Goal: Information Seeking & Learning: Learn about a topic

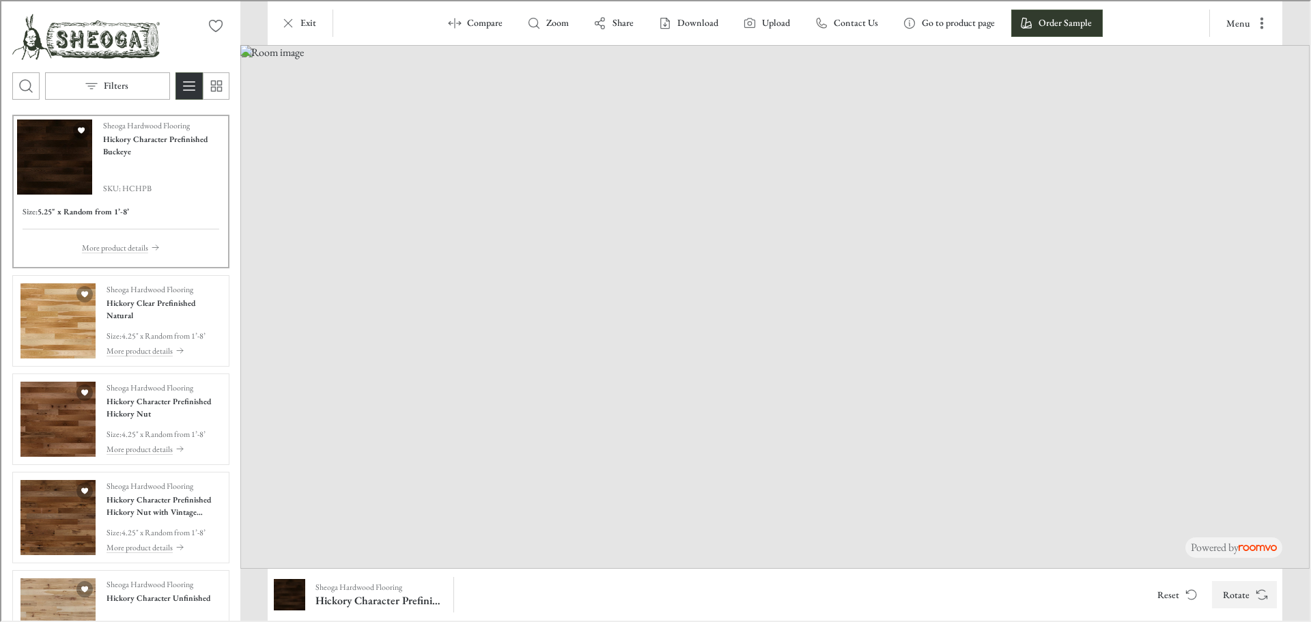
click at [1267, 594] on icon "Rotate Surface" at bounding box center [1261, 594] width 14 height 14
click at [1250, 595] on button "Rotate" at bounding box center [1243, 593] width 65 height 27
drag, startPoint x: 761, startPoint y: 529, endPoint x: 781, endPoint y: 414, distance: 115.7
click at [781, 414] on img at bounding box center [773, 306] width 1069 height 524
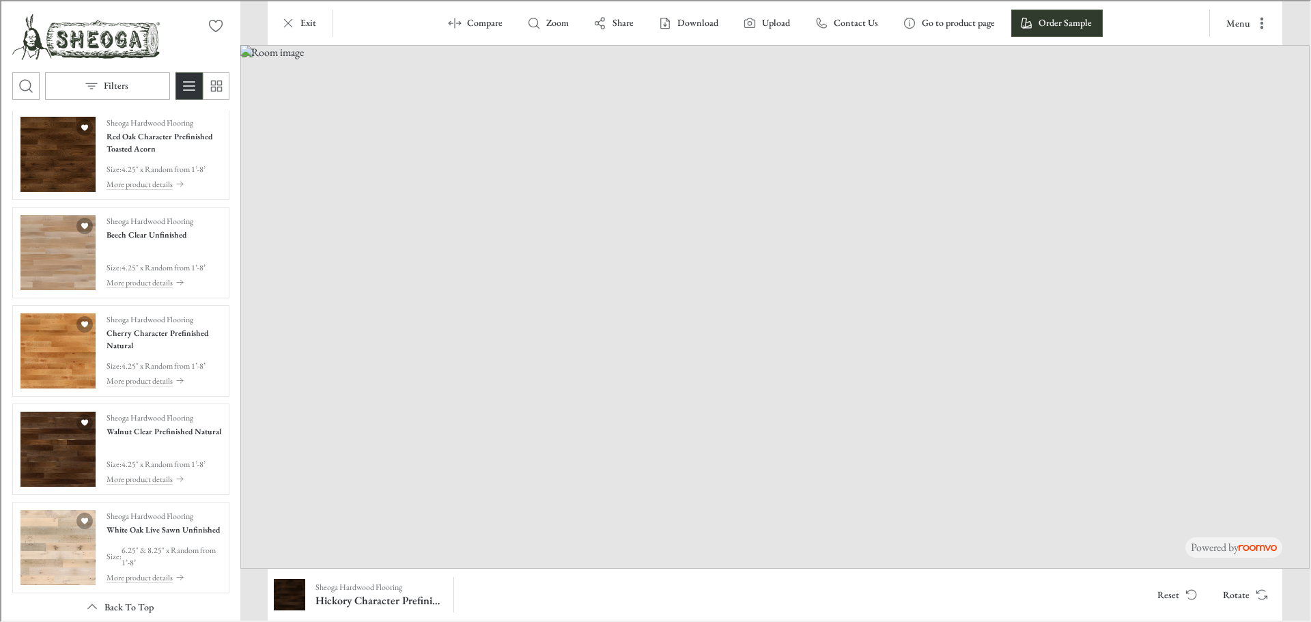
scroll to position [2936, 0]
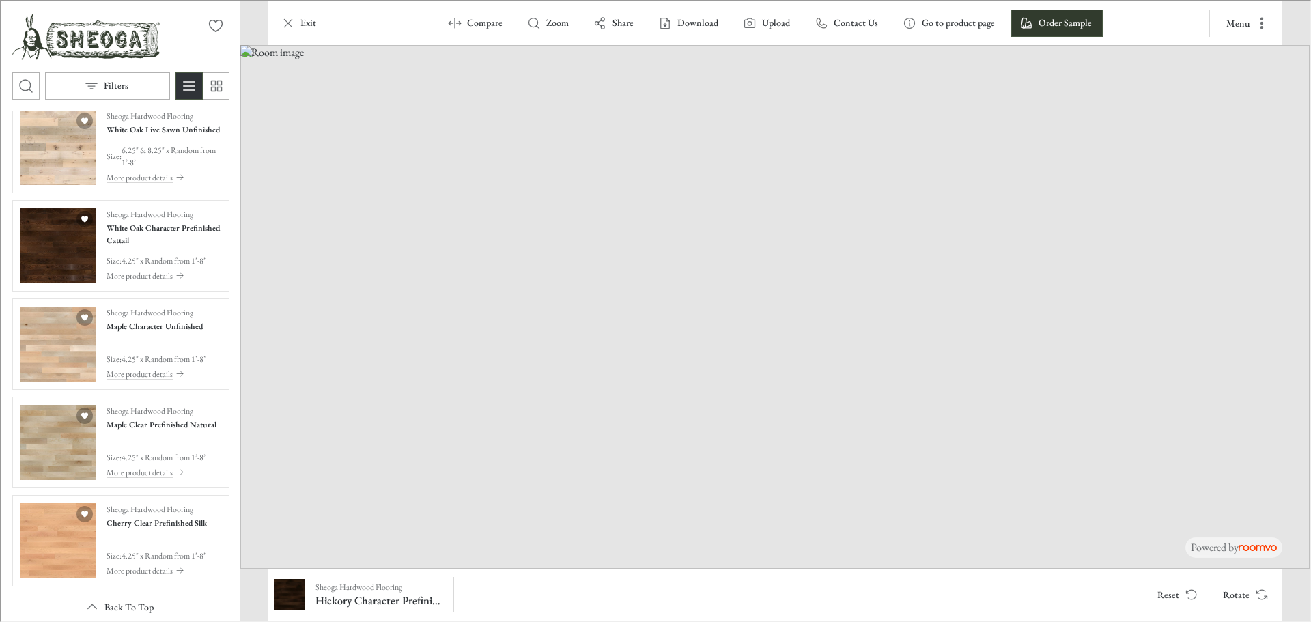
click at [4, 507] on div "Sheoga Hardwood Flooring Hickory Character Prefinished Buckeye SKU: HCHPB Size …" at bounding box center [119, 364] width 239 height 510
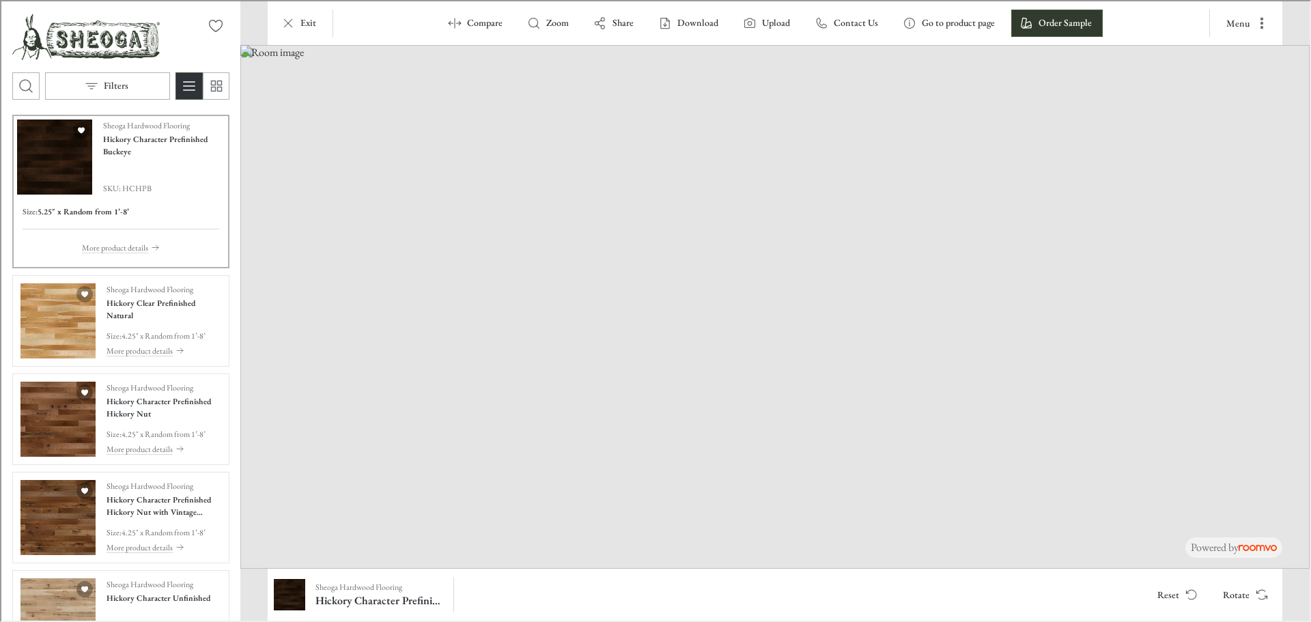
scroll to position [546, 0]
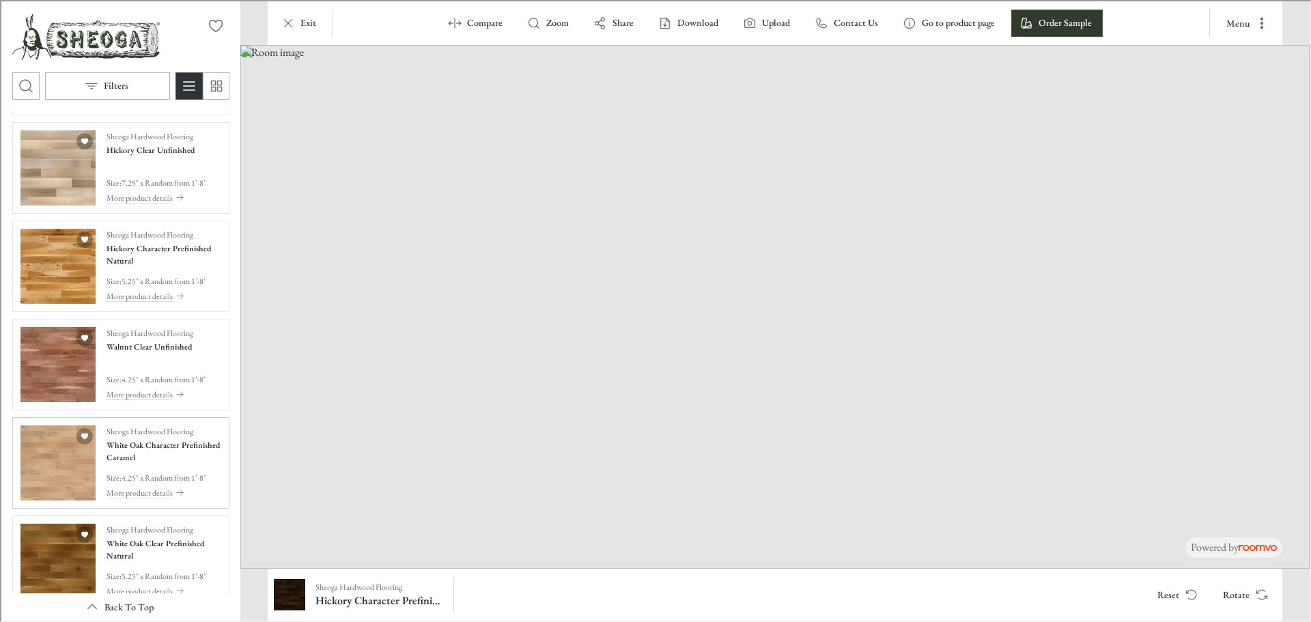
click at [48, 464] on img "See White Oak Character Prefinished Caramel in the room" at bounding box center [56, 461] width 75 height 75
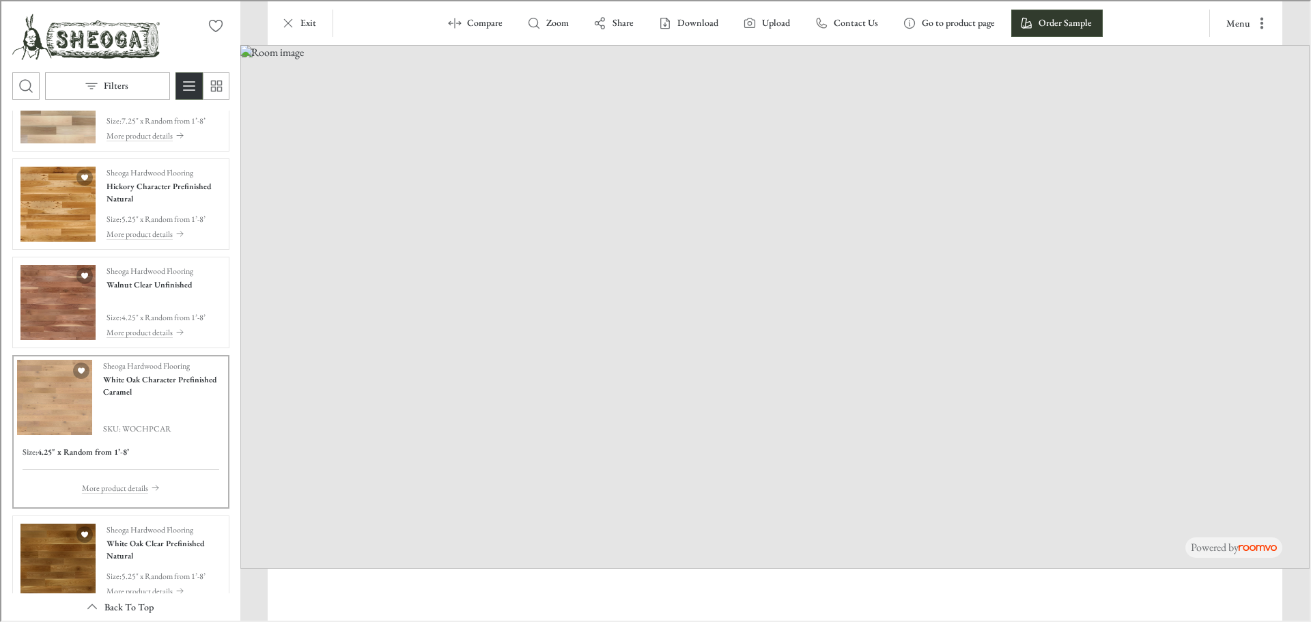
scroll to position [484, 0]
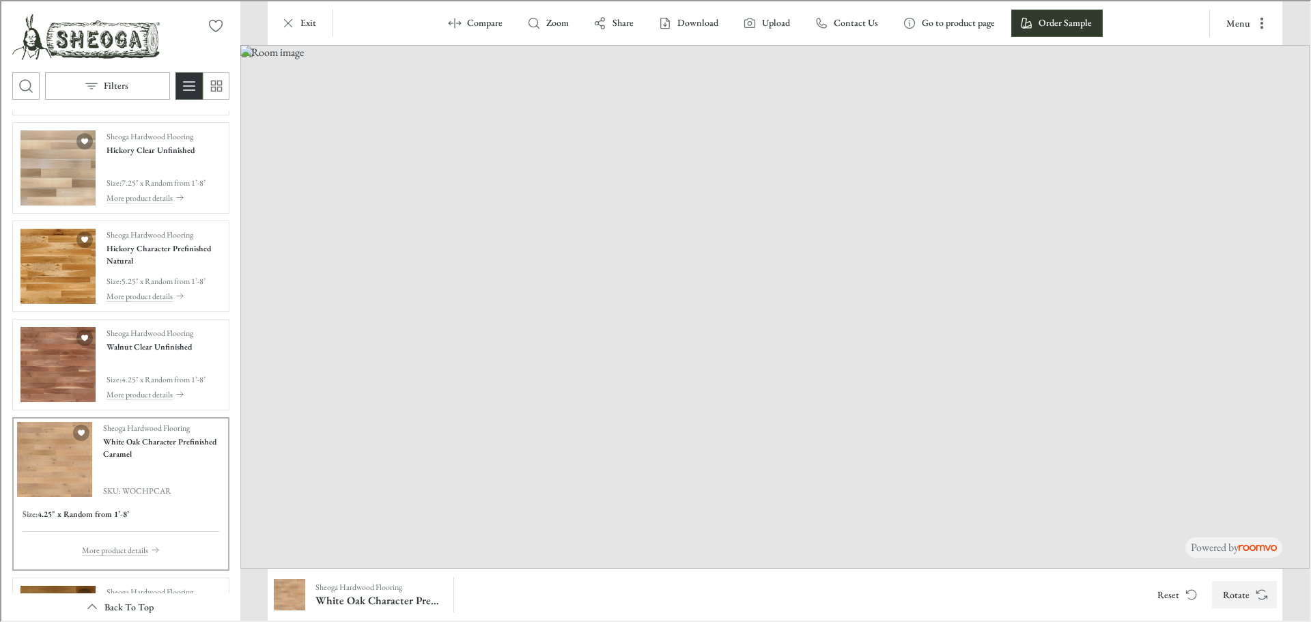
click at [1250, 602] on button "Rotate" at bounding box center [1243, 593] width 65 height 27
click at [1250, 593] on button "Rotate" at bounding box center [1243, 593] width 65 height 27
click at [53, 270] on img "See Hickory Character Prefinished Natural in the room" at bounding box center [56, 264] width 75 height 75
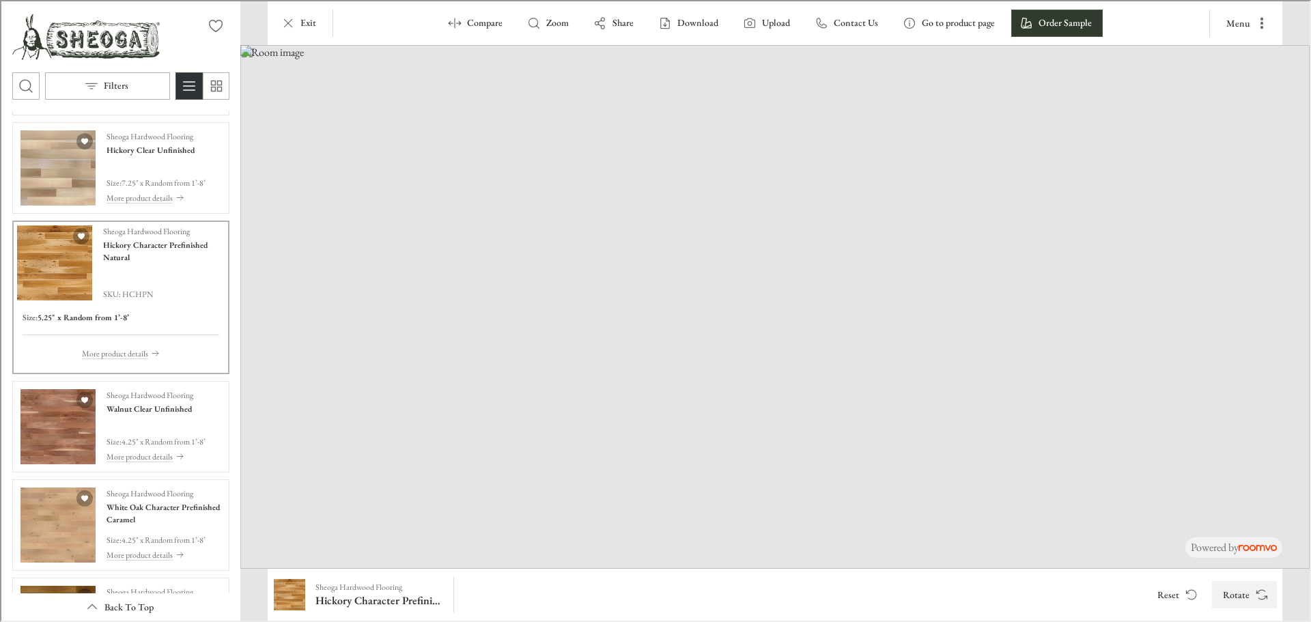
click at [1256, 600] on icon "Rotate Surface" at bounding box center [1261, 594] width 14 height 14
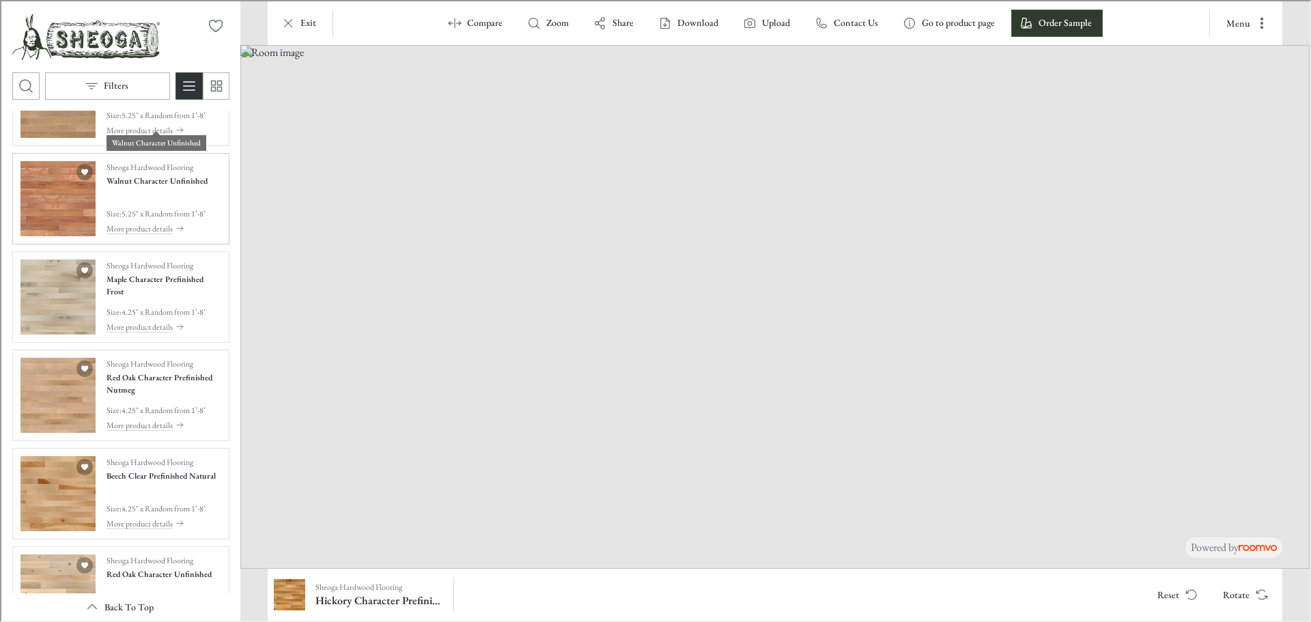
scroll to position [1167, 0]
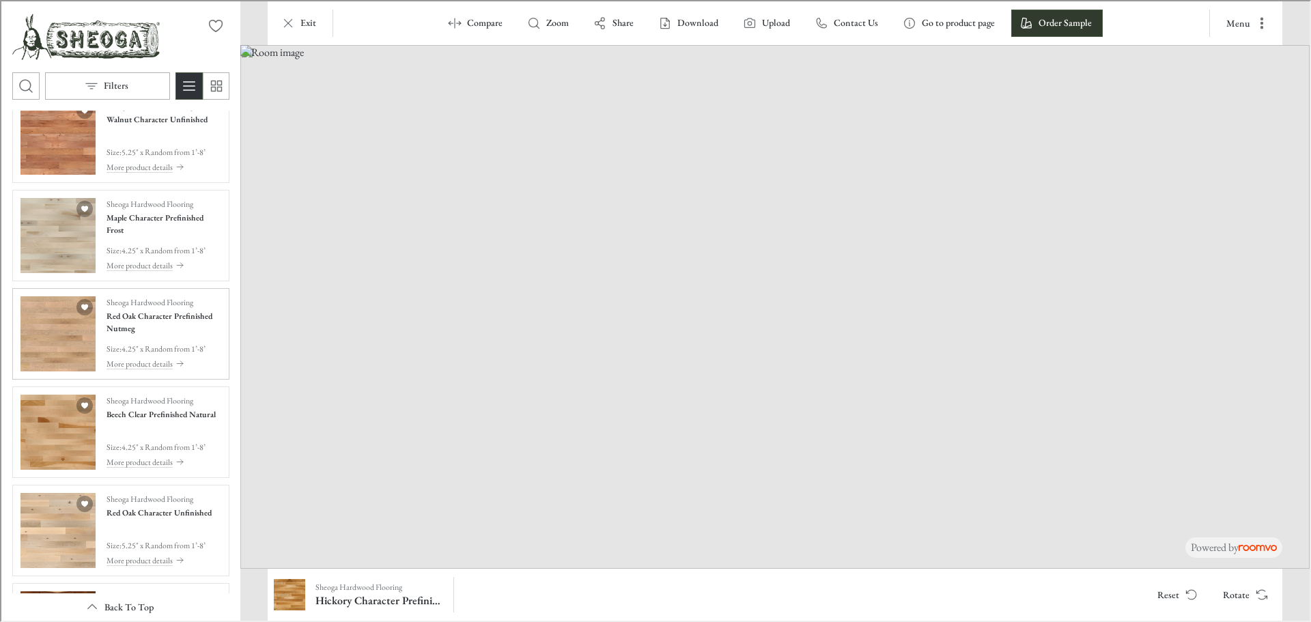
click at [76, 352] on img "See Red Oak Character Prefinished Nutmeg in the room" at bounding box center [56, 332] width 75 height 75
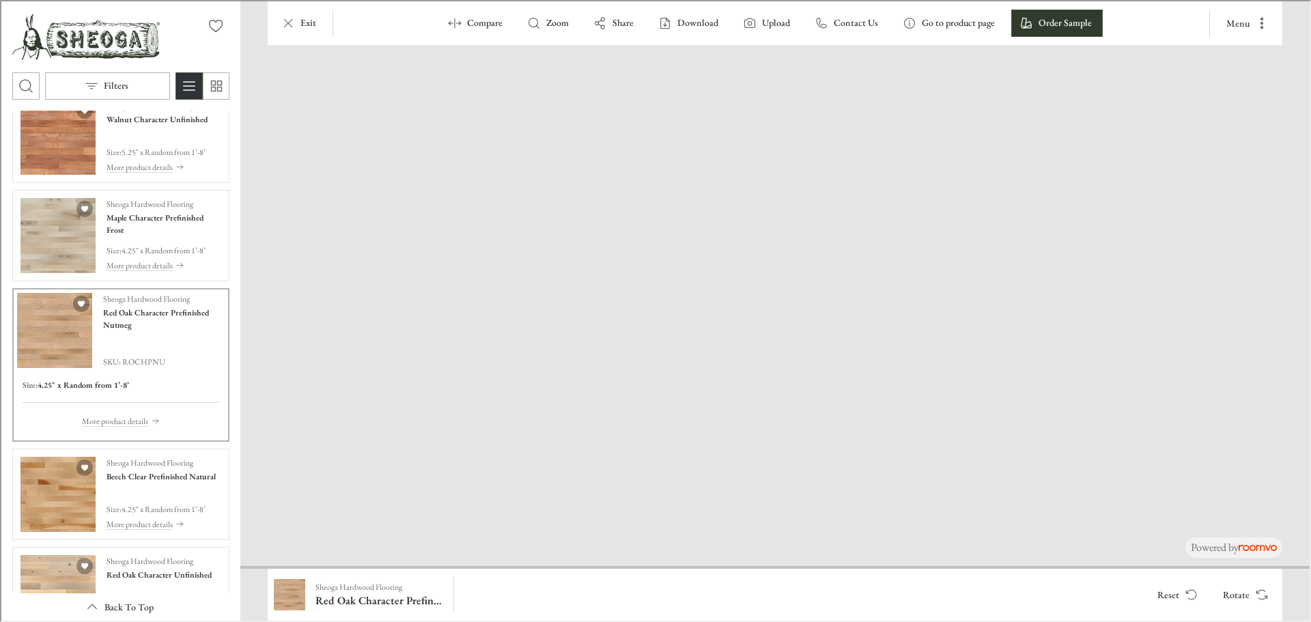
drag, startPoint x: 737, startPoint y: 546, endPoint x: 518, endPoint y: 219, distance: 394.3
drag, startPoint x: 299, startPoint y: 516, endPoint x: 585, endPoint y: 410, distance: 304.4
click at [1259, 593] on icon "Rotate Surface" at bounding box center [1261, 594] width 14 height 14
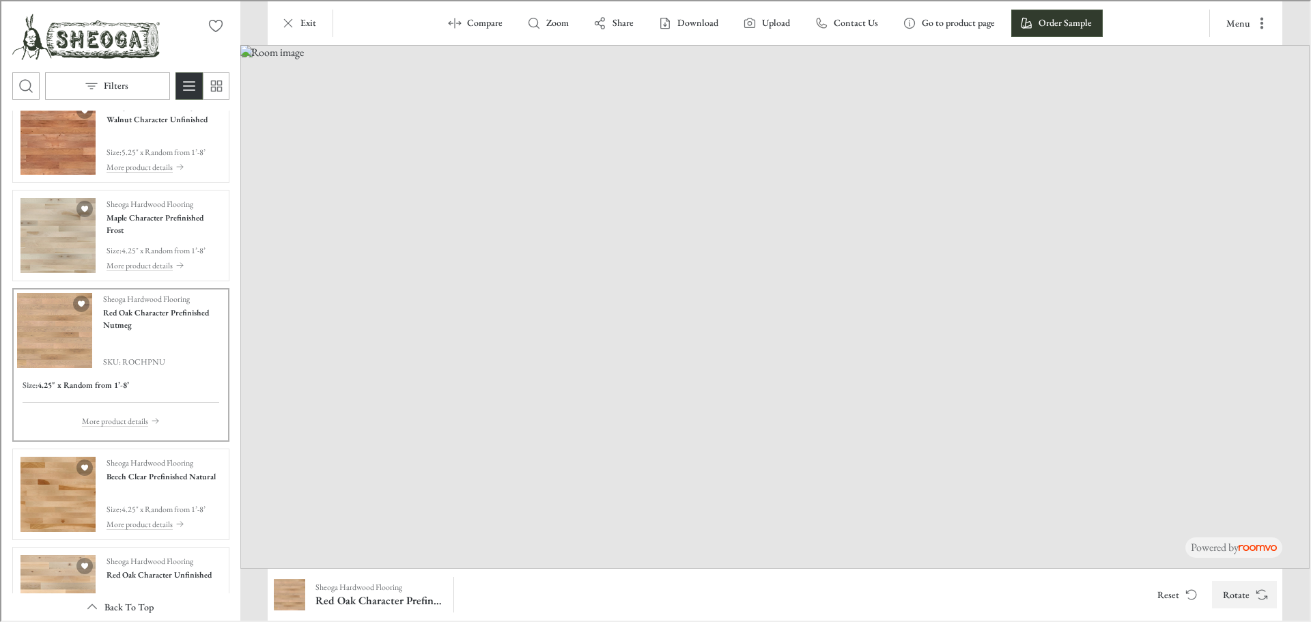
click at [1259, 593] on icon "Rotate Surface" at bounding box center [1261, 594] width 14 height 14
click at [72, 520] on img "See Beech Clear Prefinished Natural in the room" at bounding box center [56, 492] width 75 height 75
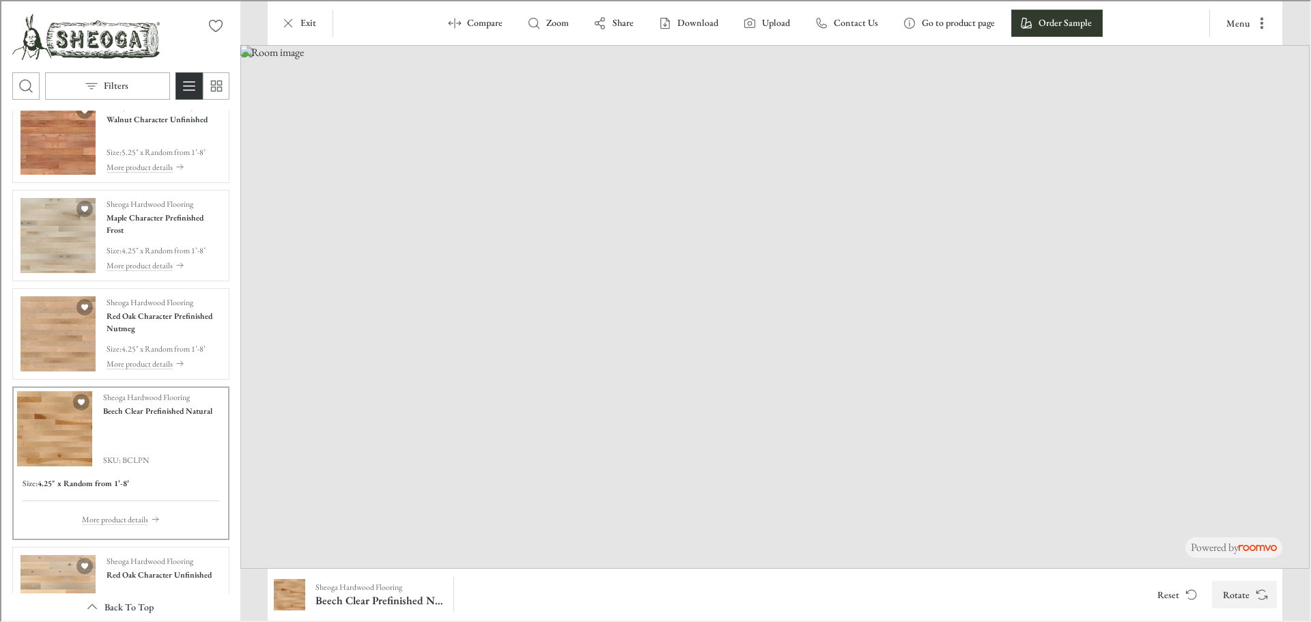
click at [1259, 596] on icon "Rotate Surface" at bounding box center [1261, 594] width 14 height 14
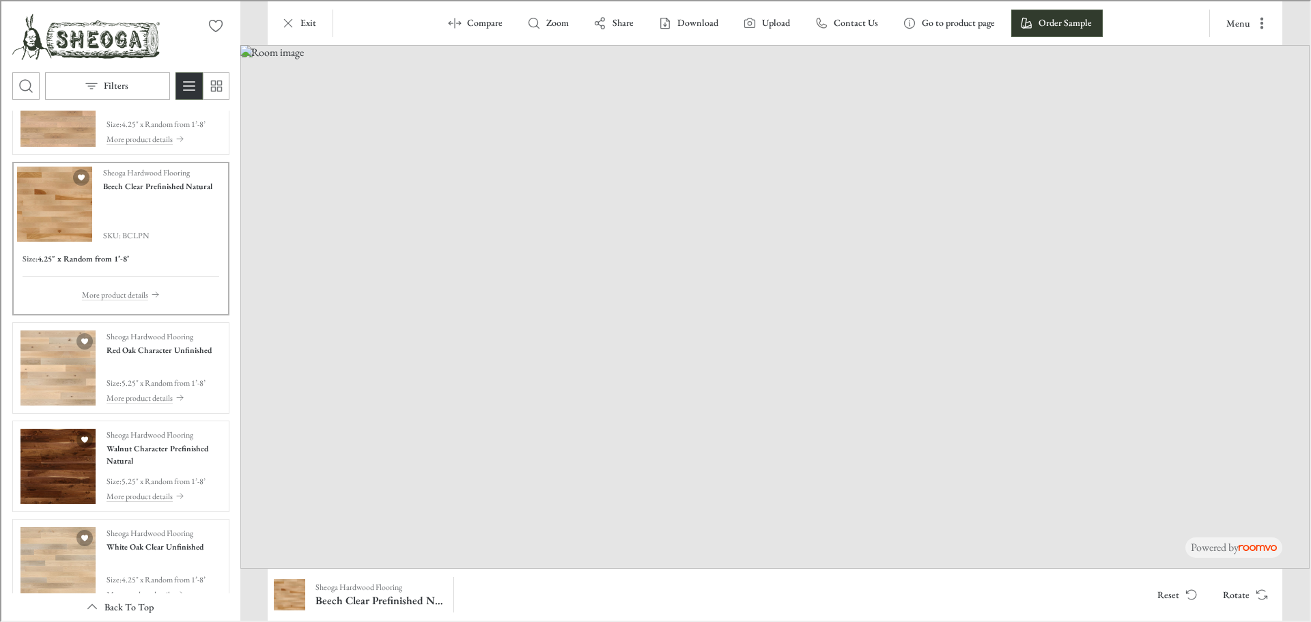
scroll to position [1378, 0]
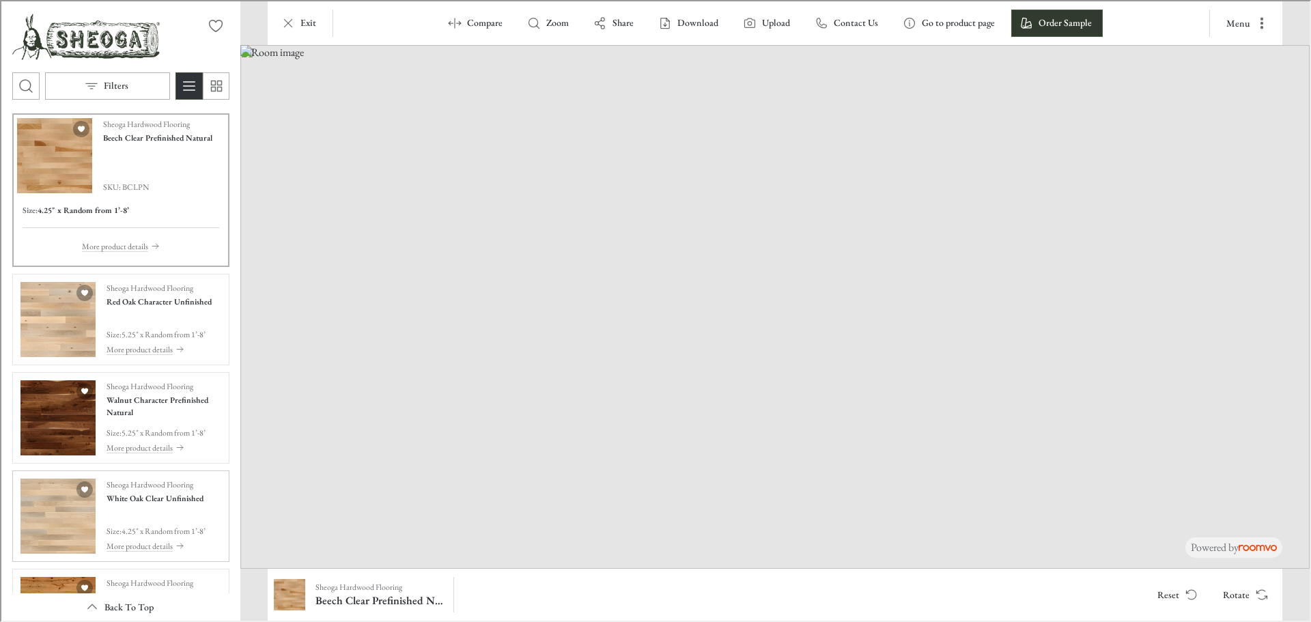
click at [57, 523] on img "See White Oak Clear Unfinished in the room" at bounding box center [56, 514] width 75 height 75
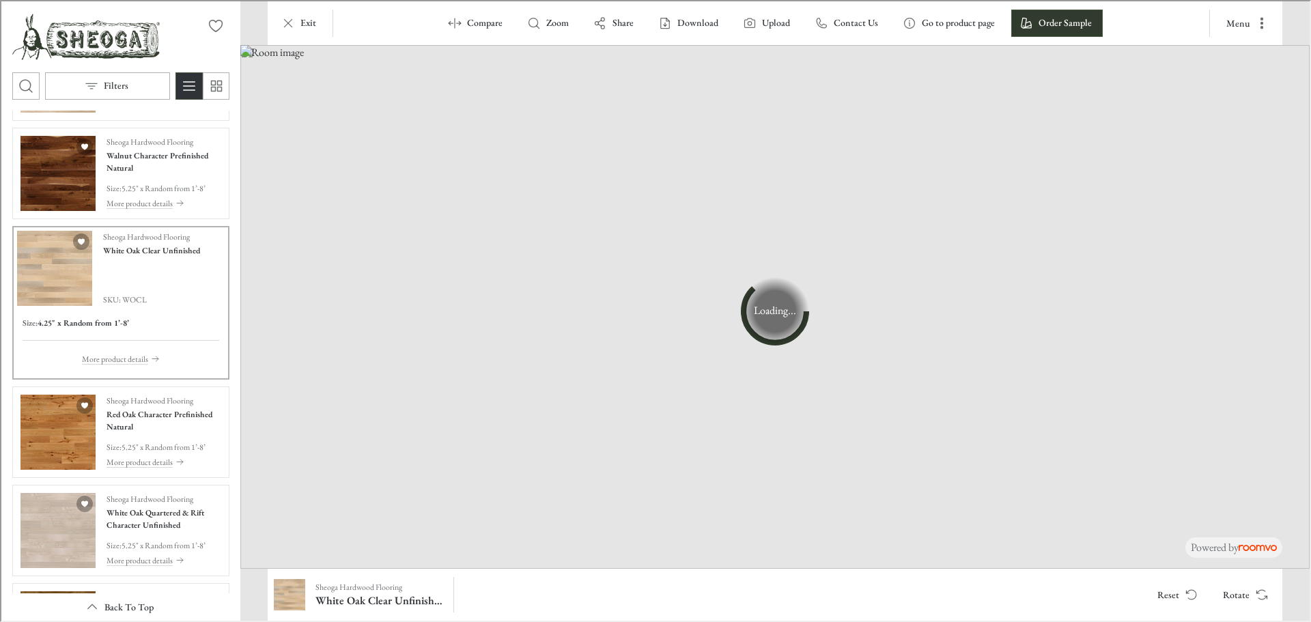
scroll to position [1651, 0]
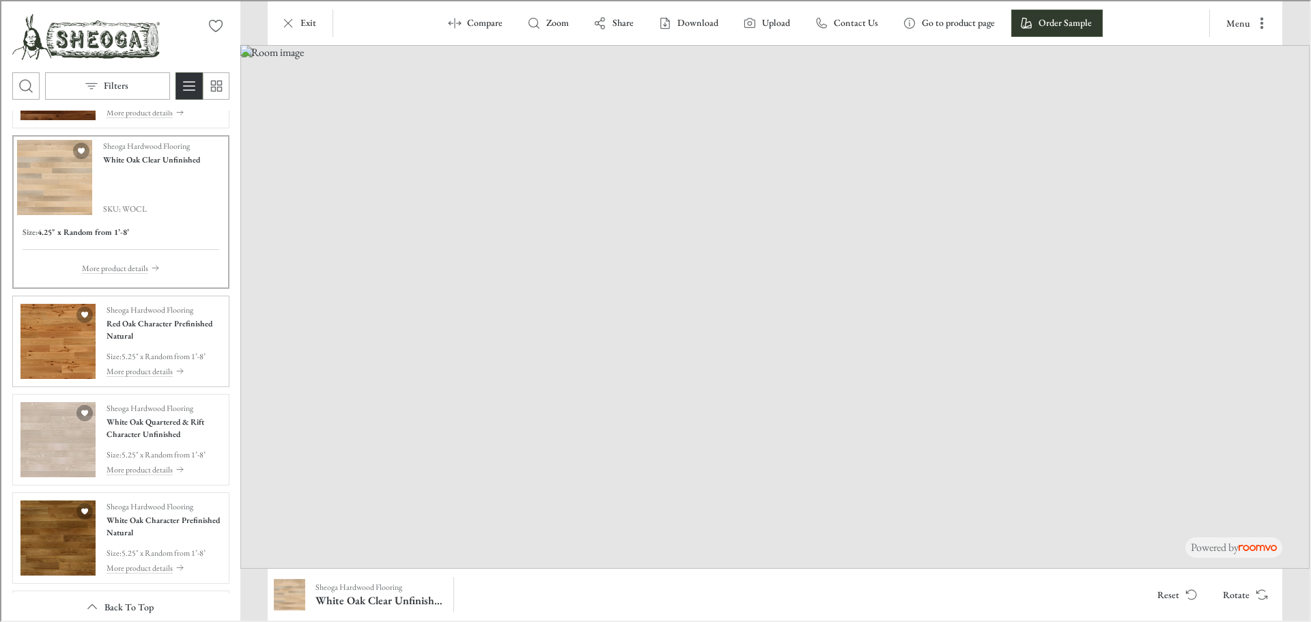
click at [58, 341] on img "See Red Oak Character Prefinished Natural in the room" at bounding box center [56, 339] width 75 height 75
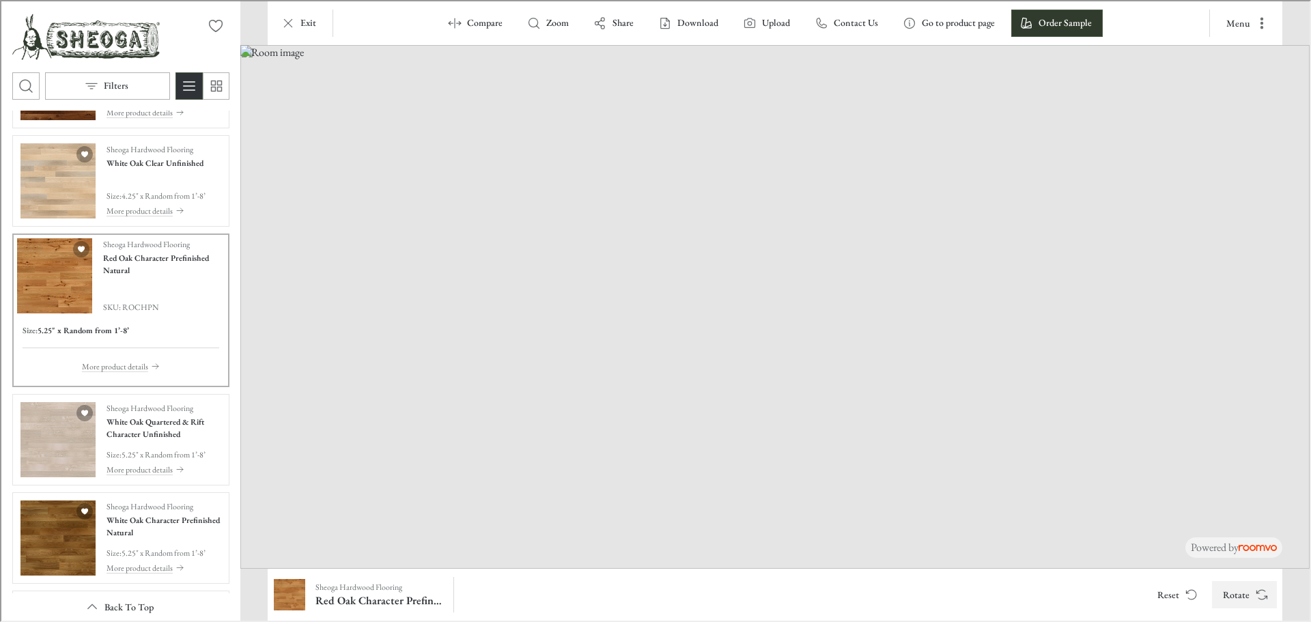
click at [1256, 598] on icon "Rotate Surface" at bounding box center [1261, 594] width 14 height 14
click at [80, 551] on img "See White Oak Character Prefinished Natural in the room" at bounding box center [56, 536] width 75 height 75
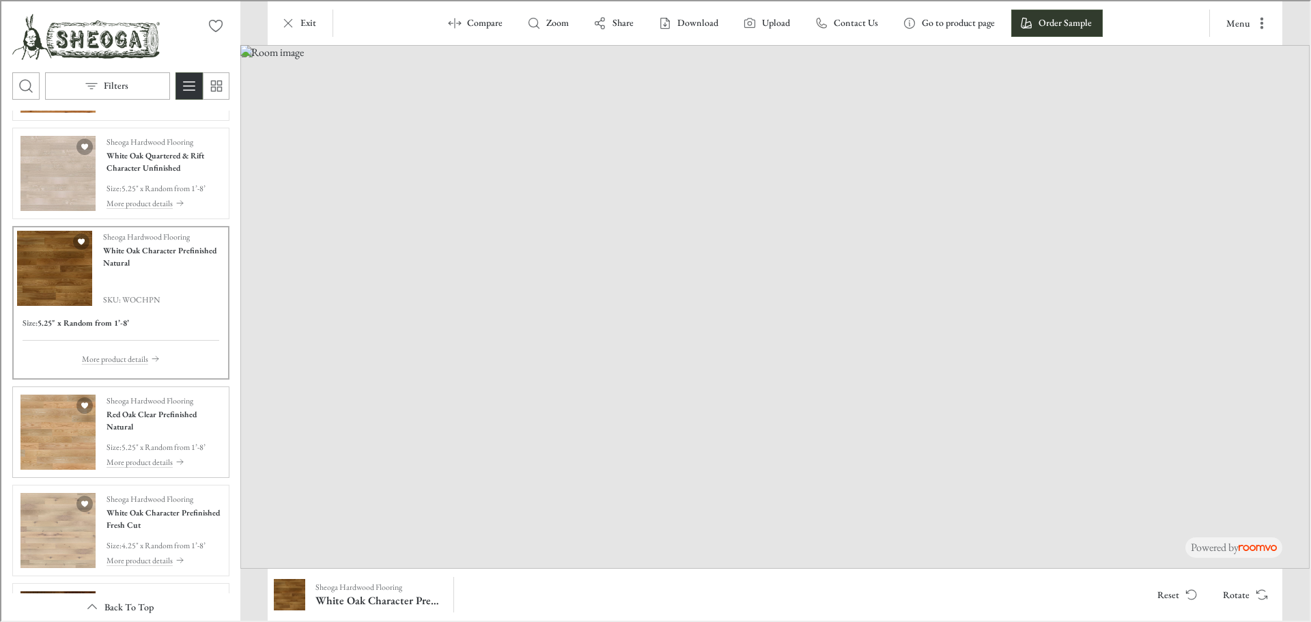
scroll to position [1856, 0]
click at [61, 440] on img "See Red Oak Clear Prefinished Natural in the room" at bounding box center [56, 430] width 75 height 75
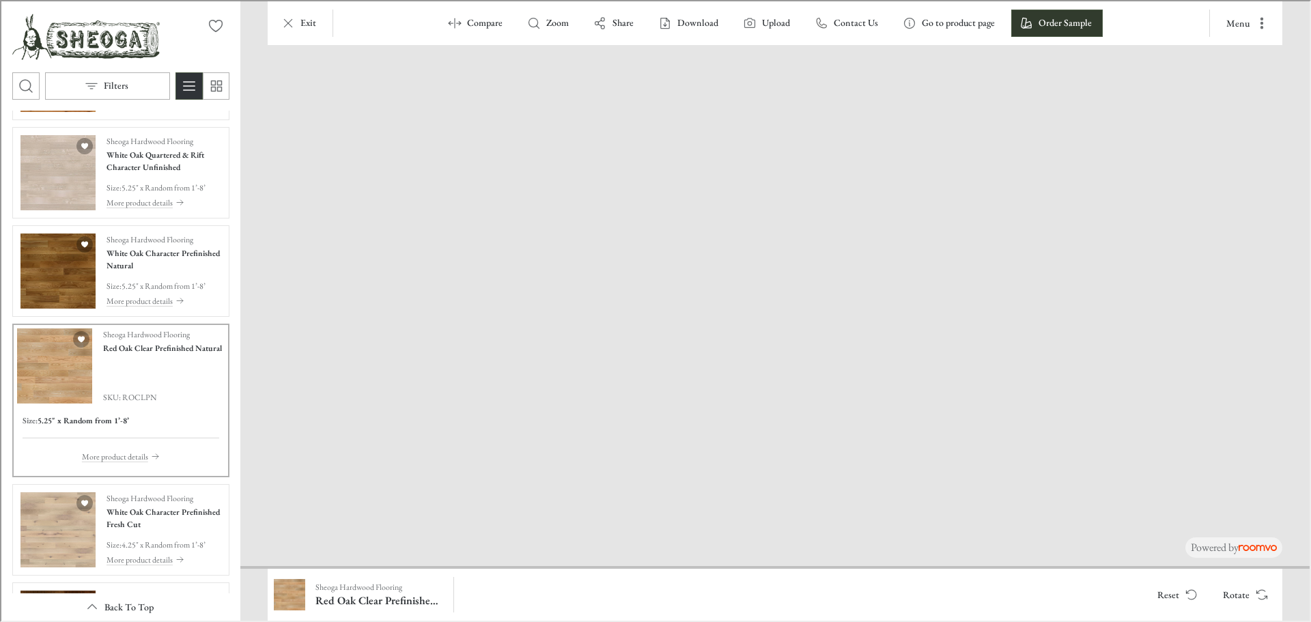
drag, startPoint x: 524, startPoint y: 522, endPoint x: 973, endPoint y: 158, distance: 577.3
drag, startPoint x: 372, startPoint y: 485, endPoint x: 798, endPoint y: 324, distance: 454.7
drag, startPoint x: 494, startPoint y: 425, endPoint x: 871, endPoint y: 374, distance: 380.4
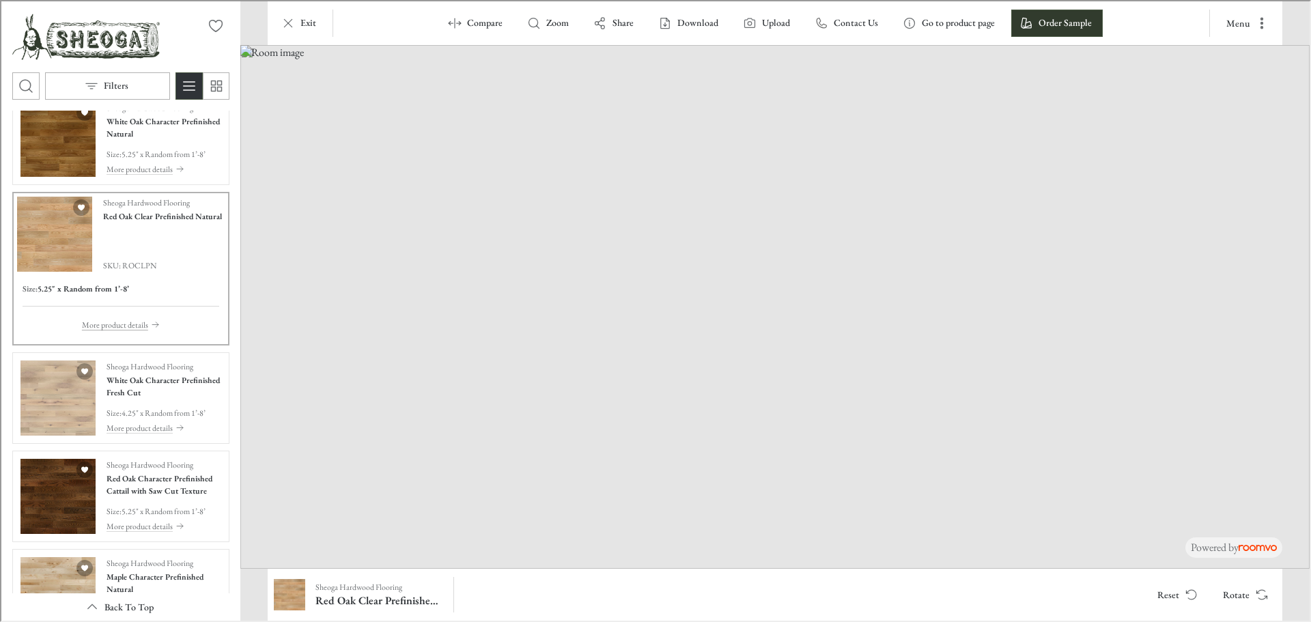
scroll to position [1992, 0]
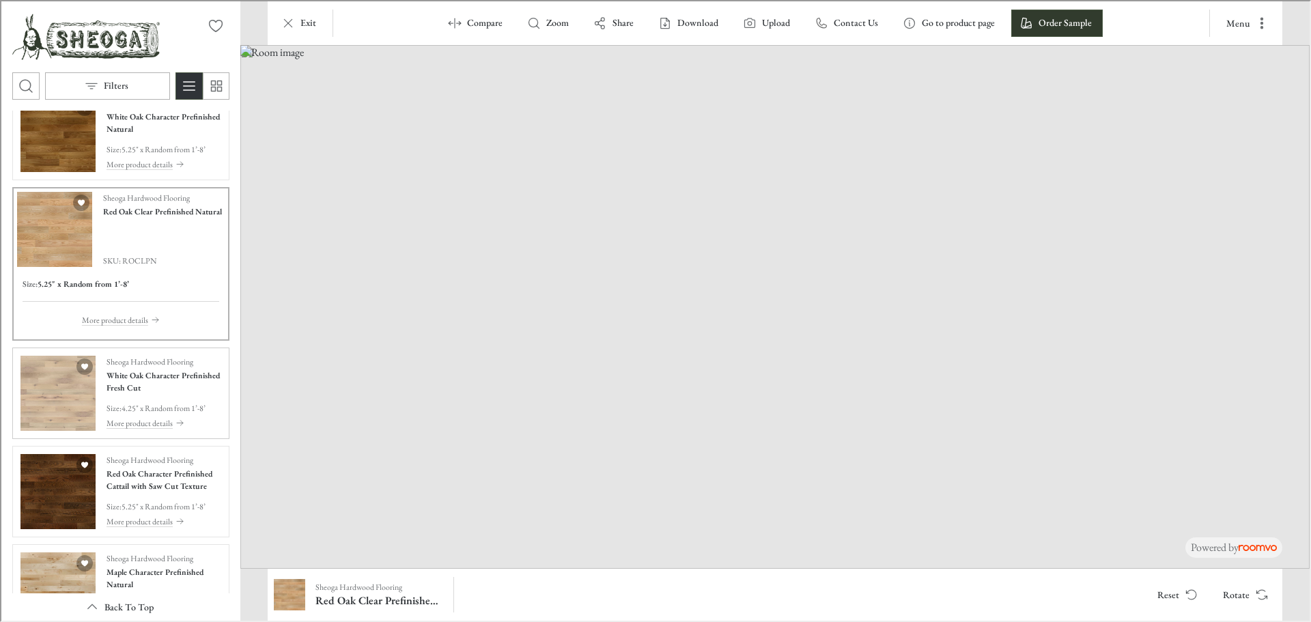
click at [51, 393] on img "See White Oak Character Prefinished Fresh Cut in the room" at bounding box center [56, 391] width 75 height 75
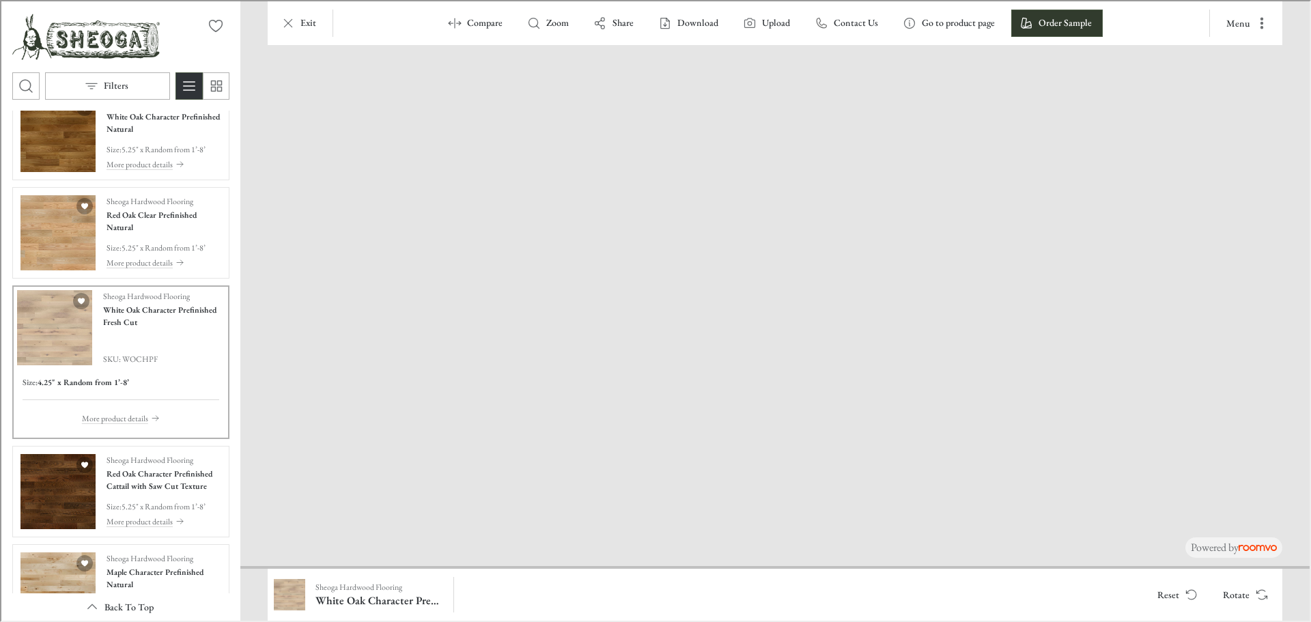
drag, startPoint x: 656, startPoint y: 547, endPoint x: 1310, endPoint y: 402, distance: 670.6
drag, startPoint x: 473, startPoint y: 484, endPoint x: 940, endPoint y: 407, distance: 473.4
drag, startPoint x: 1037, startPoint y: 432, endPoint x: 193, endPoint y: 419, distance: 844.1
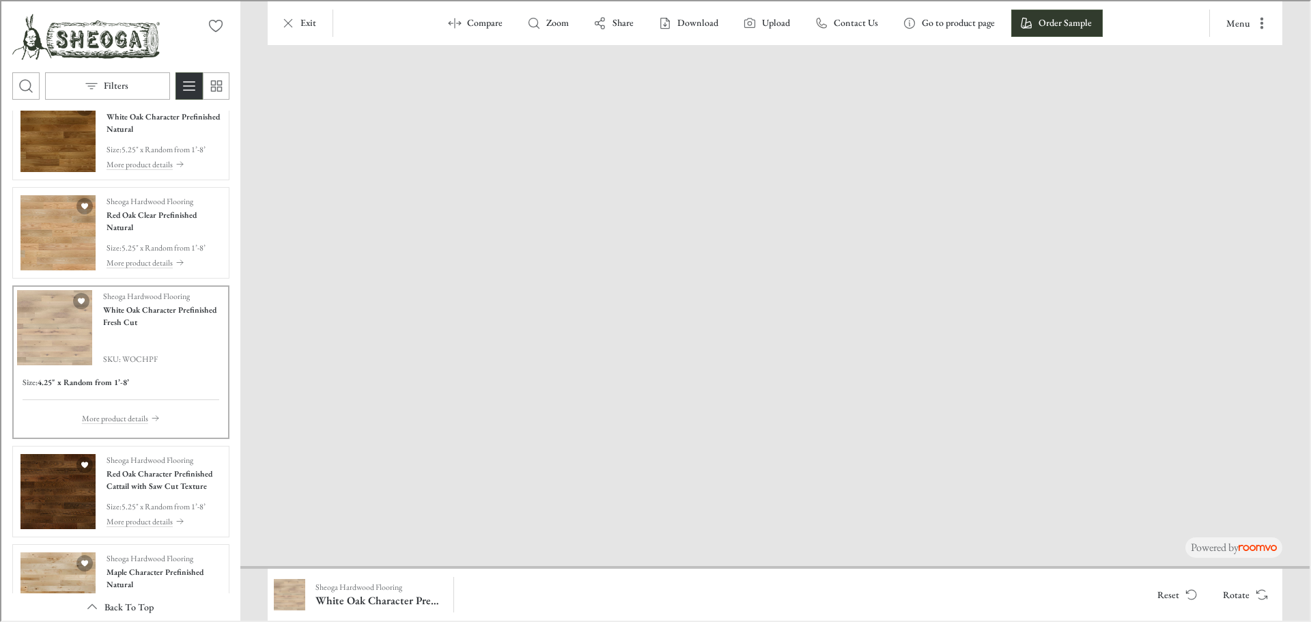
drag, startPoint x: 1034, startPoint y: 436, endPoint x: 252, endPoint y: 445, distance: 781.9
click at [39, 501] on img "See Red Oak Character Prefinished Cattail with Saw Cut Texture in the room" at bounding box center [56, 490] width 75 height 75
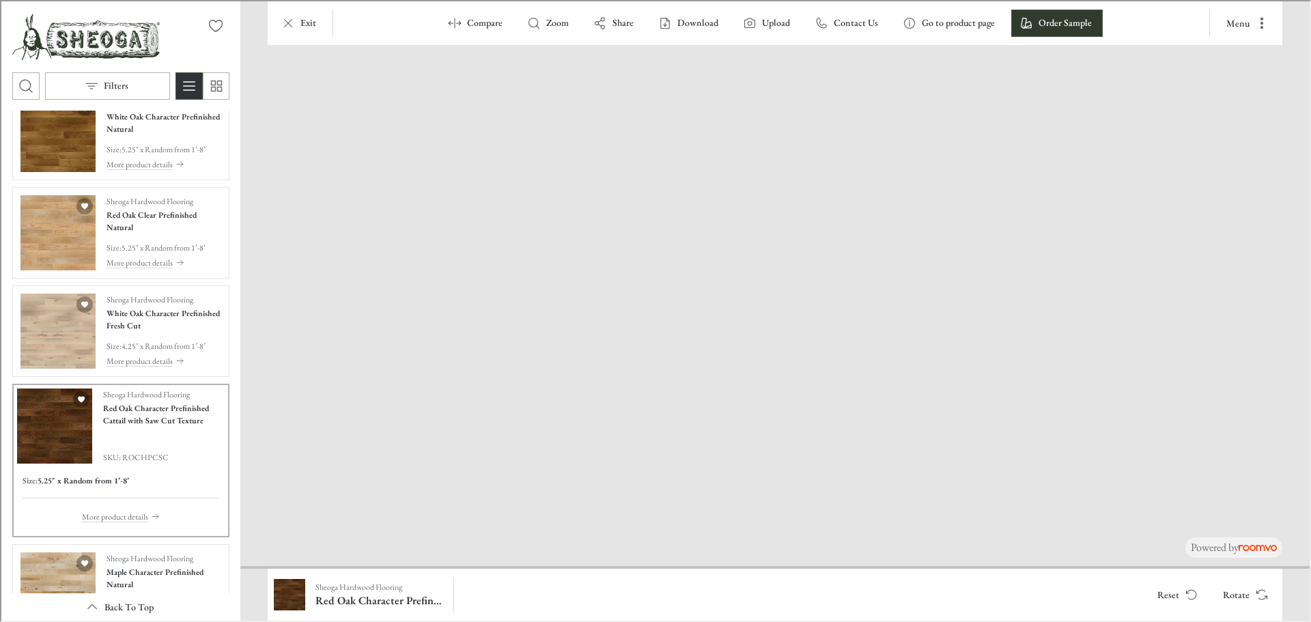
drag, startPoint x: 672, startPoint y: 465, endPoint x: 960, endPoint y: 184, distance: 402.2
drag, startPoint x: 406, startPoint y: 481, endPoint x: 1049, endPoint y: 296, distance: 669.5
drag, startPoint x: 793, startPoint y: 536, endPoint x: 843, endPoint y: 352, distance: 190.8
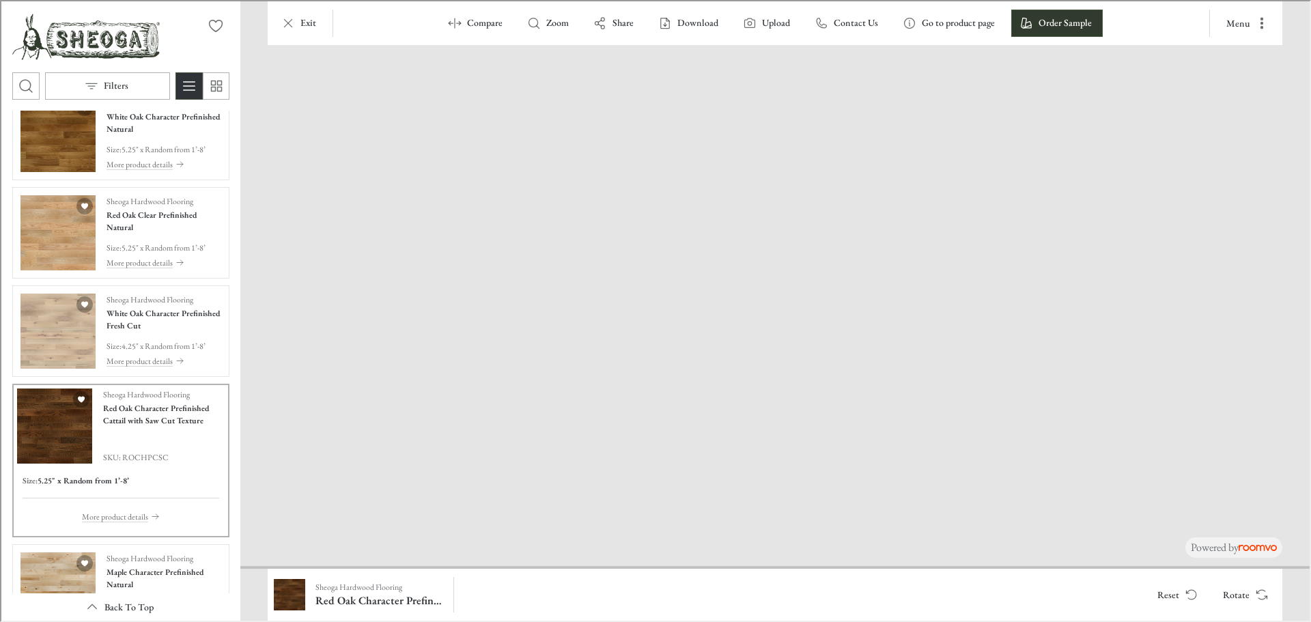
drag, startPoint x: 815, startPoint y: 453, endPoint x: 795, endPoint y: 346, distance: 108.2
click at [795, 346] on img at bounding box center [777, 191] width 1534 height 751
click at [1232, 597] on button "Rotate" at bounding box center [1243, 593] width 65 height 27
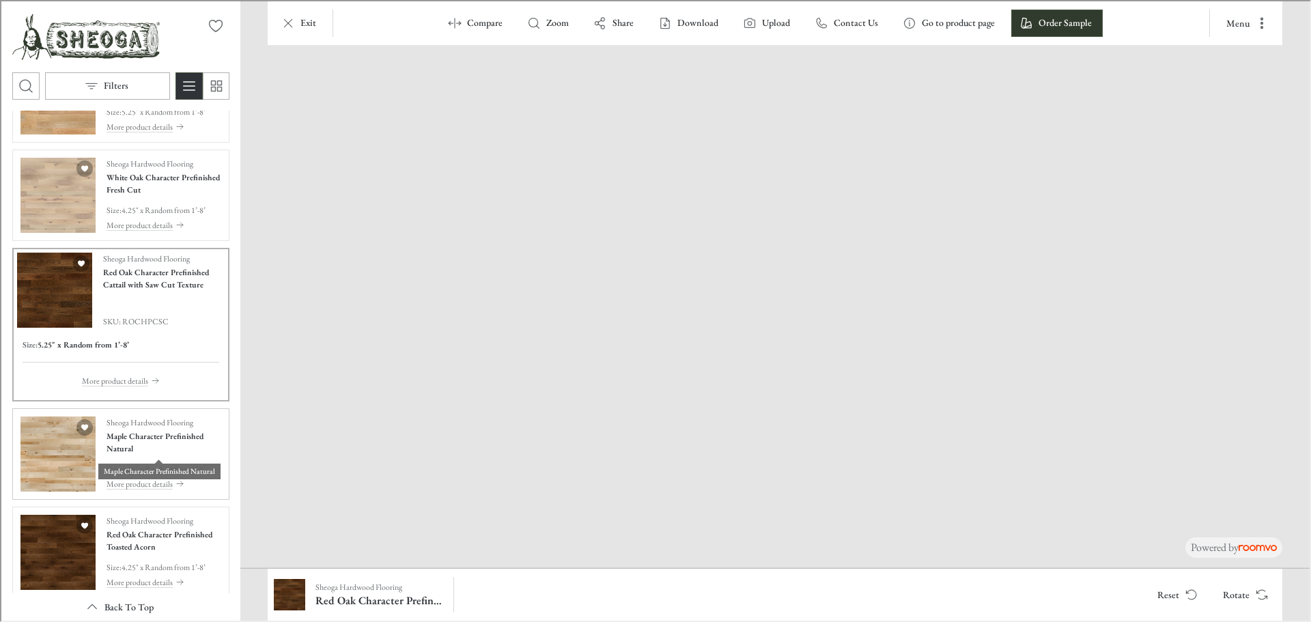
scroll to position [2129, 0]
click at [55, 464] on img "See Maple Character Prefinished Natural in the room" at bounding box center [56, 451] width 75 height 75
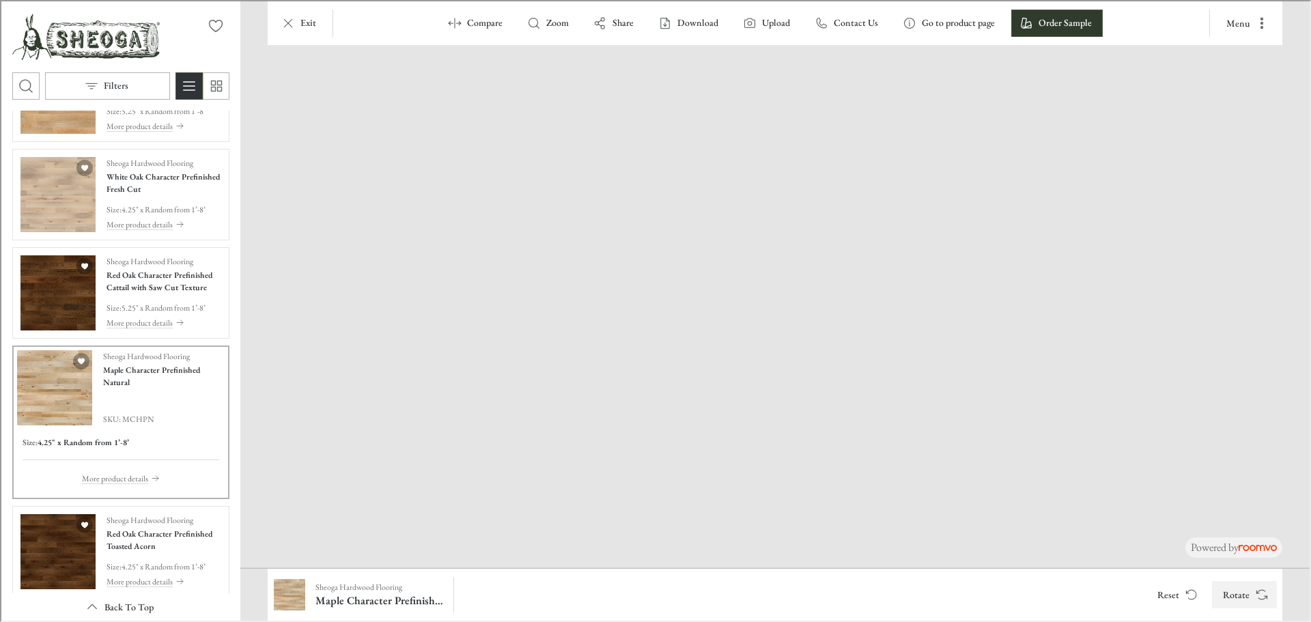
click at [1242, 589] on button "Rotate" at bounding box center [1243, 593] width 65 height 27
drag, startPoint x: 785, startPoint y: 486, endPoint x: 267, endPoint y: 283, distance: 556.8
click at [27, 562] on img "See Red Oak Character Prefinished Toasted Acorn in the room" at bounding box center [56, 550] width 75 height 75
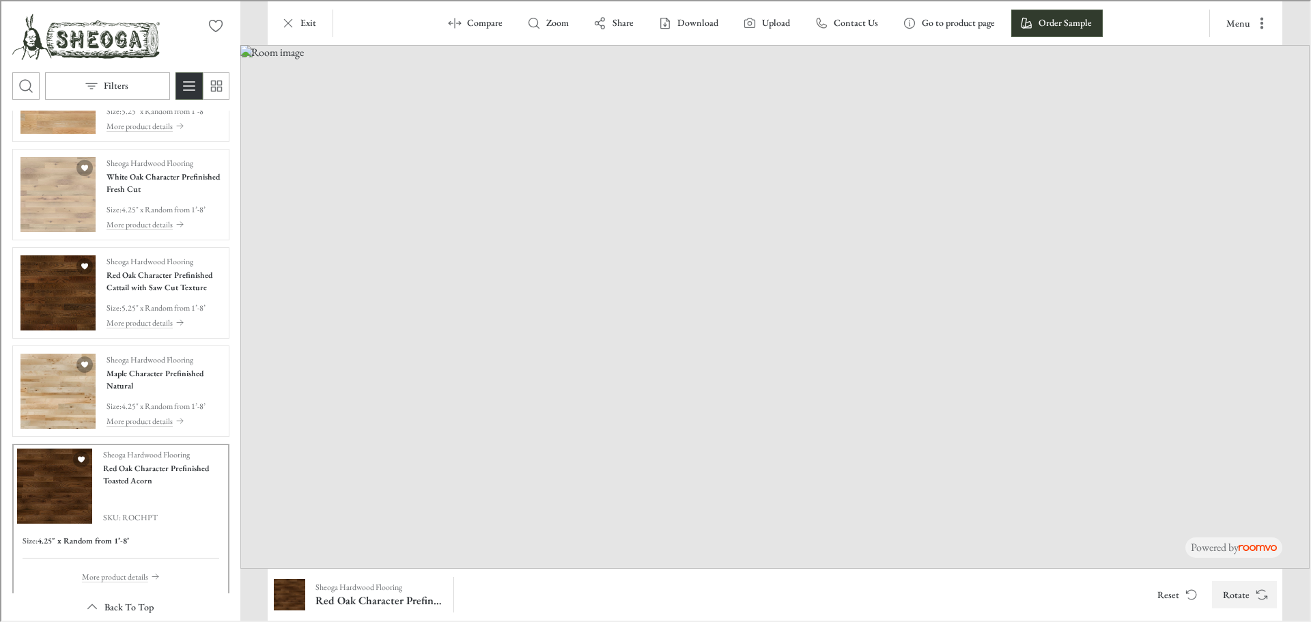
click at [1258, 601] on button "Rotate" at bounding box center [1243, 593] width 65 height 27
click at [1252, 597] on button "Rotate" at bounding box center [1243, 593] width 65 height 27
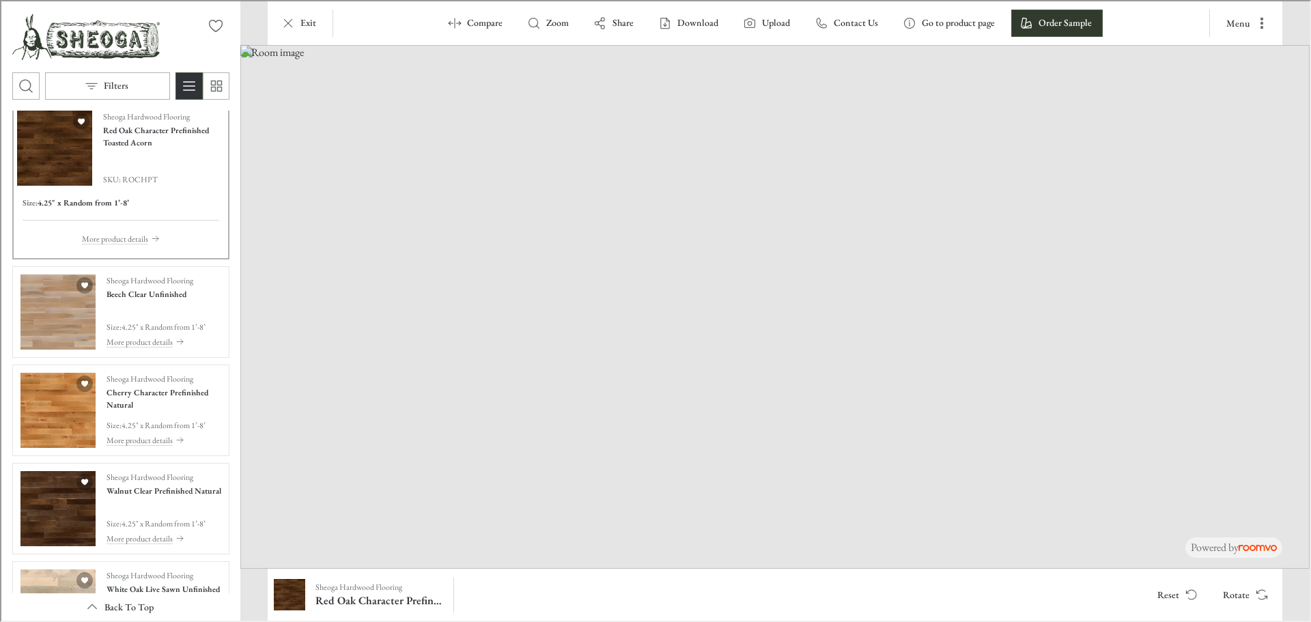
scroll to position [2470, 0]
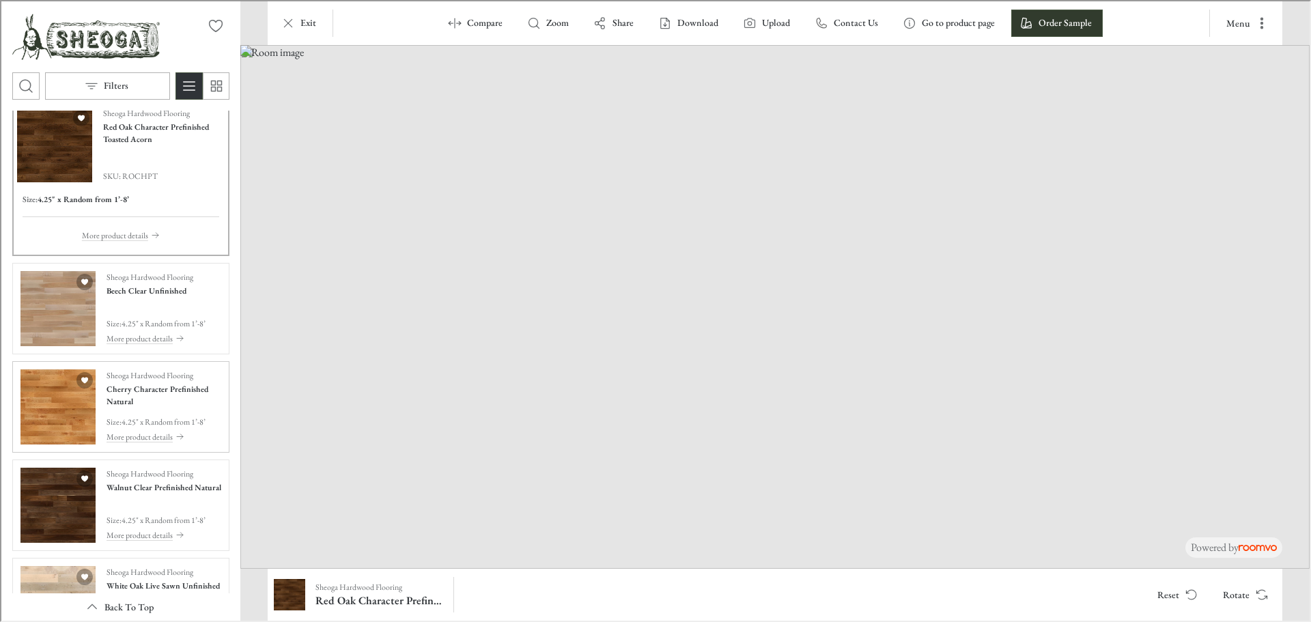
click at [61, 422] on img "See Cherry Character Prefinished Natural in the room" at bounding box center [56, 405] width 75 height 75
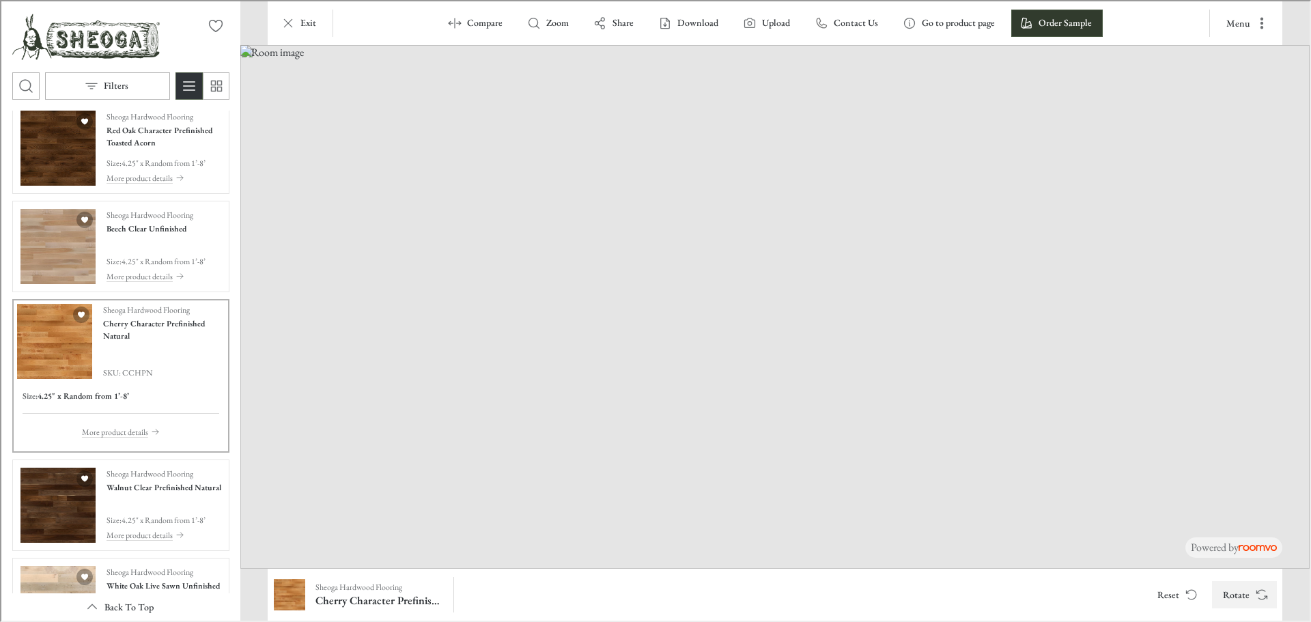
click at [1241, 593] on button "Rotate" at bounding box center [1243, 593] width 65 height 27
click at [38, 520] on img "See Walnut Clear Prefinished Natural in the room" at bounding box center [56, 503] width 75 height 75
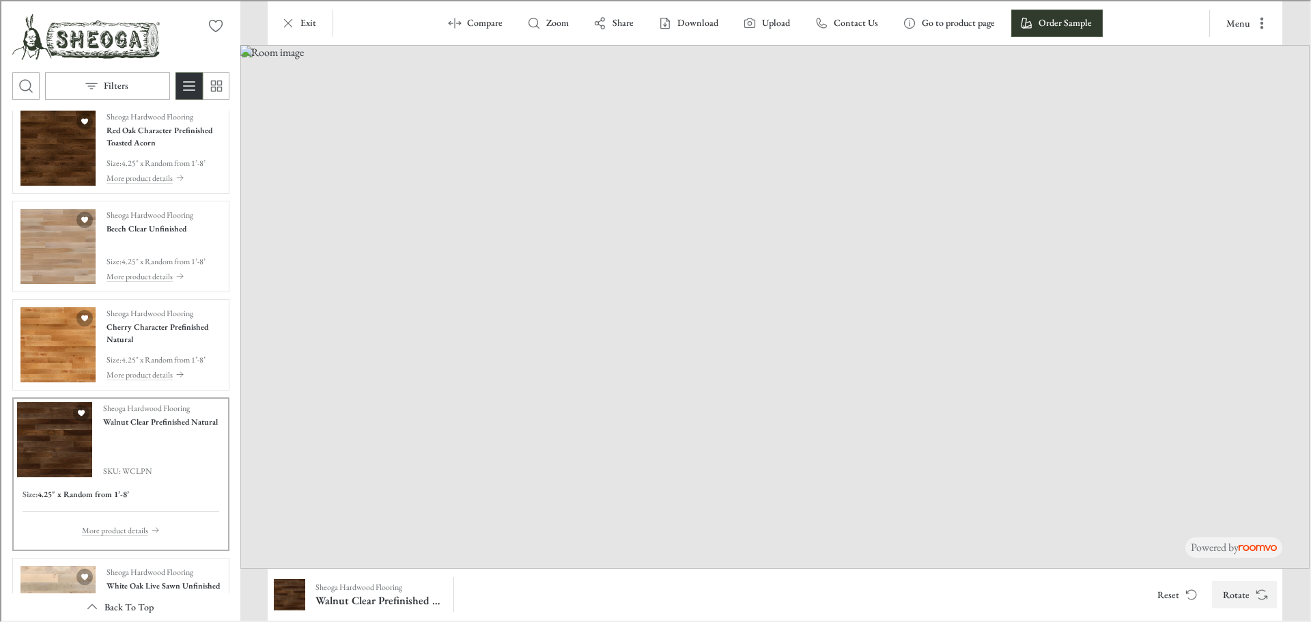
click at [1245, 595] on button "Rotate" at bounding box center [1243, 593] width 65 height 27
click at [1255, 593] on icon "Rotate Surface" at bounding box center [1261, 594] width 14 height 14
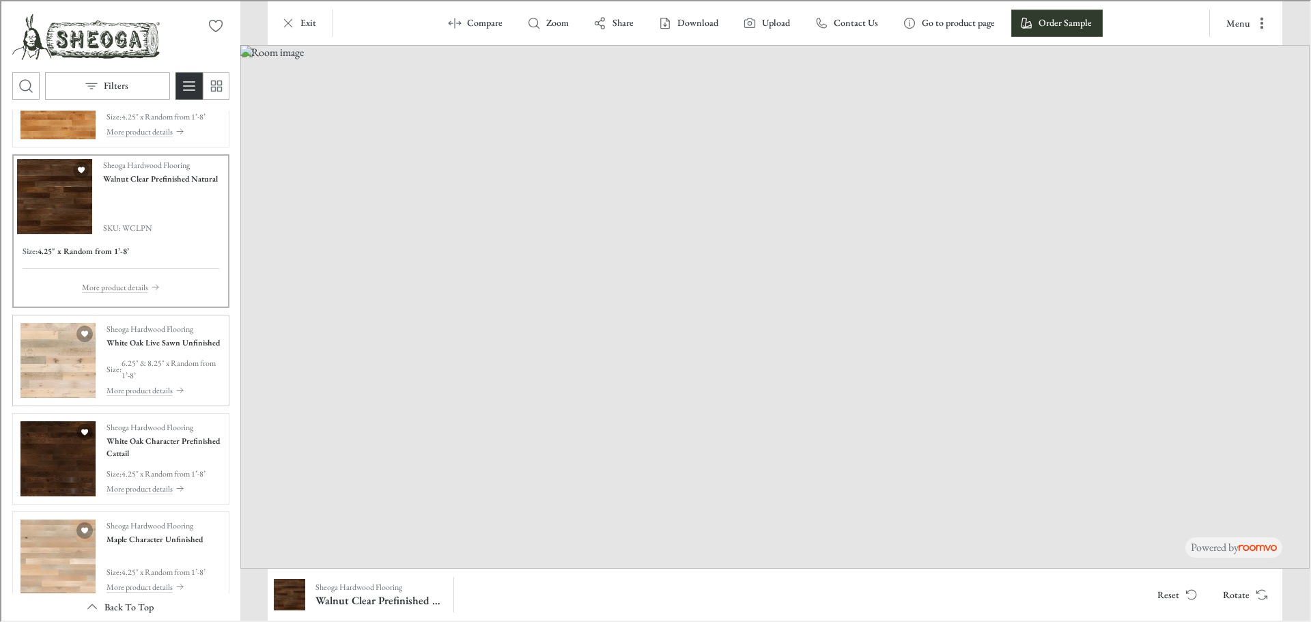
scroll to position [2744, 0]
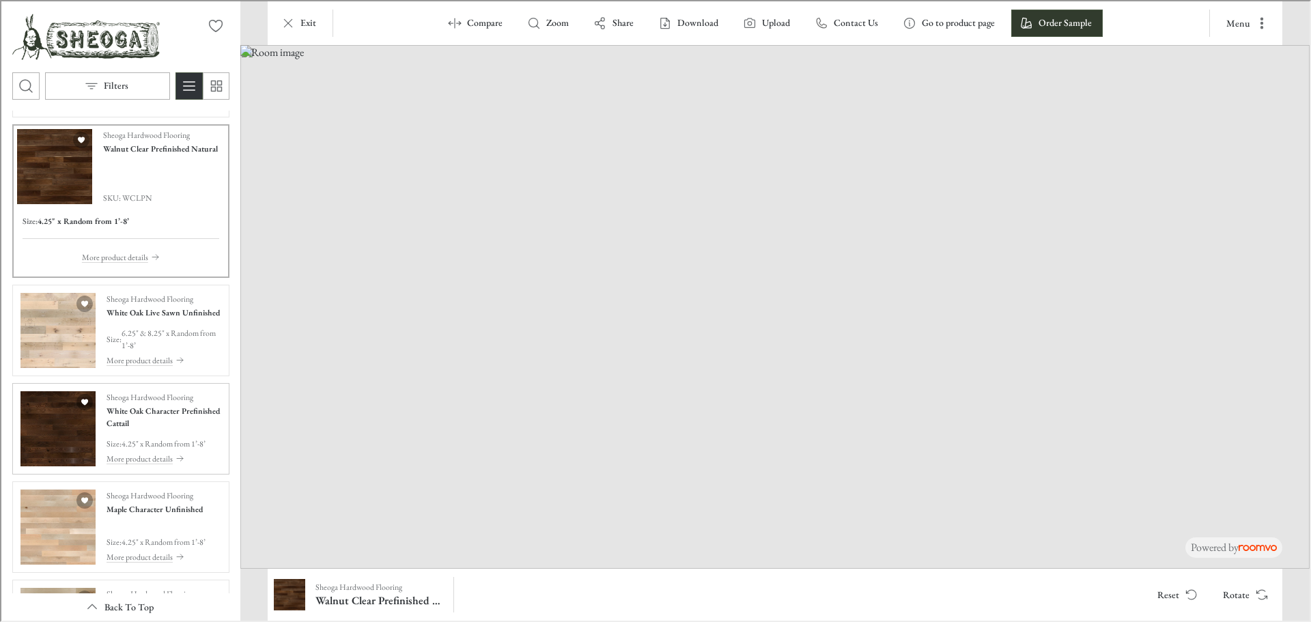
click at [51, 440] on img "See White Oak Character Prefinished Cattail in the room" at bounding box center [56, 427] width 75 height 75
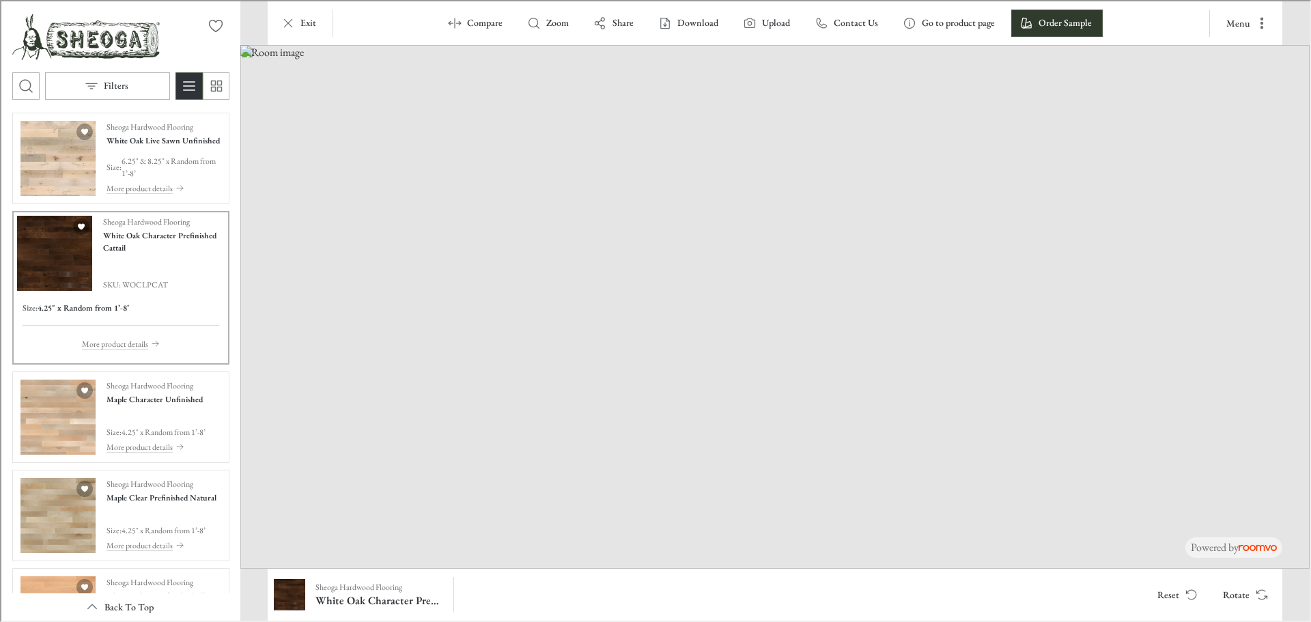
scroll to position [2936, 0]
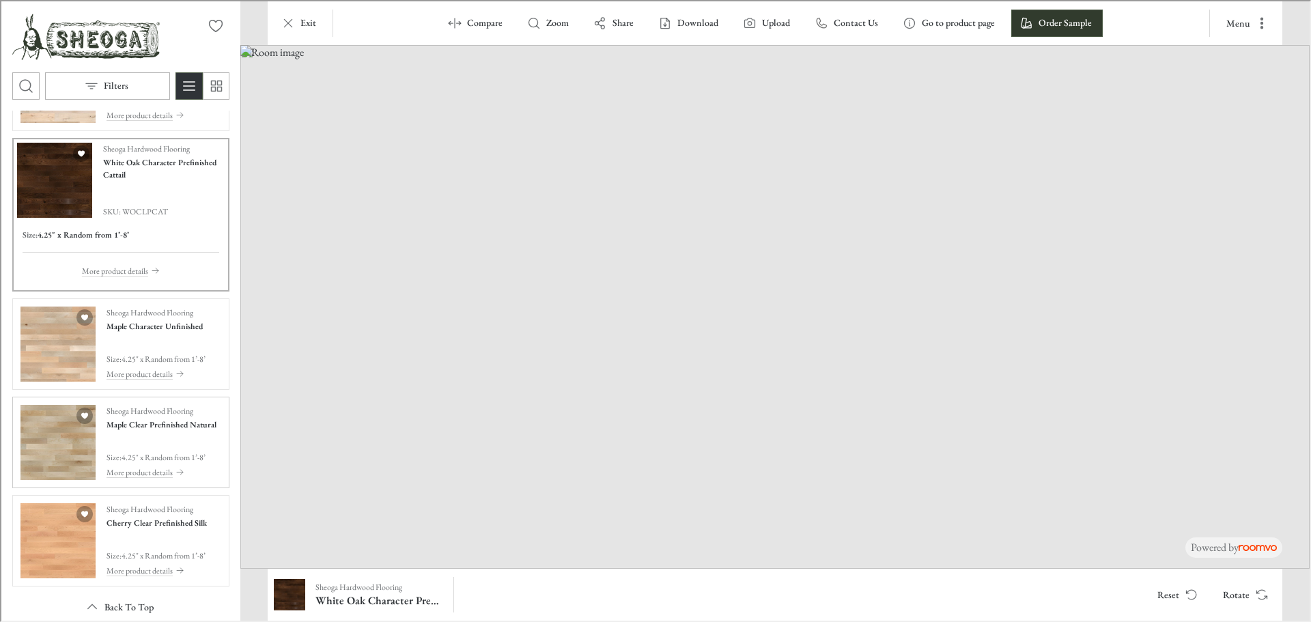
click at [53, 442] on img "See Maple Clear Prefinished Natural in the room" at bounding box center [56, 441] width 75 height 75
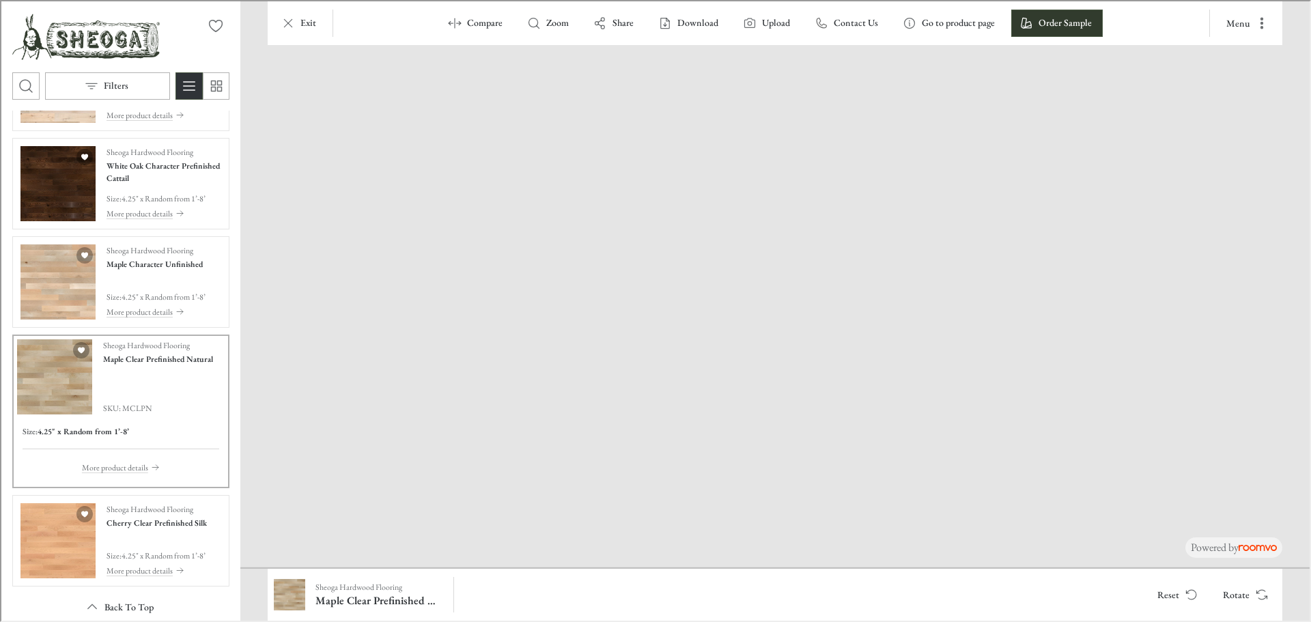
drag, startPoint x: 729, startPoint y: 544, endPoint x: 815, endPoint y: 379, distance: 185.7
drag, startPoint x: 395, startPoint y: 520, endPoint x: 844, endPoint y: 417, distance: 460.5
drag, startPoint x: 877, startPoint y: 507, endPoint x: 672, endPoint y: 375, distance: 243.6
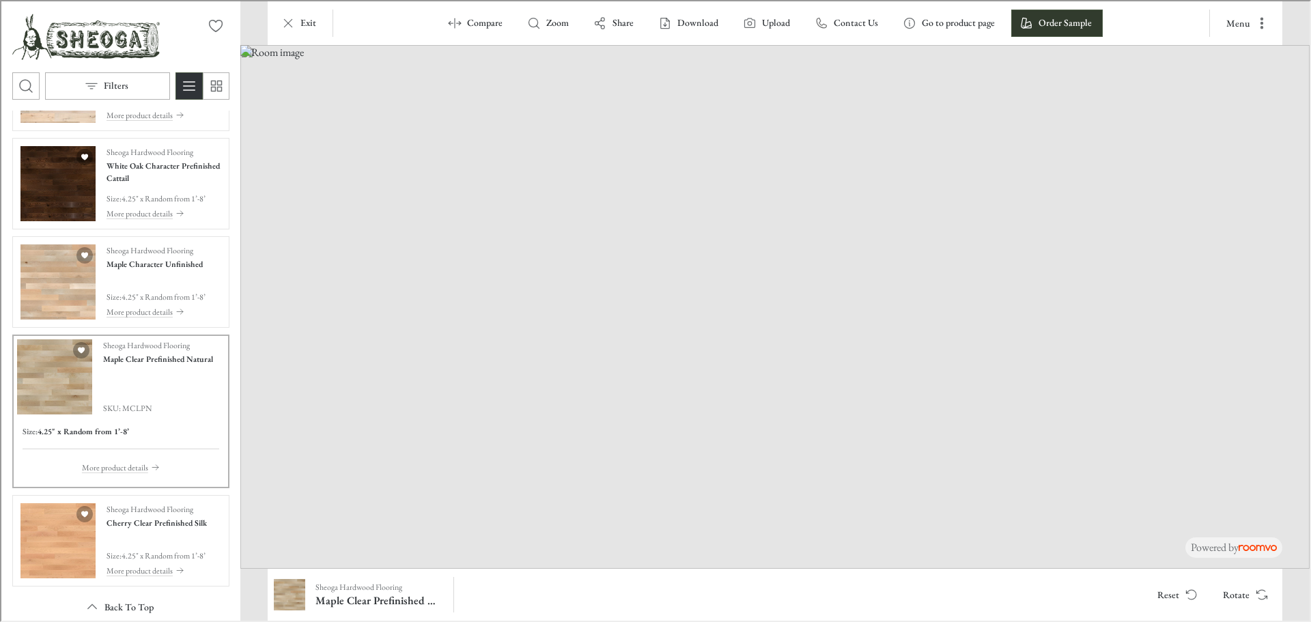
click at [672, 375] on img at bounding box center [773, 306] width 1069 height 524
drag, startPoint x: 739, startPoint y: 462, endPoint x: 457, endPoint y: 467, distance: 281.4
click at [654, 436] on img at bounding box center [773, 306] width 1069 height 524
click at [41, 551] on img "See Cherry Clear Prefinished Silk in the room" at bounding box center [56, 539] width 75 height 75
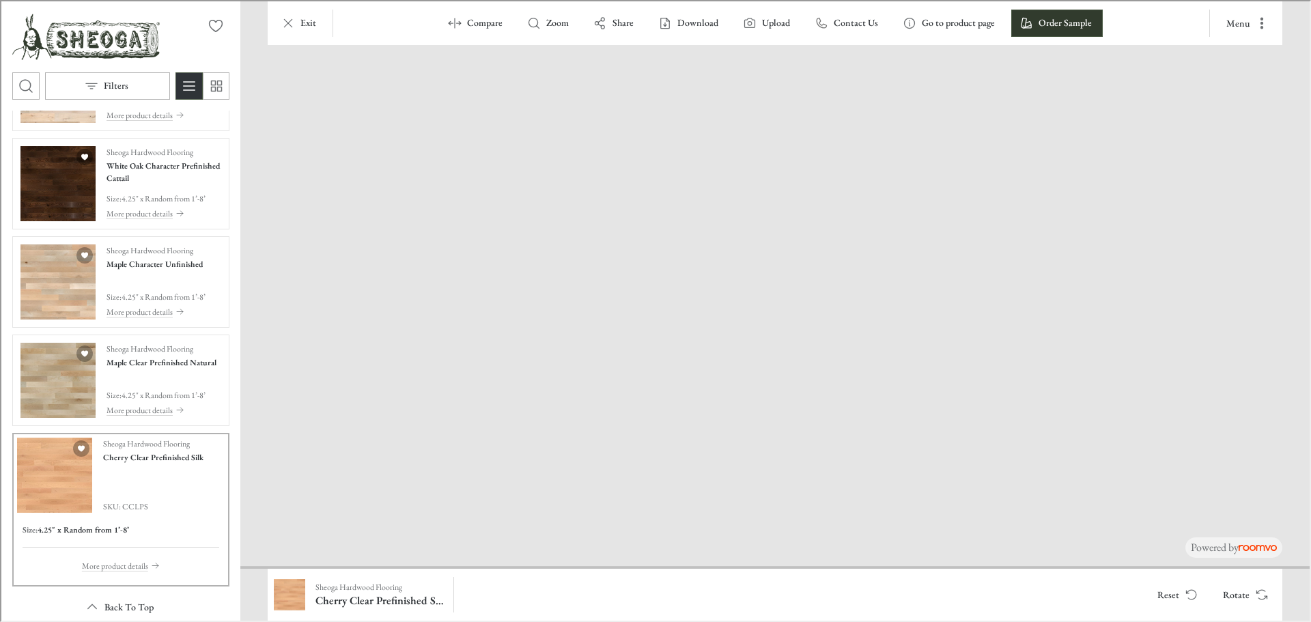
drag, startPoint x: 764, startPoint y: 542, endPoint x: 980, endPoint y: 240, distance: 371.0
drag, startPoint x: 398, startPoint y: 511, endPoint x: 1310, endPoint y: 396, distance: 919.4
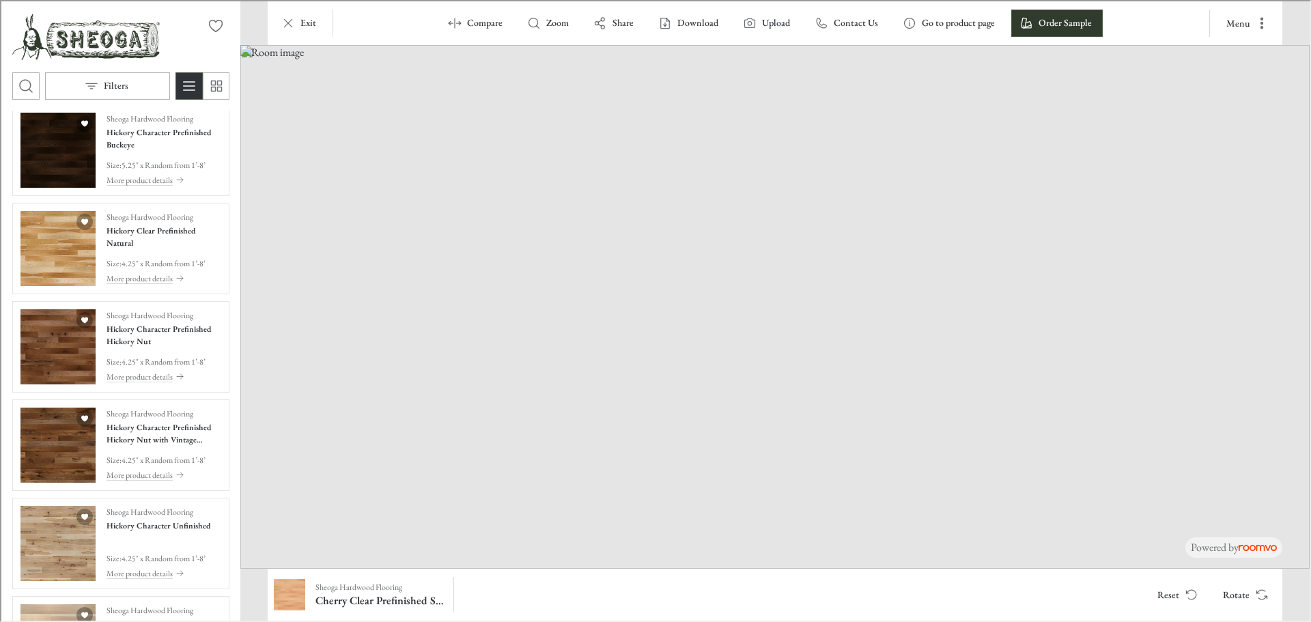
scroll to position [0, 0]
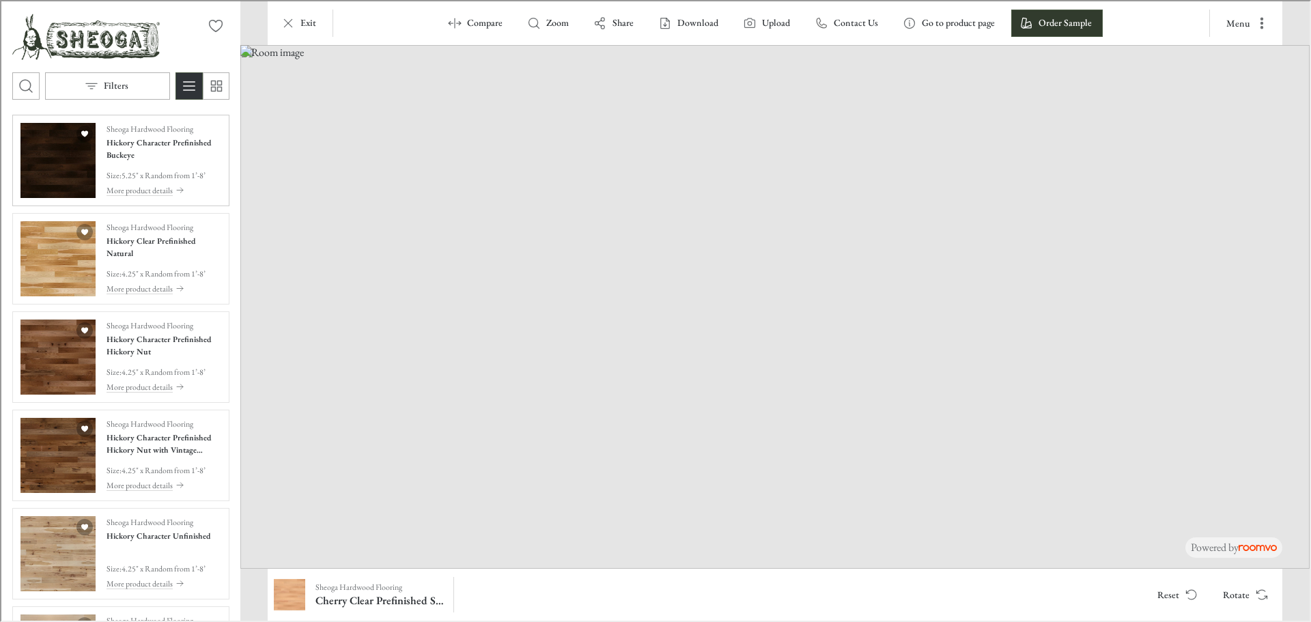
click at [48, 155] on img "See Hickory Character Prefinished Buckeye in the room" at bounding box center [56, 159] width 75 height 75
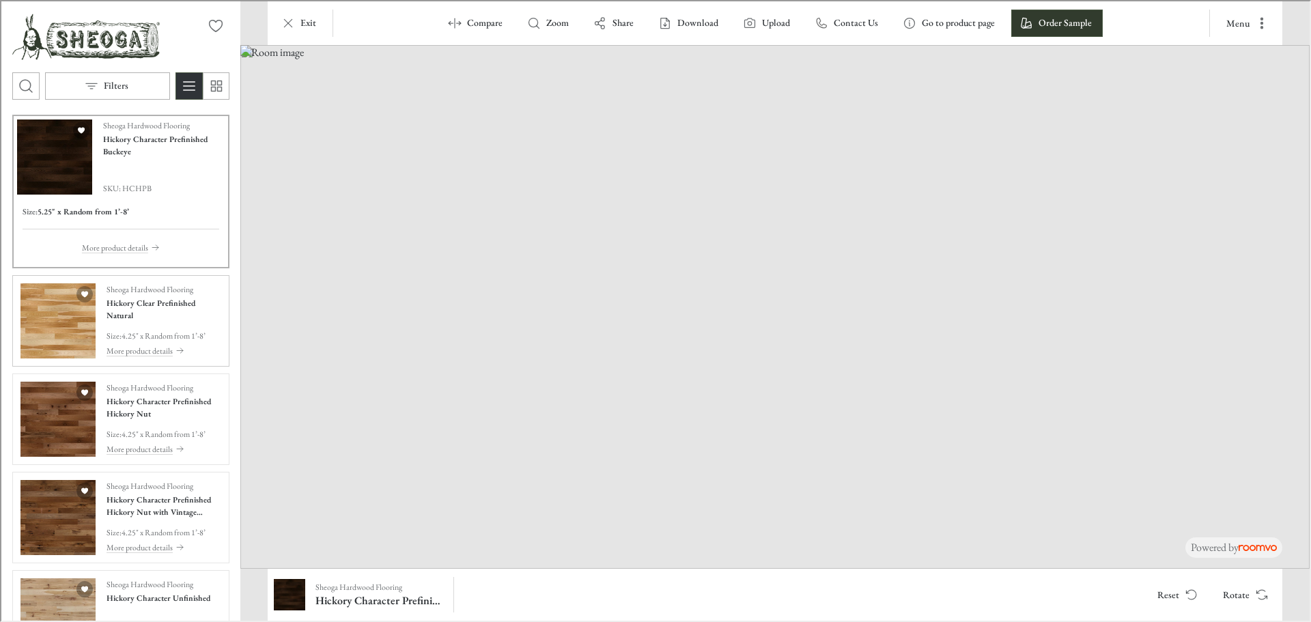
click at [54, 339] on img "See Hickory Clear Prefinished Natural in the room" at bounding box center [56, 319] width 75 height 75
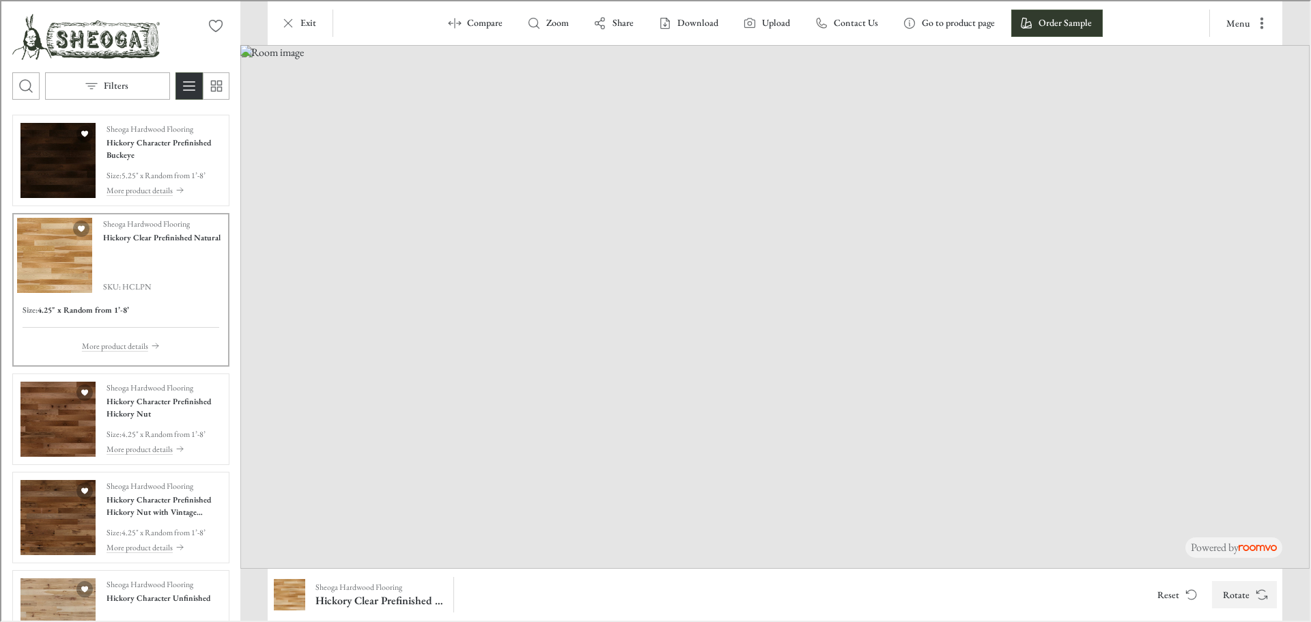
click at [1245, 593] on button "Rotate" at bounding box center [1243, 593] width 65 height 27
click at [61, 428] on img "See Hickory Character Prefinished Hickory Nut in the room" at bounding box center [56, 417] width 75 height 75
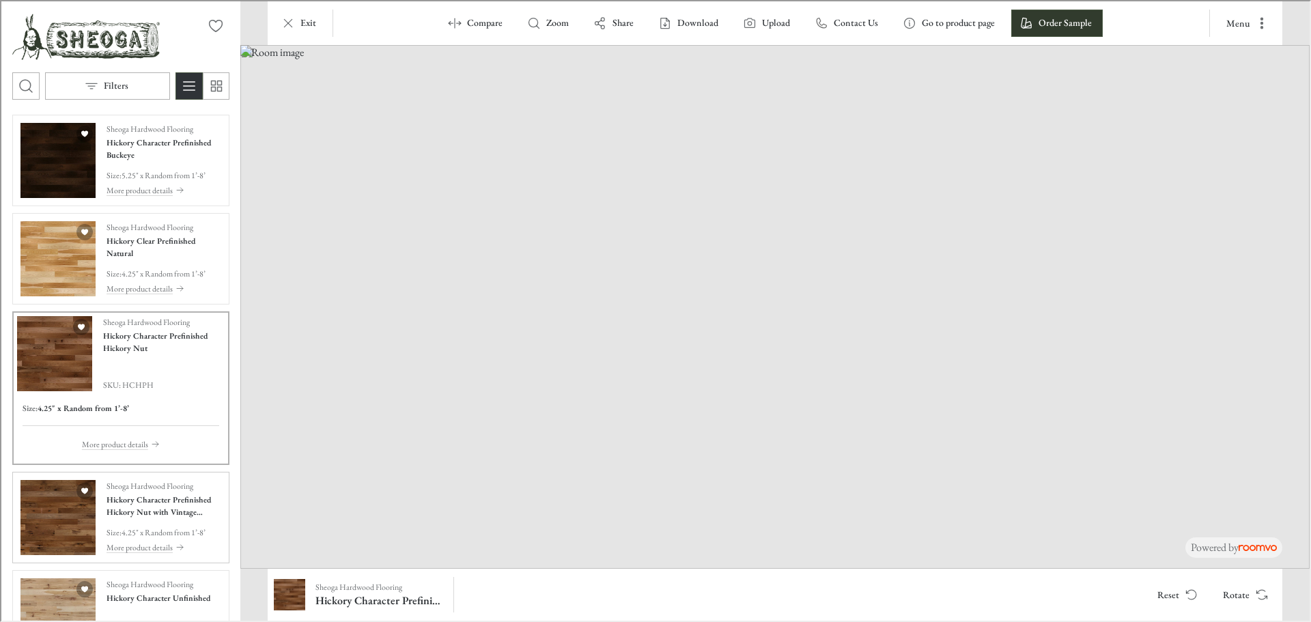
click at [64, 515] on img "See Hickory Character Prefinished Hickory Nut with Vintage Charm Texture in the…" at bounding box center [56, 516] width 75 height 75
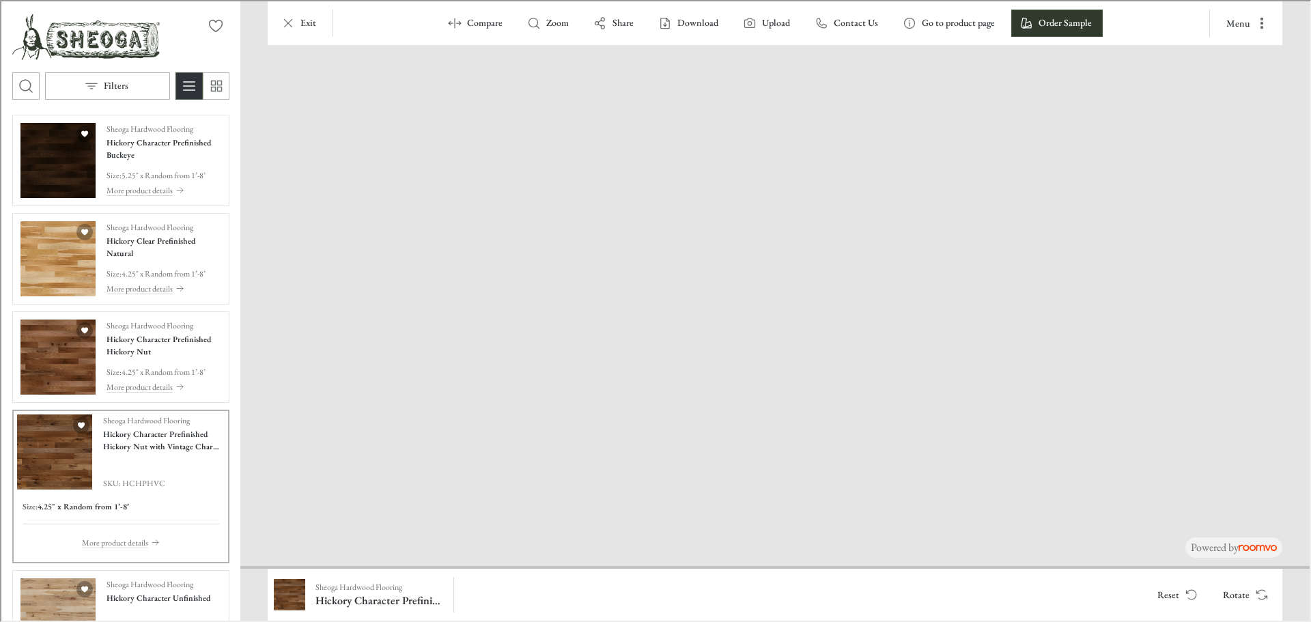
drag, startPoint x: 503, startPoint y: 536, endPoint x: 977, endPoint y: 261, distance: 548.0
drag, startPoint x: 1055, startPoint y: 511, endPoint x: 566, endPoint y: 269, distance: 545.7
click at [1239, 593] on button "Rotate" at bounding box center [1243, 593] width 65 height 27
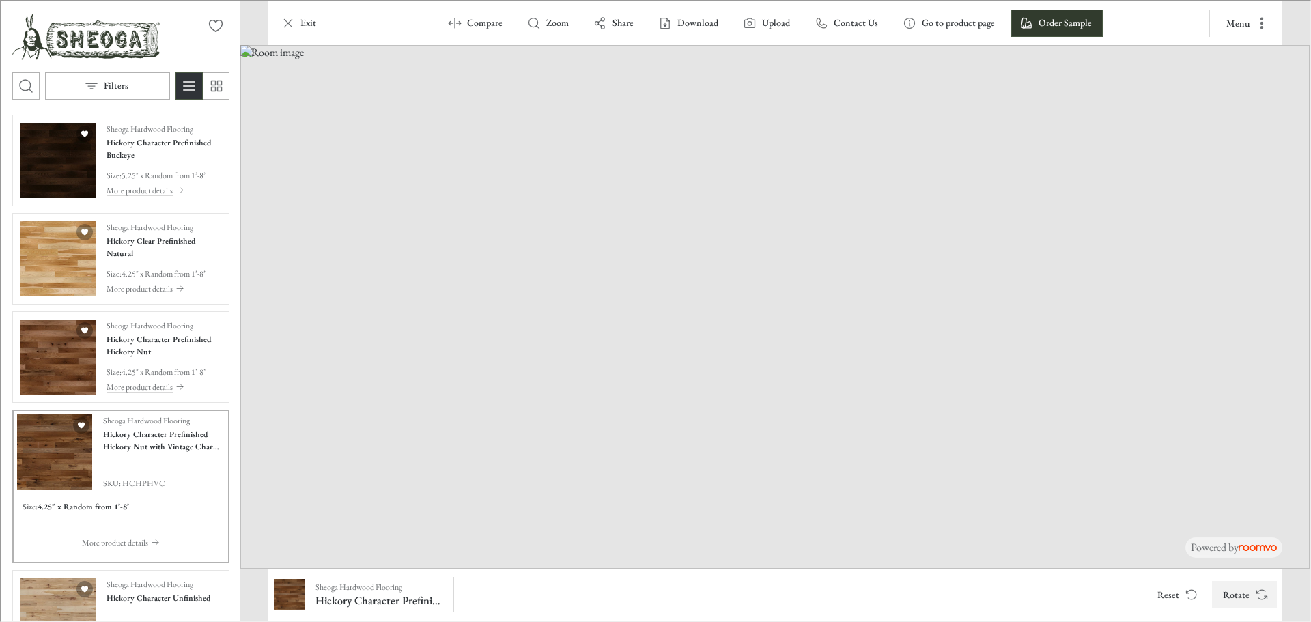
click at [1239, 593] on button "Rotate" at bounding box center [1243, 593] width 65 height 27
drag, startPoint x: 324, startPoint y: 501, endPoint x: 801, endPoint y: 357, distance: 498.6
drag, startPoint x: 422, startPoint y: 489, endPoint x: 582, endPoint y: 482, distance: 160.6
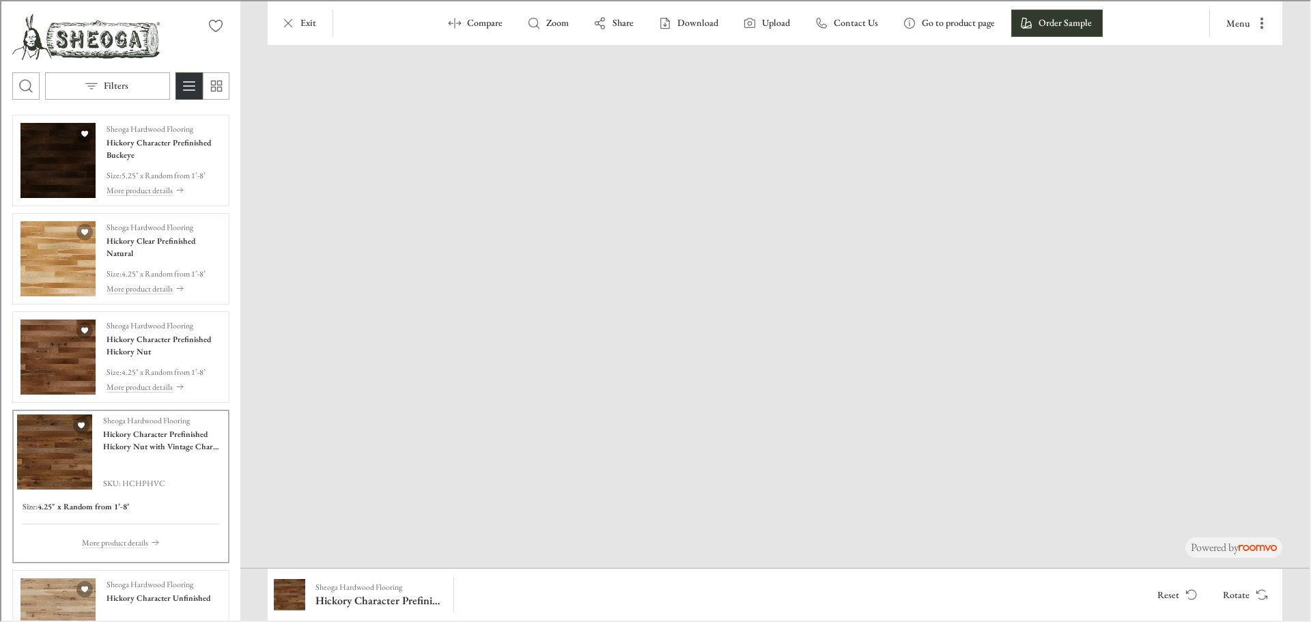
click at [582, 482] on img at bounding box center [785, 202] width 1489 height 729
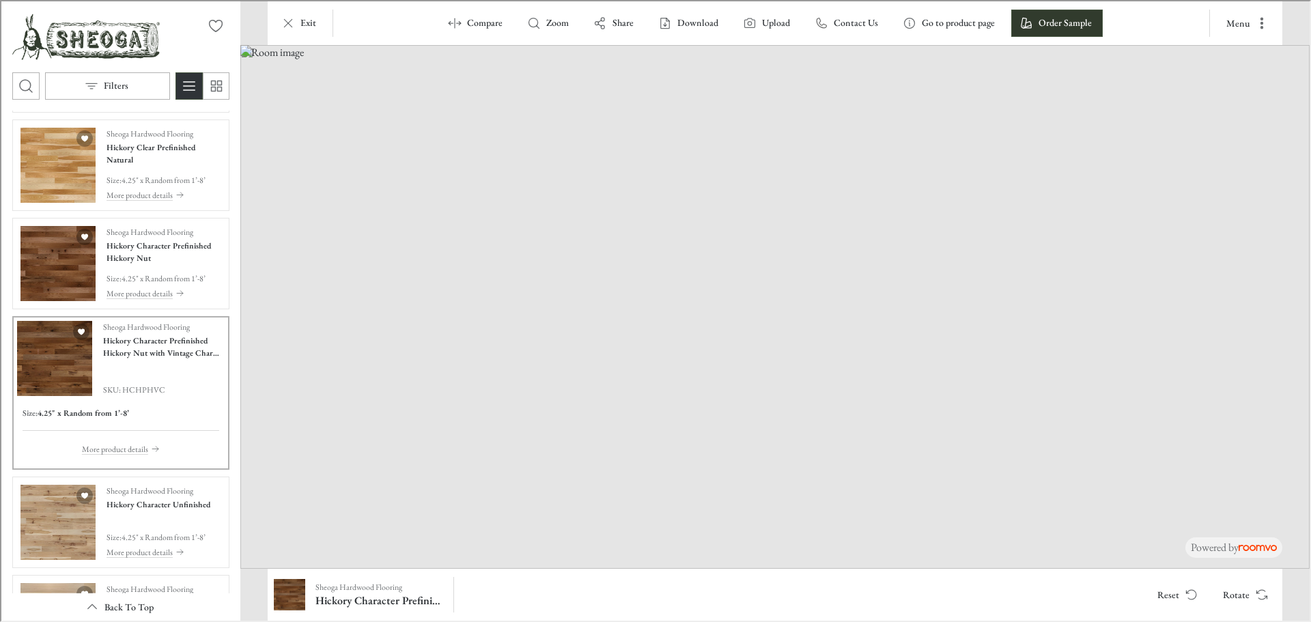
scroll to position [205, 0]
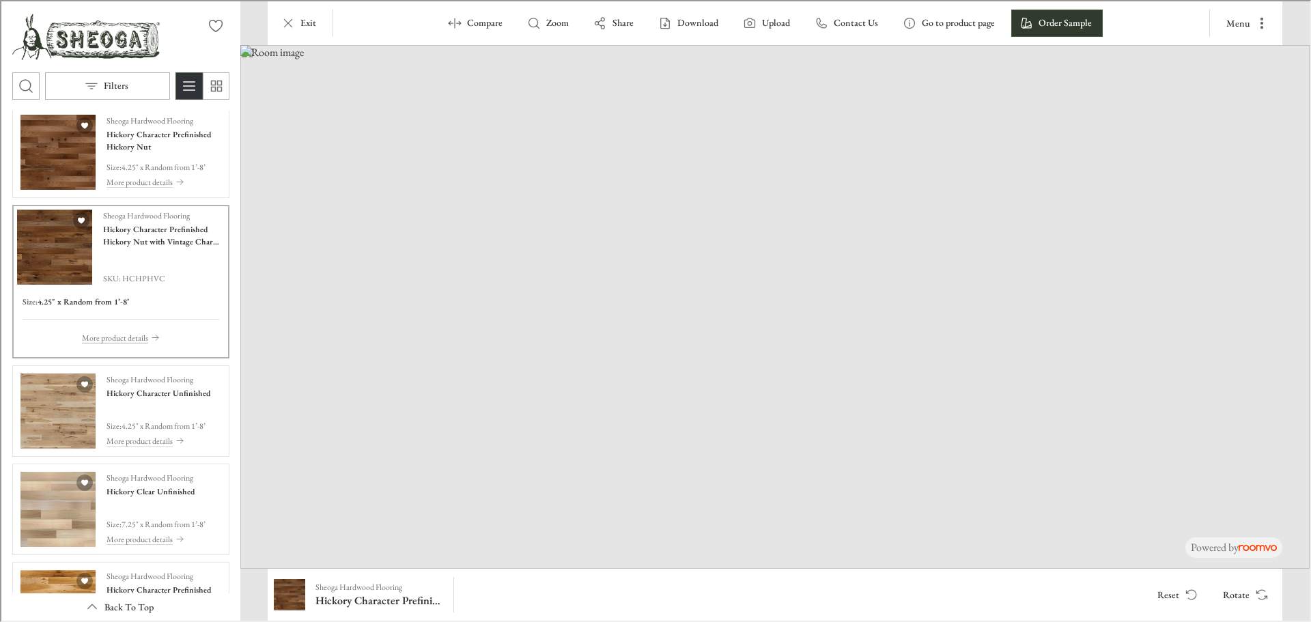
click at [119, 341] on p "More product details" at bounding box center [114, 336] width 66 height 12
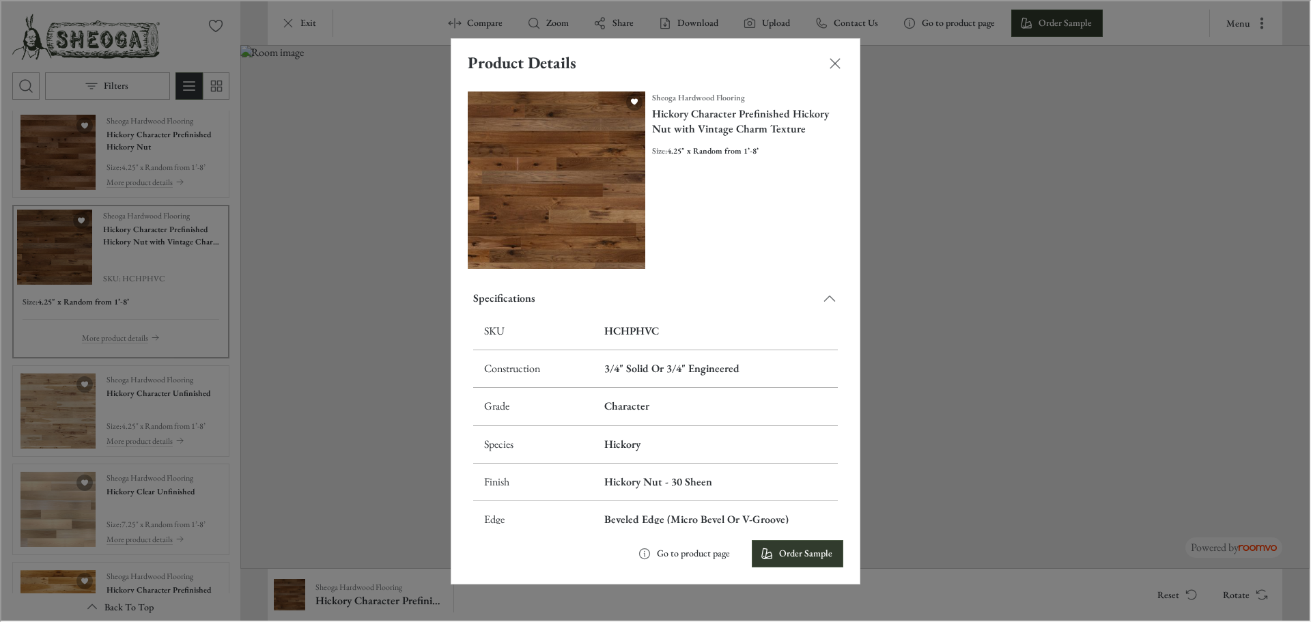
scroll to position [0, 0]
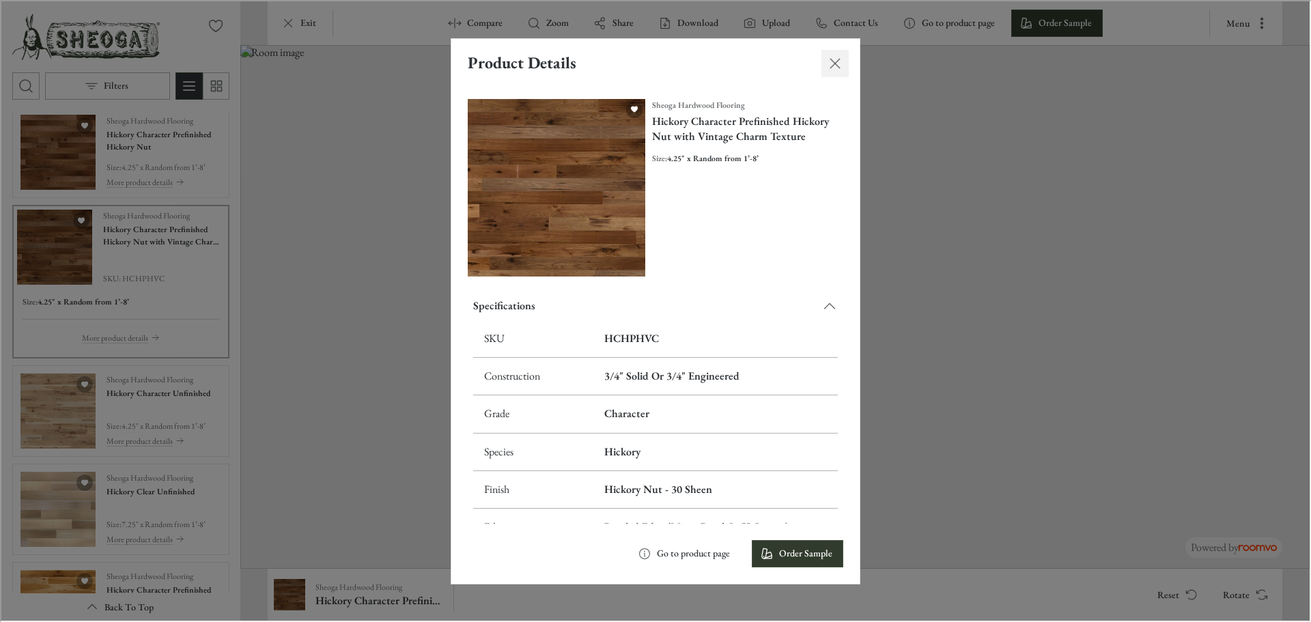
click at [832, 64] on line "Close dialog" at bounding box center [834, 62] width 10 height 10
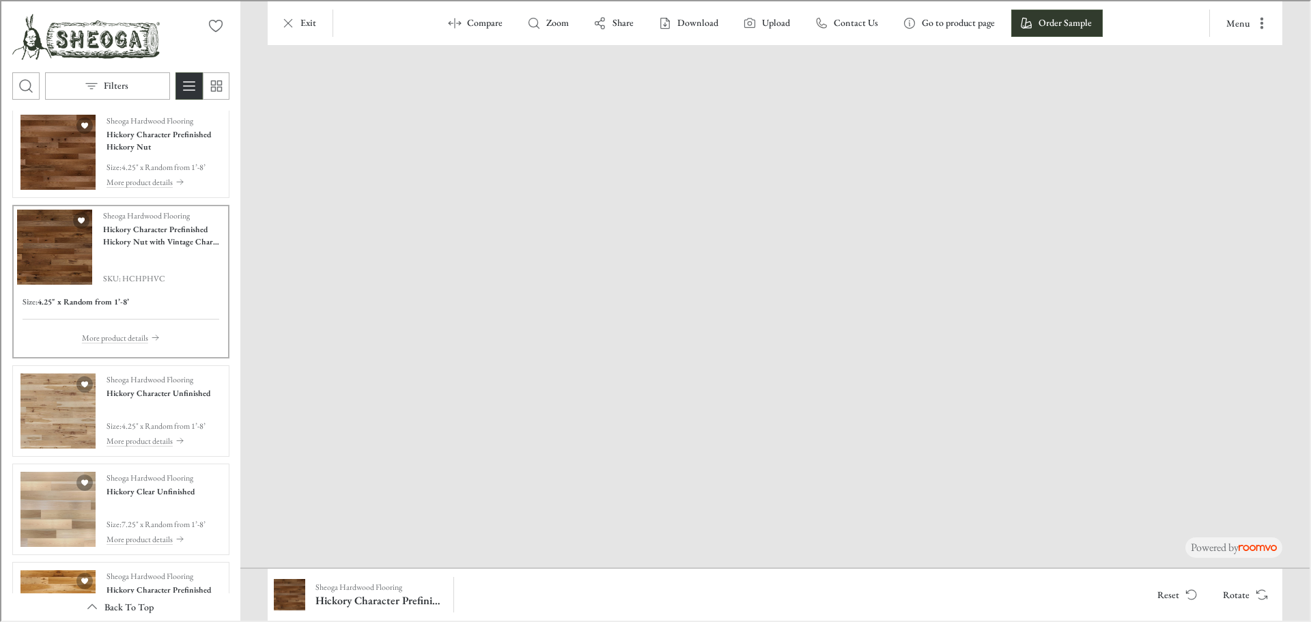
drag, startPoint x: 361, startPoint y: 537, endPoint x: 580, endPoint y: 416, distance: 250.3
click at [580, 416] on img at bounding box center [887, 134] width 1766 height 865
drag, startPoint x: 344, startPoint y: 532, endPoint x: 473, endPoint y: 498, distance: 132.7
click at [481, 494] on img at bounding box center [887, 134] width 1766 height 865
drag, startPoint x: 323, startPoint y: 498, endPoint x: 546, endPoint y: 418, distance: 237.1
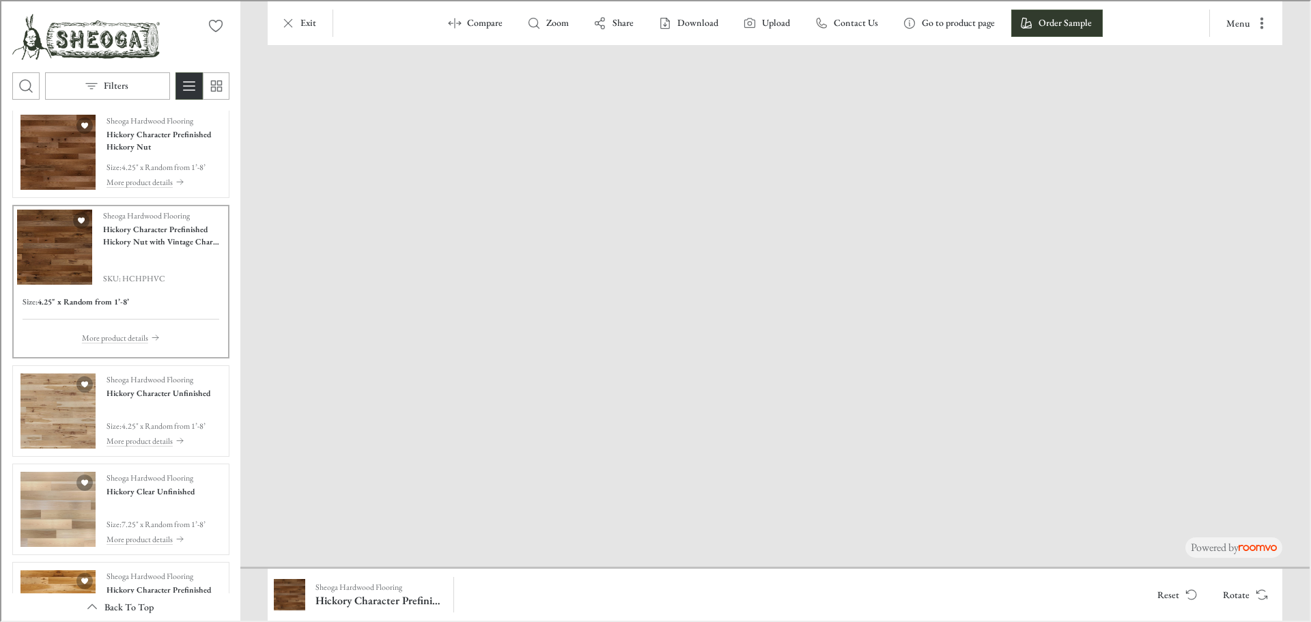
drag, startPoint x: 603, startPoint y: 496, endPoint x: 653, endPoint y: 451, distance: 68.2
click at [143, 240] on h4 "Hickory Character Prefinished Hickory Nut with Vintage Charm Texture" at bounding box center [163, 234] width 122 height 25
click at [136, 335] on p "More product details" at bounding box center [114, 336] width 66 height 12
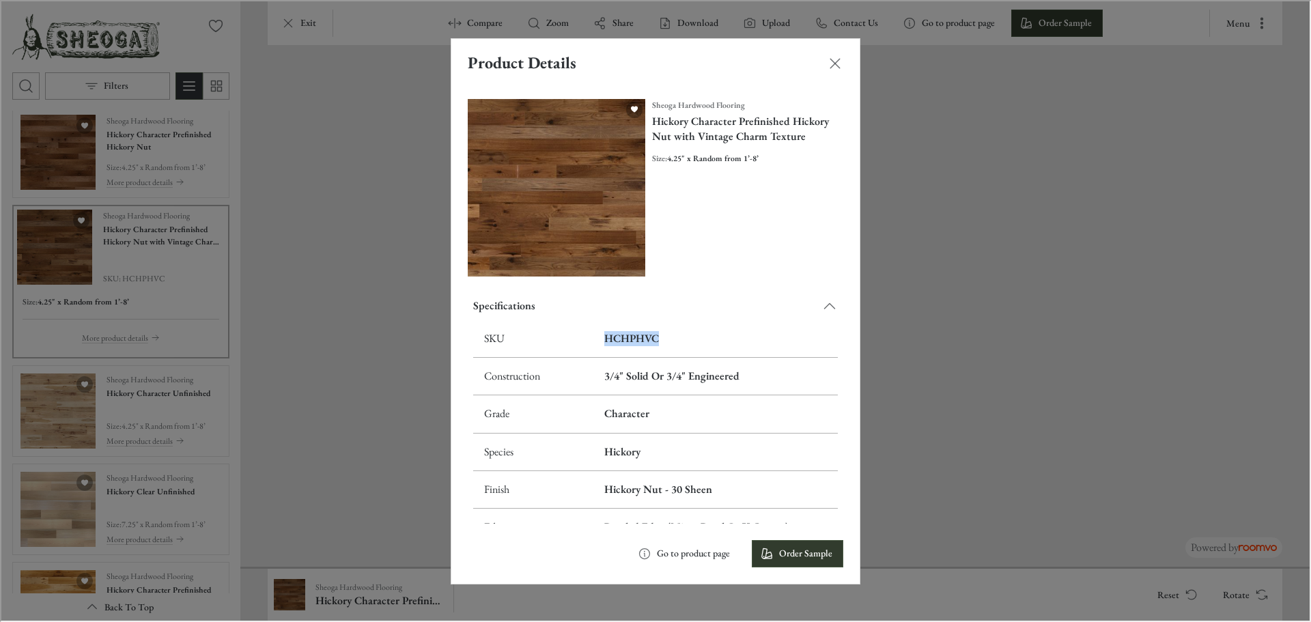
drag, startPoint x: 662, startPoint y: 331, endPoint x: 590, endPoint y: 330, distance: 71.7
click at [592, 330] on td "HCHPHVC" at bounding box center [714, 338] width 244 height 38
copy h6 "HCHPHVC"
click at [298, 381] on div "Product Details Sheoga Hardwood Flooring Hickory Character Prefinished Hickory …" at bounding box center [654, 309] width 1308 height 619
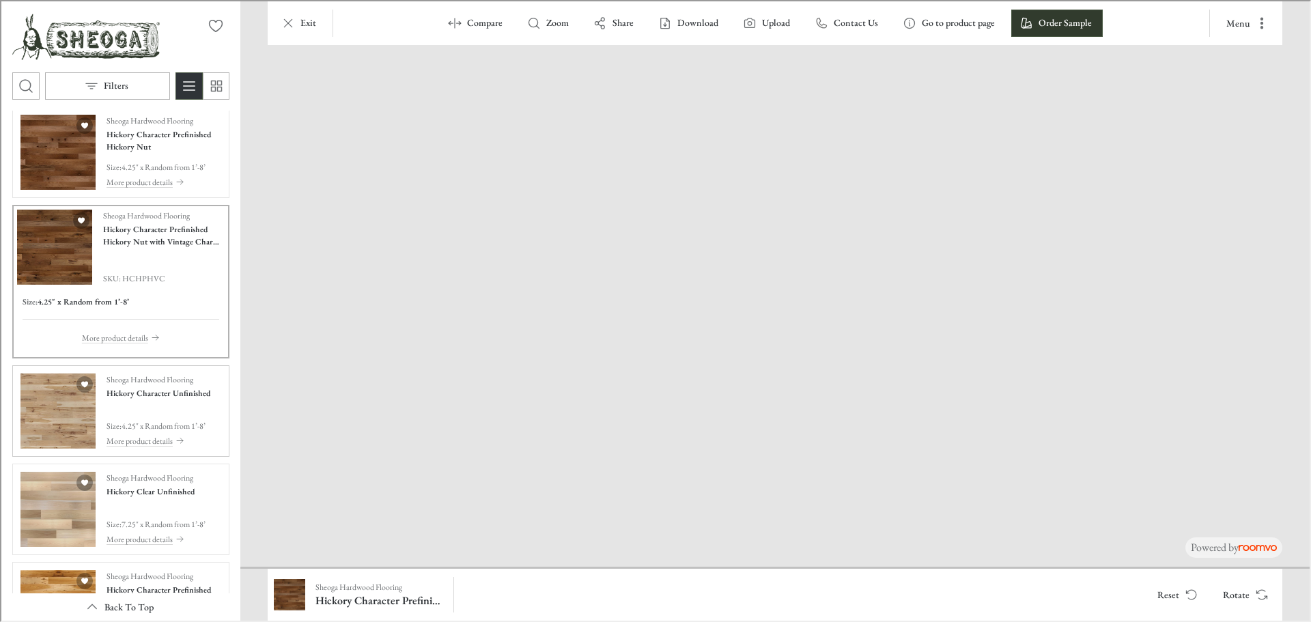
click at [38, 414] on img "See Hickory Character Unfinished in the room" at bounding box center [56, 409] width 75 height 75
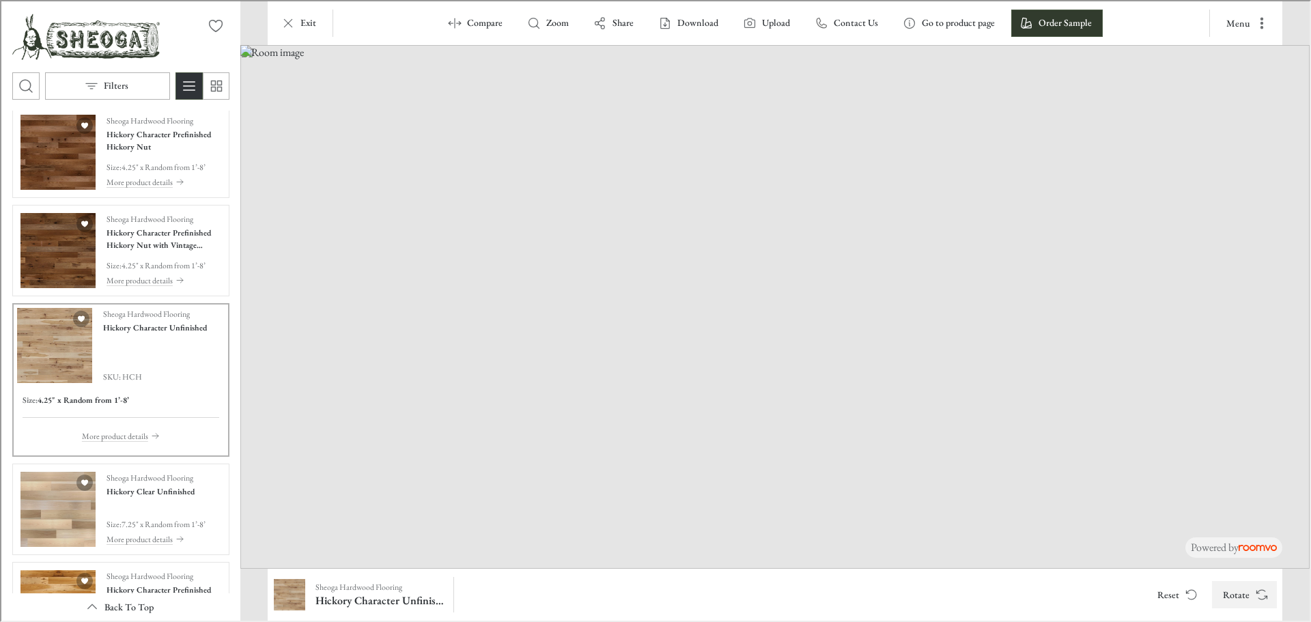
click at [1262, 591] on icon "Rotate Surface" at bounding box center [1261, 594] width 14 height 14
click at [1256, 592] on polyline "Rotate Surface" at bounding box center [1256, 590] width 3 height 3
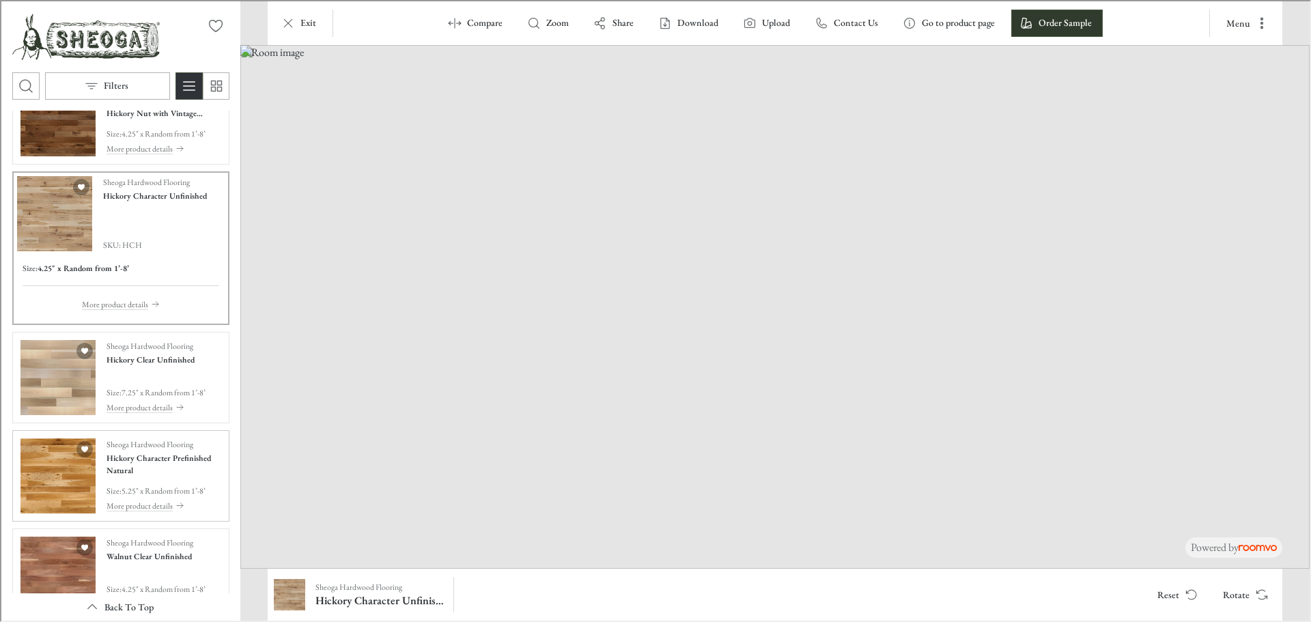
scroll to position [341, 0]
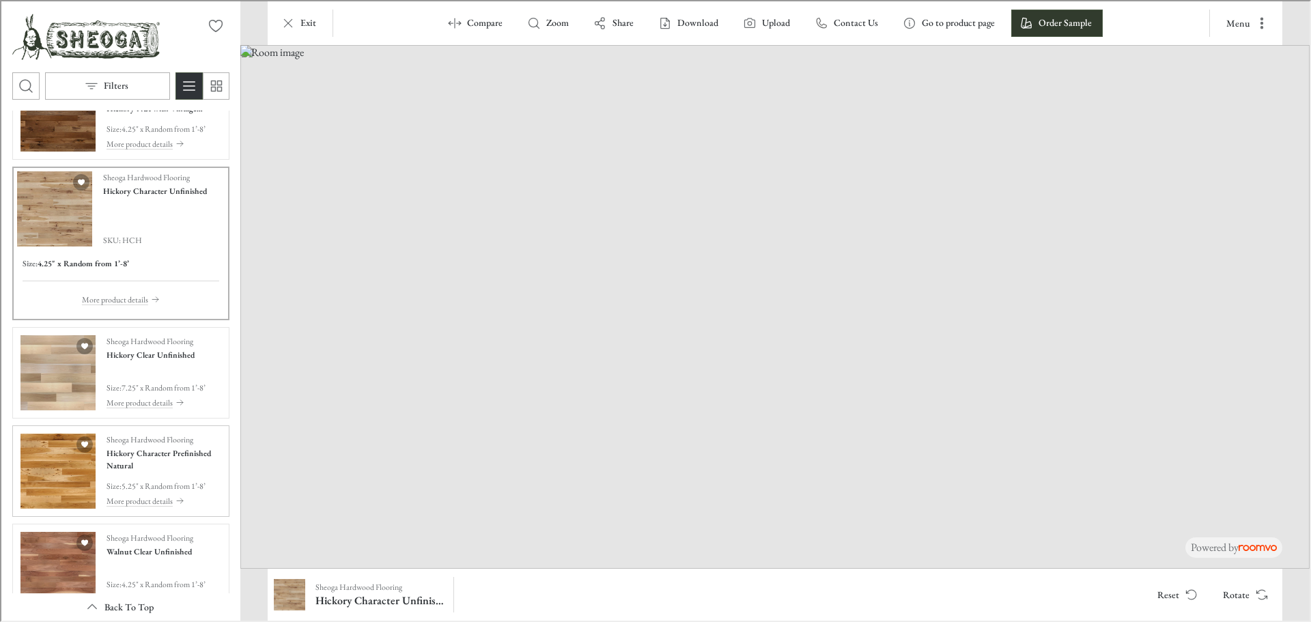
click at [69, 466] on img "See Hickory Character Prefinished Natural in the room" at bounding box center [56, 469] width 75 height 75
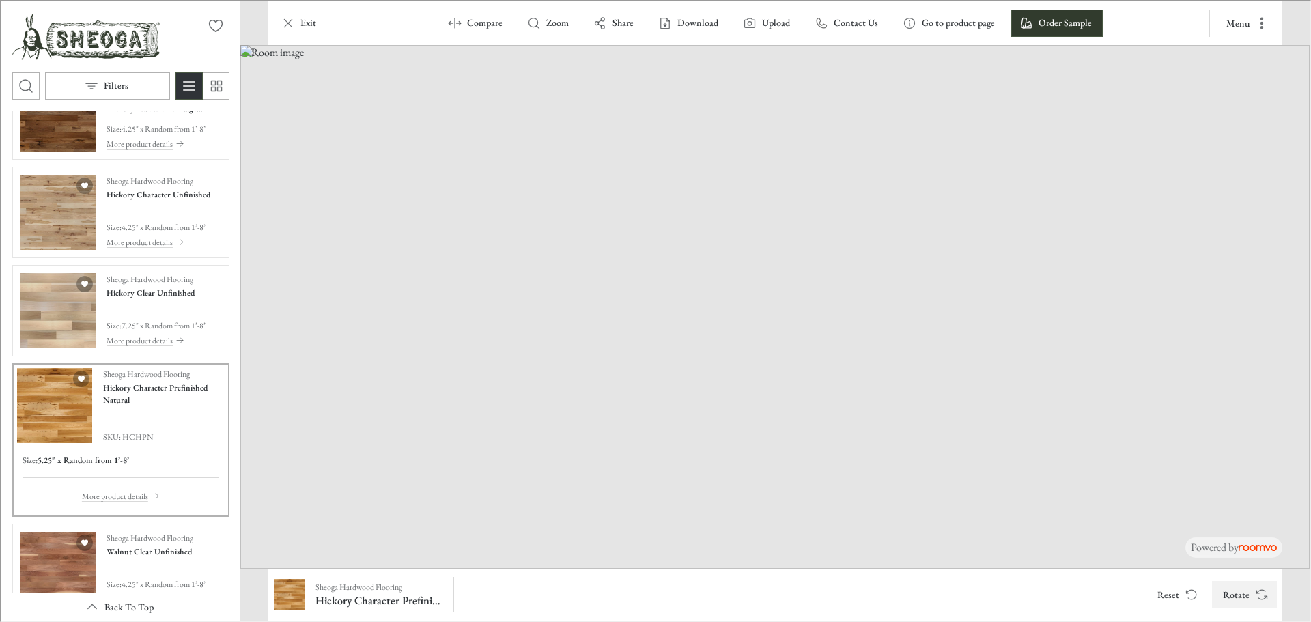
click at [1258, 593] on icon "Rotate Surface" at bounding box center [1261, 594] width 14 height 14
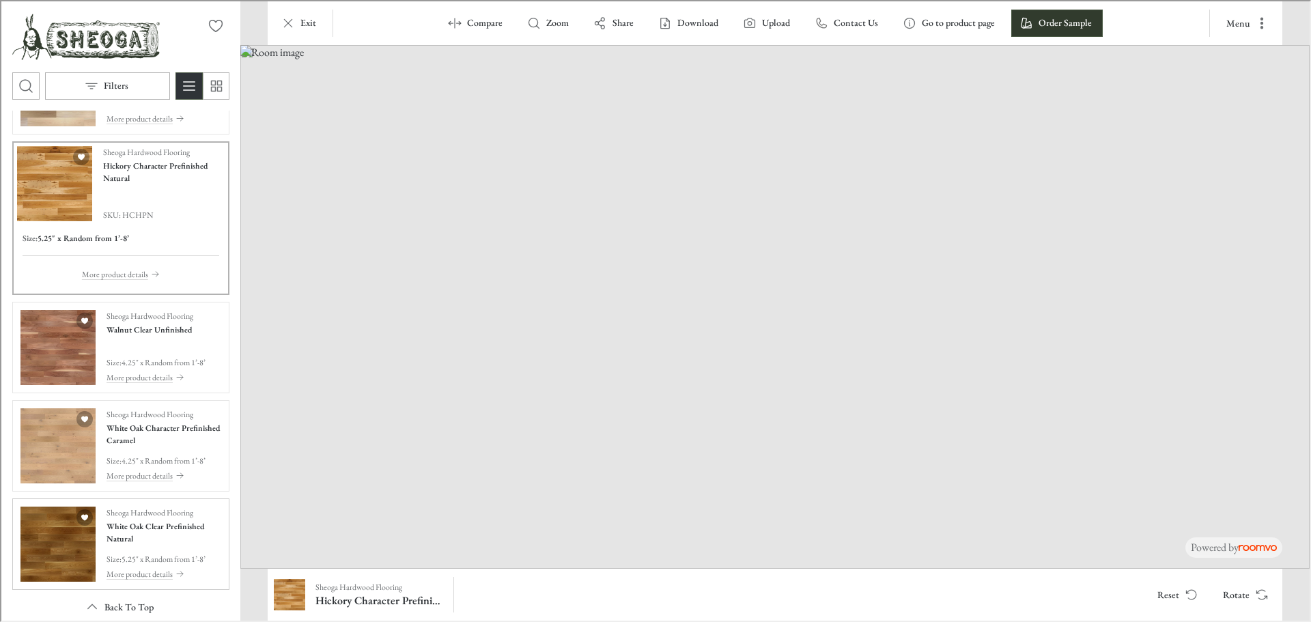
scroll to position [615, 0]
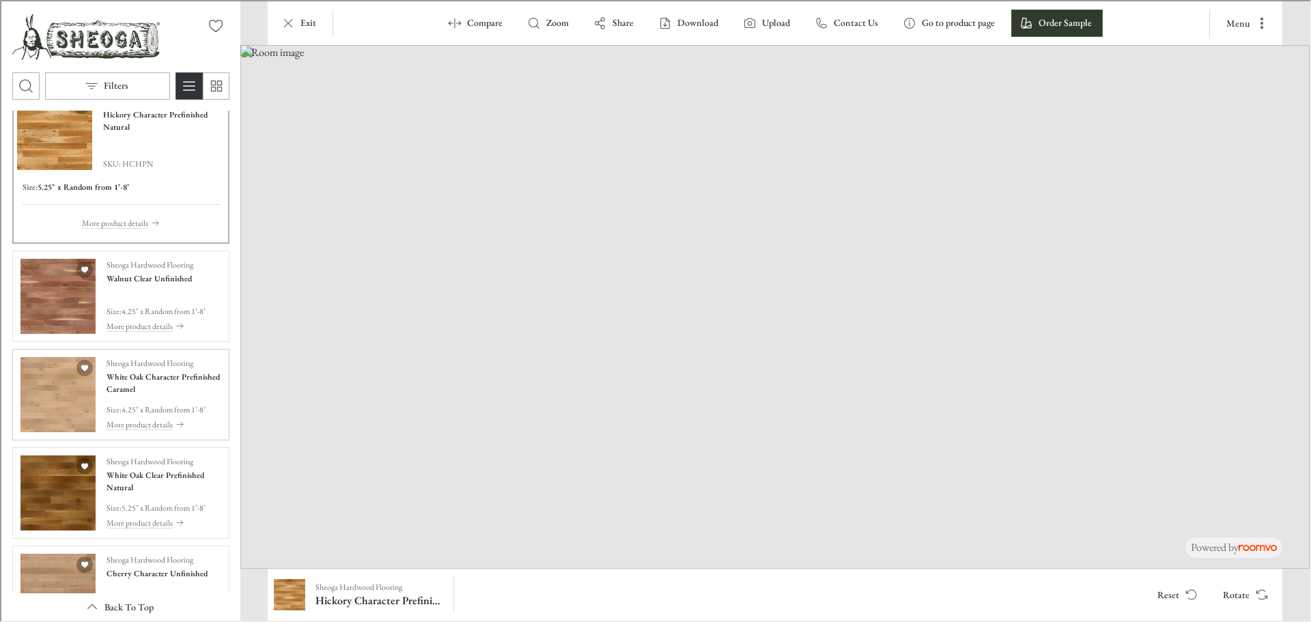
click at [42, 389] on img "See White Oak Character Prefinished Caramel in the room" at bounding box center [56, 393] width 75 height 75
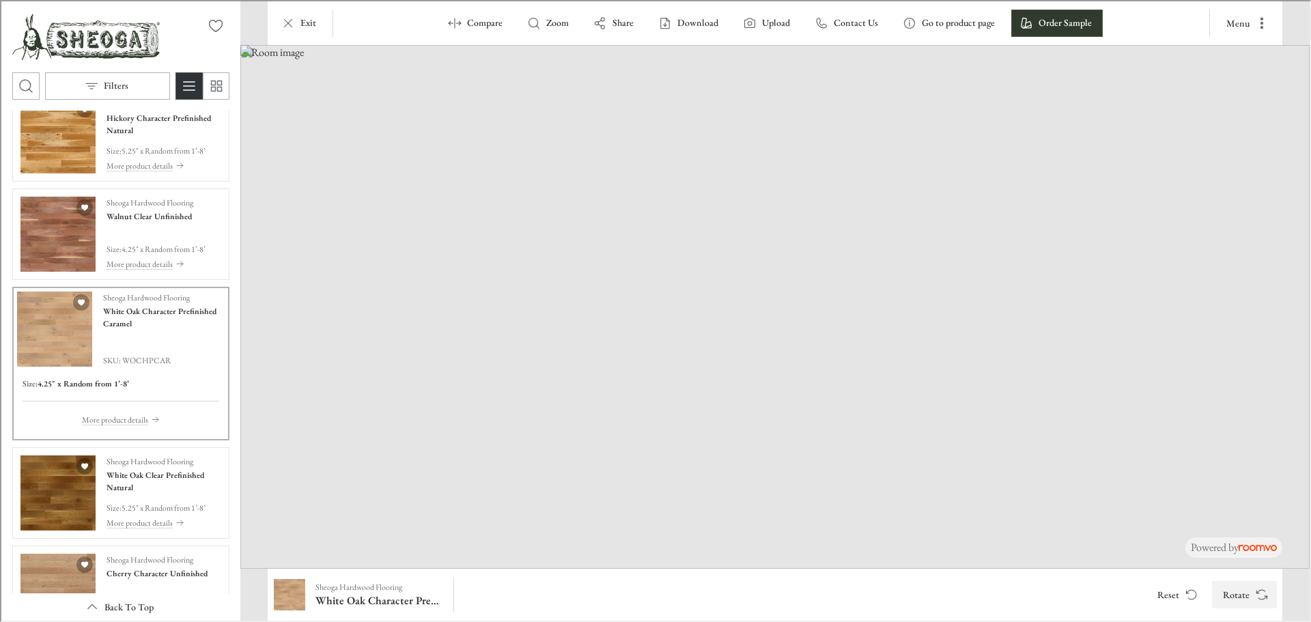
click at [1250, 593] on button "Rotate" at bounding box center [1243, 593] width 65 height 27
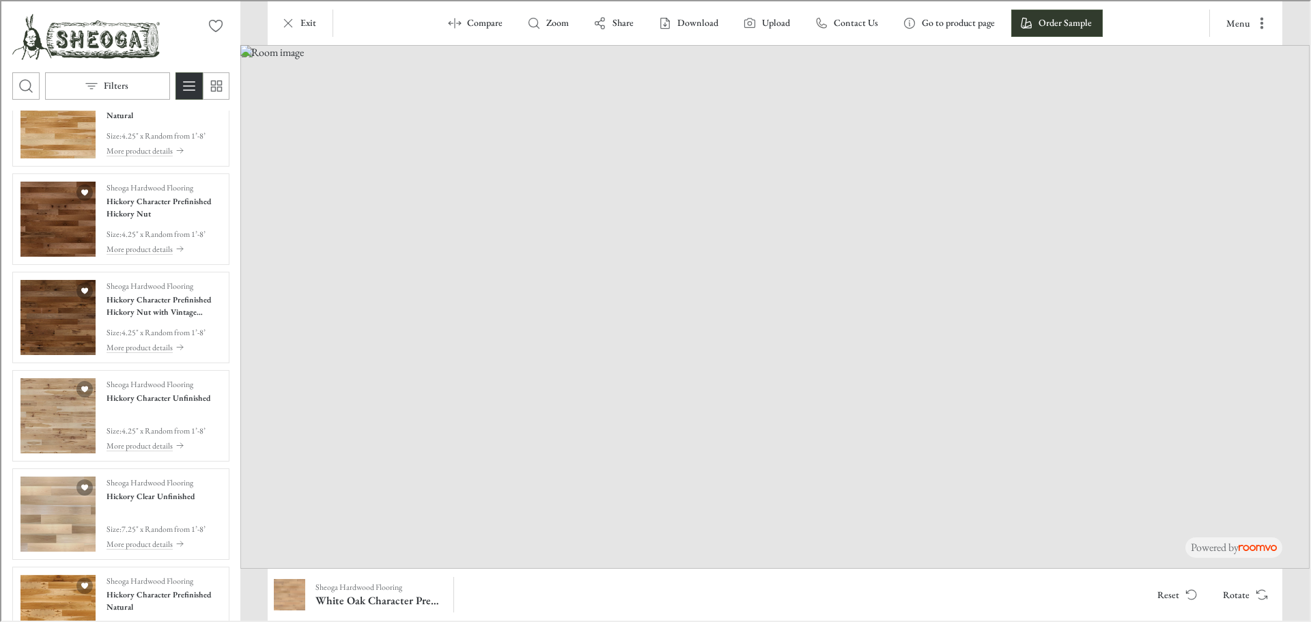
scroll to position [0, 0]
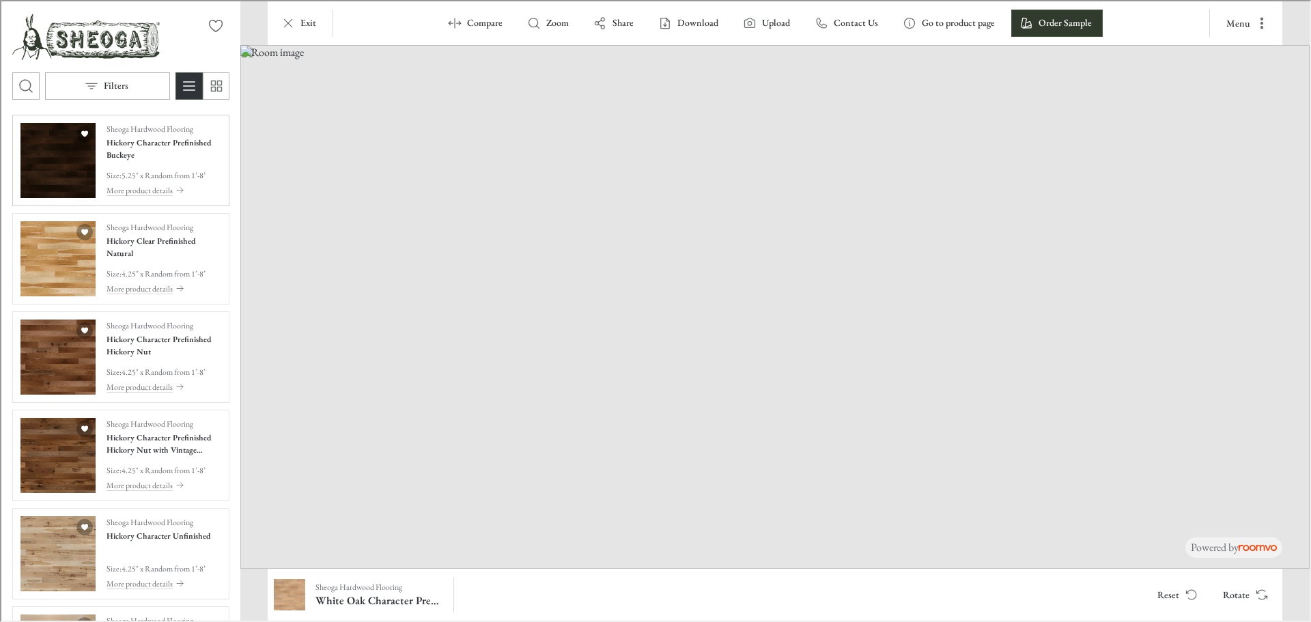
click at [76, 177] on img "See Hickory Character Prefinished Buckeye in the room" at bounding box center [56, 159] width 75 height 75
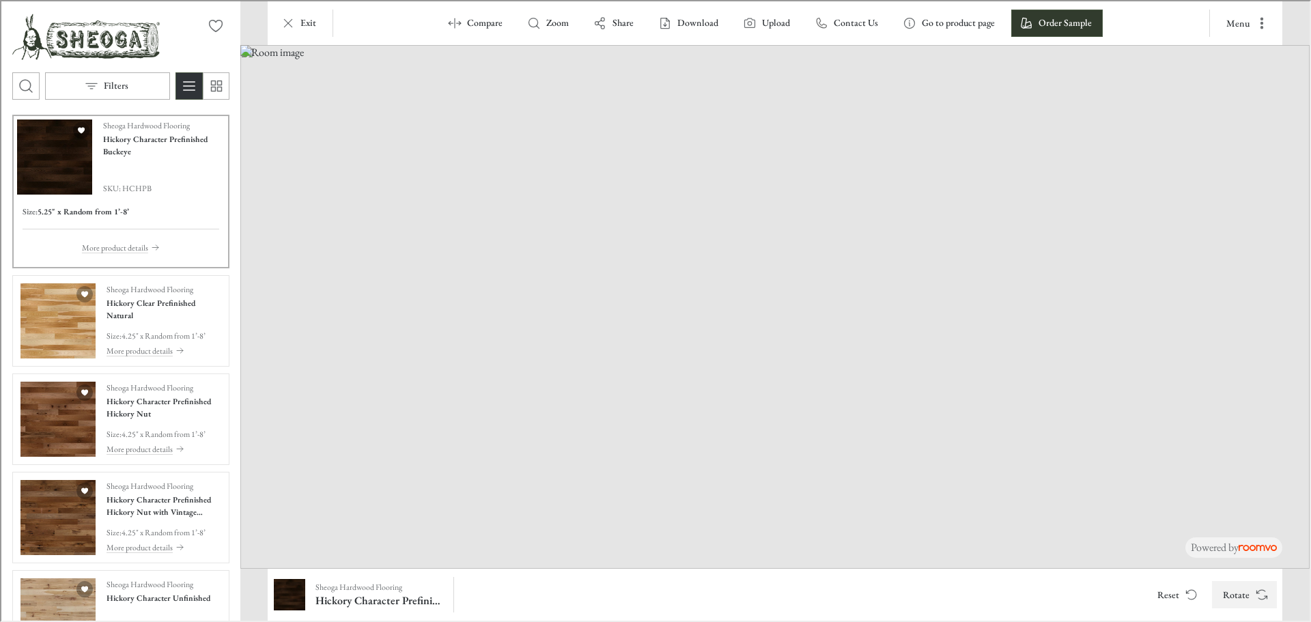
click at [1273, 600] on button "Rotate" at bounding box center [1243, 593] width 65 height 27
click at [1265, 595] on icon "Rotate Surface" at bounding box center [1261, 596] width 8 height 3
click at [63, 433] on img "See Hickory Character Prefinished Hickory Nut in the room" at bounding box center [56, 417] width 75 height 75
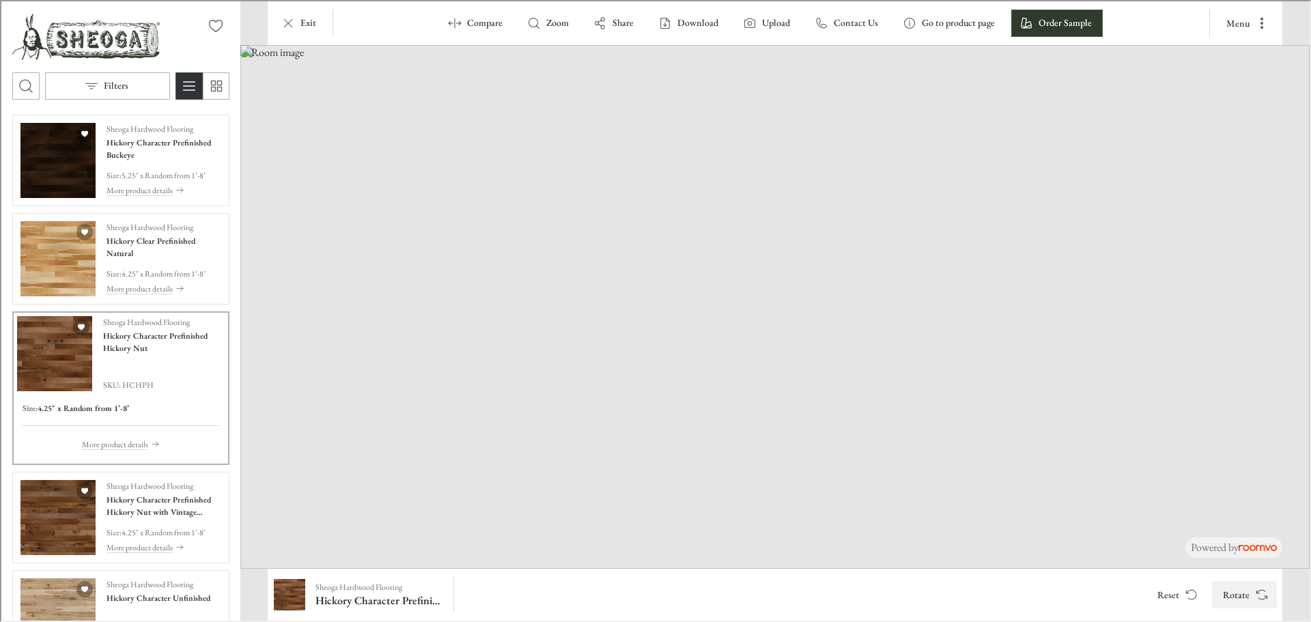
click at [1241, 596] on button "Rotate" at bounding box center [1243, 593] width 65 height 27
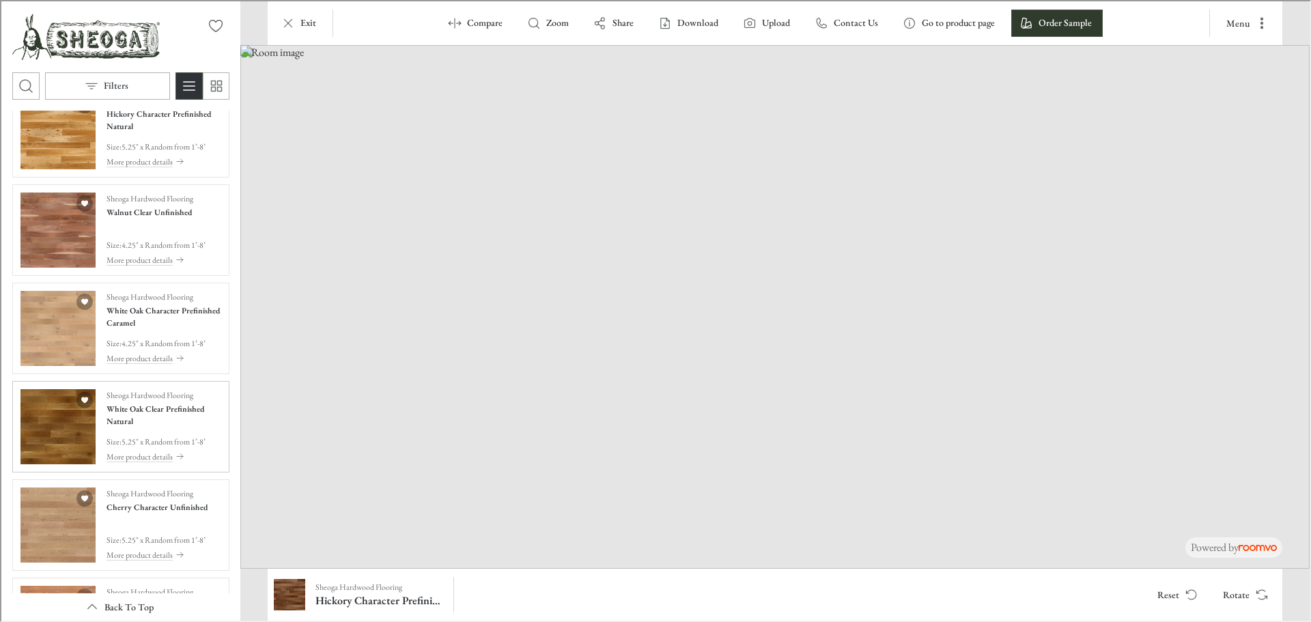
scroll to position [683, 0]
click at [56, 431] on img "See White Oak Clear Prefinished Natural in the room" at bounding box center [56, 423] width 75 height 75
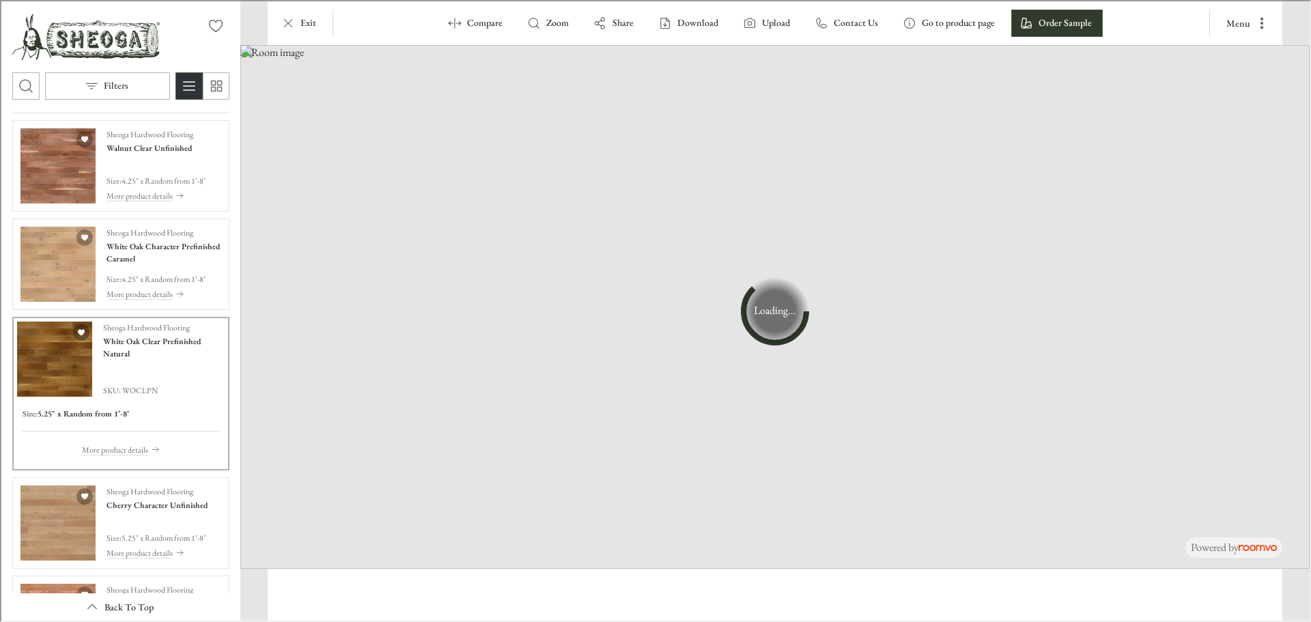
scroll to position [621, 0]
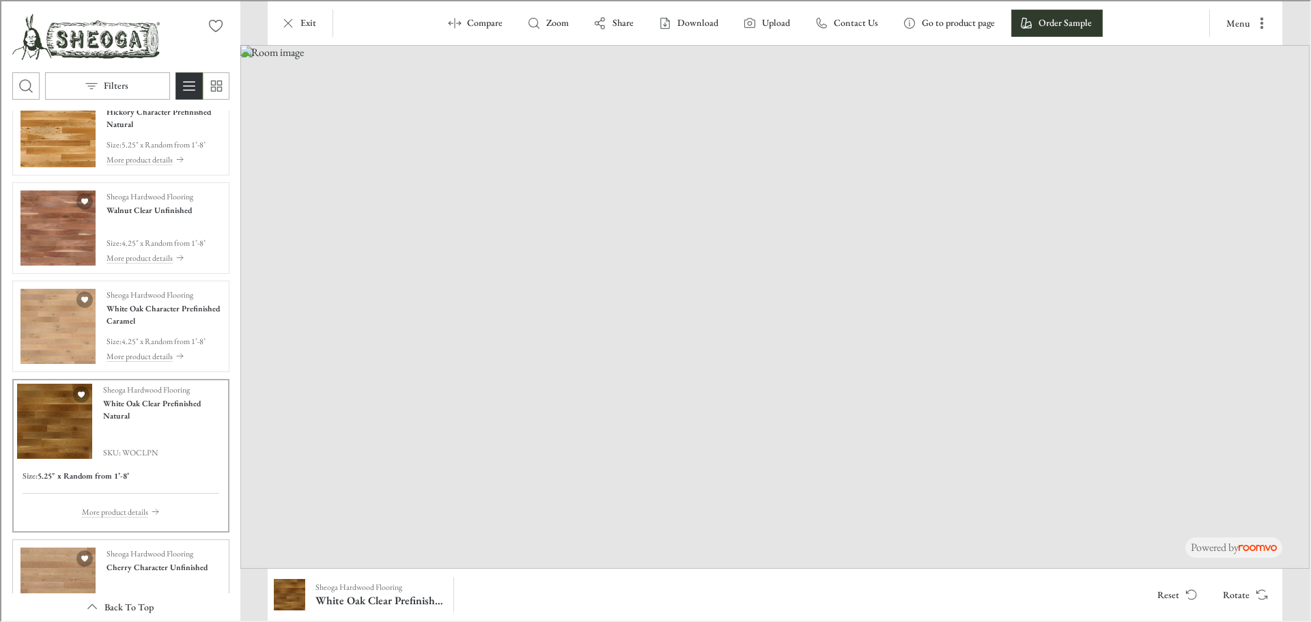
click at [35, 570] on img "See Cherry Character Unfinished in the room" at bounding box center [56, 583] width 75 height 75
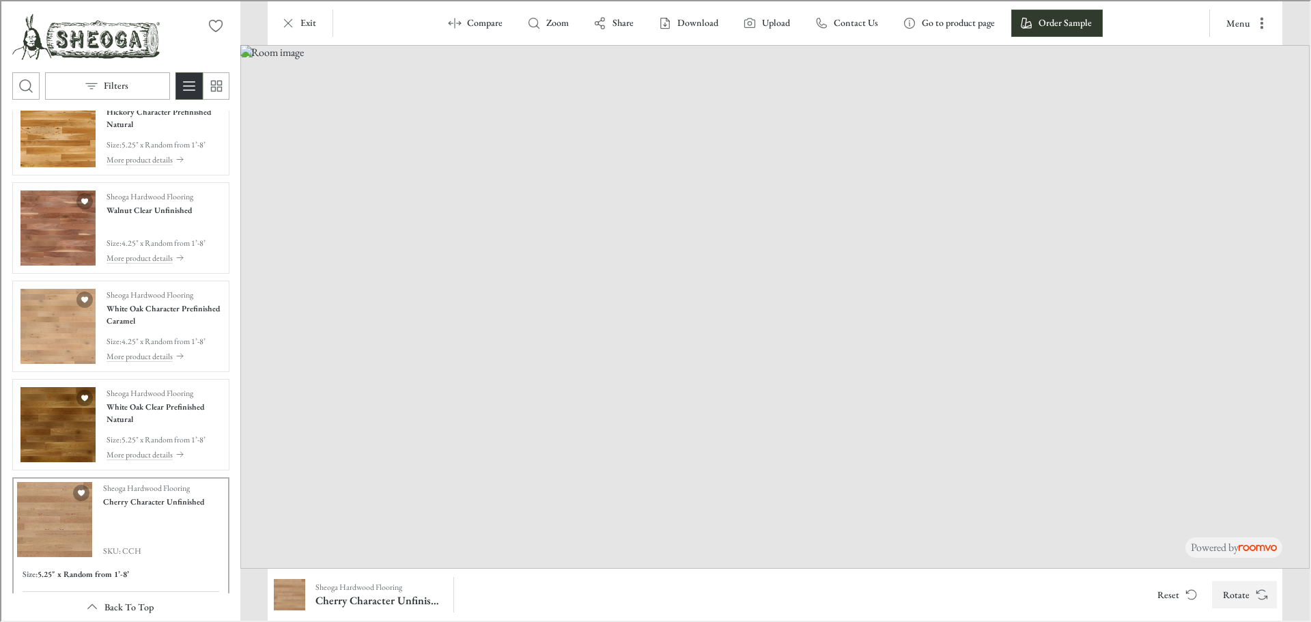
click at [1248, 591] on button "Rotate" at bounding box center [1243, 593] width 65 height 27
click at [1236, 595] on button "Rotate" at bounding box center [1243, 593] width 65 height 27
drag, startPoint x: 464, startPoint y: 546, endPoint x: 845, endPoint y: 361, distance: 423.6
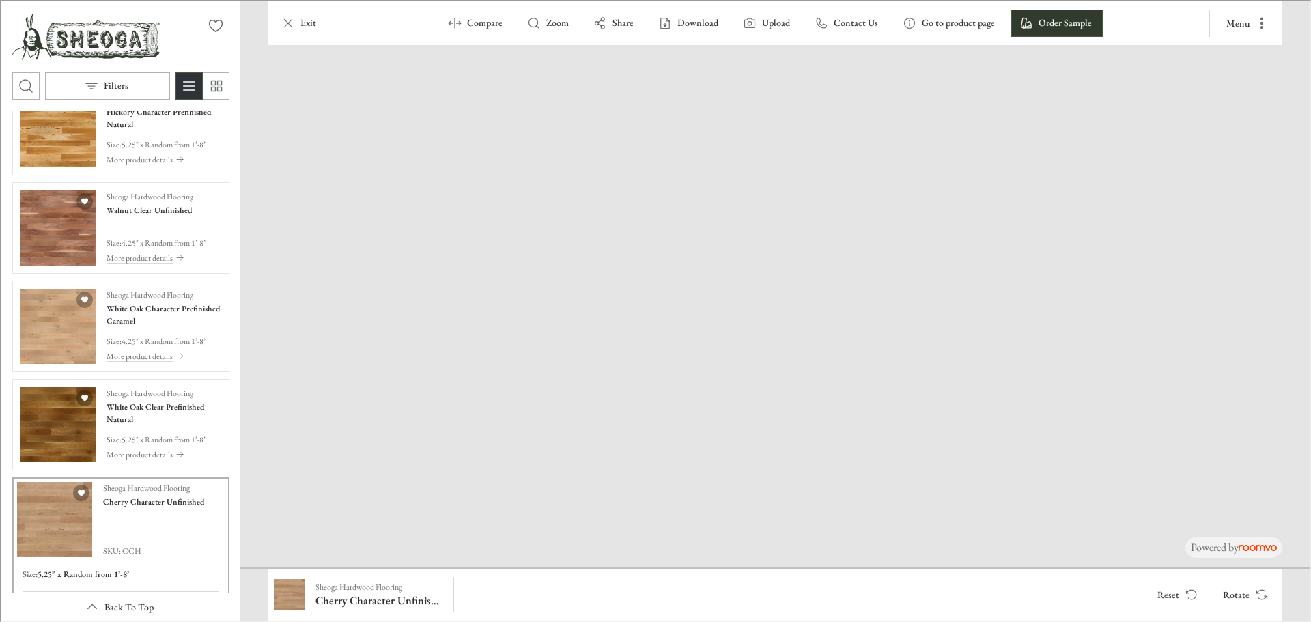
drag, startPoint x: 576, startPoint y: 524, endPoint x: 761, endPoint y: 499, distance: 186.8
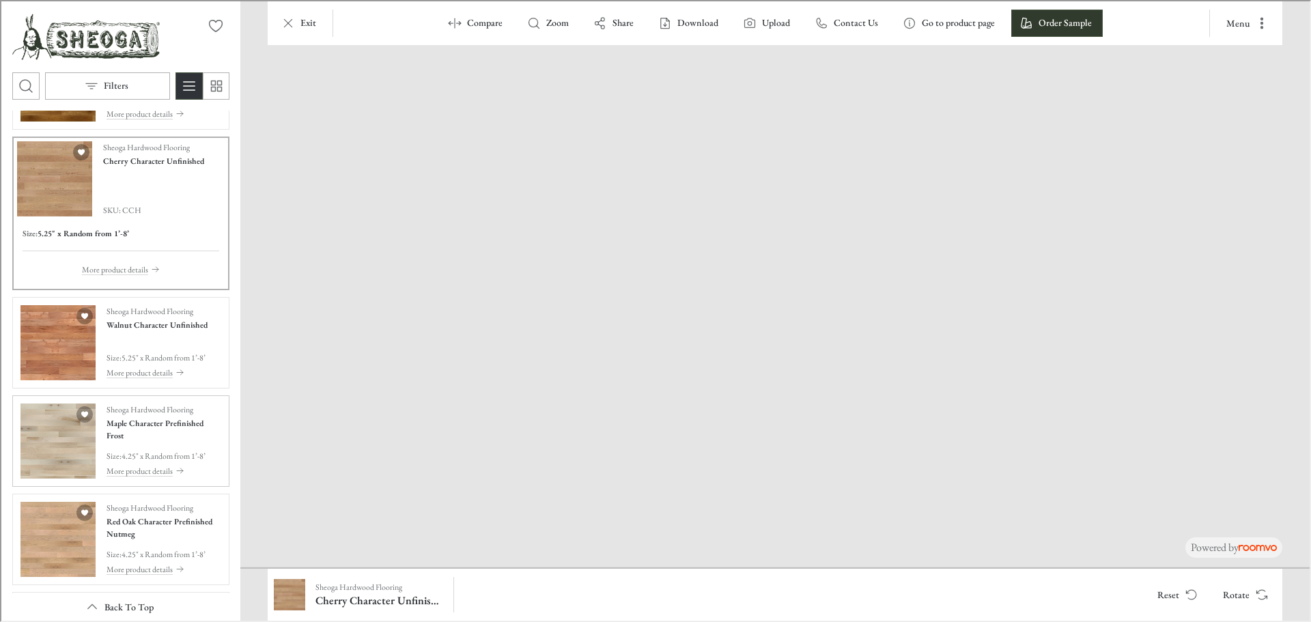
scroll to position [962, 0]
click at [78, 451] on img "See Maple Character Prefinished Frost in the room" at bounding box center [56, 439] width 75 height 75
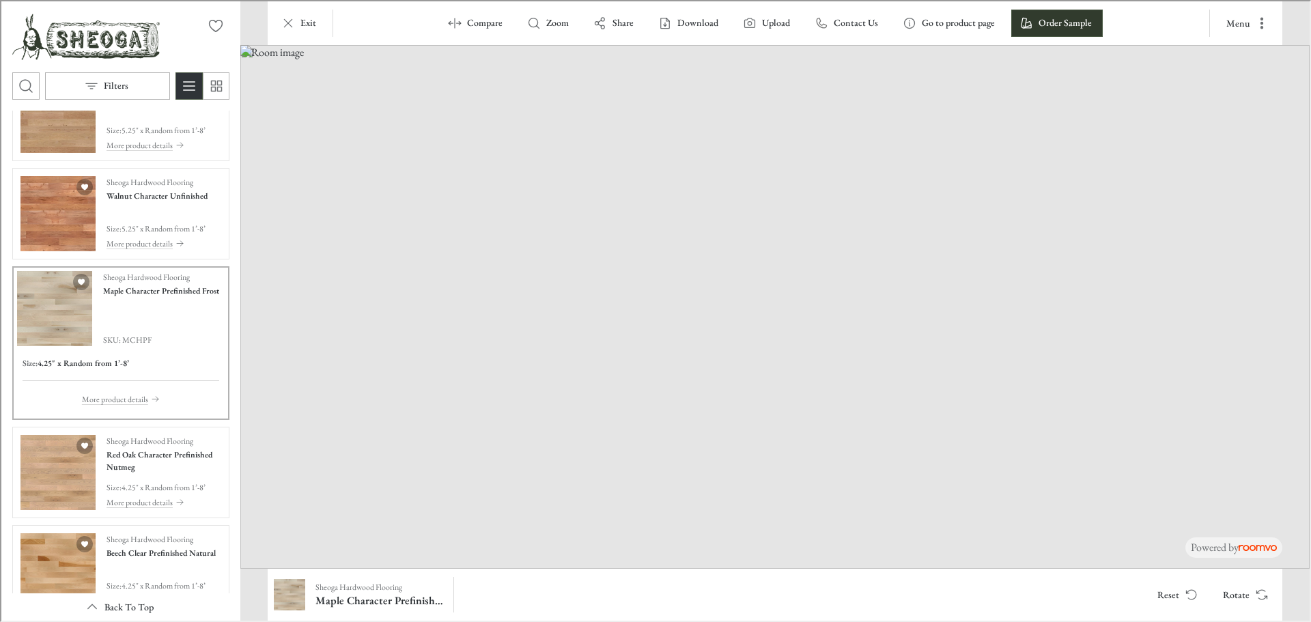
scroll to position [1030, 0]
click at [51, 465] on img "See Red Oak Character Prefinished Nutmeg in the room" at bounding box center [56, 469] width 75 height 75
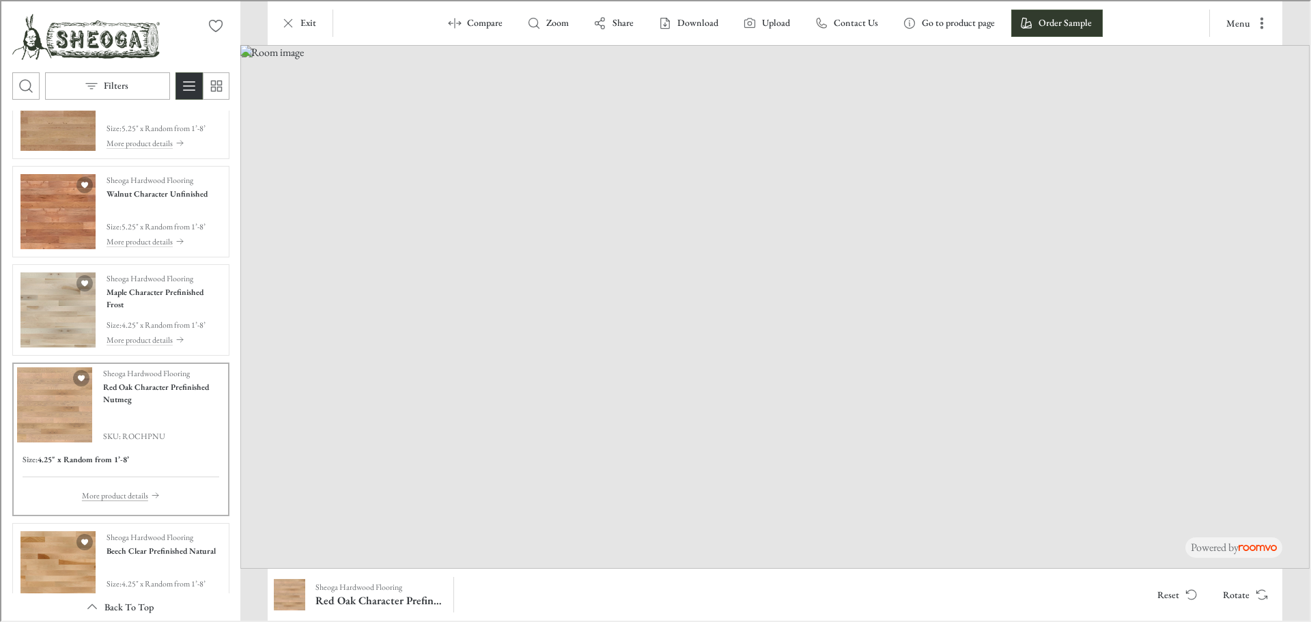
click at [122, 492] on p "More product details" at bounding box center [114, 494] width 66 height 12
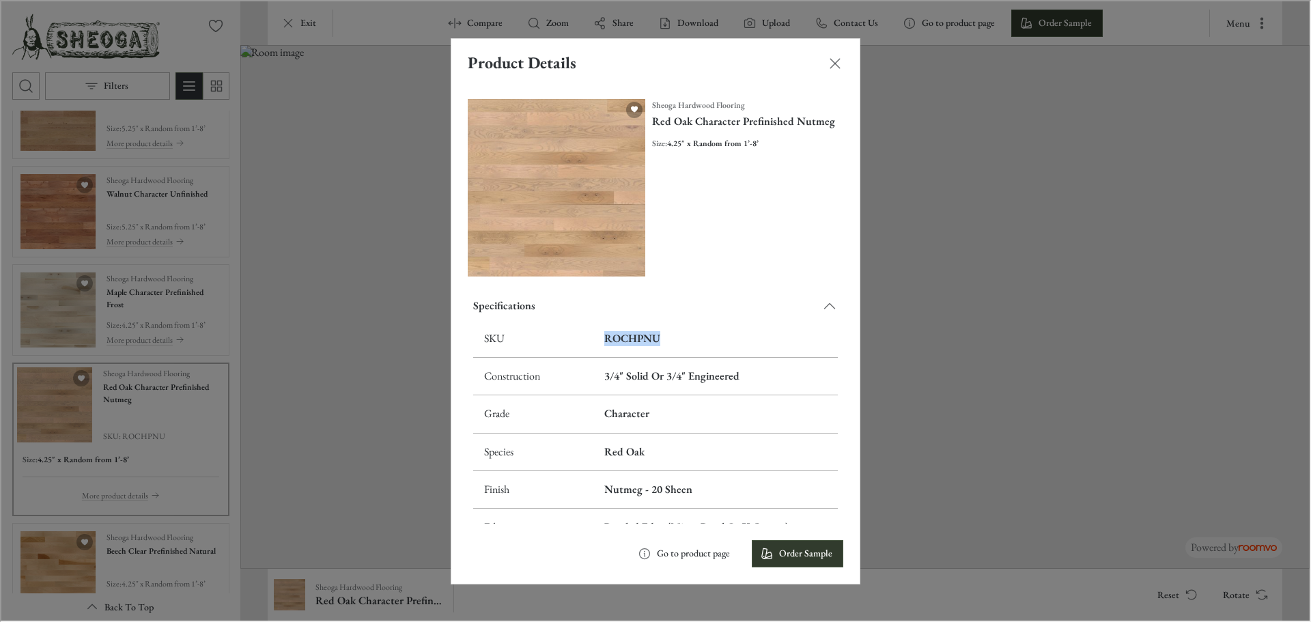
drag, startPoint x: 659, startPoint y: 328, endPoint x: 595, endPoint y: 338, distance: 64.3
click at [595, 338] on td "ROCHPNU" at bounding box center [714, 338] width 244 height 38
copy h6 "ROCHPNU"
click at [1086, 498] on div "Product Details Sheoga Hardwood Flooring Red Oak Character Prefinished Nutmeg S…" at bounding box center [654, 309] width 1308 height 619
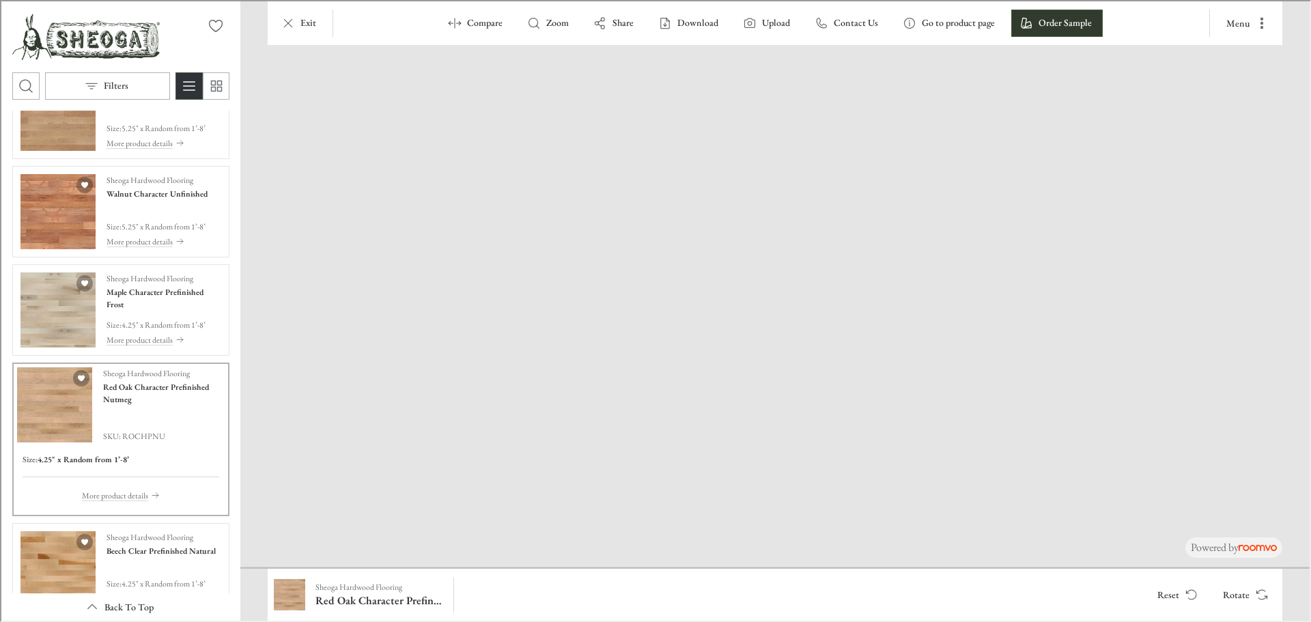
drag, startPoint x: 398, startPoint y: 483, endPoint x: 719, endPoint y: 331, distance: 354.9
drag, startPoint x: 656, startPoint y: 488, endPoint x: 664, endPoint y: 382, distance: 106.2
click at [48, 557] on img "See Beech Clear Prefinished Natural in the room" at bounding box center [56, 567] width 75 height 75
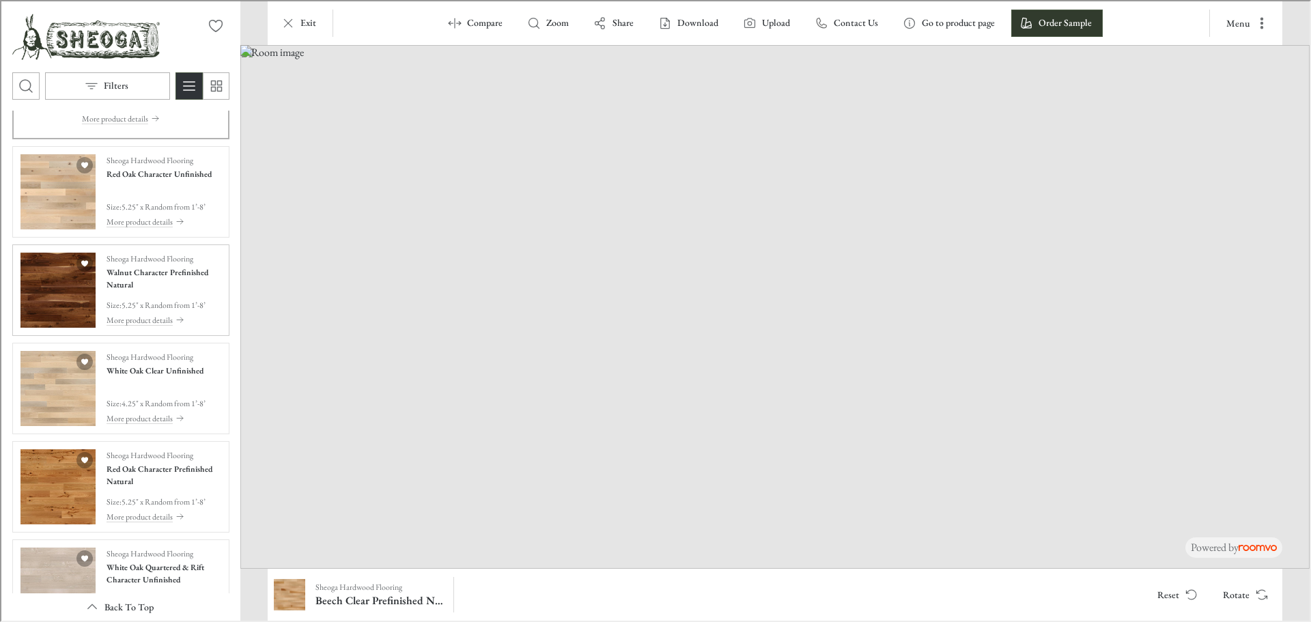
scroll to position [1508, 0]
click at [49, 282] on img "See Walnut Character Prefinished Natural in the room" at bounding box center [56, 286] width 75 height 75
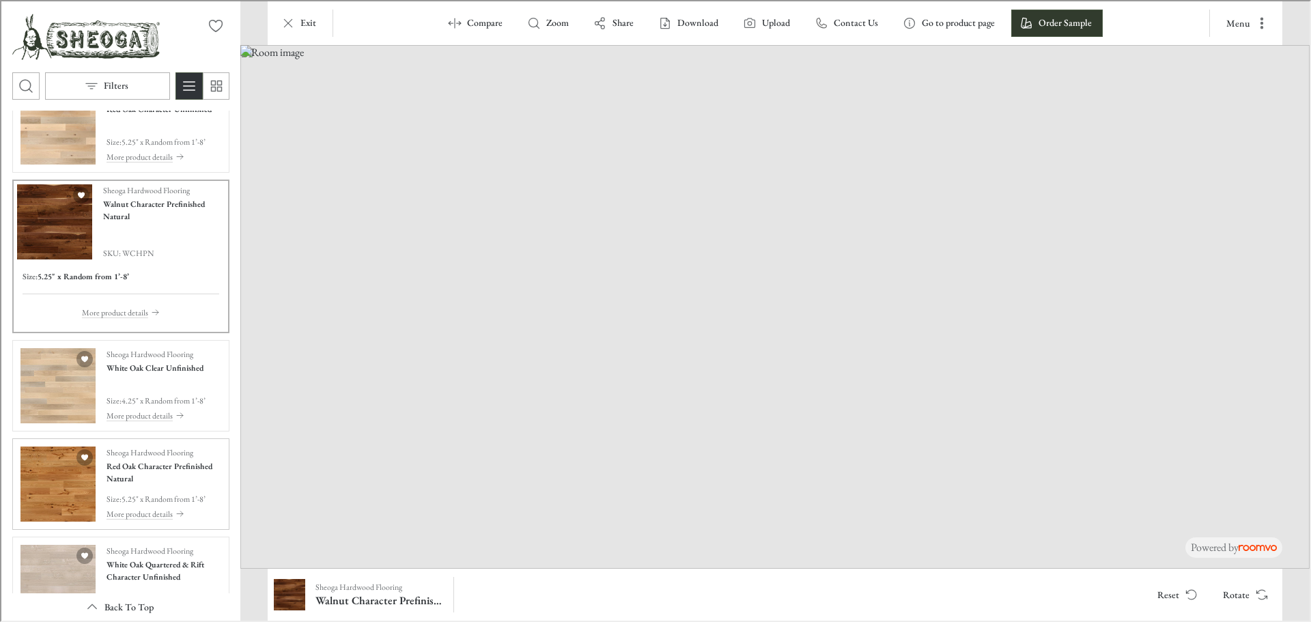
click at [58, 502] on img "See Red Oak Character Prefinished Natural in the room" at bounding box center [56, 482] width 75 height 75
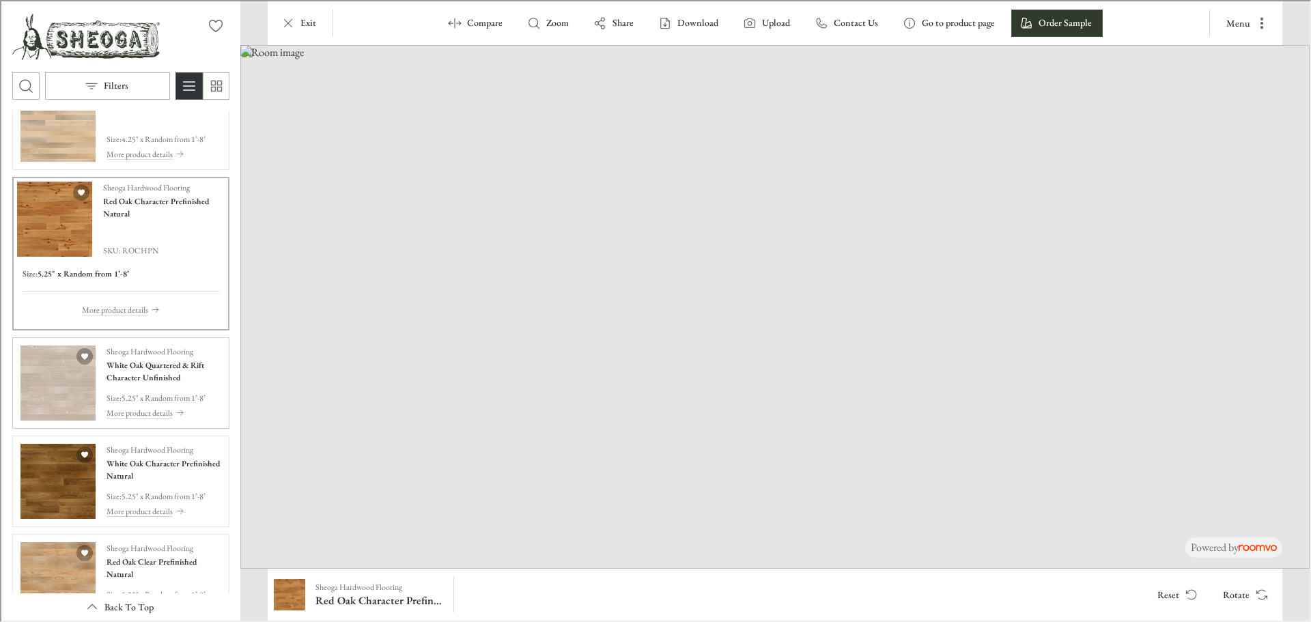
scroll to position [1713, 0]
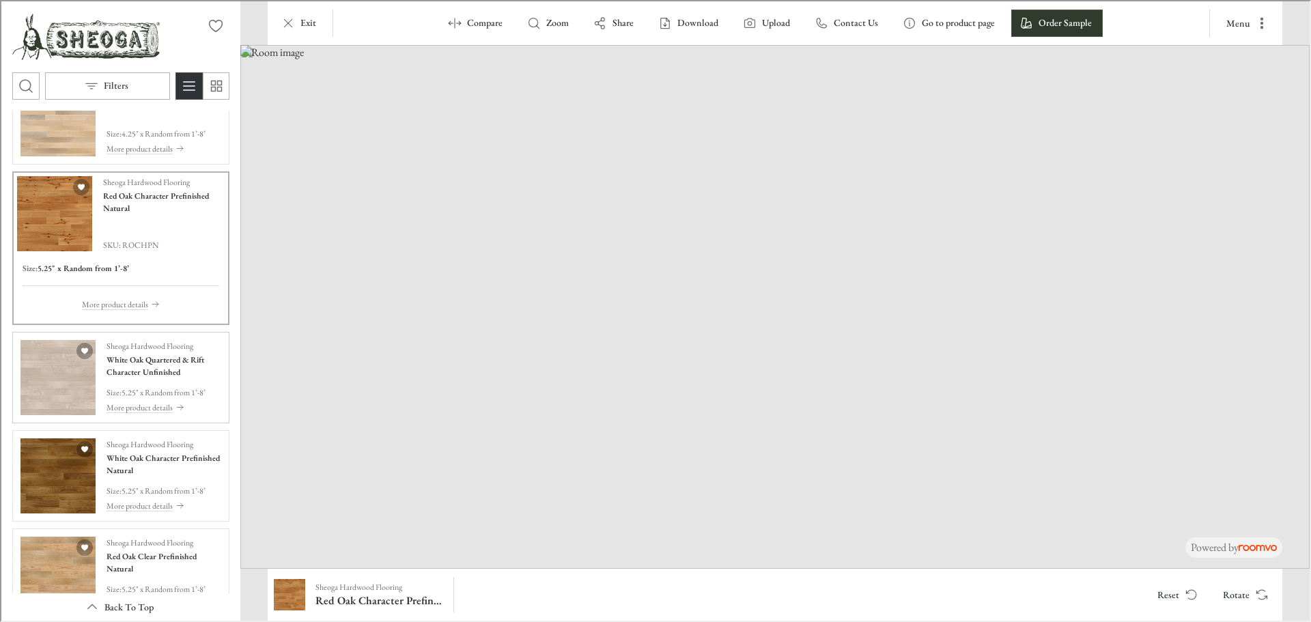
click at [34, 393] on img "See White Oak Quartered & Rift Character Unfinished in the room" at bounding box center [56, 376] width 75 height 75
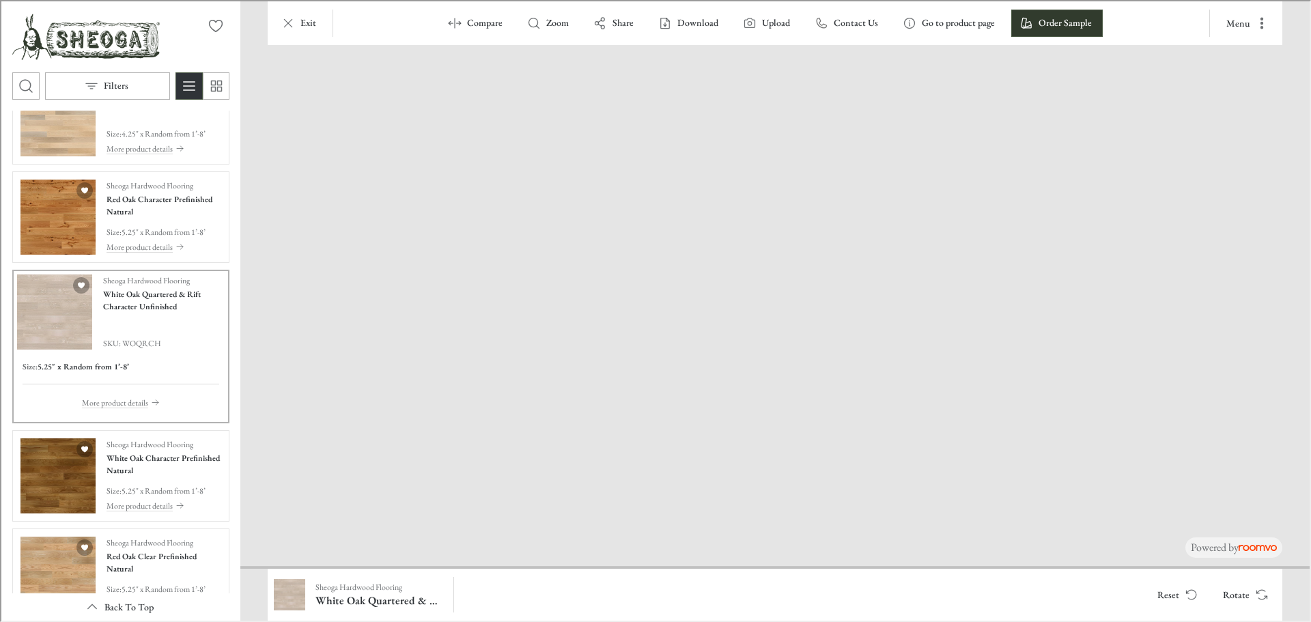
drag, startPoint x: 629, startPoint y: 535, endPoint x: 480, endPoint y: 12, distance: 544.5
drag, startPoint x: 1005, startPoint y: 407, endPoint x: 452, endPoint y: 296, distance: 564.2
drag, startPoint x: 971, startPoint y: 394, endPoint x: 396, endPoint y: 336, distance: 577.9
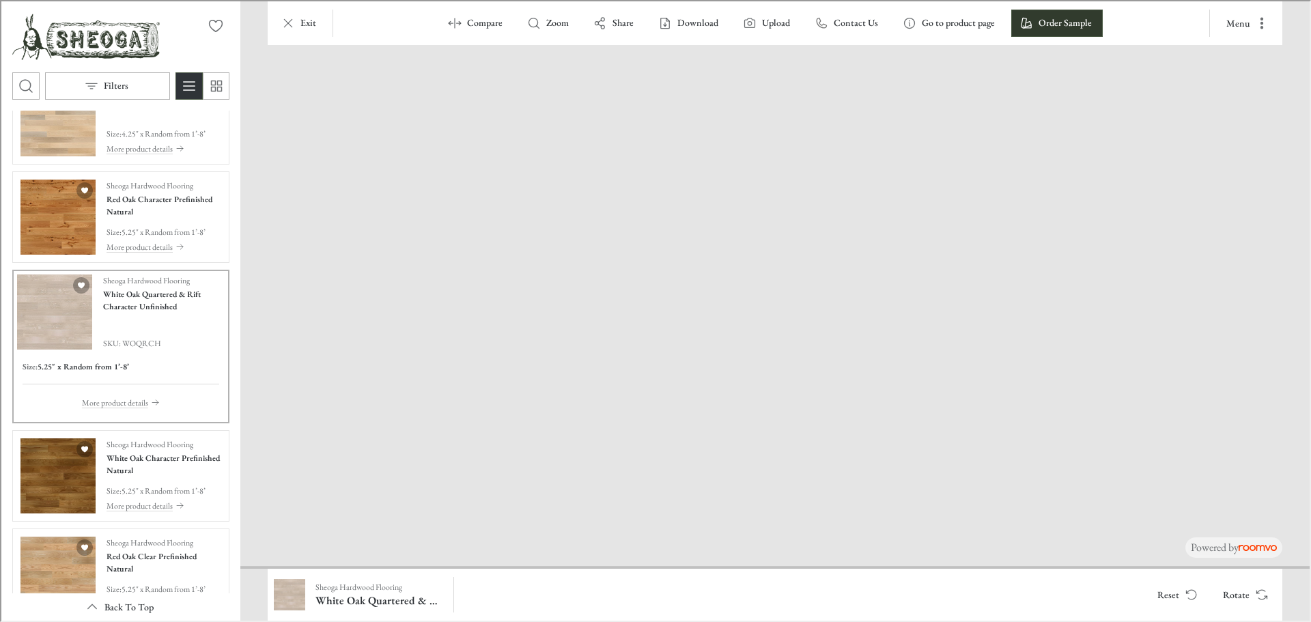
drag, startPoint x: 1028, startPoint y: 419, endPoint x: 468, endPoint y: 404, distance: 560.1
drag, startPoint x: 413, startPoint y: 492, endPoint x: 507, endPoint y: 418, distance: 119.7
click at [507, 418] on img at bounding box center [773, 306] width 1069 height 524
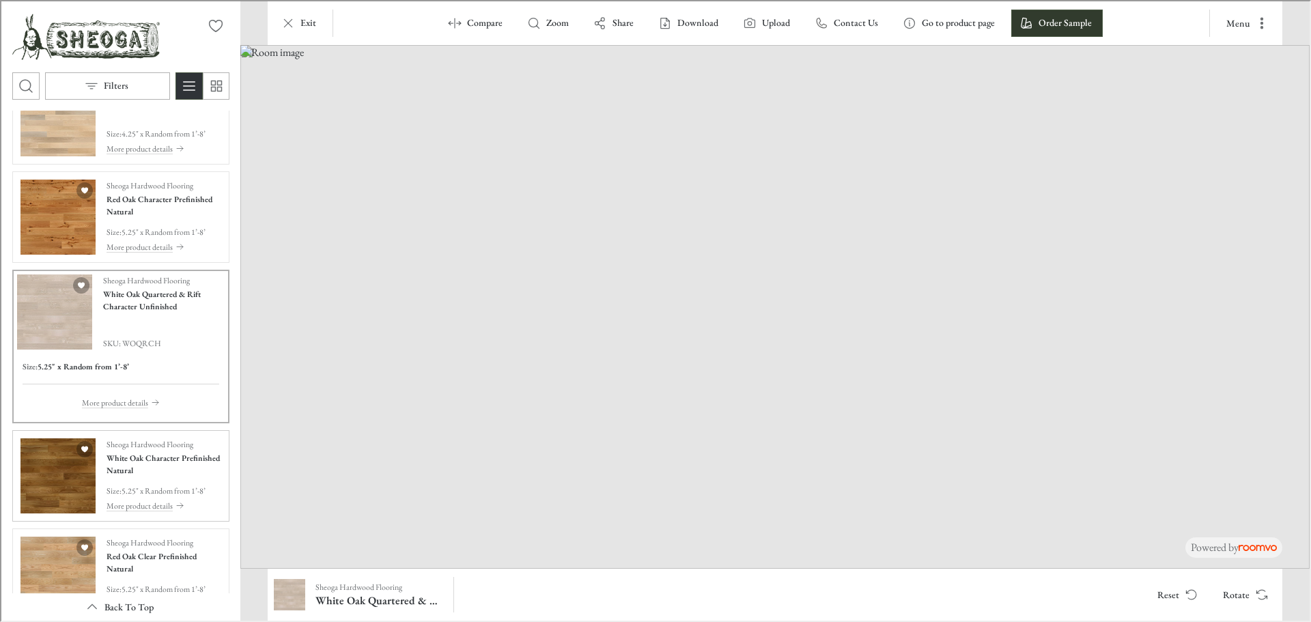
click at [52, 499] on img "See White Oak Character Prefinished Natural in the room" at bounding box center [56, 474] width 75 height 75
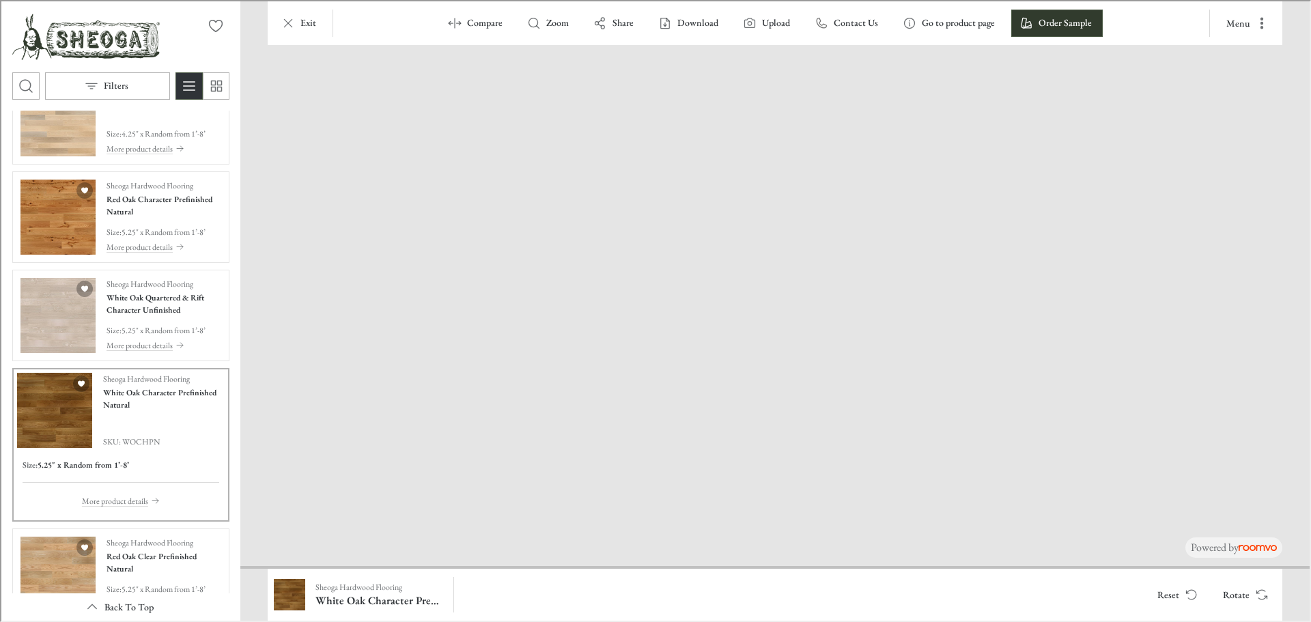
drag, startPoint x: 512, startPoint y: 520, endPoint x: 320, endPoint y: 183, distance: 387.5
drag, startPoint x: 709, startPoint y: 369, endPoint x: 672, endPoint y: 310, distance: 69.9
click at [44, 577] on img "See Red Oak Clear Prefinished Natural in the room" at bounding box center [56, 572] width 75 height 75
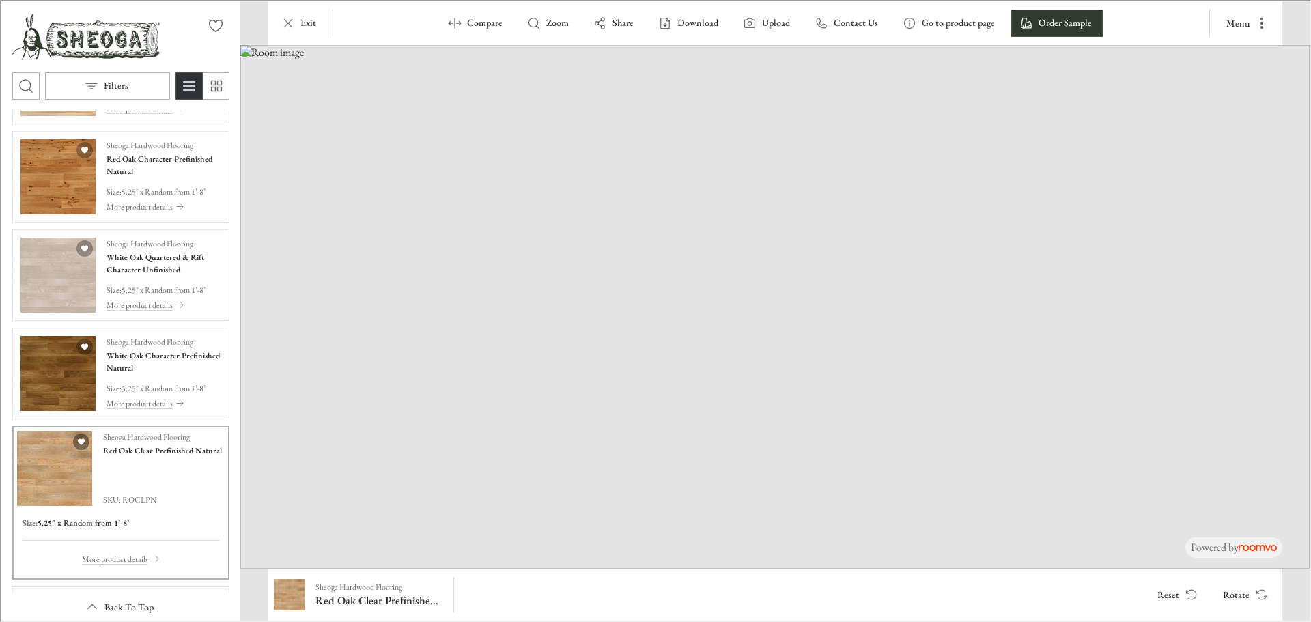
scroll to position [1986, 0]
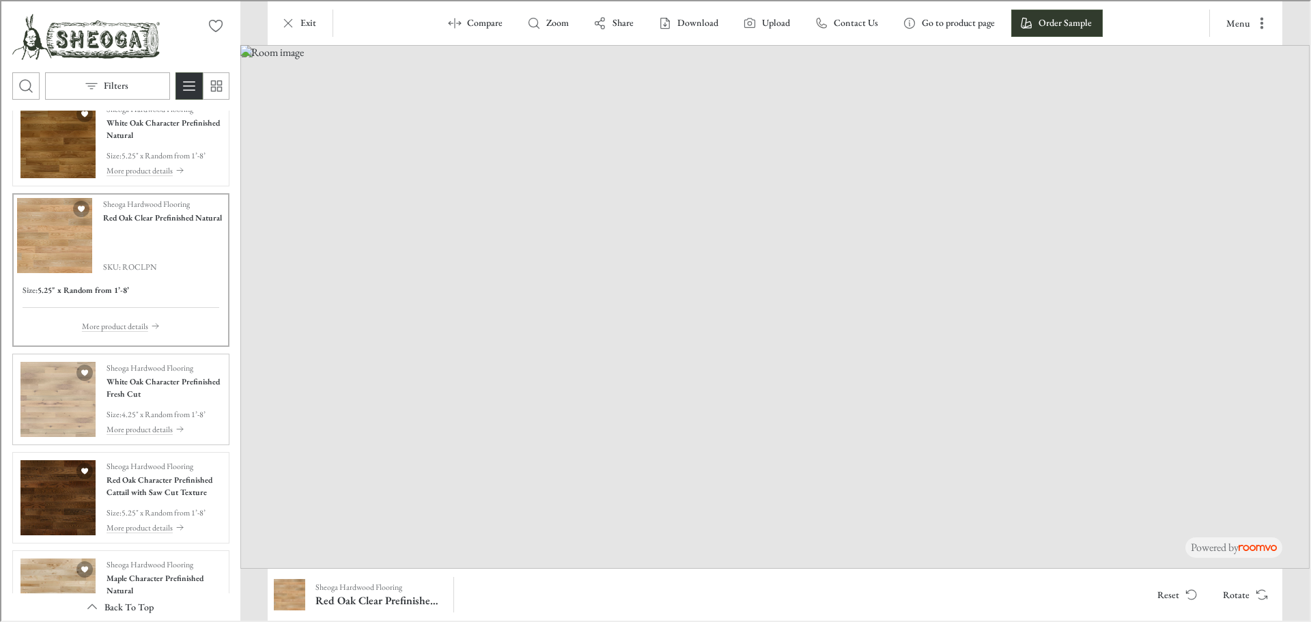
click at [40, 378] on img "See White Oak Character Prefinished Fresh Cut in the room" at bounding box center [56, 398] width 75 height 75
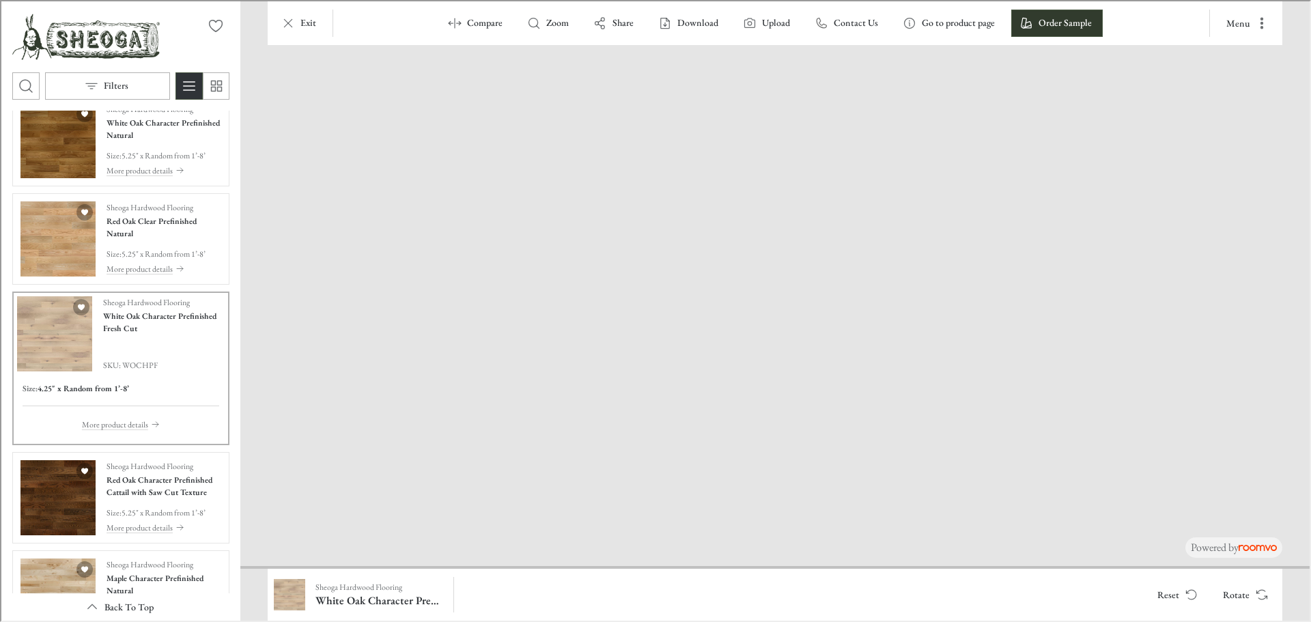
drag, startPoint x: 640, startPoint y: 544, endPoint x: 1164, endPoint y: 187, distance: 633.5
drag, startPoint x: 430, startPoint y: 505, endPoint x: 1069, endPoint y: 384, distance: 650.3
click at [48, 511] on img "See Red Oak Character Prefinished Cattail with Saw Cut Texture in the room" at bounding box center [56, 496] width 75 height 75
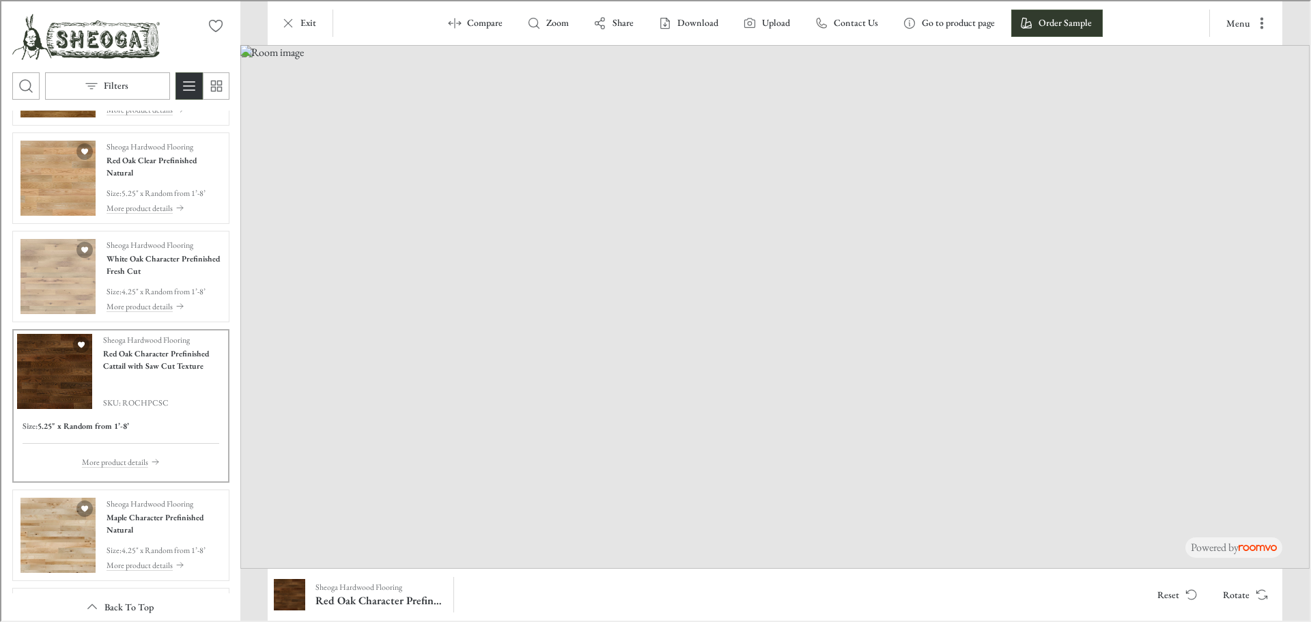
scroll to position [2259, 0]
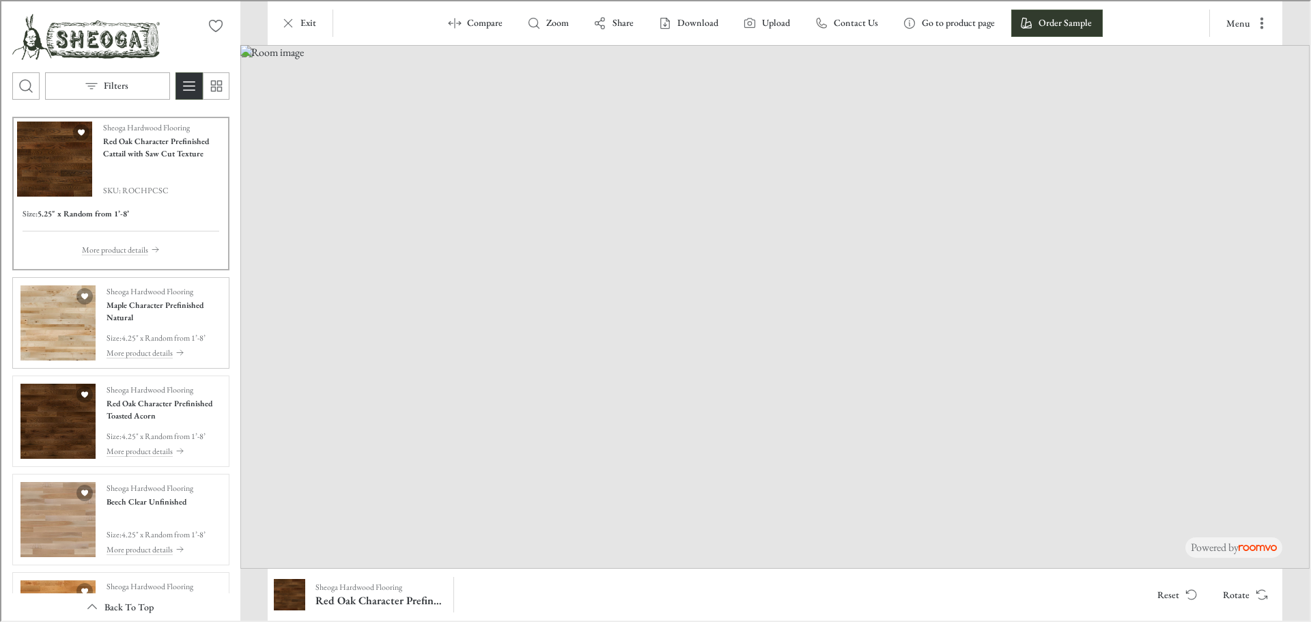
click at [40, 322] on img "See Maple Character Prefinished Natural in the room" at bounding box center [56, 321] width 75 height 75
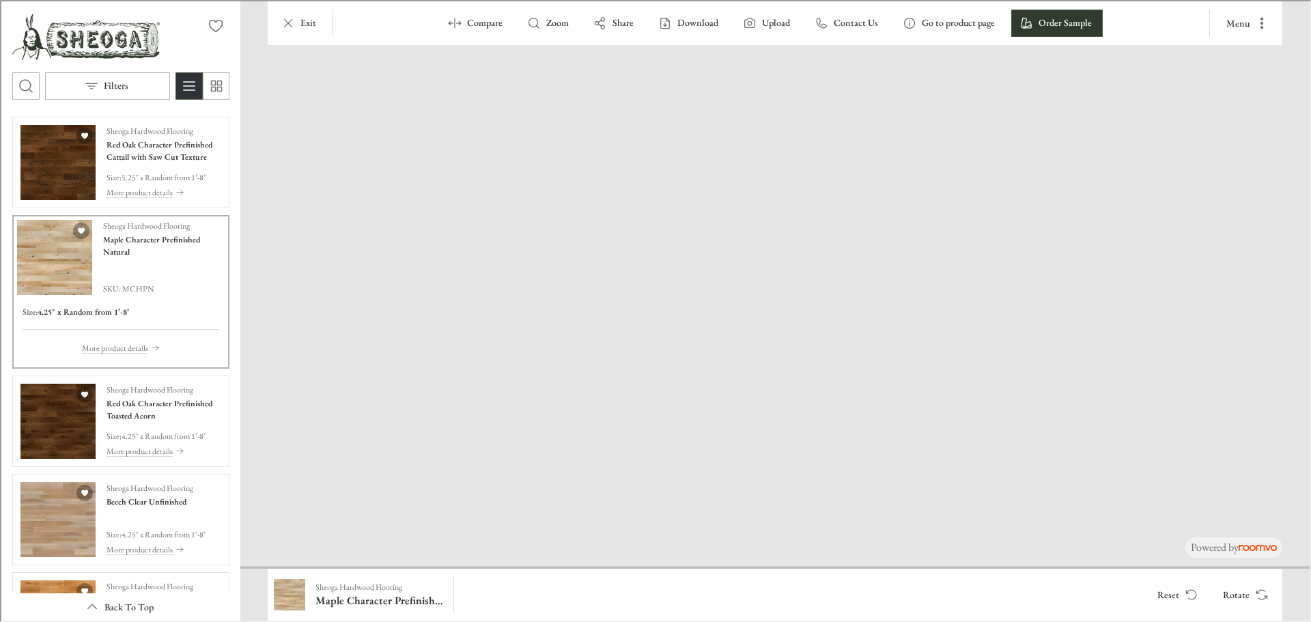
drag, startPoint x: 688, startPoint y: 533, endPoint x: 942, endPoint y: 198, distance: 420.6
drag, startPoint x: 421, startPoint y: 541, endPoint x: 1179, endPoint y: 391, distance: 773.4
drag, startPoint x: 1155, startPoint y: 434, endPoint x: 439, endPoint y: 445, distance: 716.4
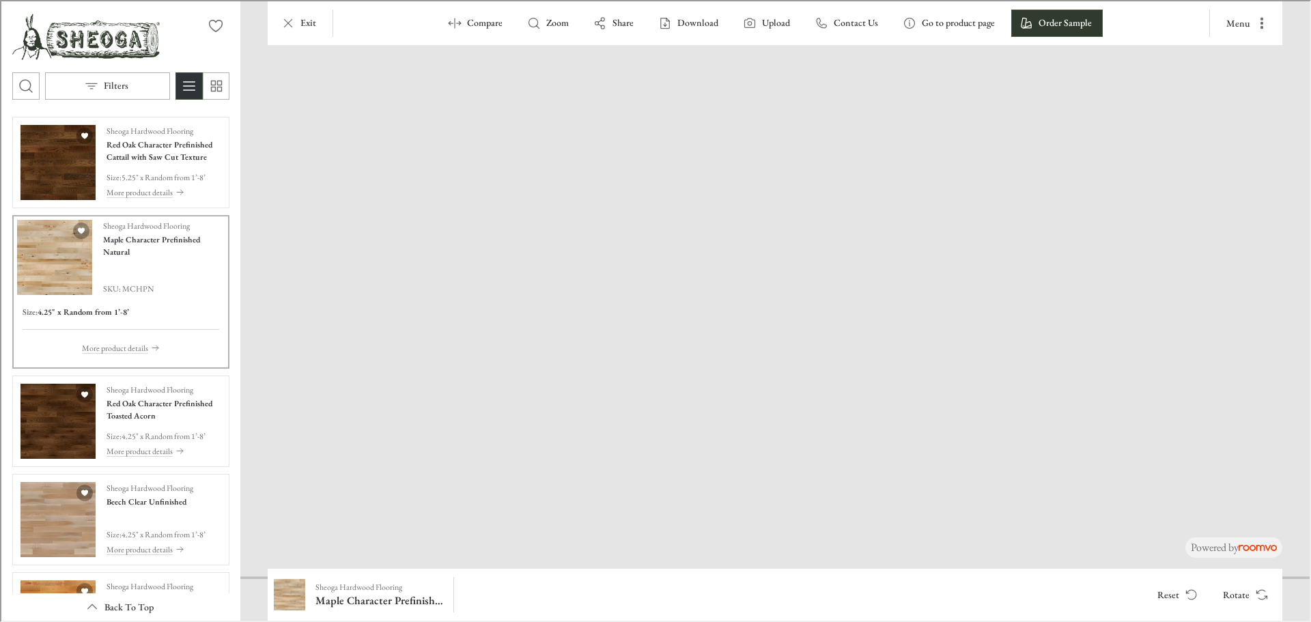
drag, startPoint x: 1054, startPoint y: 472, endPoint x: 195, endPoint y: 440, distance: 860.3
drag, startPoint x: 816, startPoint y: 440, endPoint x: 151, endPoint y: 342, distance: 672.2
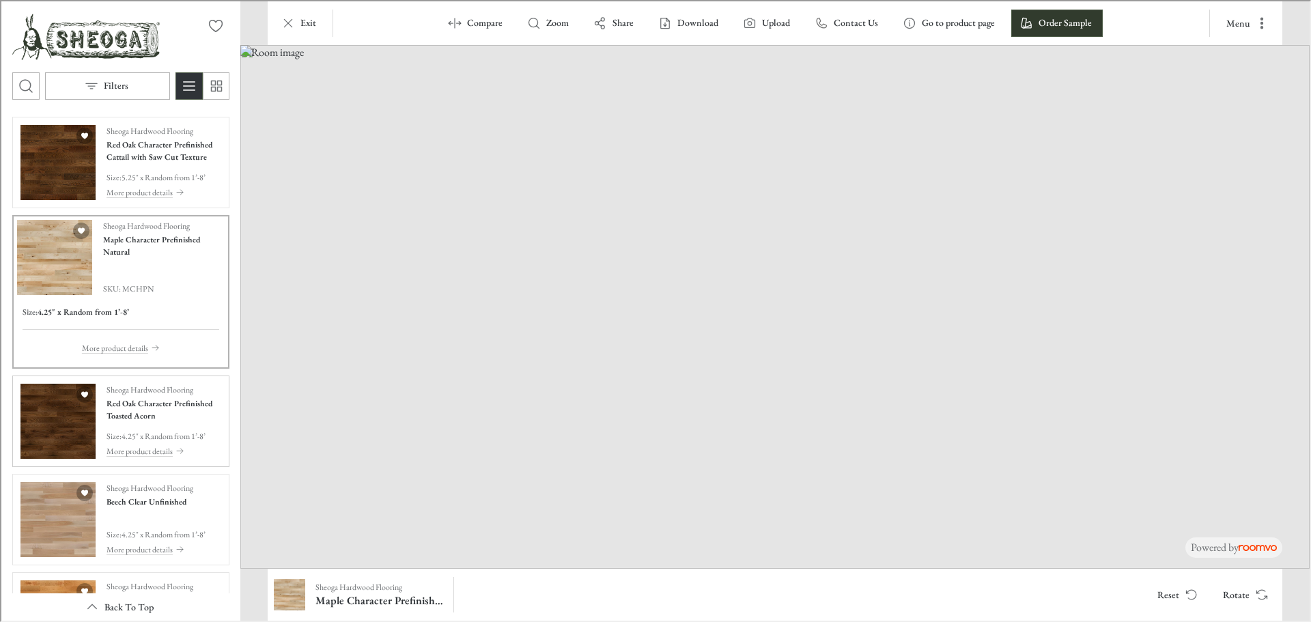
click at [55, 429] on img "See Red Oak Character Prefinished Toasted Acorn in the room" at bounding box center [56, 419] width 75 height 75
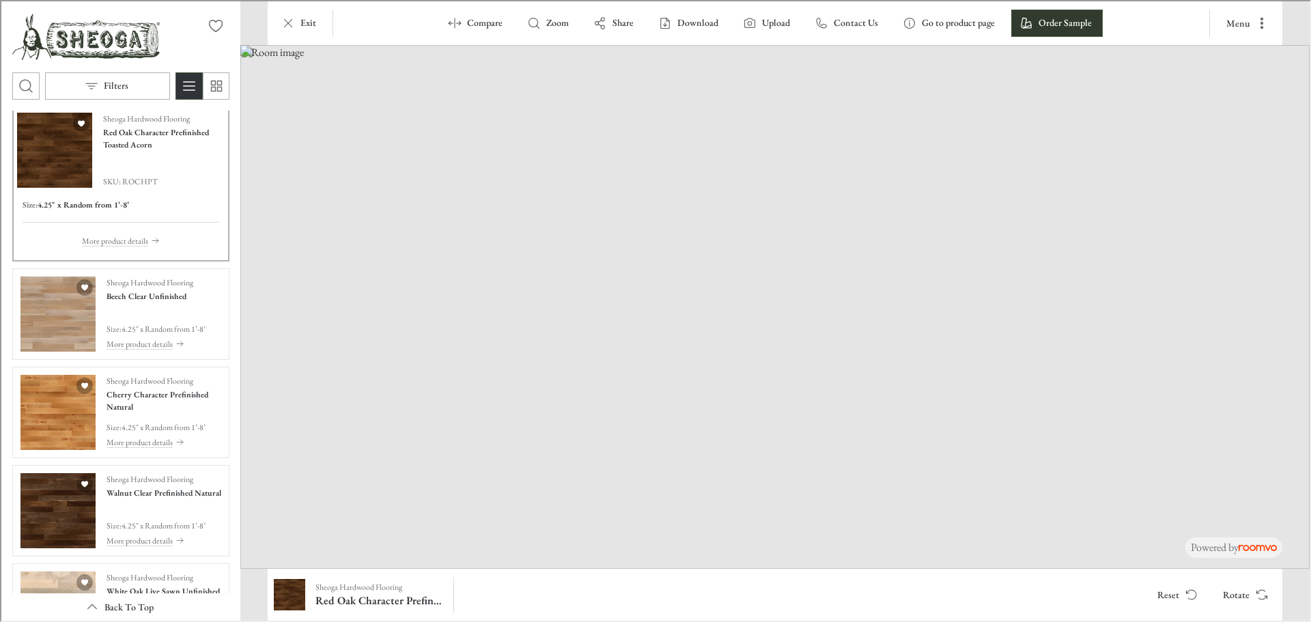
scroll to position [2533, 0]
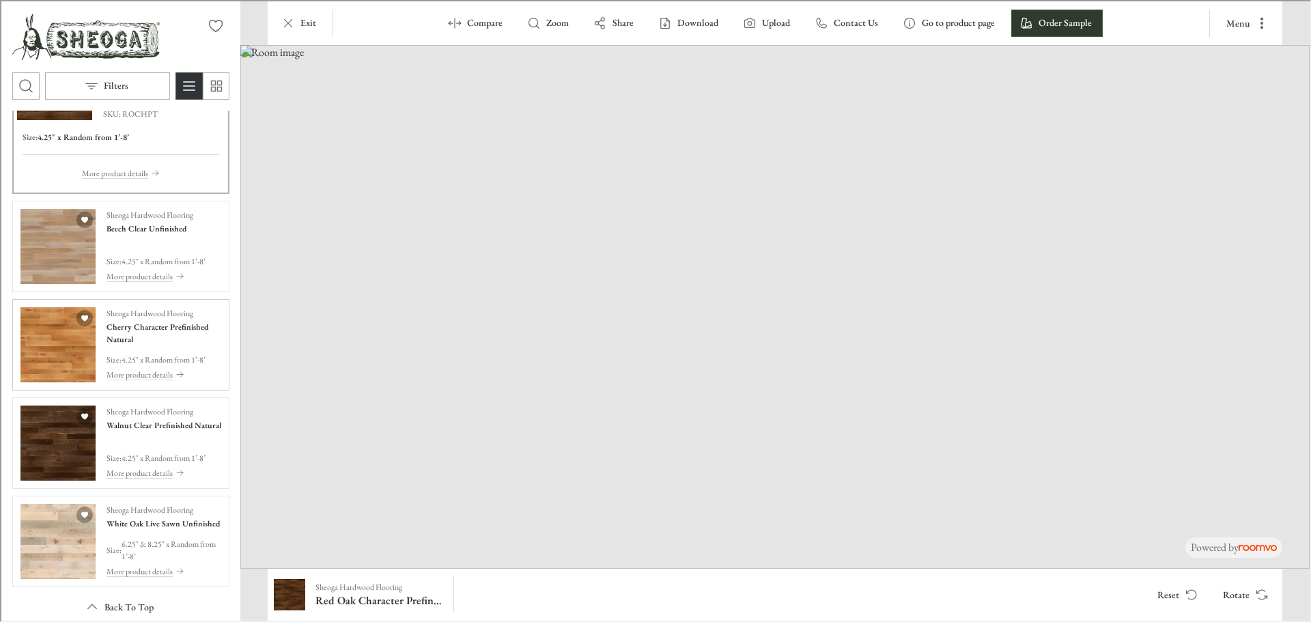
click at [59, 358] on img "See Cherry Character Prefinished Natural in the room" at bounding box center [56, 343] width 75 height 75
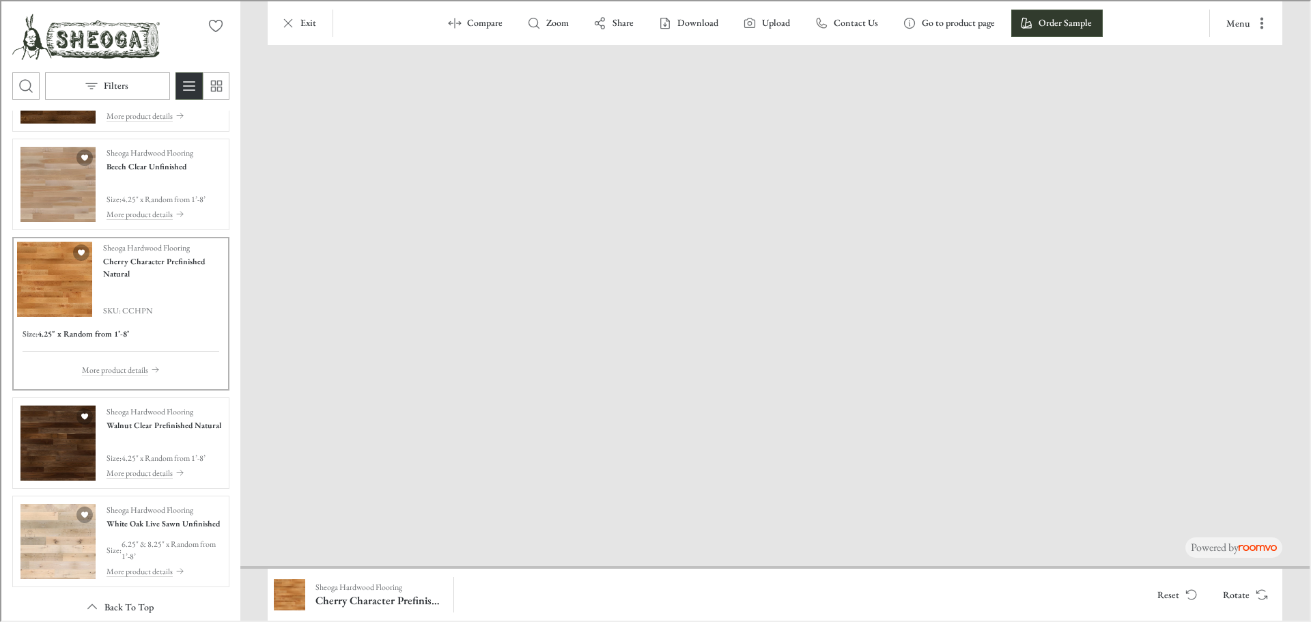
drag, startPoint x: 595, startPoint y: 386, endPoint x: 1243, endPoint y: 56, distance: 727.4
drag, startPoint x: 470, startPoint y: 450, endPoint x: 1016, endPoint y: 227, distance: 590.1
drag, startPoint x: 1159, startPoint y: 372, endPoint x: 365, endPoint y: 391, distance: 795.0
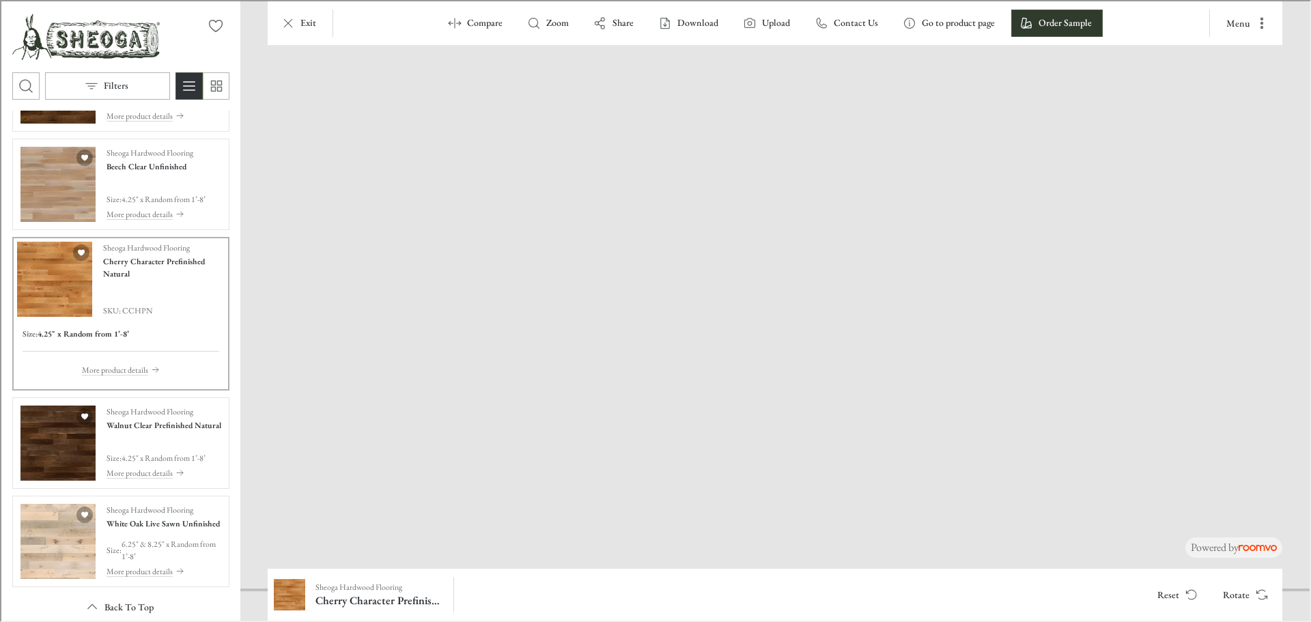
click at [41, 457] on img "See Walnut Clear Prefinished Natural in the room" at bounding box center [56, 441] width 75 height 75
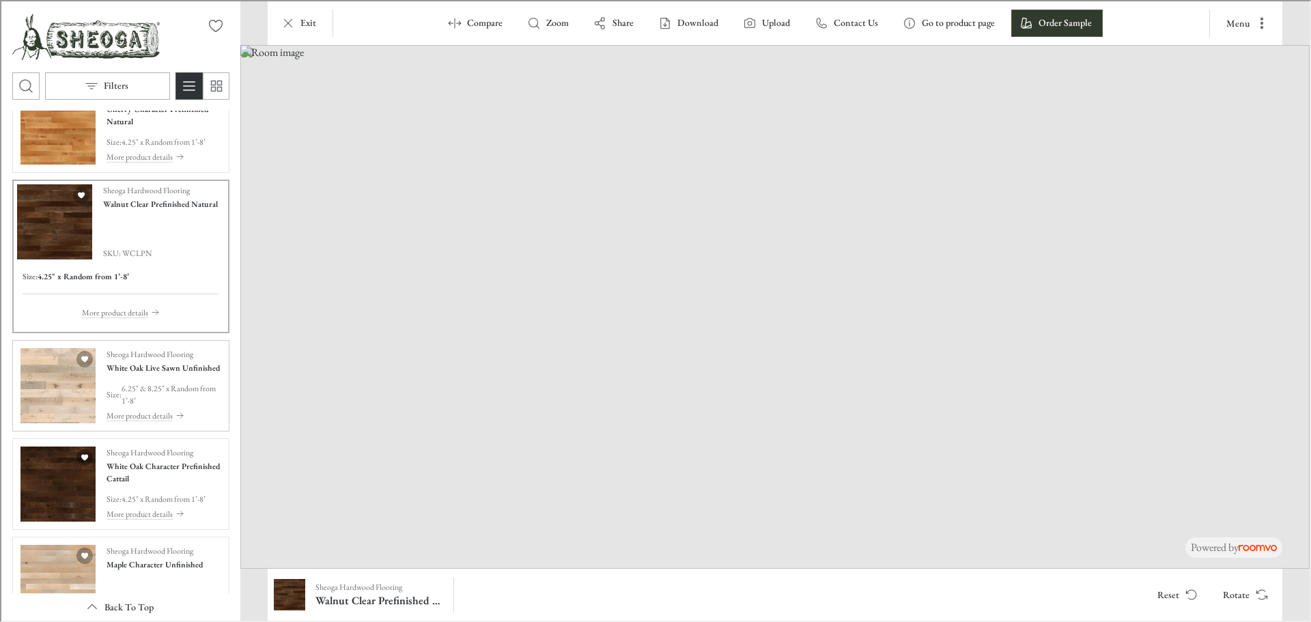
scroll to position [2806, 0]
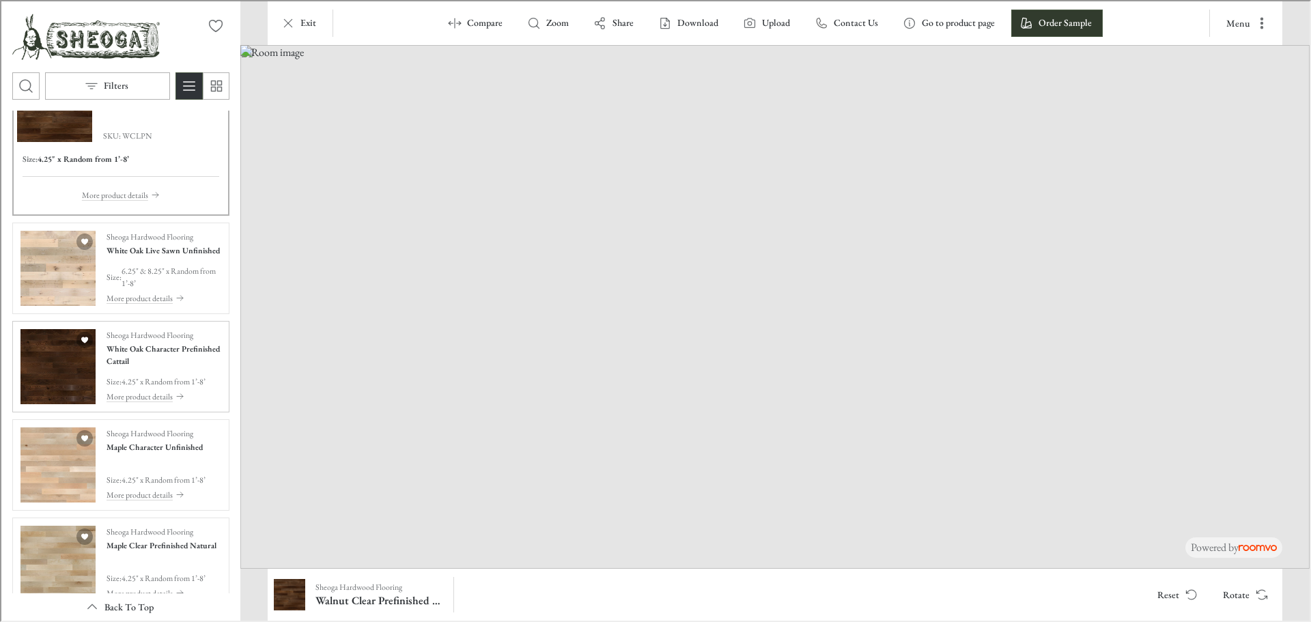
click at [39, 383] on img "See White Oak Character Prefinished Cattail in the room" at bounding box center [56, 365] width 75 height 75
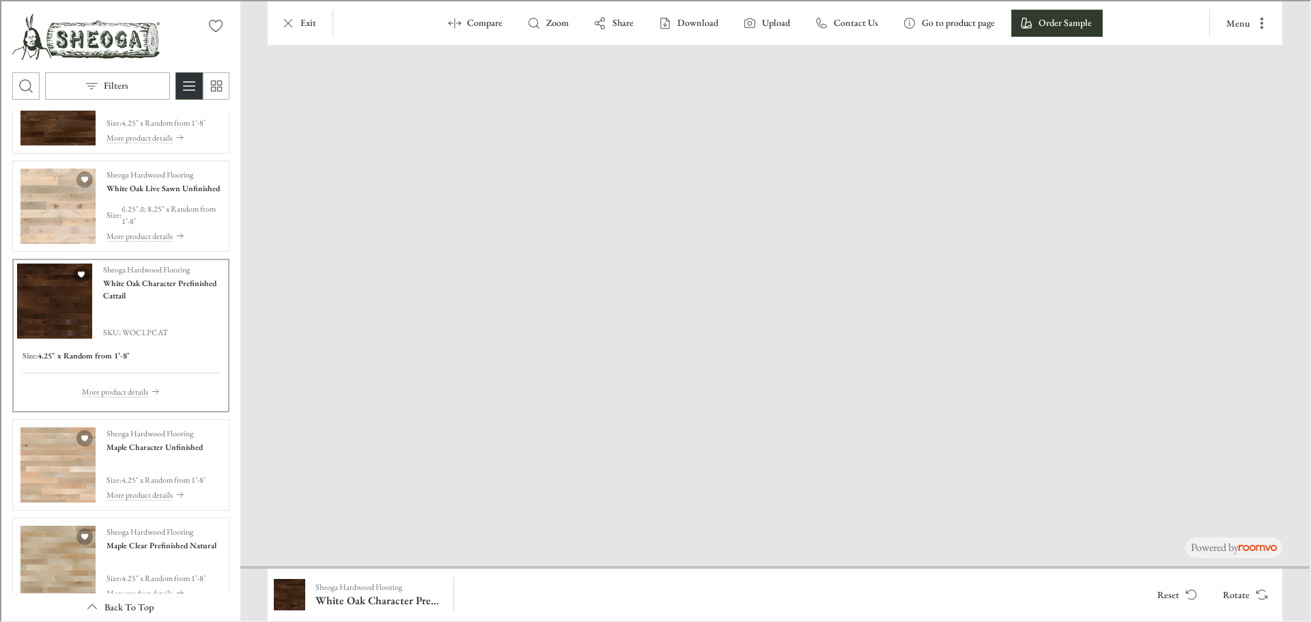
drag, startPoint x: 562, startPoint y: 509, endPoint x: 1310, endPoint y: 123, distance: 841.7
drag, startPoint x: 409, startPoint y: 408, endPoint x: 1309, endPoint y: 228, distance: 917.7
drag, startPoint x: 502, startPoint y: 305, endPoint x: 1002, endPoint y: 204, distance: 510.5
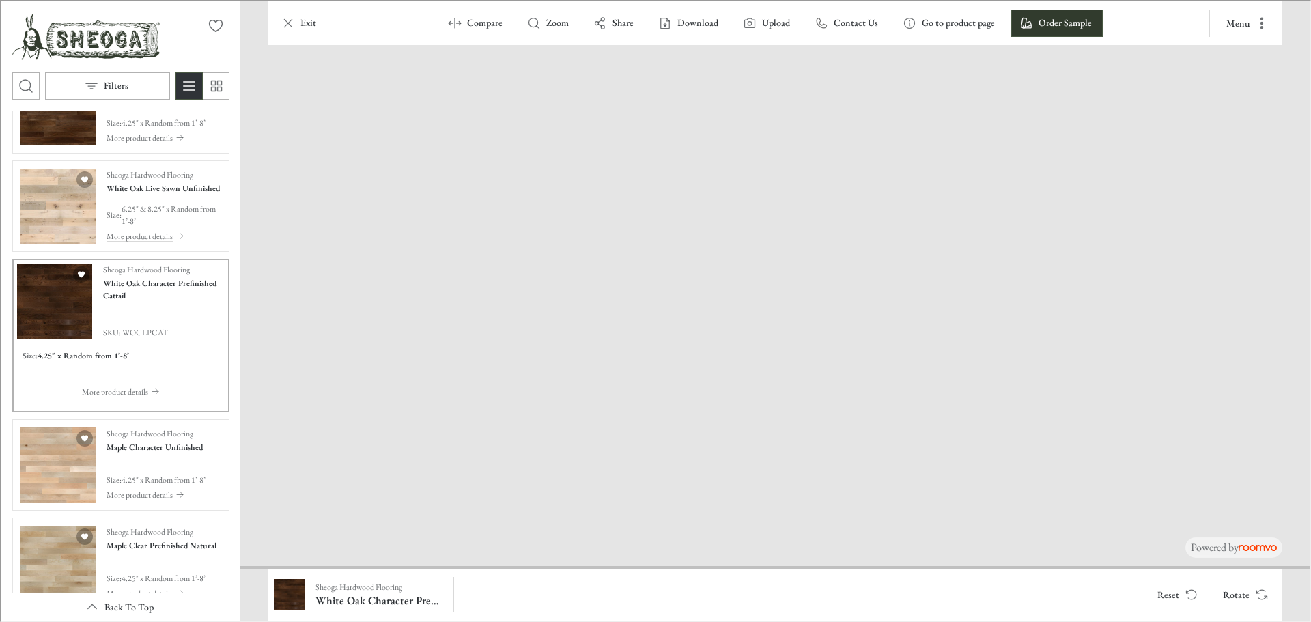
click at [38, 563] on img "See Maple Clear Prefinished Natural in the room" at bounding box center [56, 561] width 75 height 75
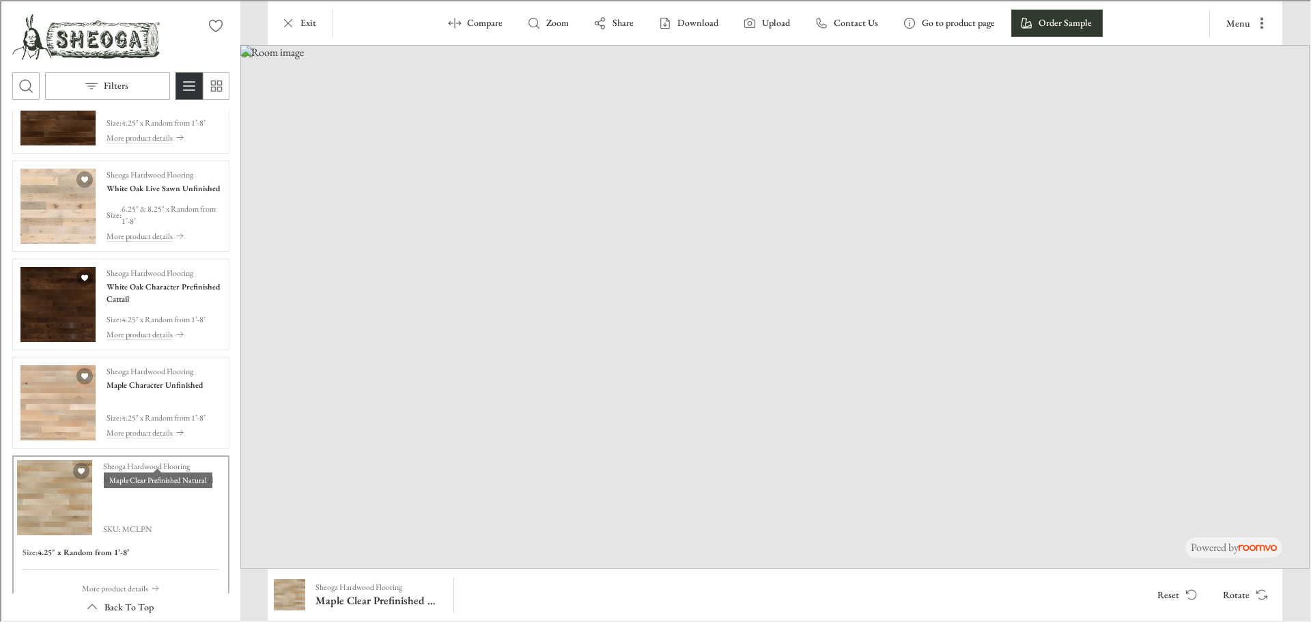
scroll to position [2936, 0]
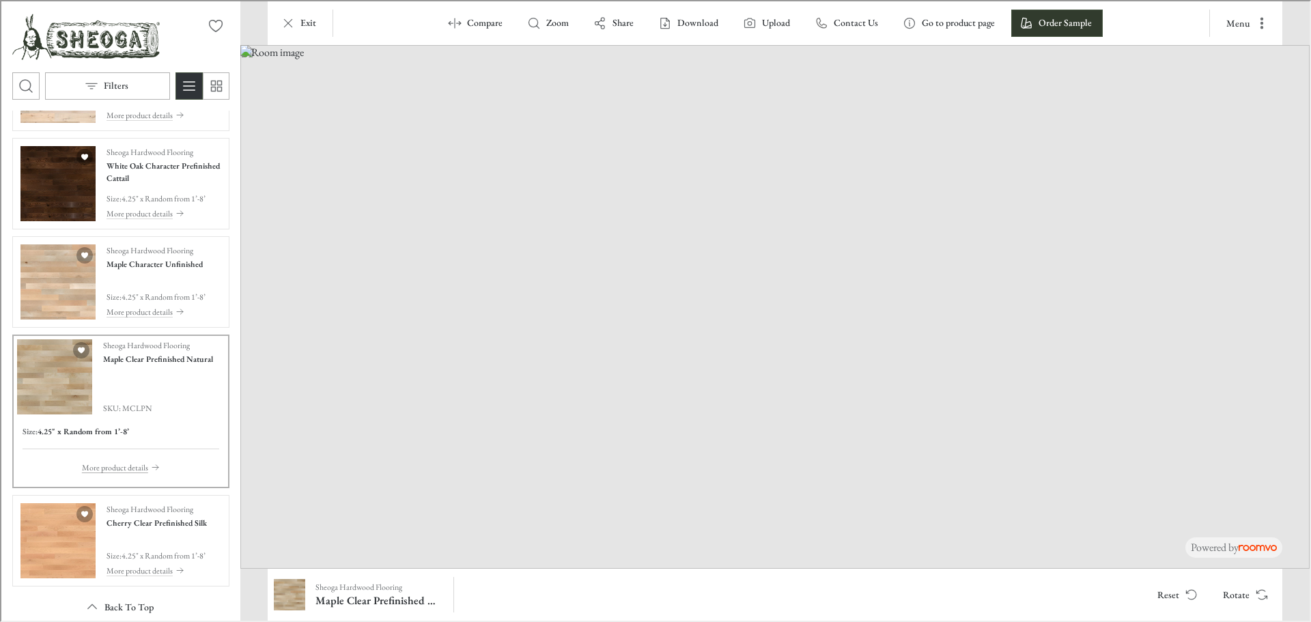
click at [116, 472] on p "More product details" at bounding box center [114, 466] width 66 height 12
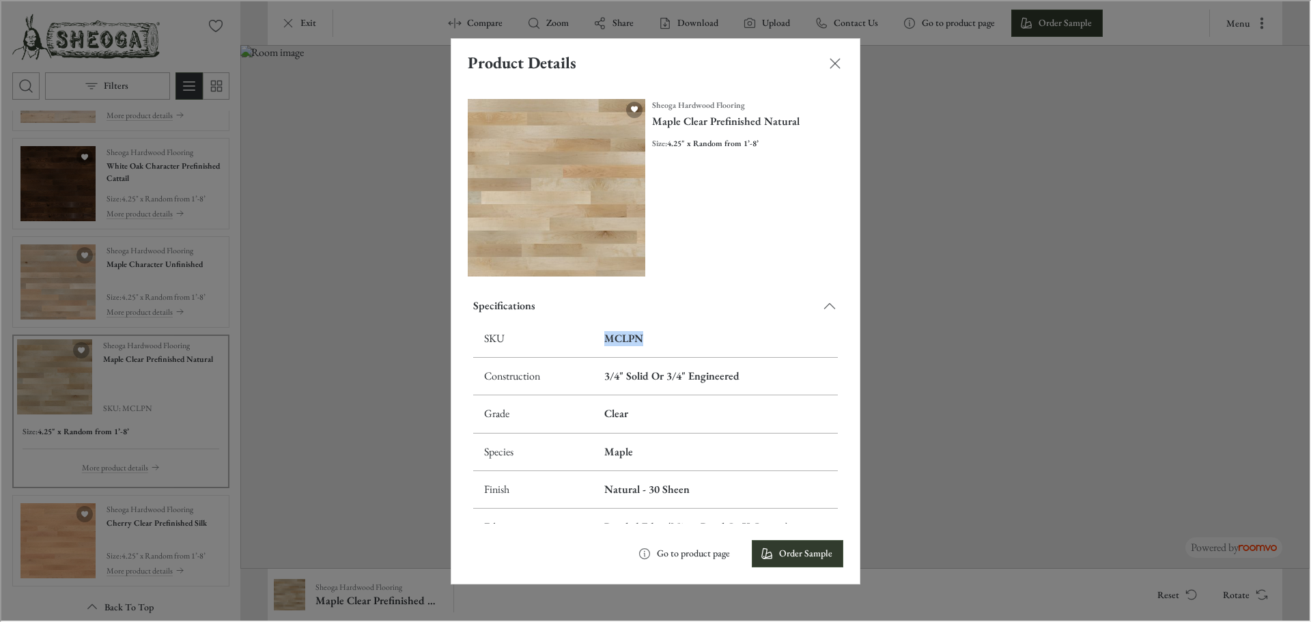
drag, startPoint x: 636, startPoint y: 334, endPoint x: 601, endPoint y: 331, distance: 34.9
click at [603, 331] on h6 "MCLPN" at bounding box center [714, 337] width 223 height 15
copy h6 "MCLPN"
click at [352, 370] on div "Product Details Sheoga Hardwood Flooring Maple Clear Prefinished Natural Size :…" at bounding box center [654, 309] width 1308 height 619
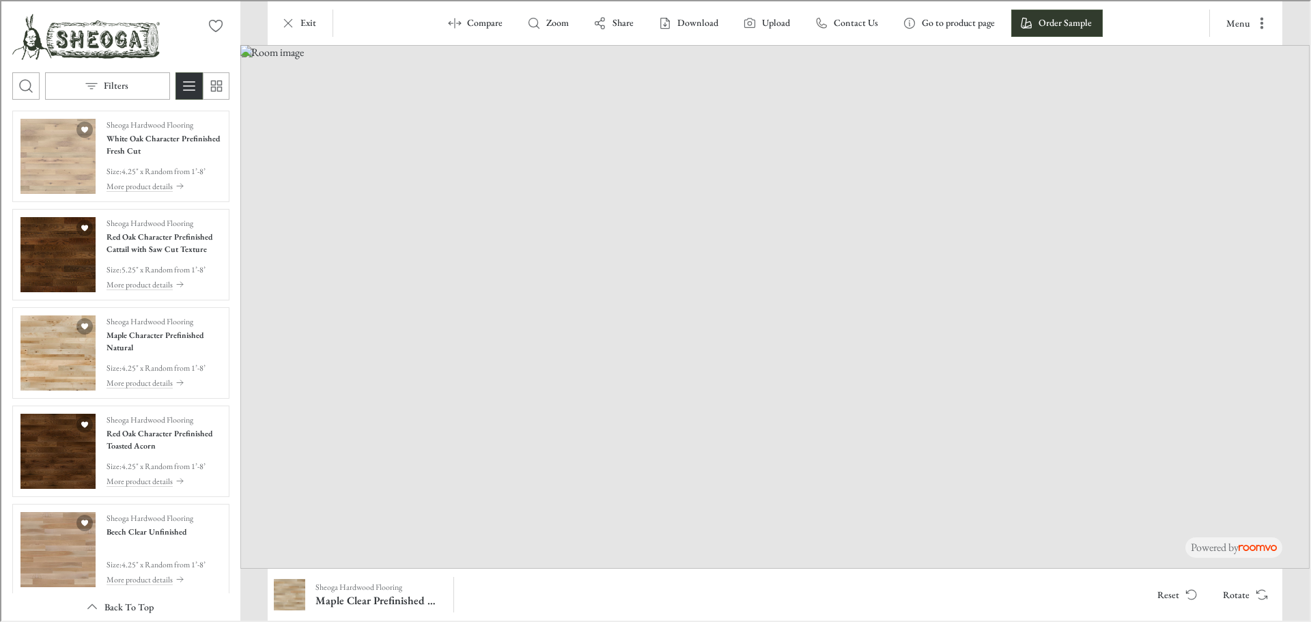
scroll to position [2117, 0]
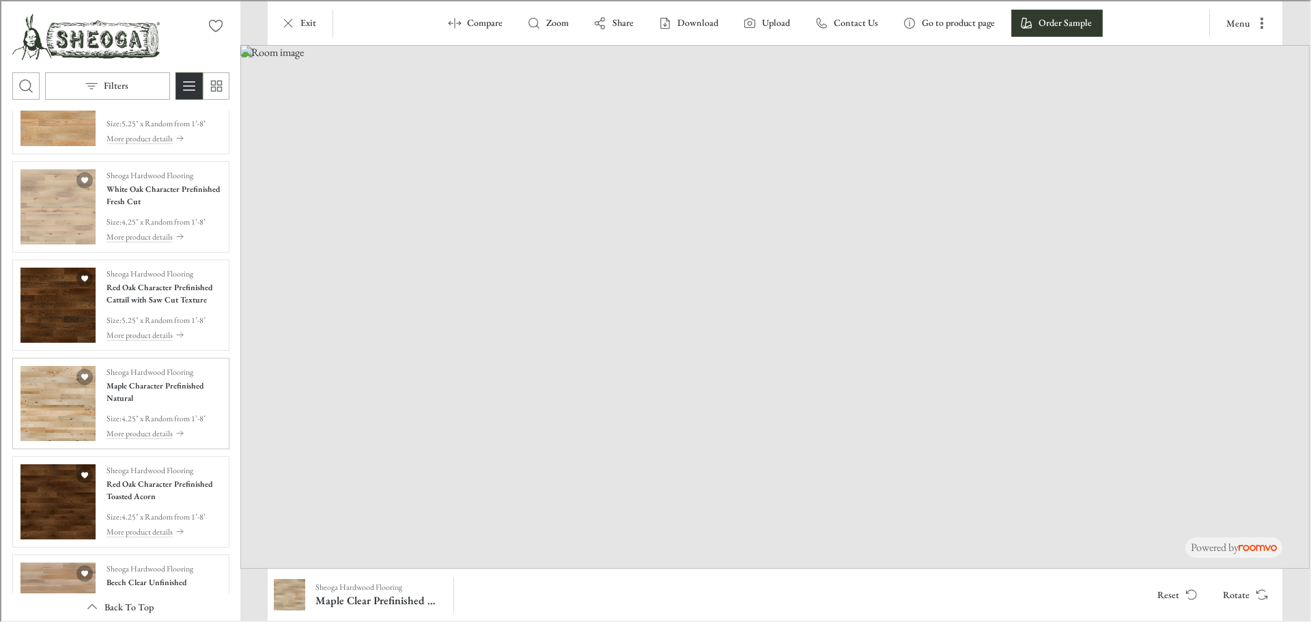
click at [61, 415] on img "See Maple Character Prefinished Natural in the room" at bounding box center [56, 402] width 75 height 75
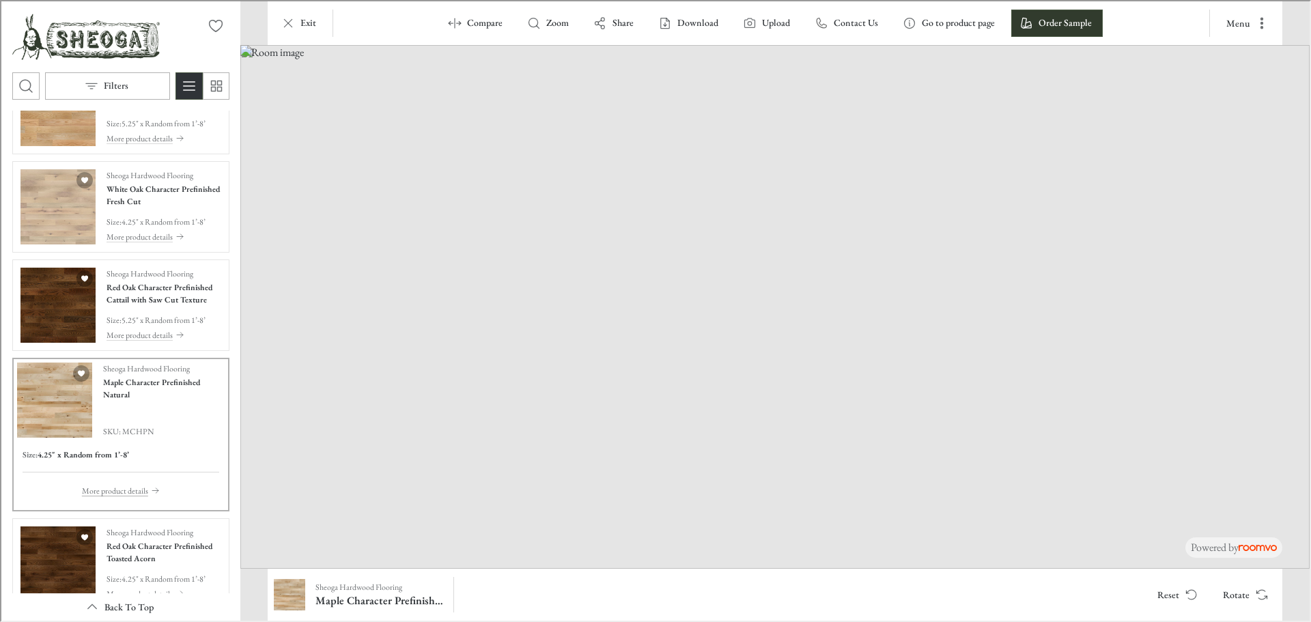
click at [113, 491] on p "More product details" at bounding box center [114, 489] width 66 height 12
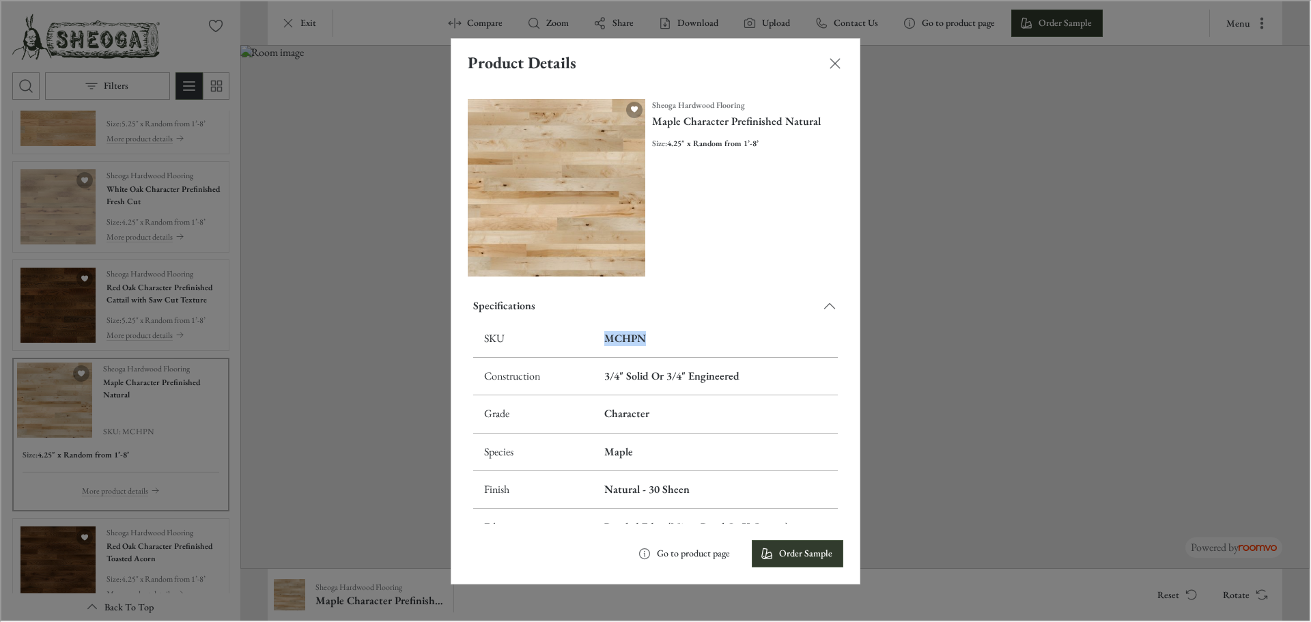
drag, startPoint x: 642, startPoint y: 333, endPoint x: 595, endPoint y: 333, distance: 47.1
click at [595, 333] on td "MCHPN" at bounding box center [714, 338] width 244 height 38
copy h6 "MCHPN"
click at [380, 348] on div "Product Details Sheoga Hardwood Flooring Maple Character Prefinished Natural Si…" at bounding box center [654, 309] width 1308 height 619
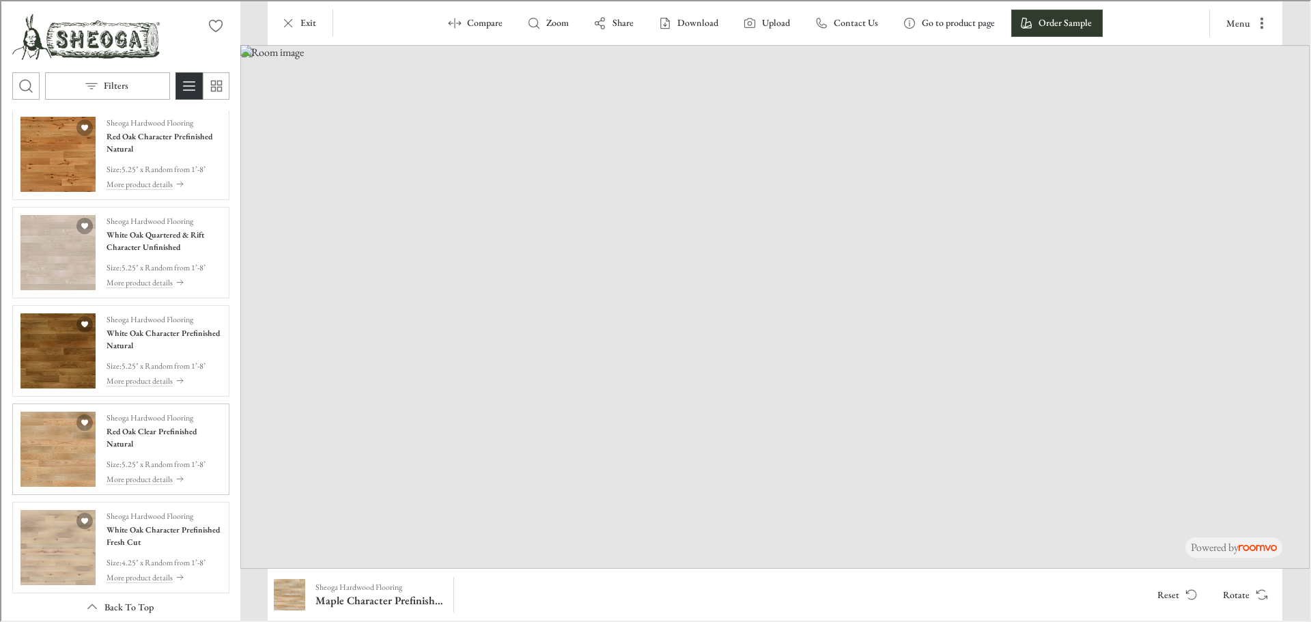
scroll to position [1775, 0]
click at [46, 453] on img "See Red Oak Clear Prefinished Natural in the room" at bounding box center [56, 448] width 75 height 75
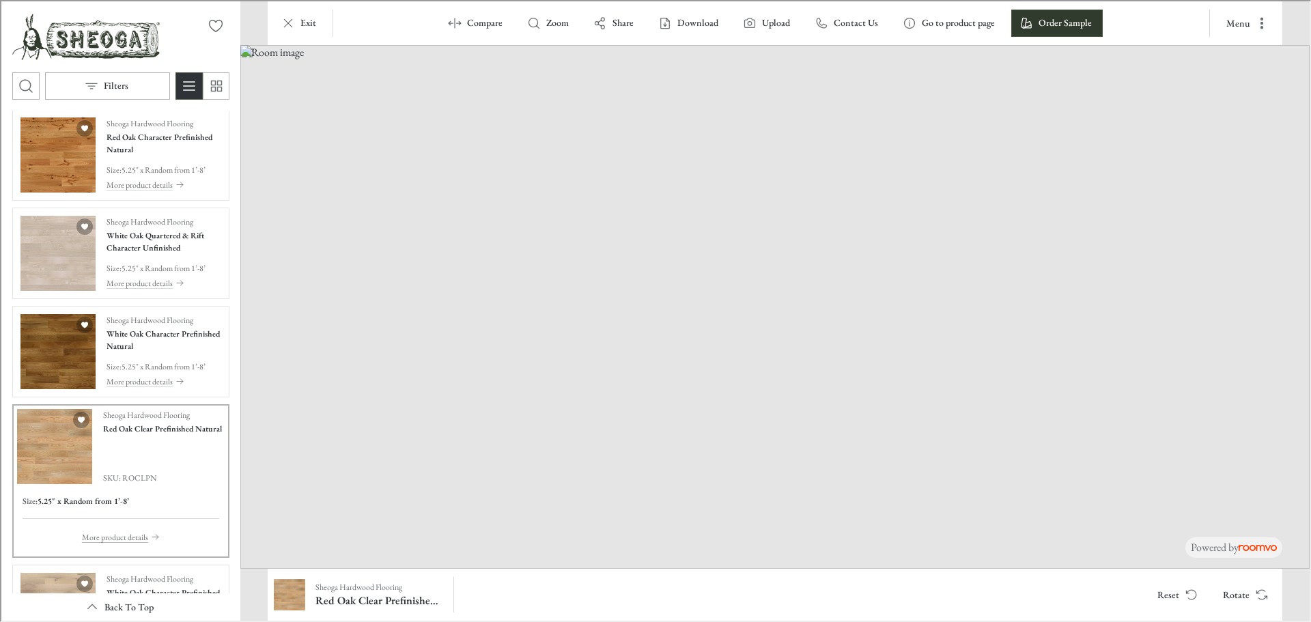
click at [97, 535] on p "More product details" at bounding box center [114, 536] width 66 height 12
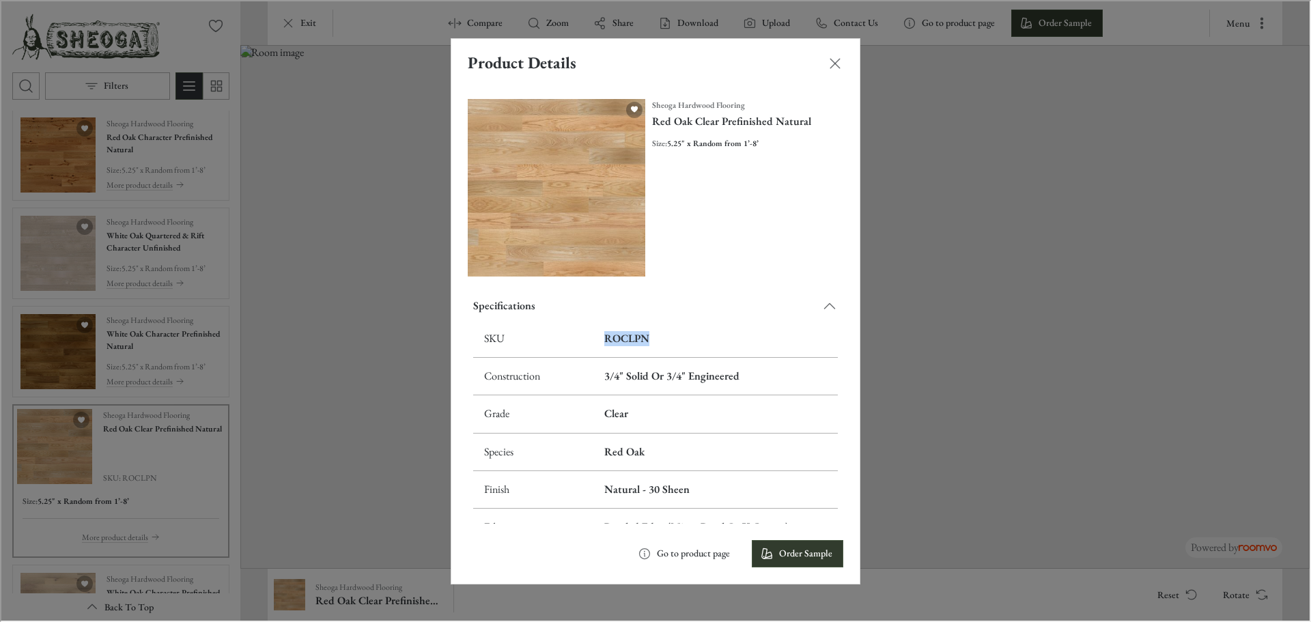
drag, startPoint x: 660, startPoint y: 332, endPoint x: 588, endPoint y: 330, distance: 72.4
click at [588, 330] on tr "SKU ROCLPN" at bounding box center [654, 338] width 365 height 38
copy tr "ROCLPN"
click at [317, 360] on div "Product Details Sheoga Hardwood Flooring Red Oak Clear Prefinished Natural Size…" at bounding box center [654, 309] width 1308 height 619
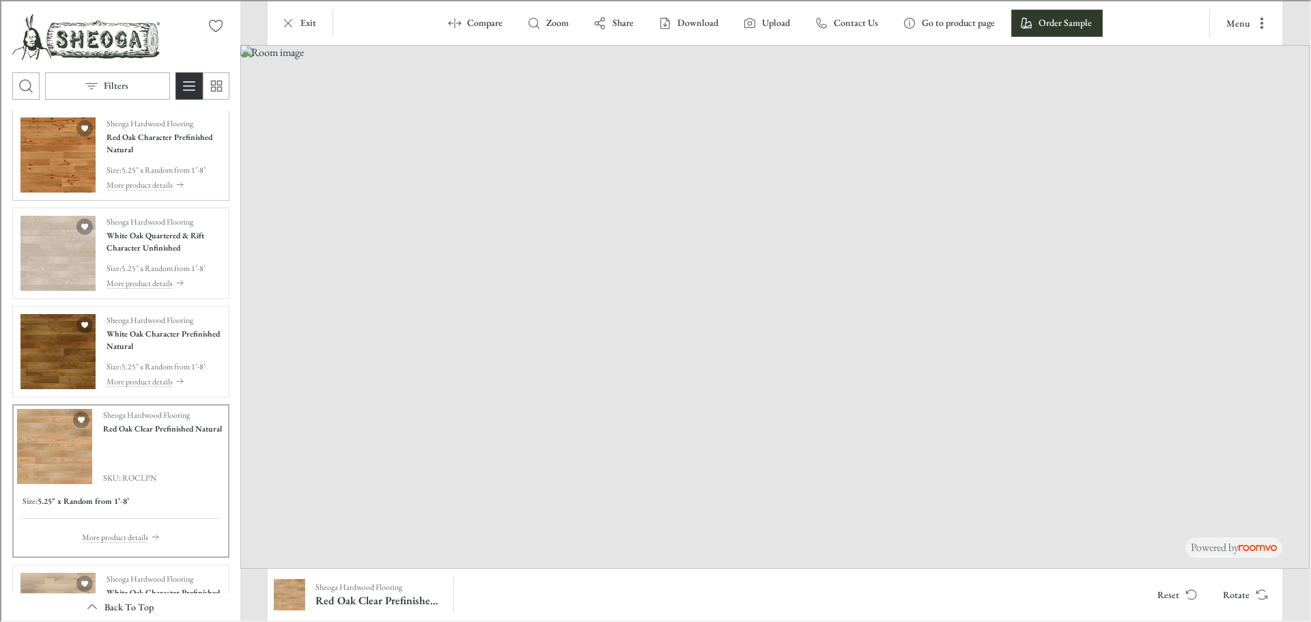
click at [70, 174] on img "See Red Oak Character Prefinished Natural in the room" at bounding box center [56, 153] width 75 height 75
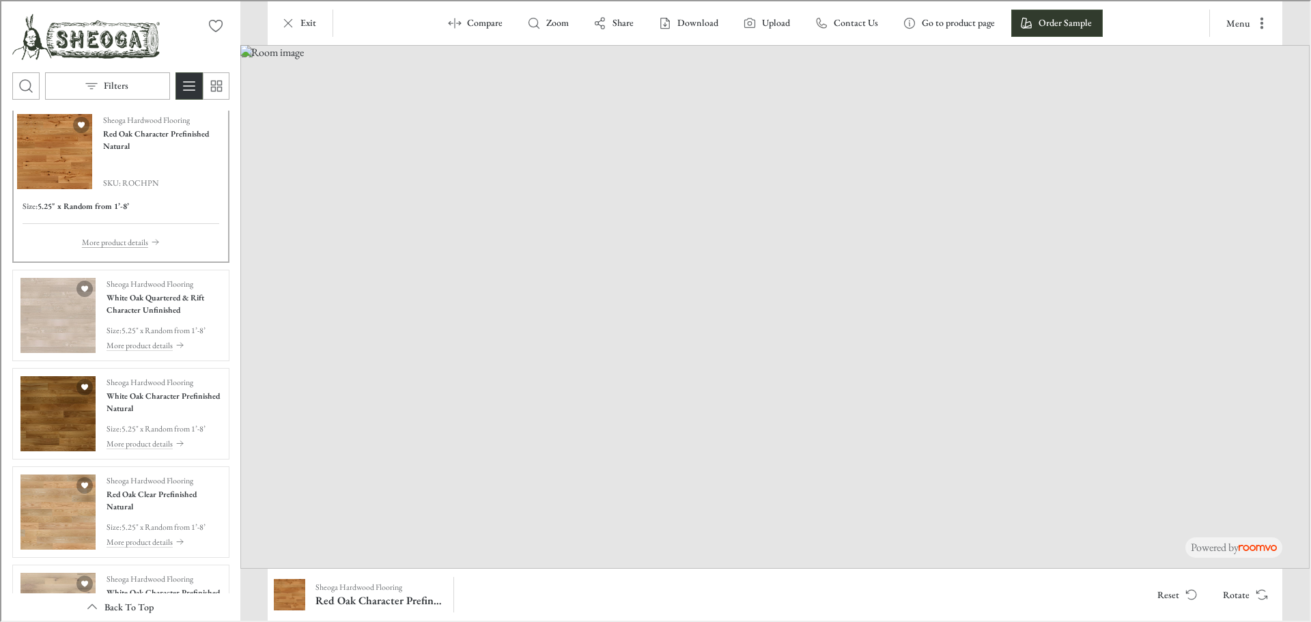
click at [116, 241] on p "More product details" at bounding box center [114, 241] width 66 height 12
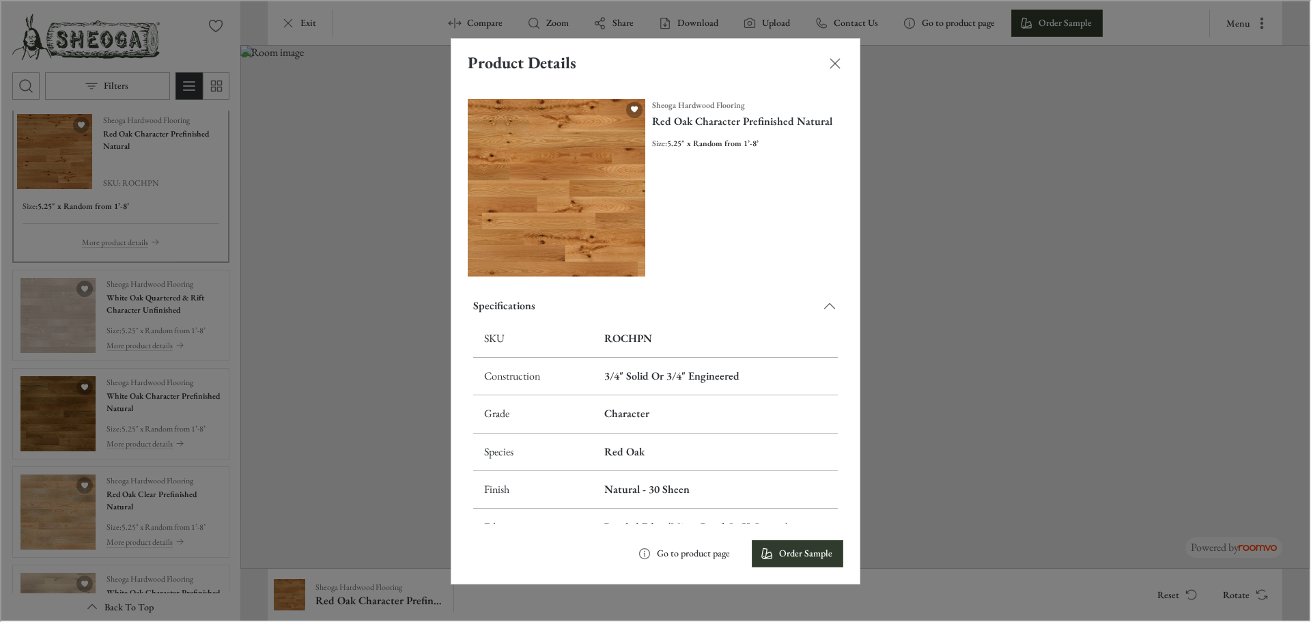
click at [682, 331] on h6 "ROCHPN" at bounding box center [714, 337] width 223 height 15
drag, startPoint x: 653, startPoint y: 333, endPoint x: 600, endPoint y: 334, distance: 53.3
click at [603, 334] on h6 "ROCHPN" at bounding box center [714, 337] width 223 height 15
copy h6 "ROCHPN"
click at [365, 485] on div "Product Details Sheoga Hardwood Flooring Red Oak Character Prefinished Natural …" at bounding box center [654, 309] width 1308 height 619
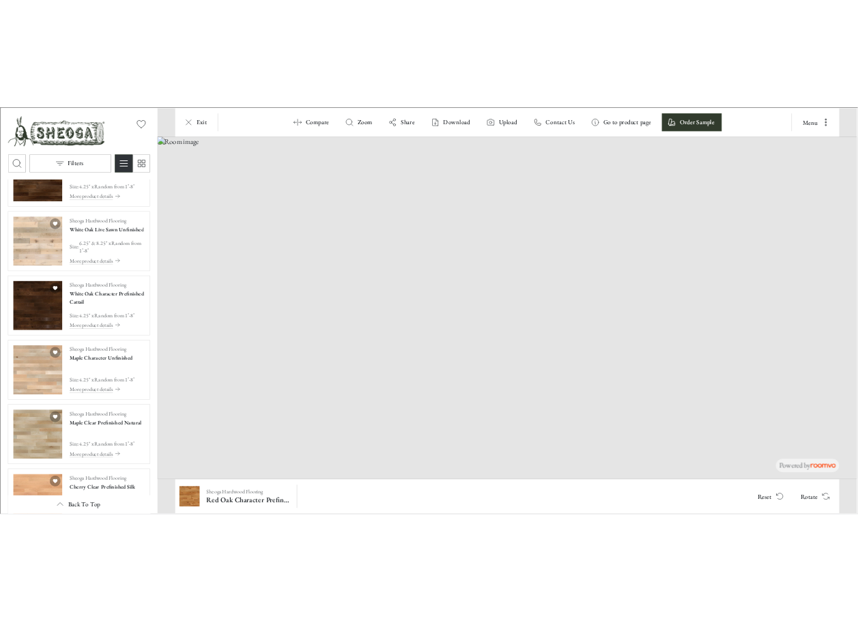
scroll to position [2936, 0]
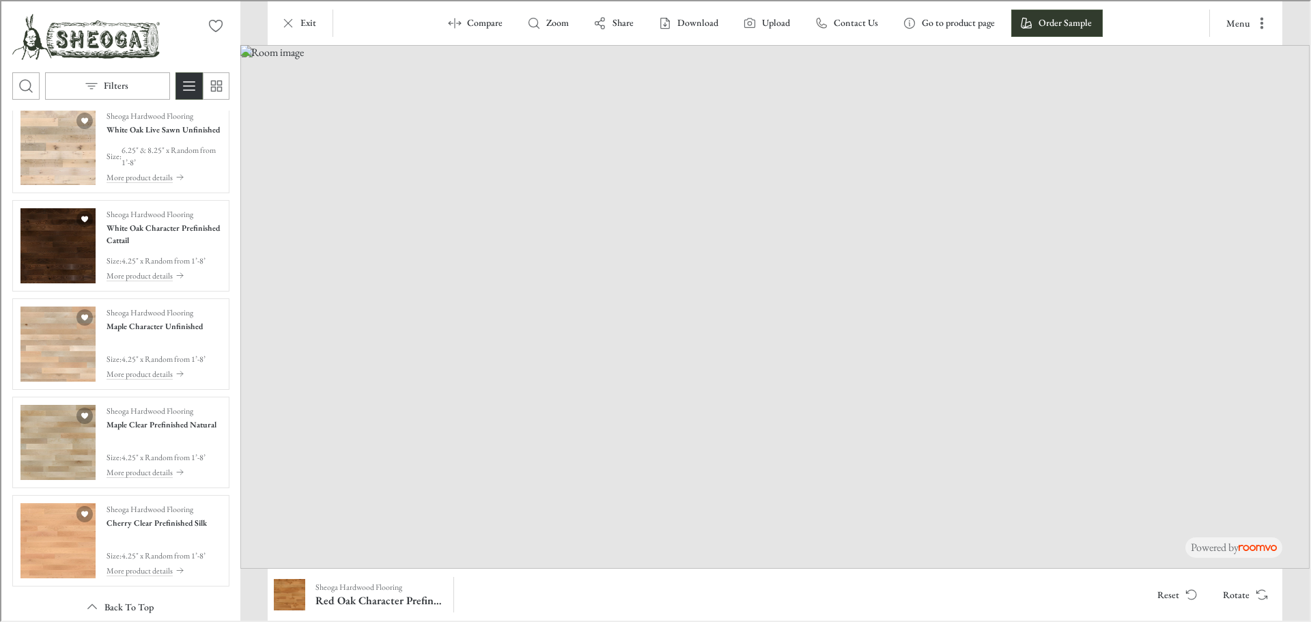
drag, startPoint x: 612, startPoint y: 537, endPoint x: 716, endPoint y: 399, distance: 172.6
click at [716, 399] on img at bounding box center [773, 306] width 1069 height 524
drag, startPoint x: 694, startPoint y: 516, endPoint x: 1039, endPoint y: 146, distance: 505.8
drag, startPoint x: 498, startPoint y: 477, endPoint x: 948, endPoint y: 309, distance: 479.7
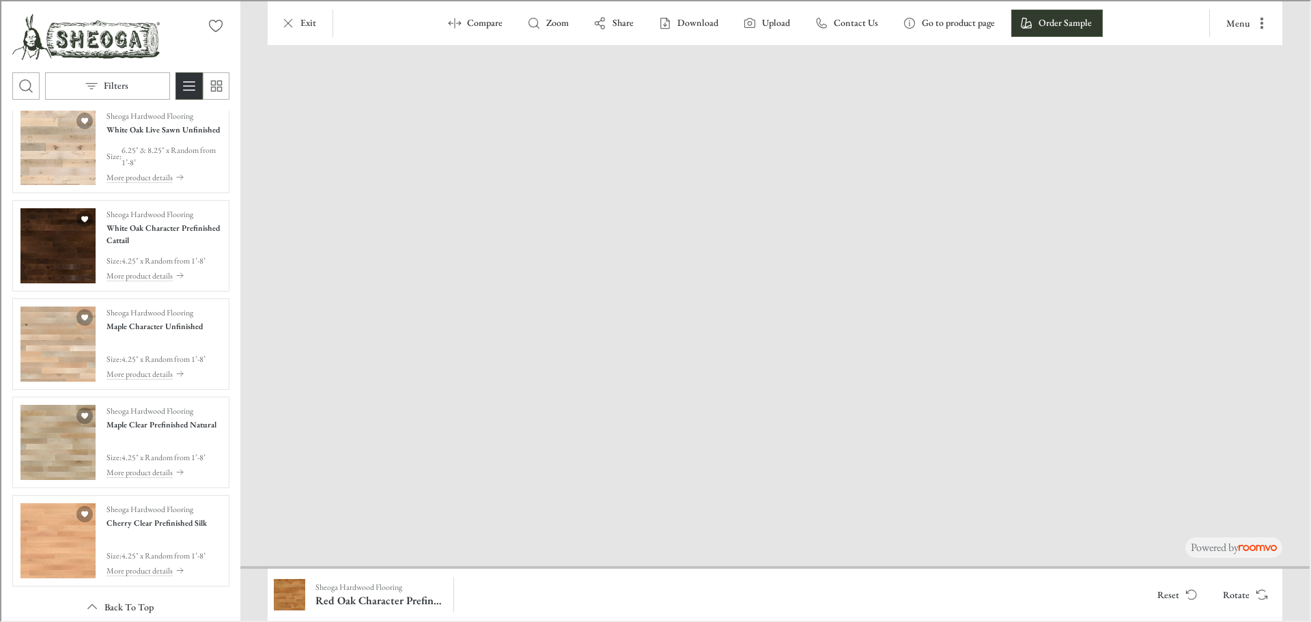
drag, startPoint x: 651, startPoint y: 443, endPoint x: 873, endPoint y: 361, distance: 236.8
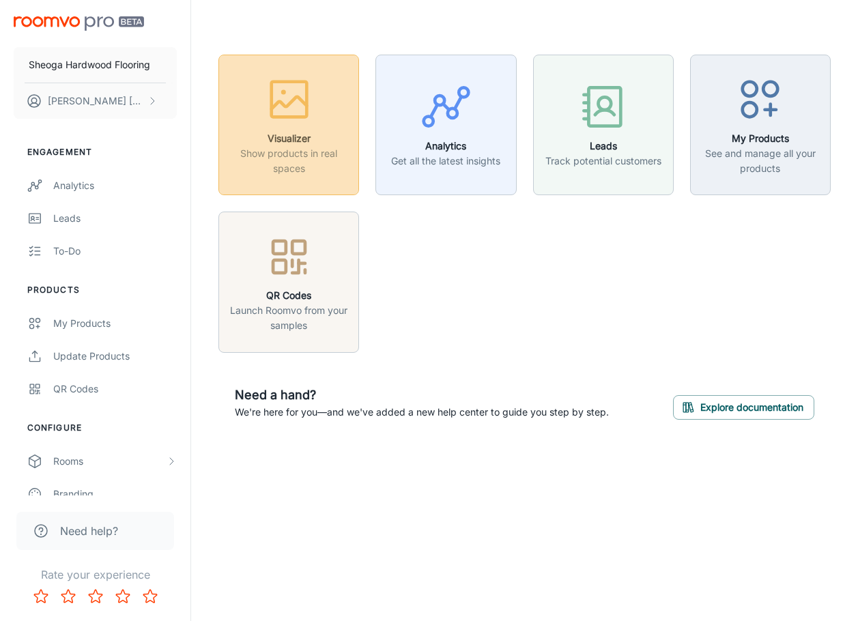
click at [252, 151] on p "Show products in real spaces" at bounding box center [288, 161] width 123 height 30
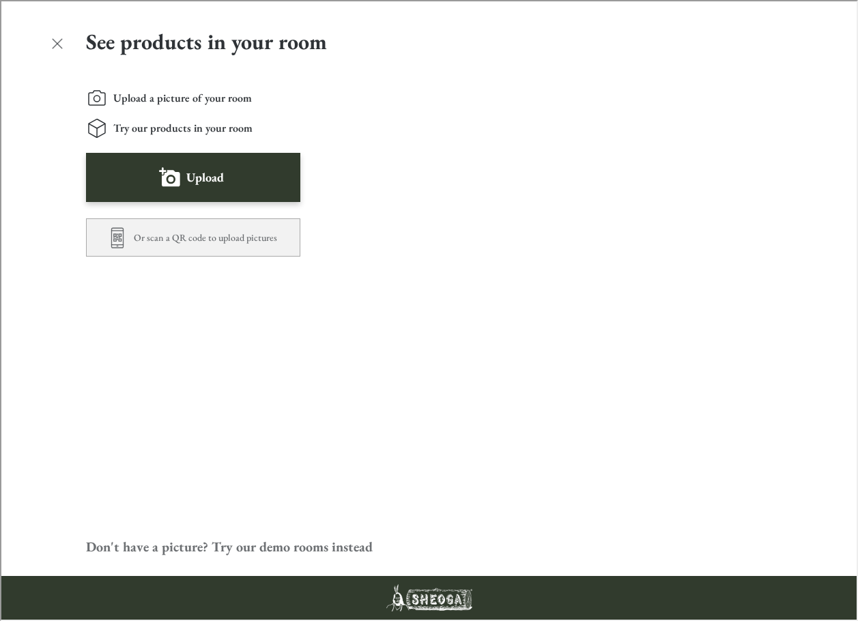
scroll to position [300, 0]
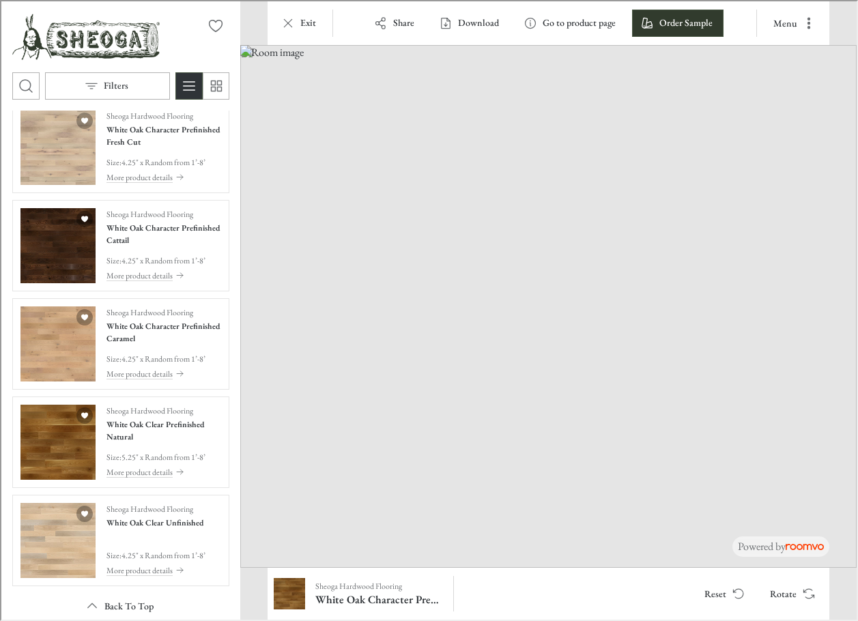
scroll to position [0, 0]
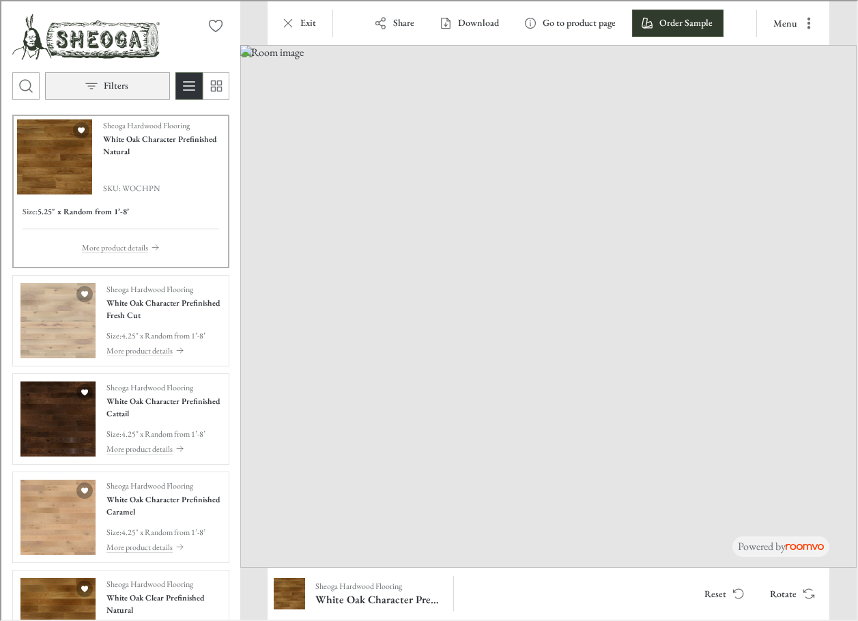
click at [123, 85] on p "Filters" at bounding box center [114, 85] width 25 height 14
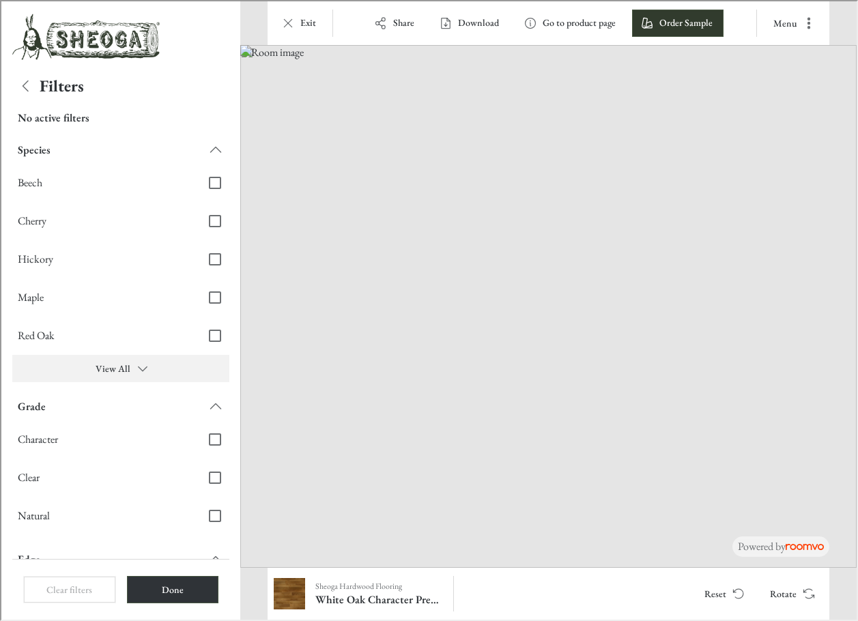
click at [117, 366] on button "View All" at bounding box center [119, 367] width 217 height 27
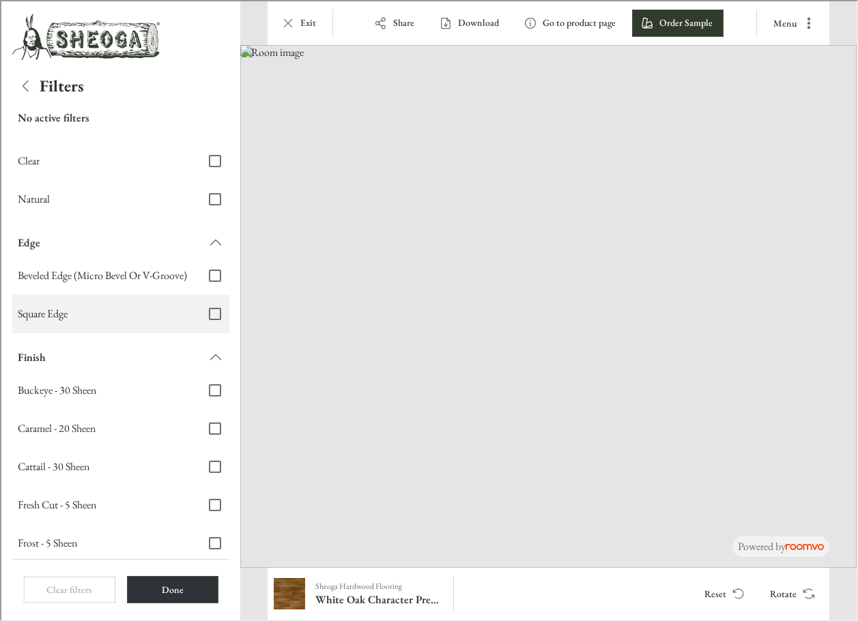
scroll to position [473, 0]
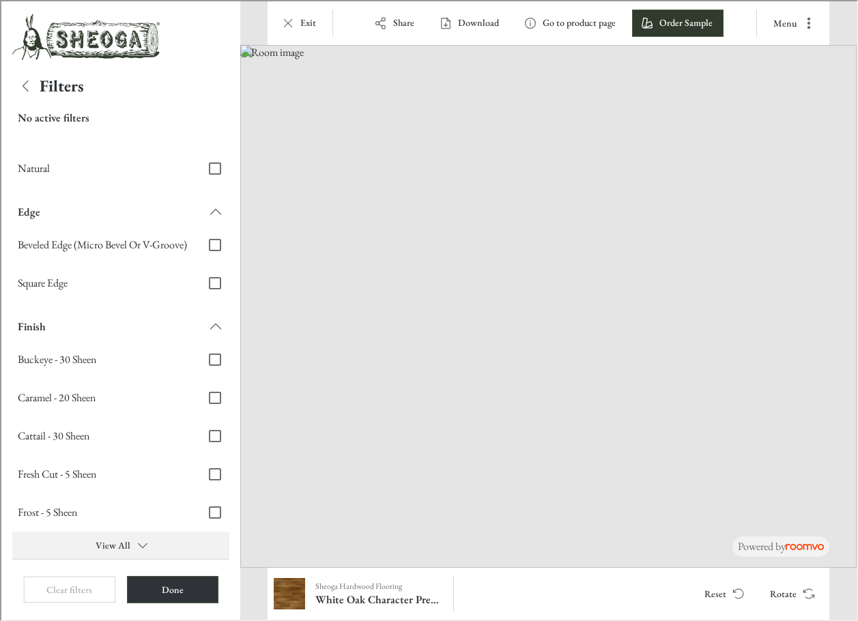
click at [119, 542] on button "View All" at bounding box center [119, 544] width 217 height 27
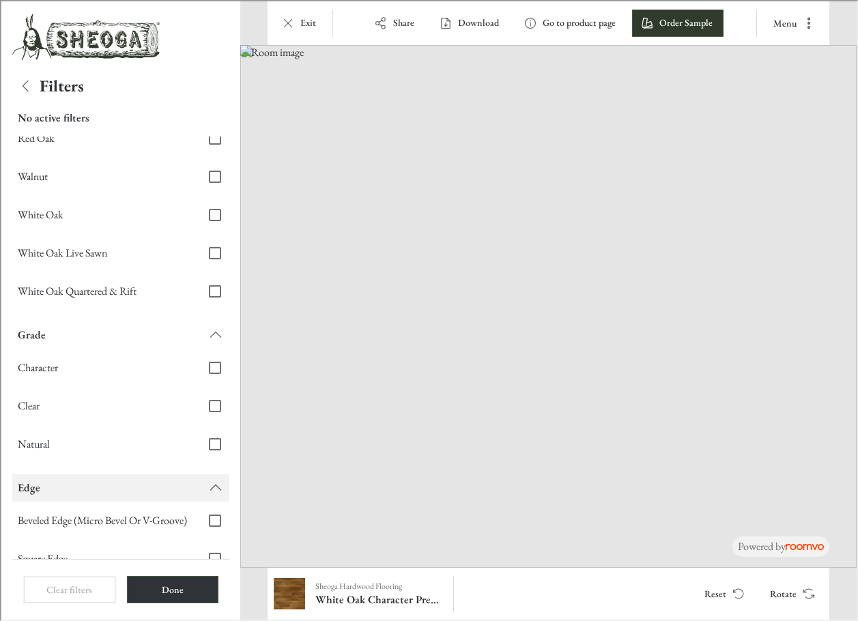
scroll to position [0, 0]
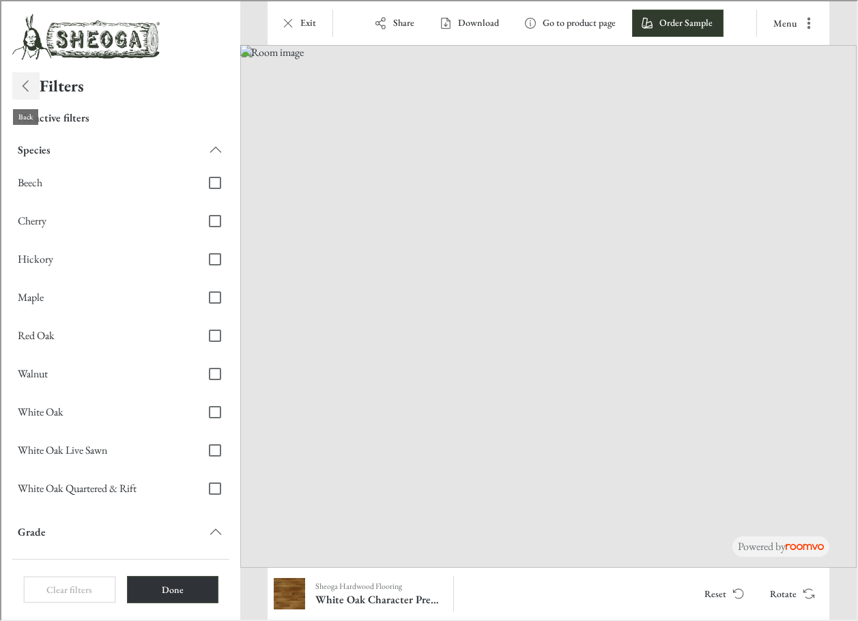
click at [27, 78] on icon "Back" at bounding box center [24, 84] width 16 height 16
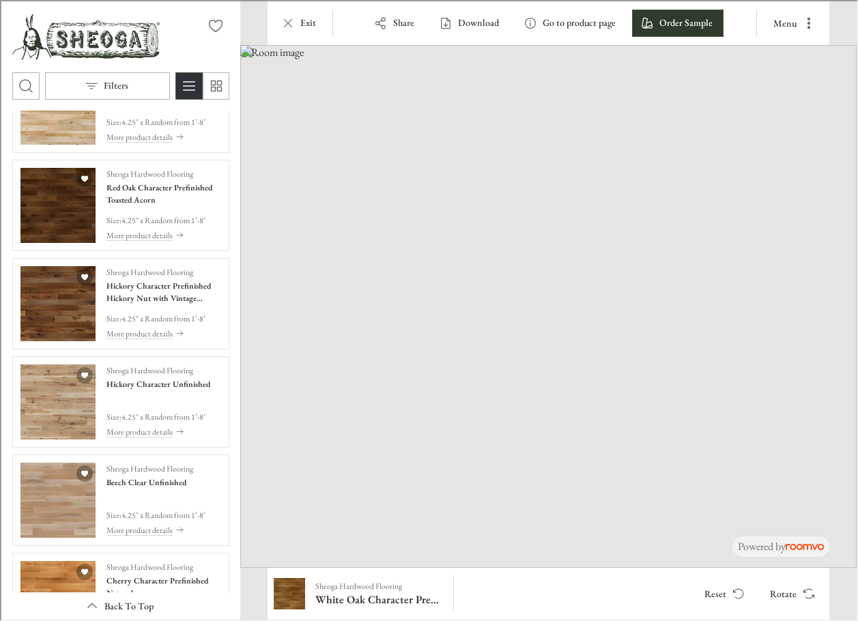
scroll to position [2185, 0]
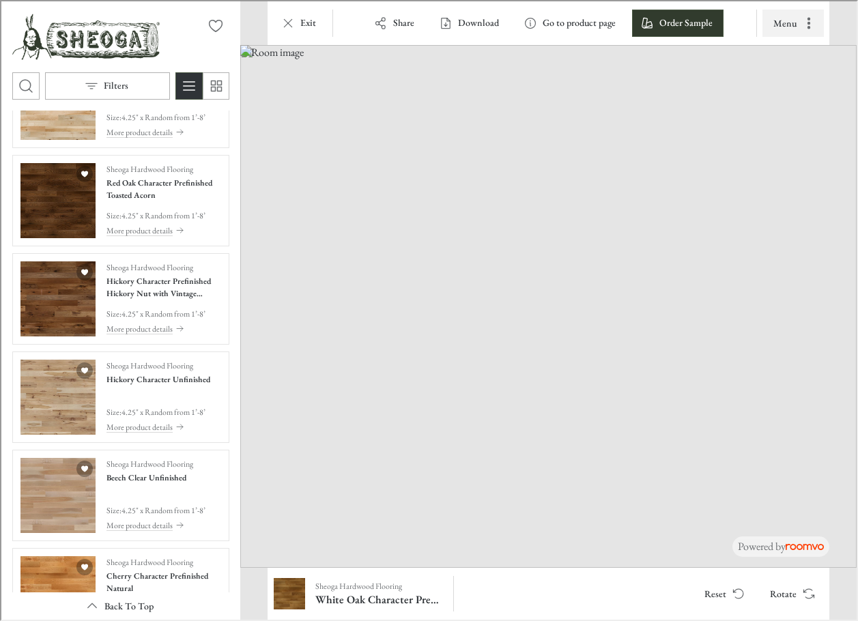
click at [806, 21] on icon "More actions" at bounding box center [808, 22] width 14 height 14
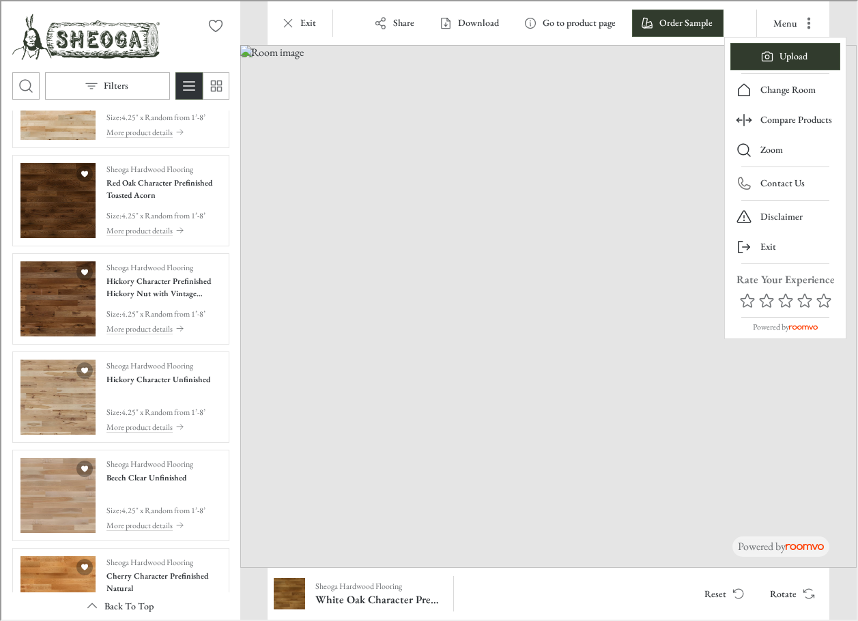
click at [434, 475] on div at bounding box center [428, 309] width 856 height 619
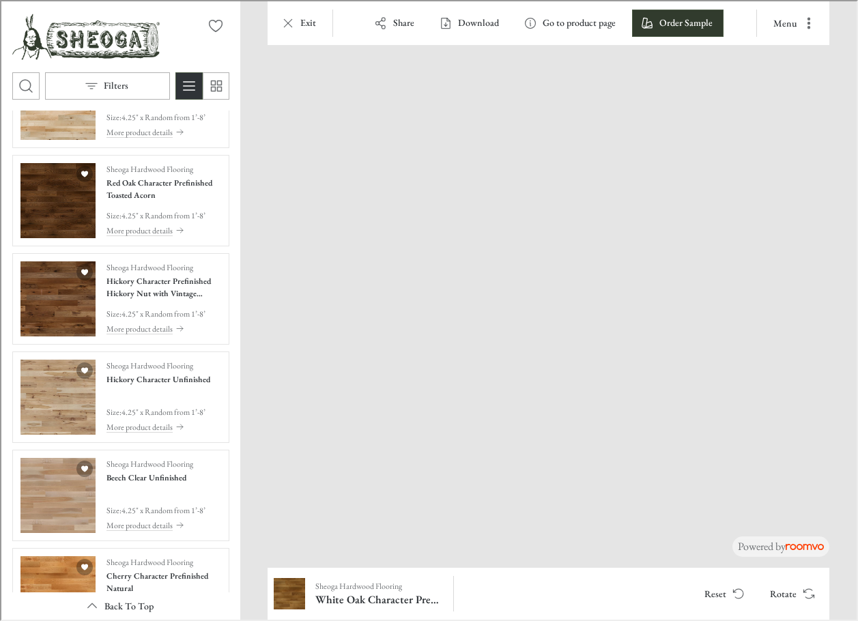
drag, startPoint x: 490, startPoint y: 512, endPoint x: 581, endPoint y: 174, distance: 350.2
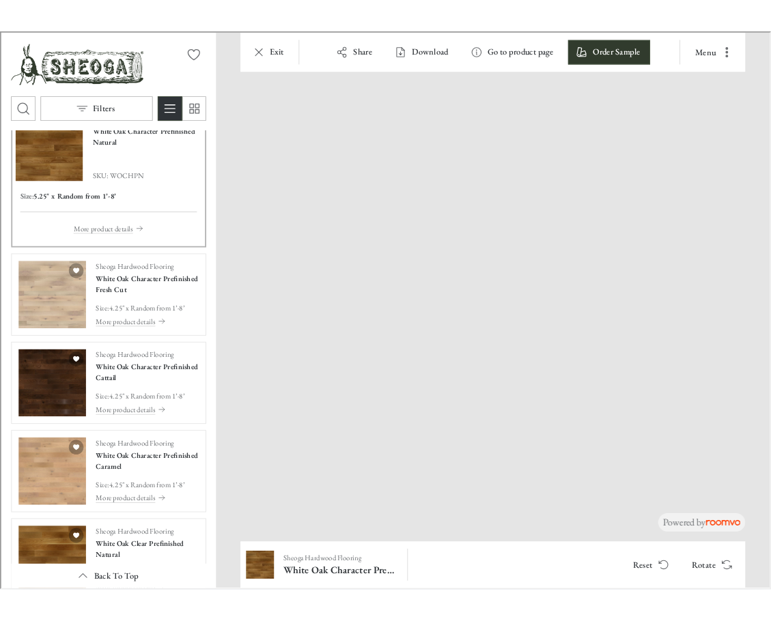
scroll to position [0, 0]
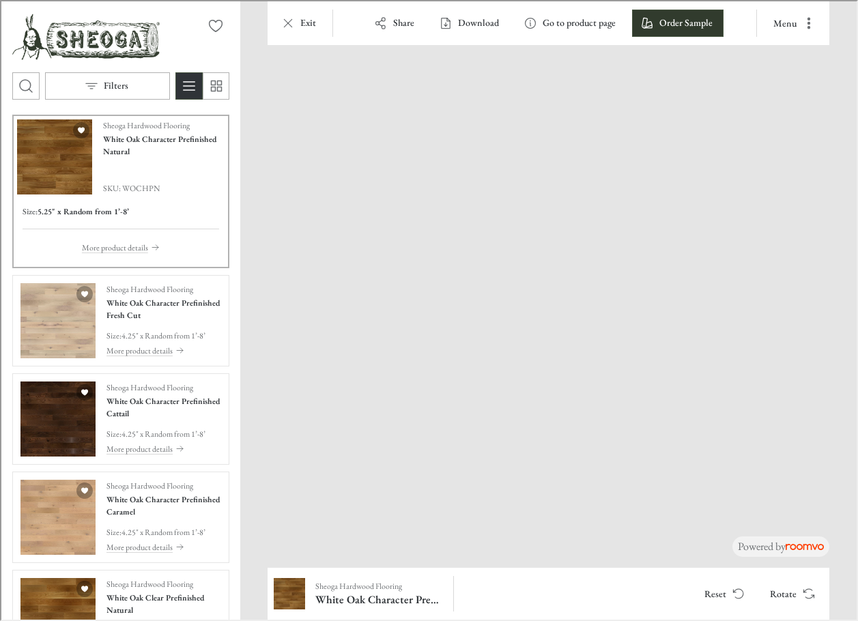
drag, startPoint x: 374, startPoint y: 449, endPoint x: 219, endPoint y: -6, distance: 480.2
click at [219, 0] on img at bounding box center [724, 61] width 1515 height 1285
click at [563, 423] on img at bounding box center [719, 61] width 1515 height 1285
click at [575, 617] on div "Sheoga Hardwood Flooring White Oak Character Prefinished Natural Reset Rotate" at bounding box center [547, 593] width 562 height 52
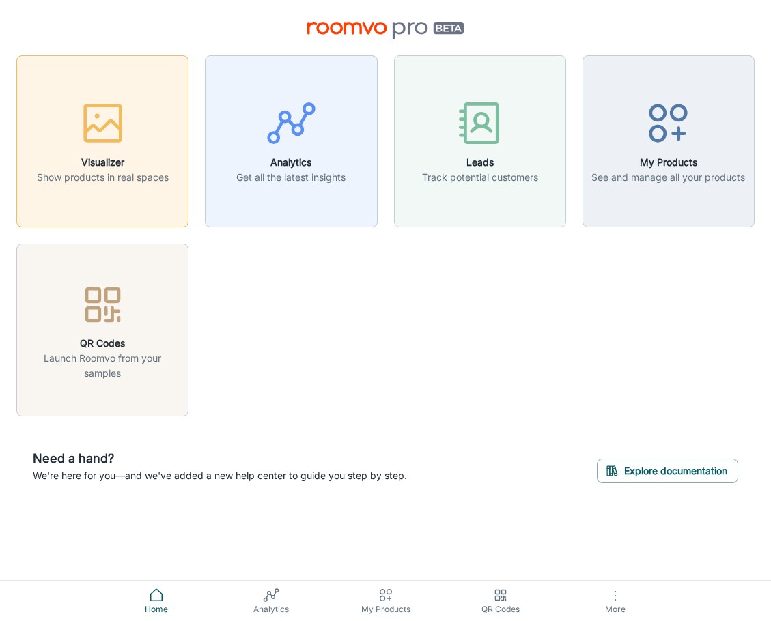
click at [85, 196] on button "Visualizer Show products in real spaces" at bounding box center [102, 141] width 172 height 172
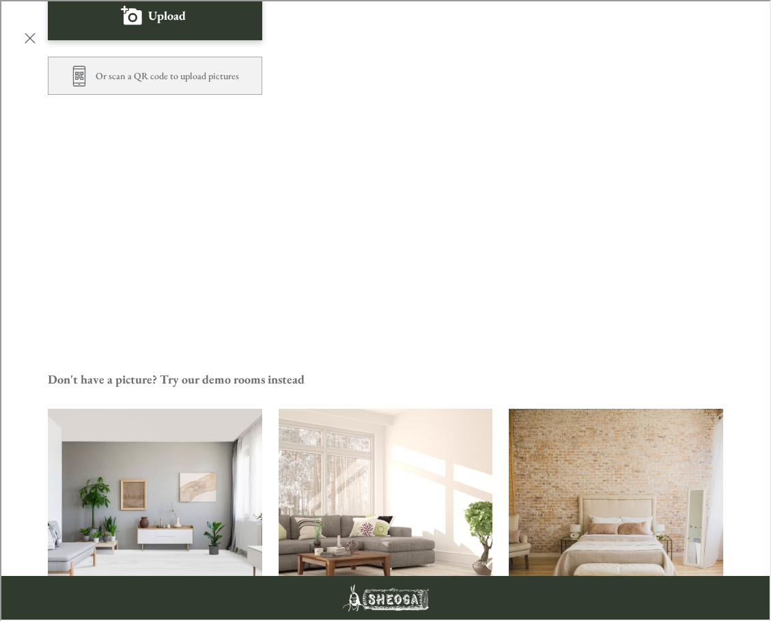
scroll to position [280, 0]
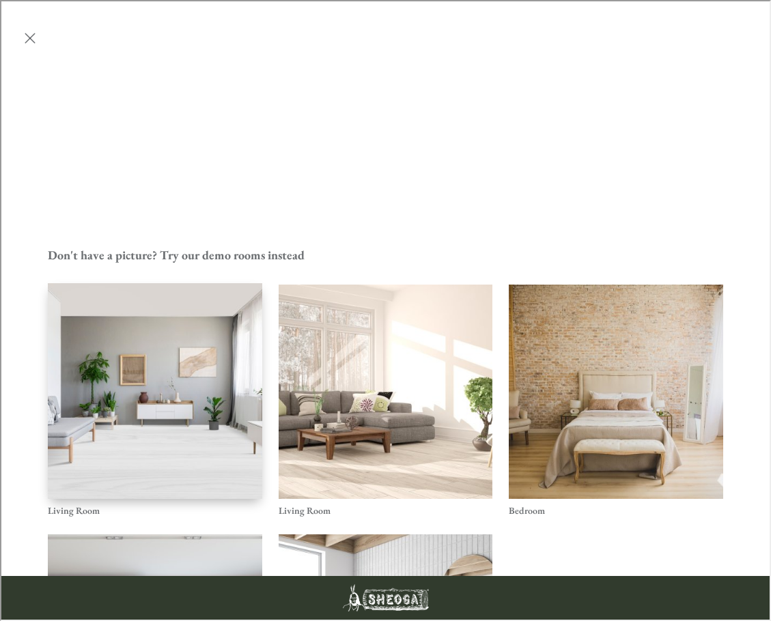
click at [145, 282] on img "Living Room" at bounding box center [154, 391] width 216 height 218
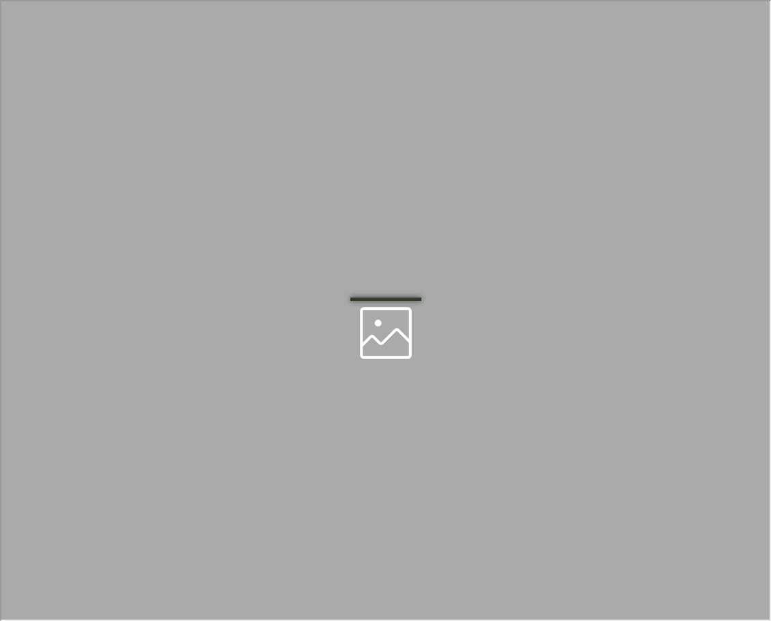
scroll to position [0, 0]
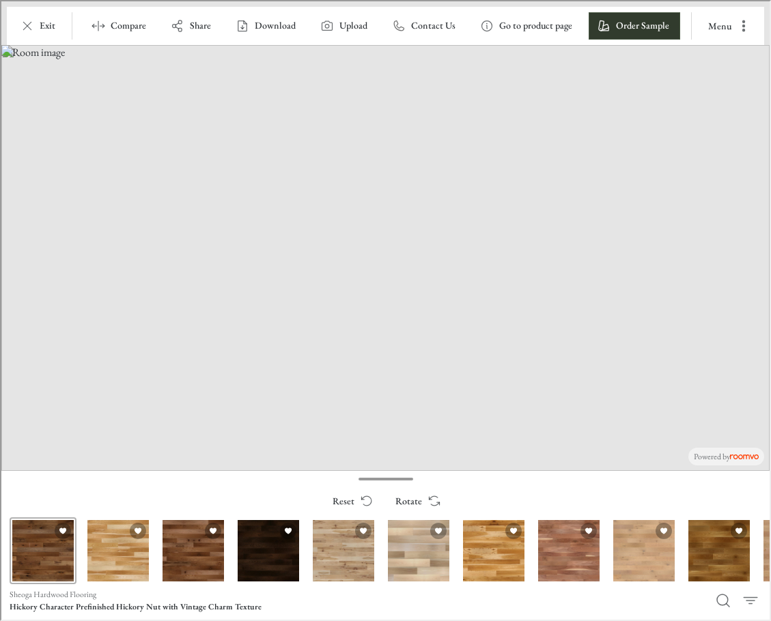
click at [50, 569] on div "Hickory Character Prefinished Hickory Nut with Vintage Charm Texture" at bounding box center [41, 549] width 67 height 67
click at [694, 567] on div "White Oak Clear Prefinished Natural" at bounding box center [717, 549] width 67 height 67
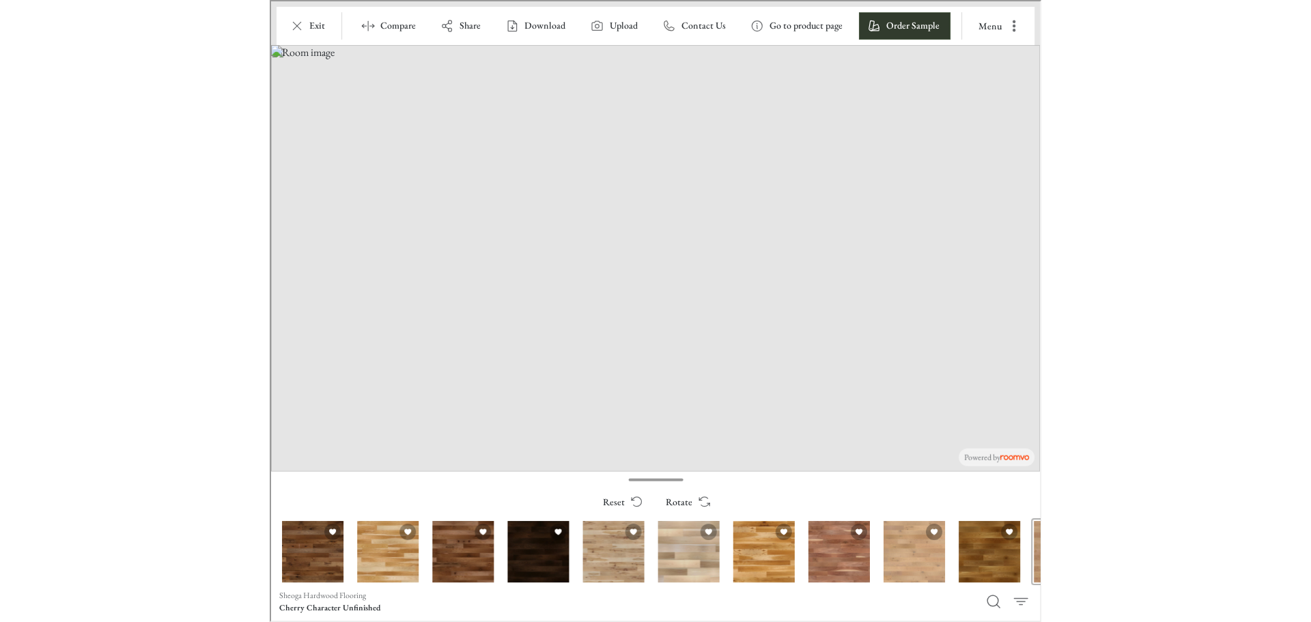
scroll to position [0, 58]
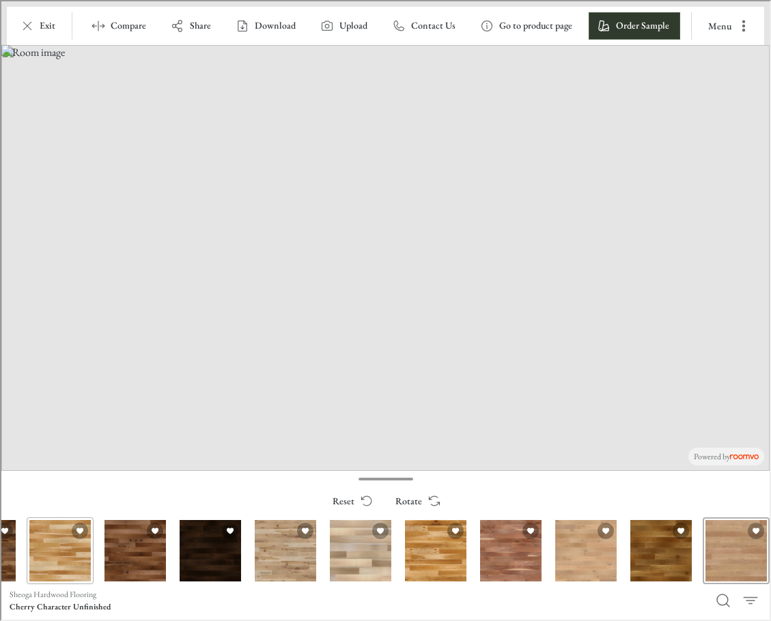
drag, startPoint x: 41, startPoint y: 556, endPoint x: 384, endPoint y: 563, distance: 342.8
click at [92, 563] on div "Hickory Clear Prefinished Natural" at bounding box center [58, 549] width 67 height 67
drag, startPoint x: 384, startPoint y: 563, endPoint x: 586, endPoint y: 567, distance: 202.2
click at [393, 567] on div "Hickory Clear Unfinished" at bounding box center [359, 549] width 67 height 67
click at [277, 546] on div "Hickory Character Unfinished" at bounding box center [284, 549] width 67 height 67
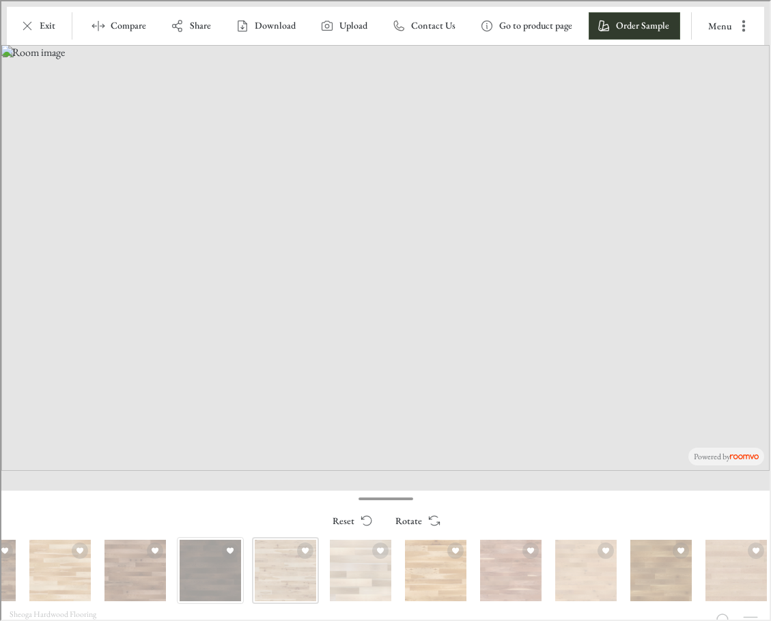
drag, startPoint x: 209, startPoint y: 554, endPoint x: 372, endPoint y: 576, distance: 164.7
click at [242, 576] on div "Hickory Character Prefinished Buckeye" at bounding box center [208, 569] width 67 height 67
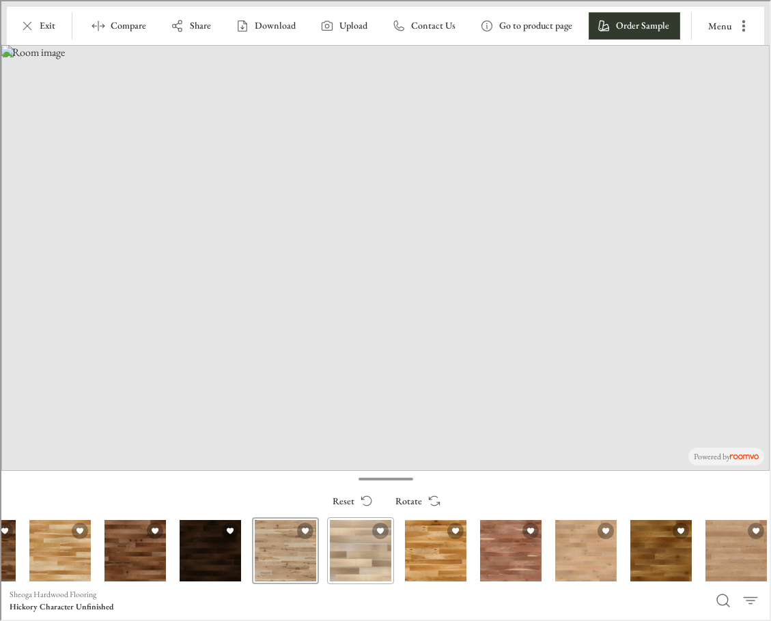
click at [361, 560] on div "Hickory Clear Unfinished" at bounding box center [359, 549] width 67 height 67
click at [421, 552] on div "Hickory Character Prefinished Natural" at bounding box center [434, 549] width 67 height 67
drag, startPoint x: 87, startPoint y: 539, endPoint x: 290, endPoint y: 535, distance: 202.2
click at [92, 535] on div "Hickory Clear Prefinished Natural" at bounding box center [58, 549] width 67 height 67
drag, startPoint x: 397, startPoint y: 552, endPoint x: 633, endPoint y: 558, distance: 235.7
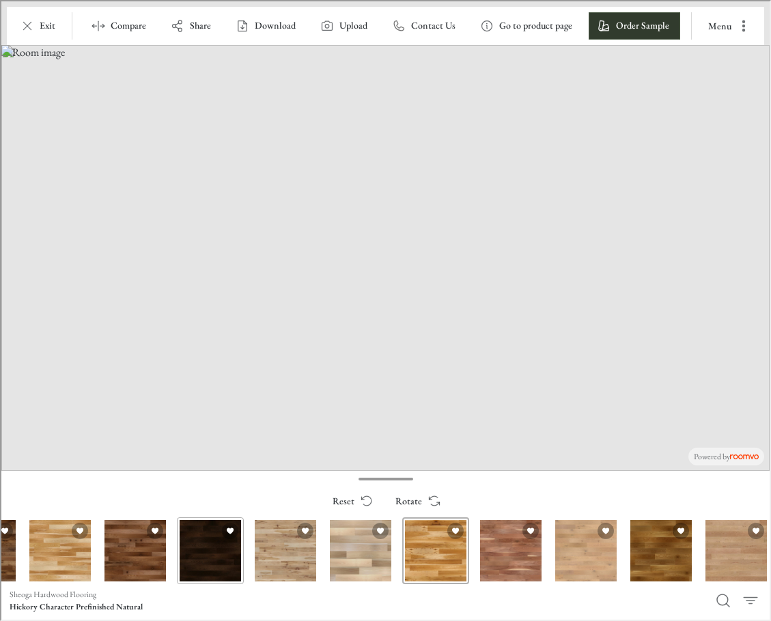
click at [242, 558] on div "Hickory Character Prefinished Buckeye" at bounding box center [208, 549] width 67 height 67
drag, startPoint x: 483, startPoint y: 561, endPoint x: 225, endPoint y: 565, distance: 258.1
click at [618, 565] on div "Applicable products" at bounding box center [655, 549] width 75 height 67
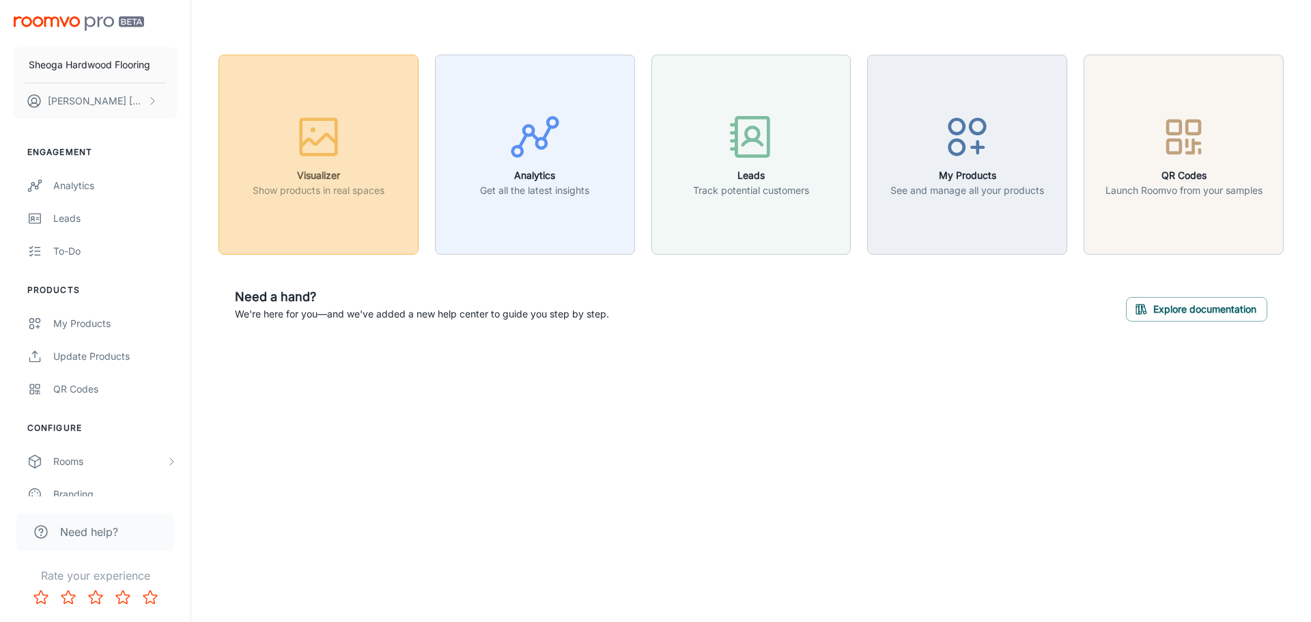
click at [338, 219] on button "Visualizer Show products in real spaces" at bounding box center [319, 155] width 200 height 200
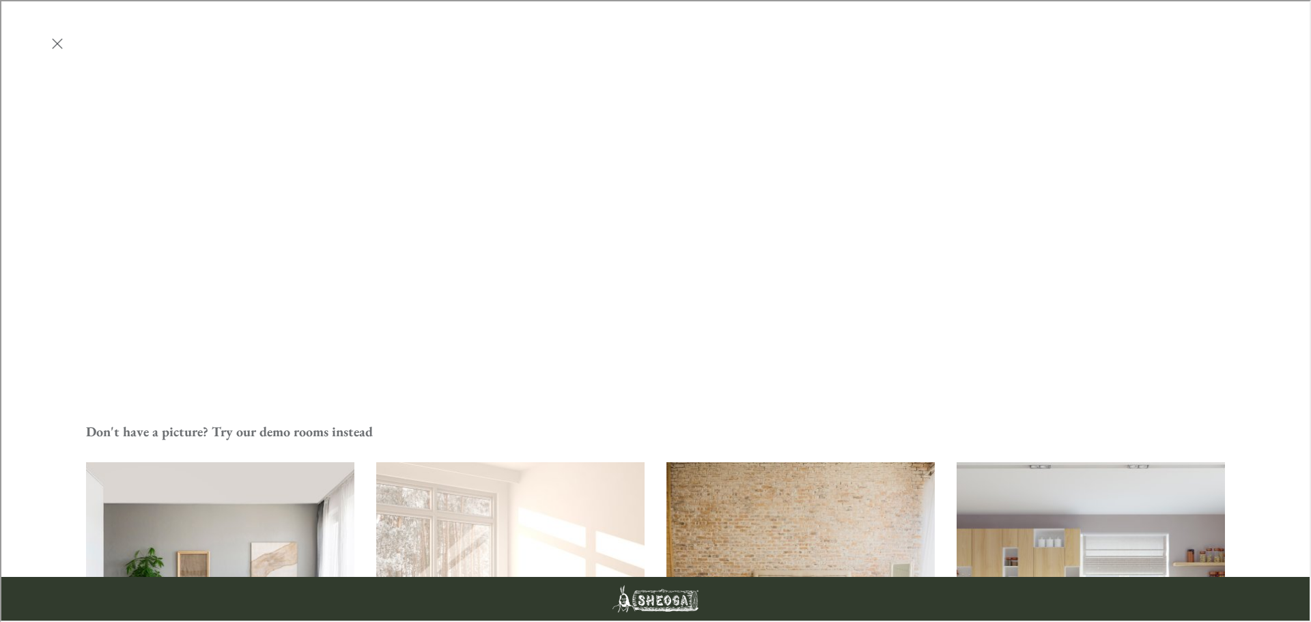
scroll to position [478, 0]
click at [205, 457] on img "Living Room" at bounding box center [220, 593] width 271 height 272
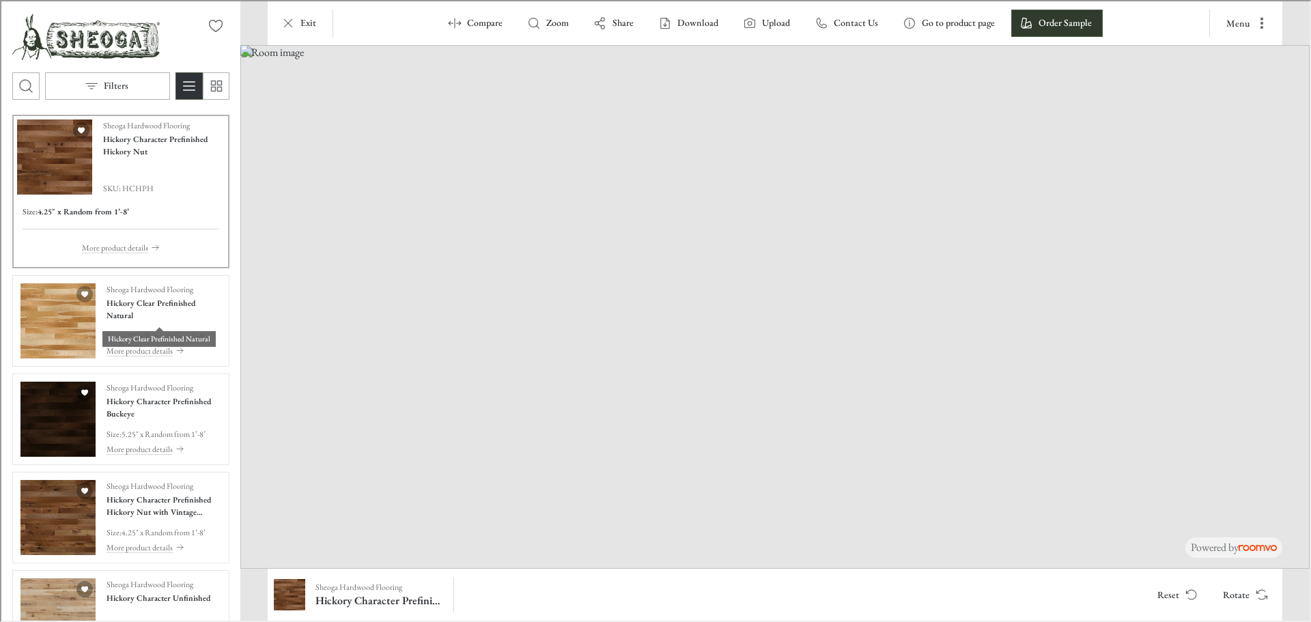
click at [152, 320] on div "Hickory Clear Prefinished Natural" at bounding box center [157, 332] width 113 height 25
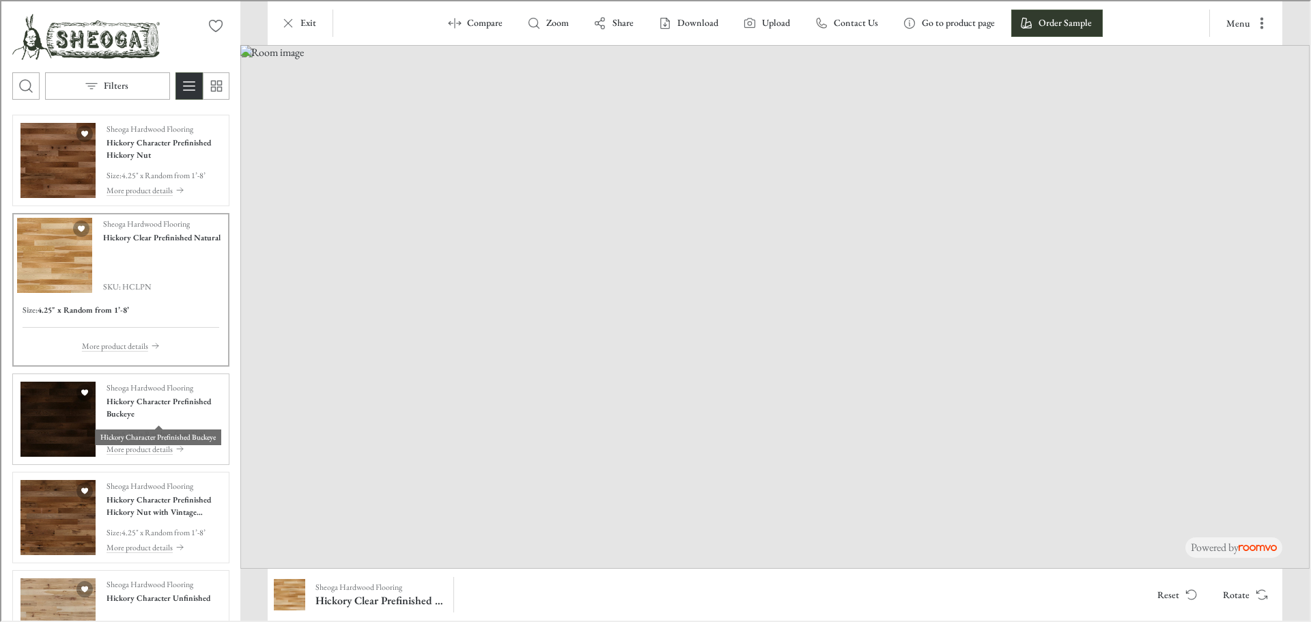
click at [131, 399] on h4 "Hickory Character Prefinished Buckeye" at bounding box center [162, 406] width 115 height 25
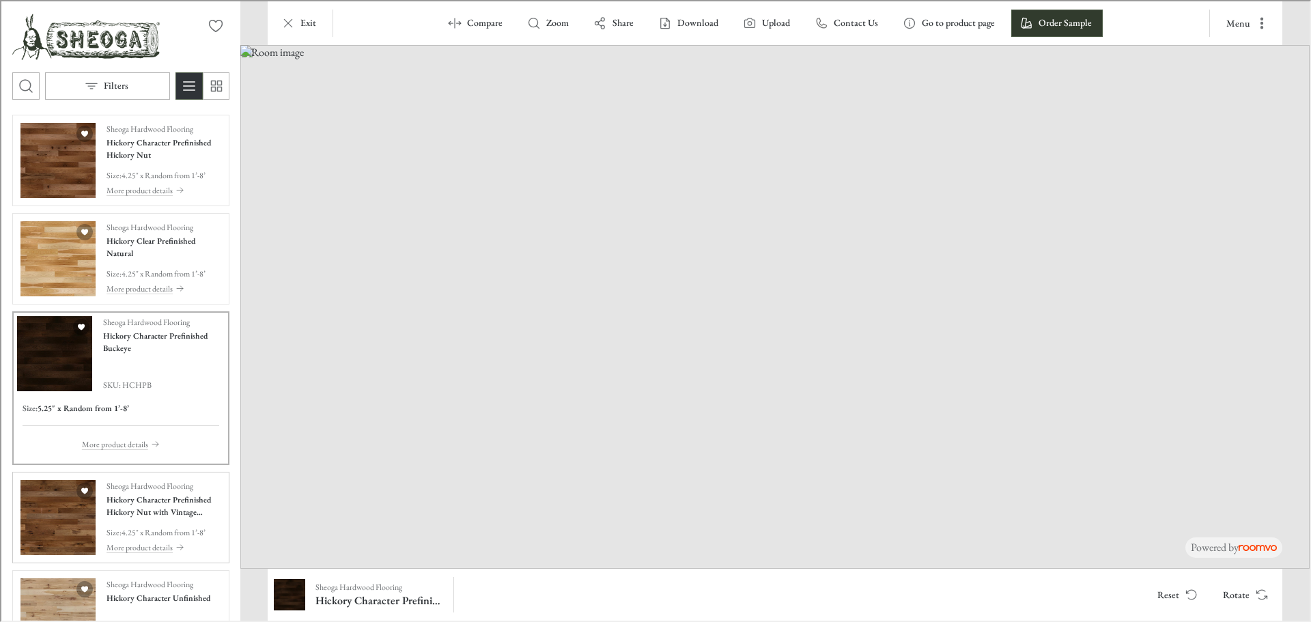
click at [35, 518] on img "See Hickory Character Prefinished Hickory Nut with Vintage Charm Texture in the…" at bounding box center [56, 516] width 75 height 75
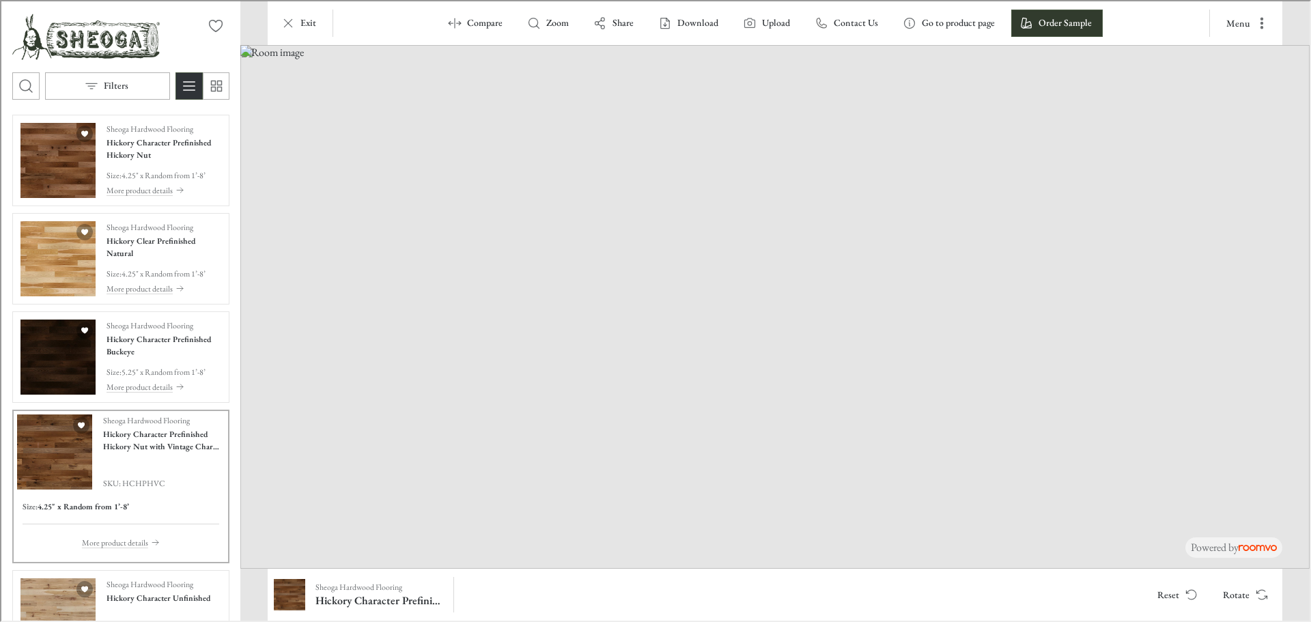
scroll to position [68, 0]
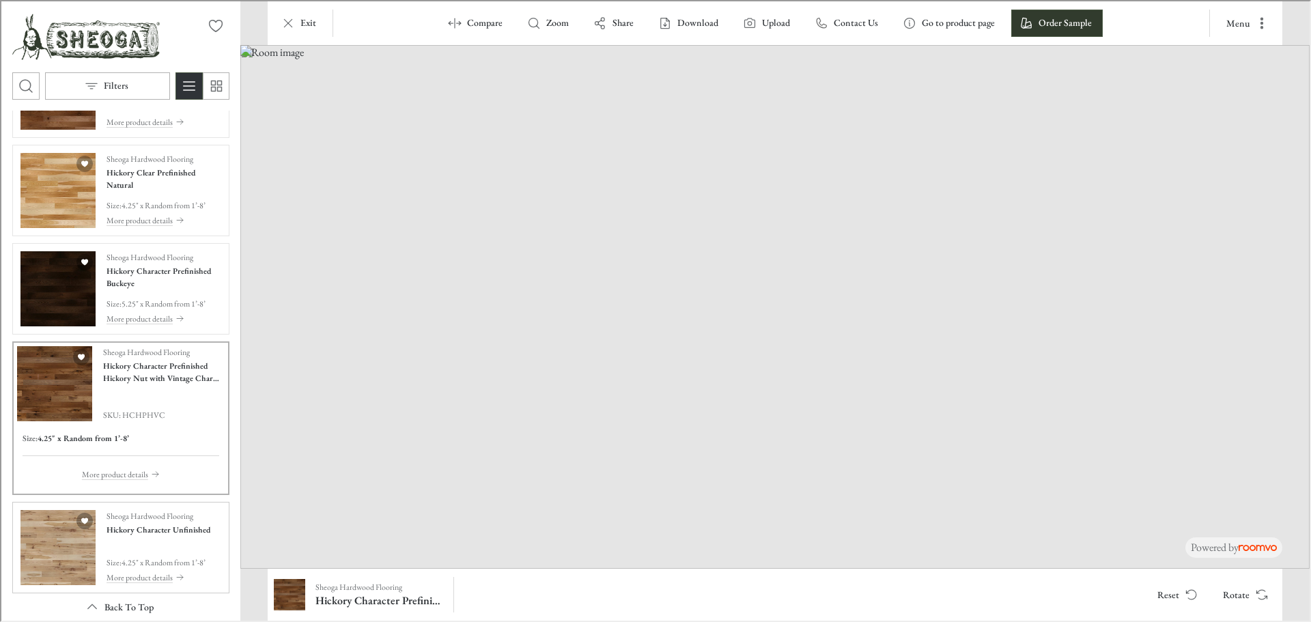
click at [38, 552] on img "See Hickory Character Unfinished in the room" at bounding box center [56, 546] width 75 height 75
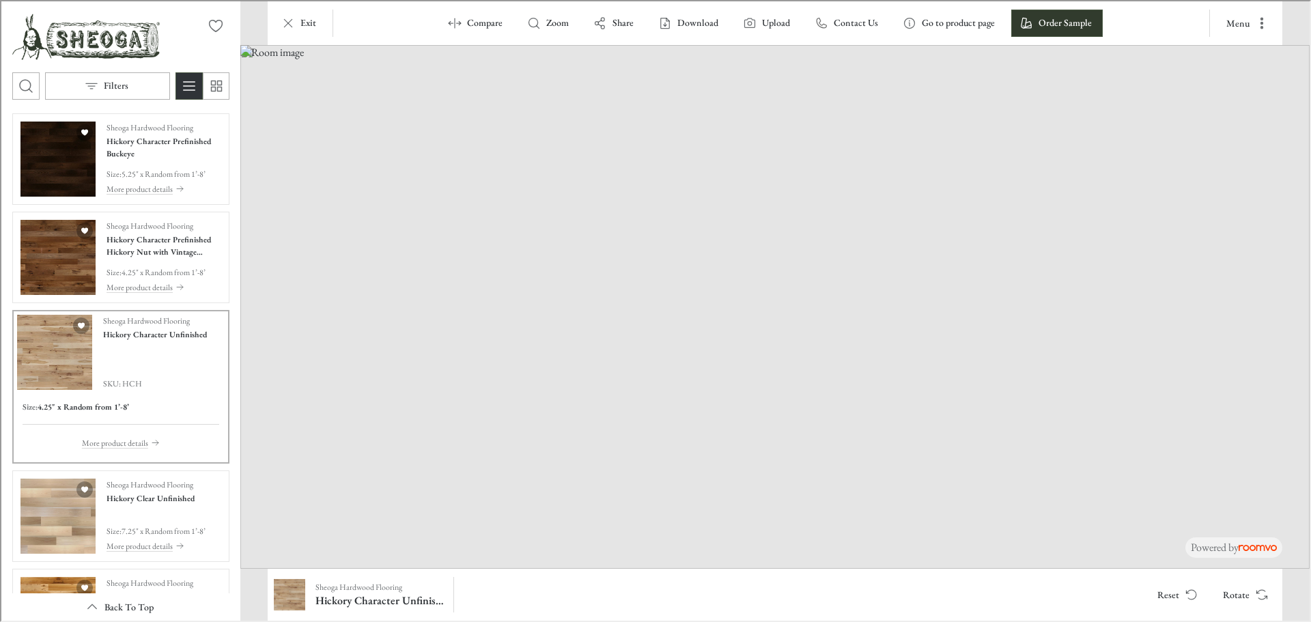
scroll to position [205, 0]
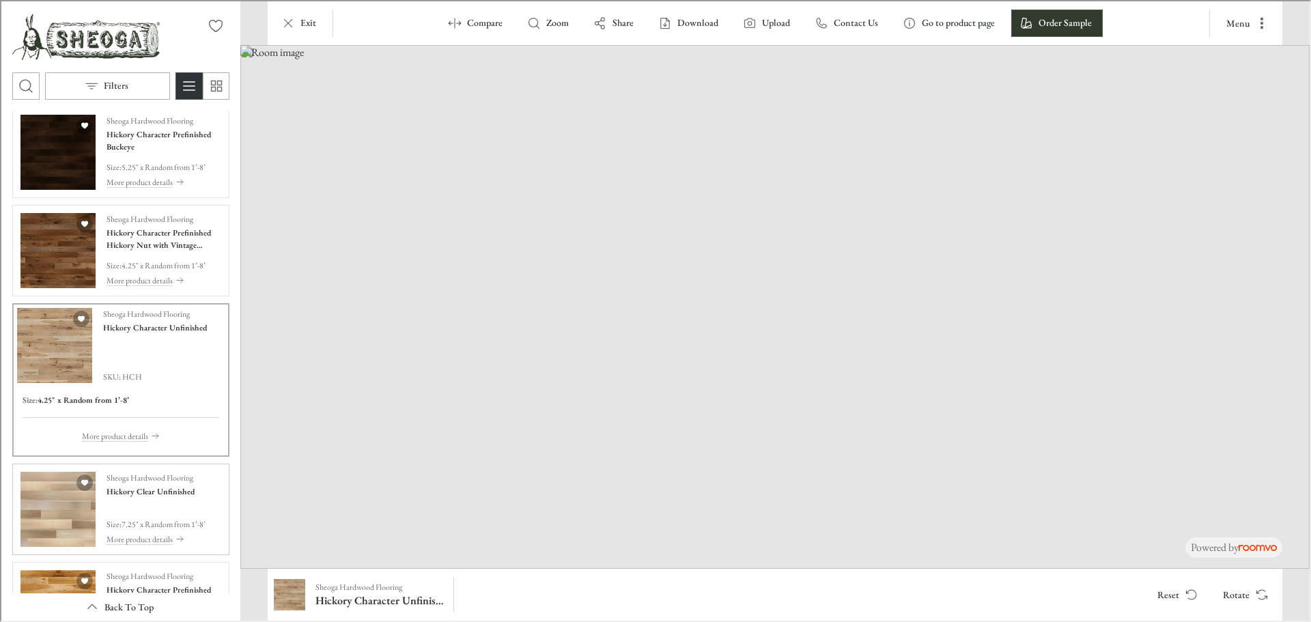
click at [54, 516] on img "See Hickory Clear Unfinished in the room" at bounding box center [56, 507] width 75 height 75
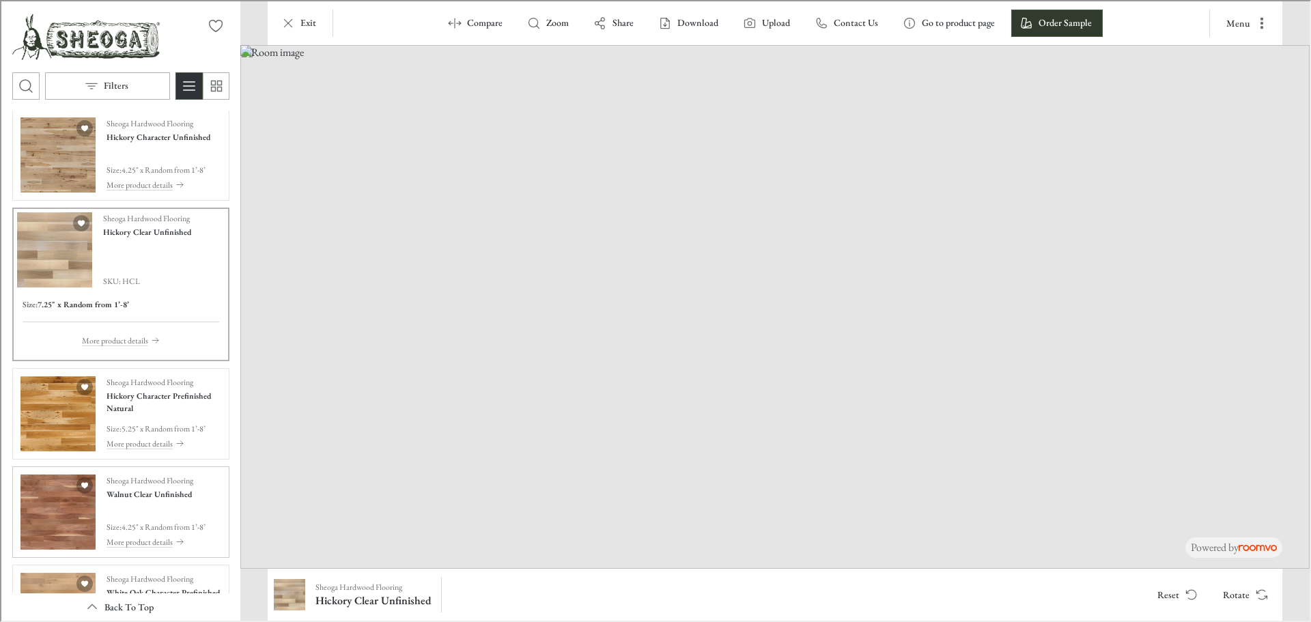
scroll to position [410, 0]
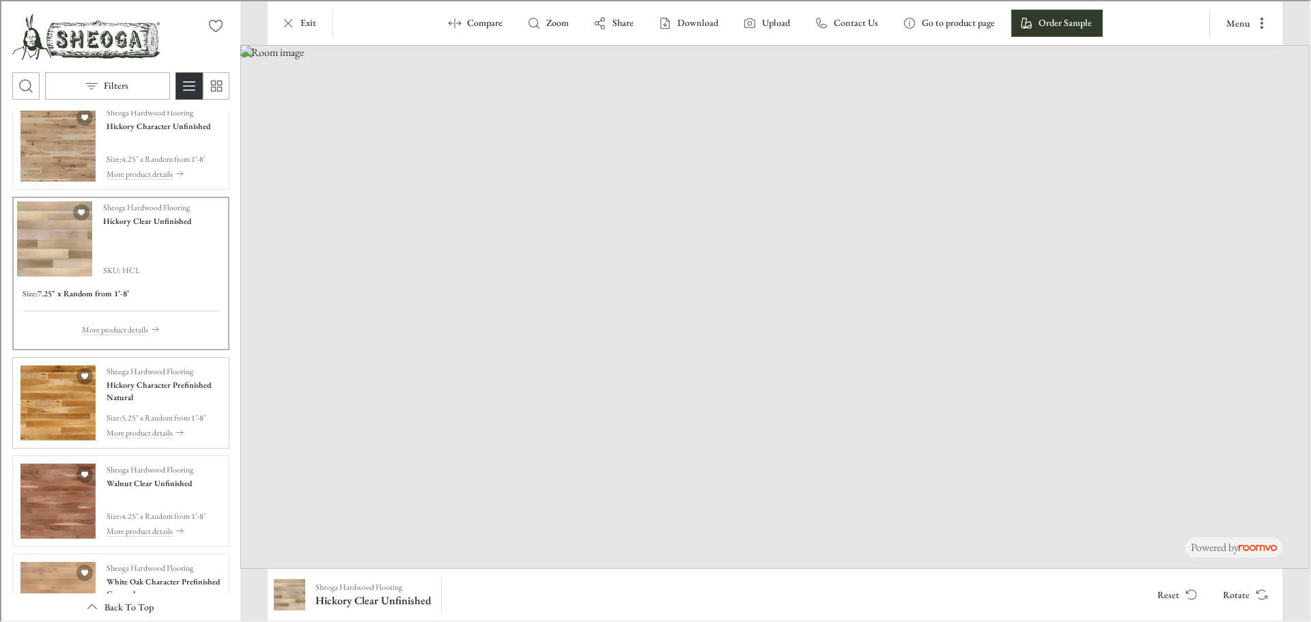
click at [51, 423] on img "See Hickory Character Prefinished Natural in the room" at bounding box center [56, 401] width 75 height 75
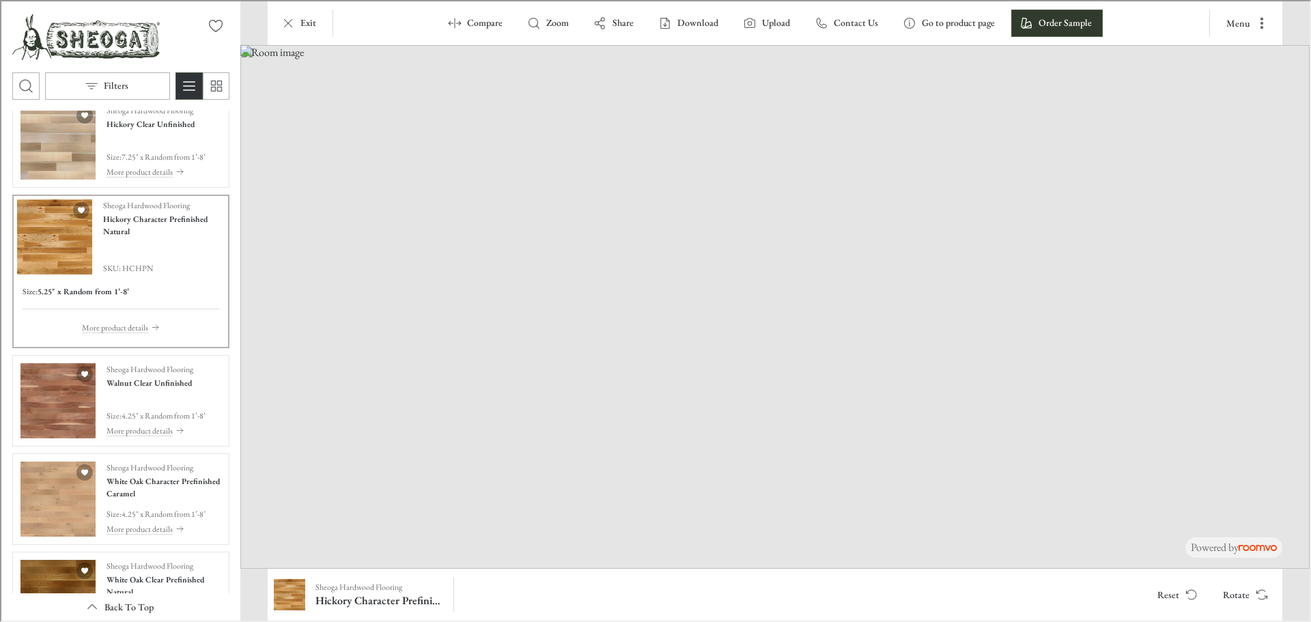
scroll to position [546, 0]
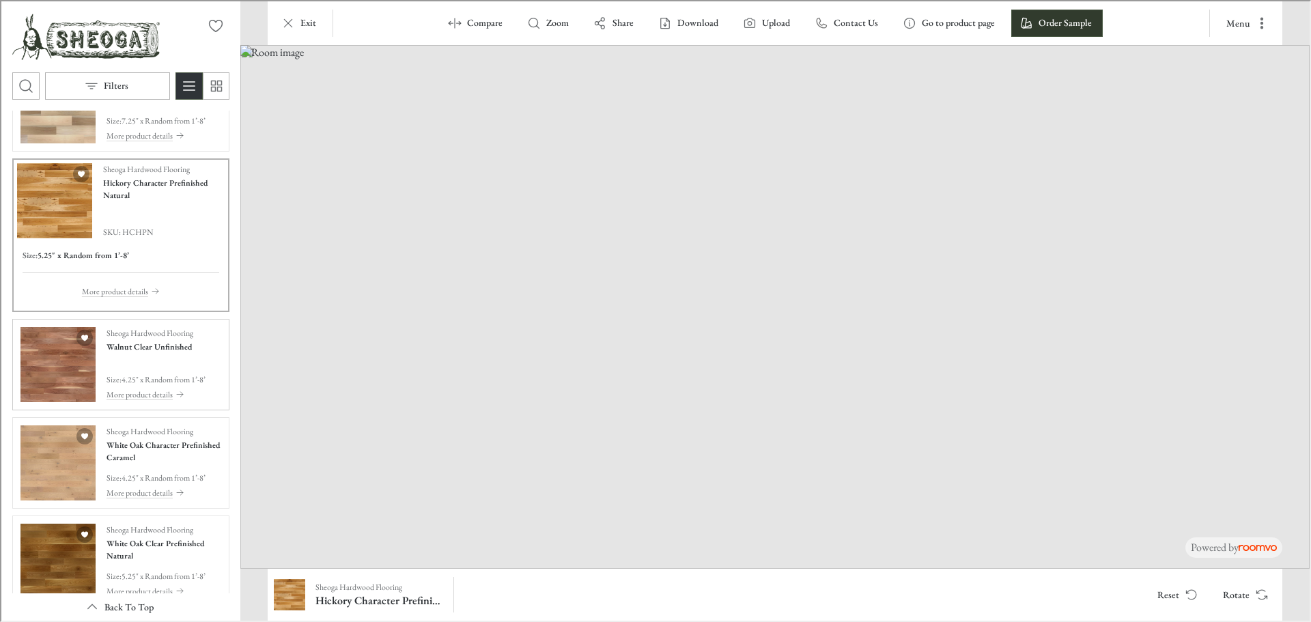
click at [62, 345] on img "See Walnut Clear Unfinished in the room" at bounding box center [56, 363] width 75 height 75
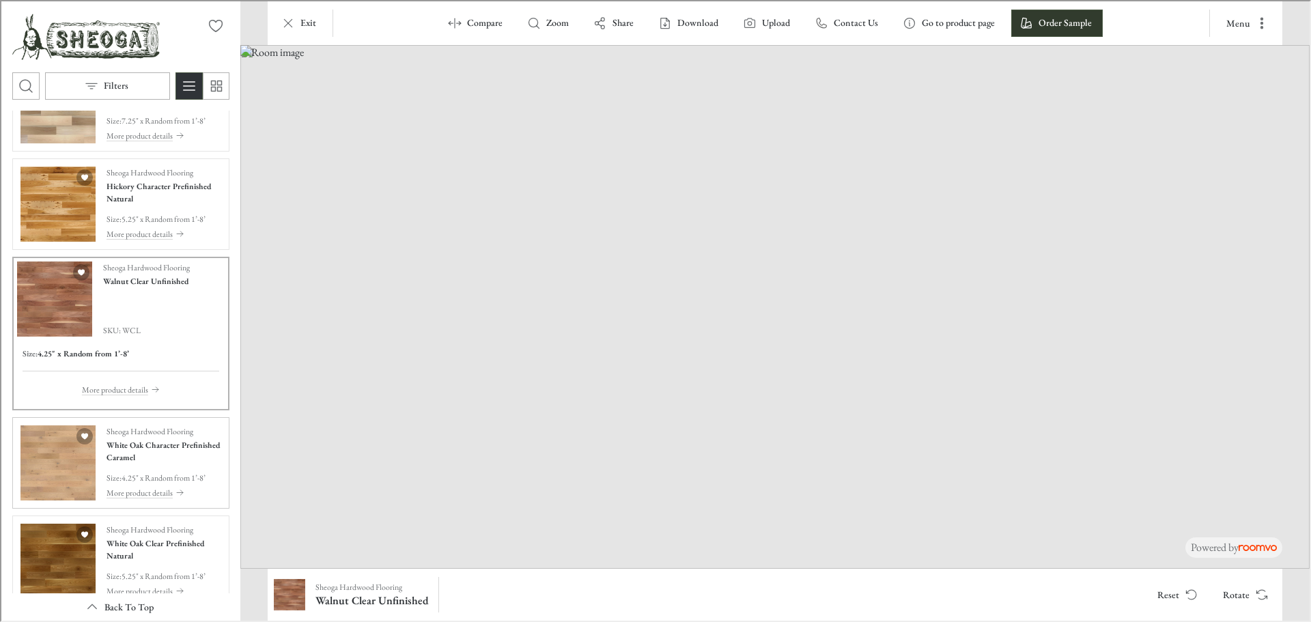
click at [73, 477] on img "See White Oak Character Prefinished Caramel in the room" at bounding box center [56, 461] width 75 height 75
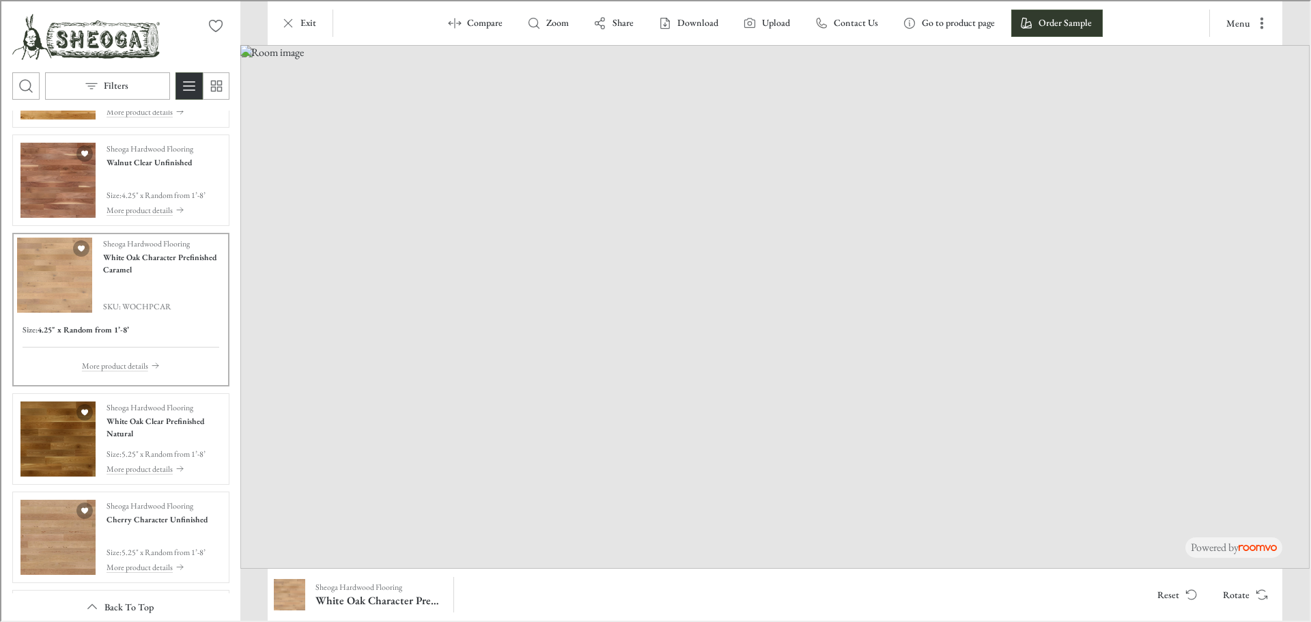
scroll to position [683, 0]
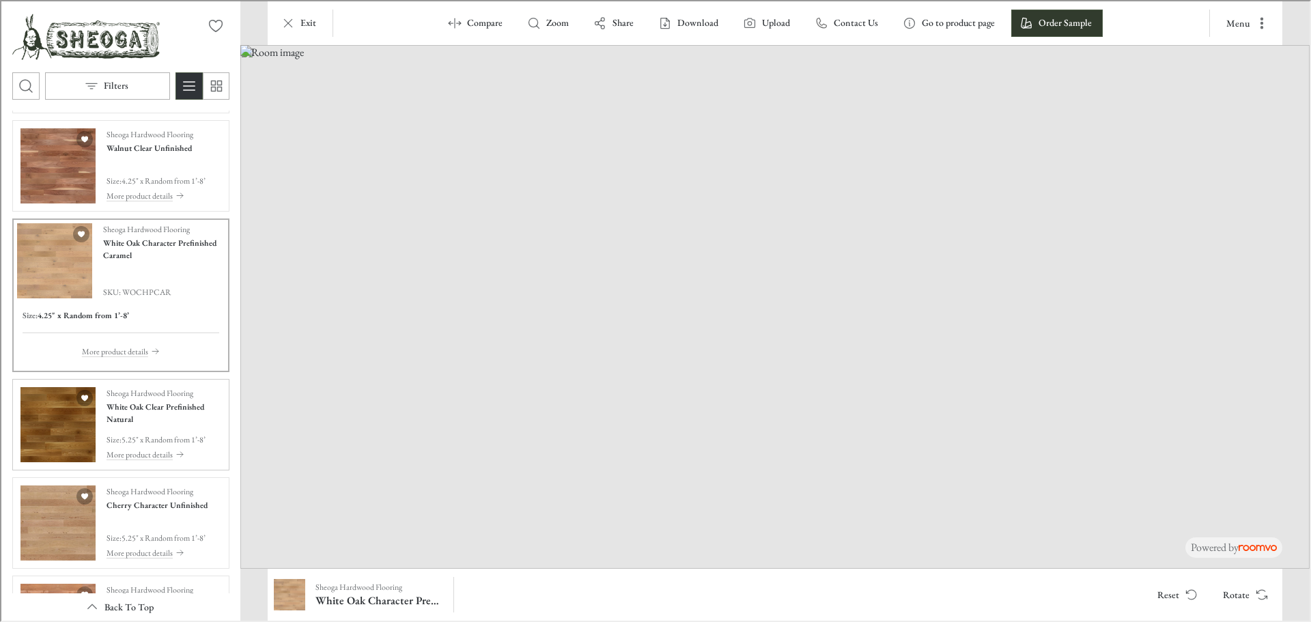
click at [60, 430] on img "See White Oak Clear Prefinished Natural in the room" at bounding box center [56, 423] width 75 height 75
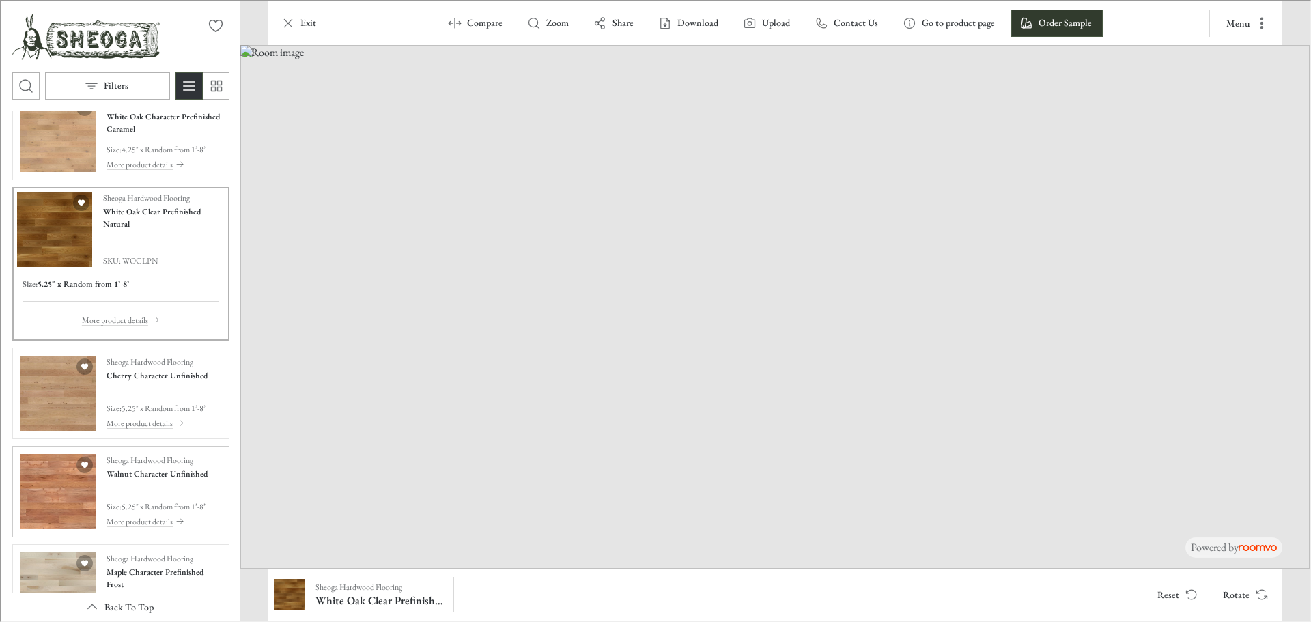
scroll to position [819, 0]
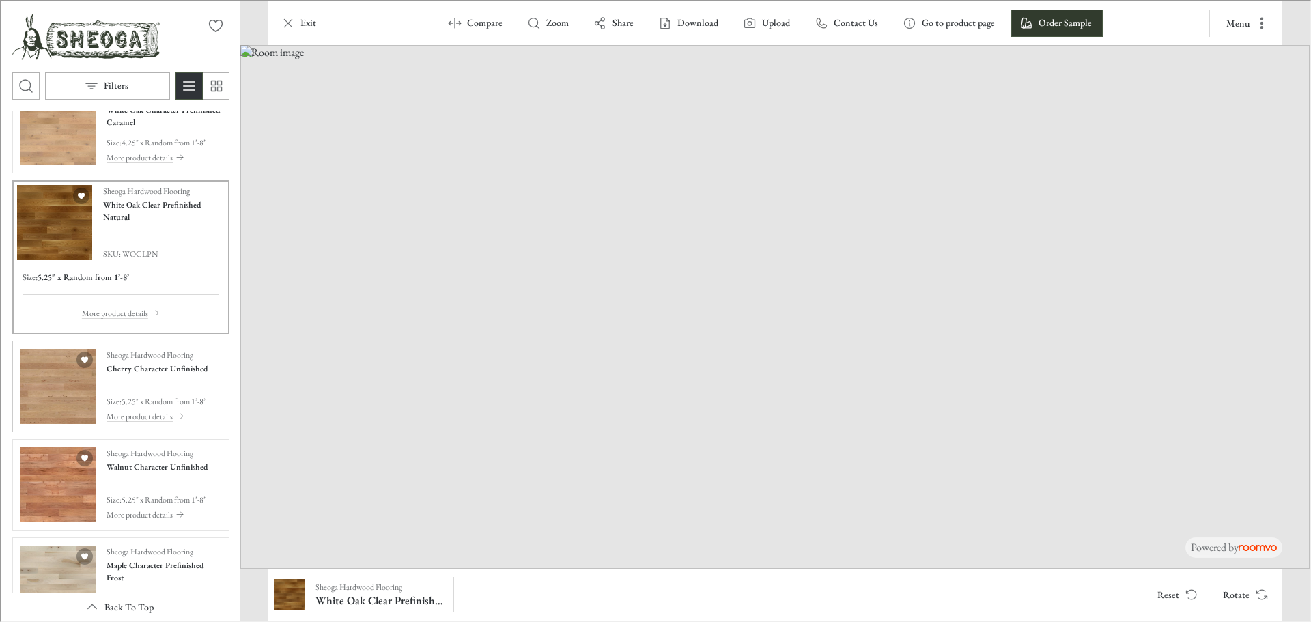
click at [50, 382] on img "See Cherry Character Unfinished in the room" at bounding box center [56, 385] width 75 height 75
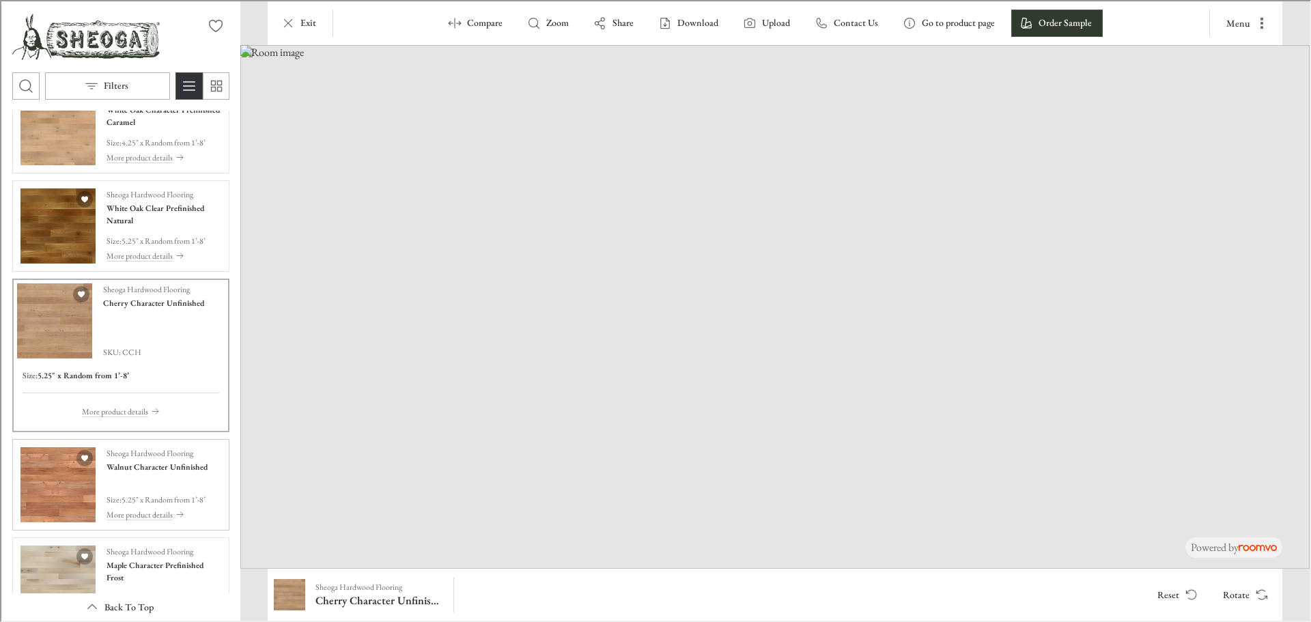
click at [41, 447] on img "See Walnut Character Unfinished in the room" at bounding box center [56, 483] width 75 height 75
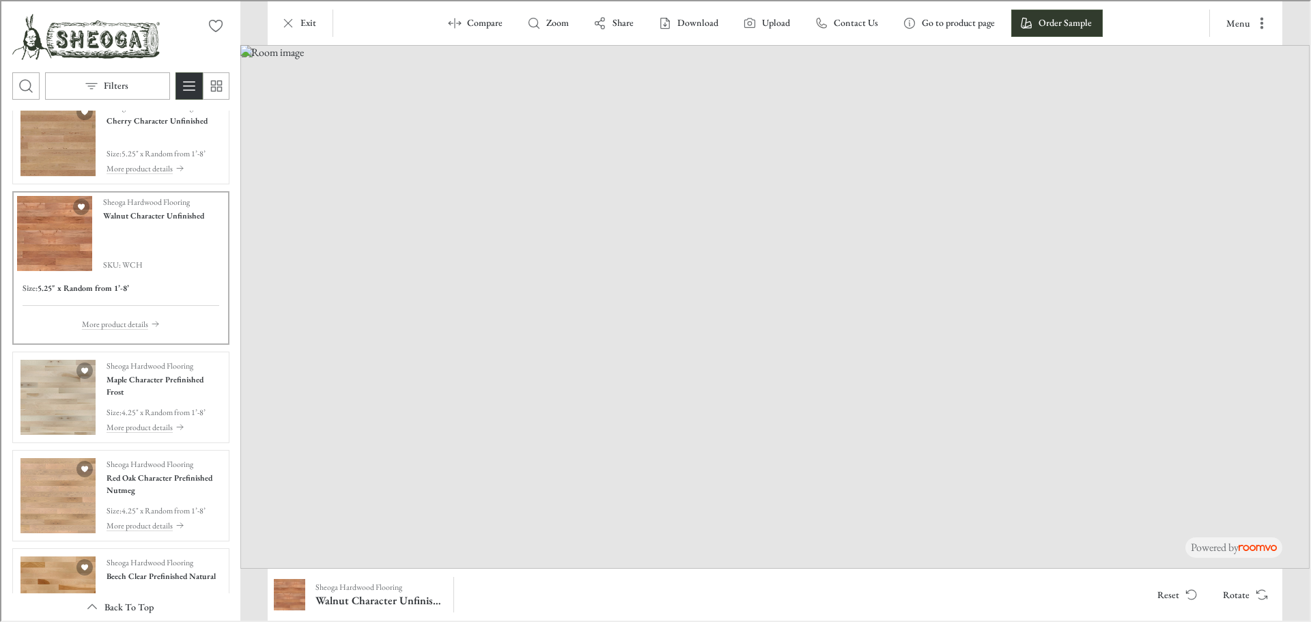
scroll to position [1093, 0]
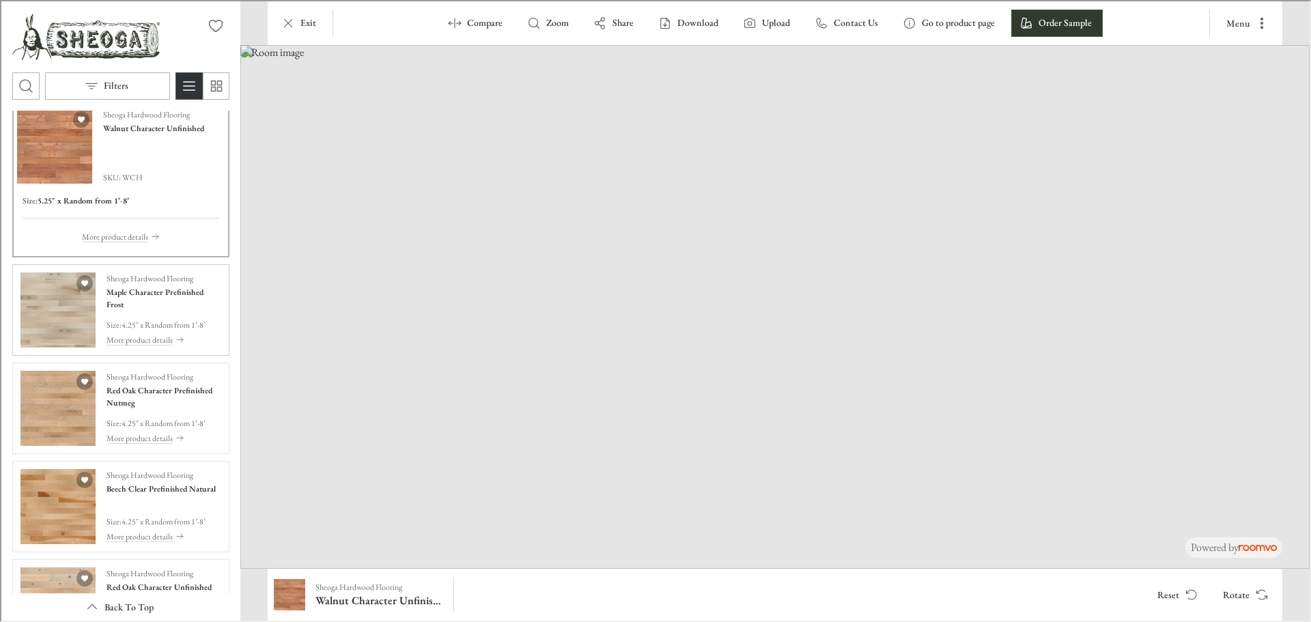
click at [68, 326] on img "See Maple Character Prefinished Frost in the room" at bounding box center [56, 308] width 75 height 75
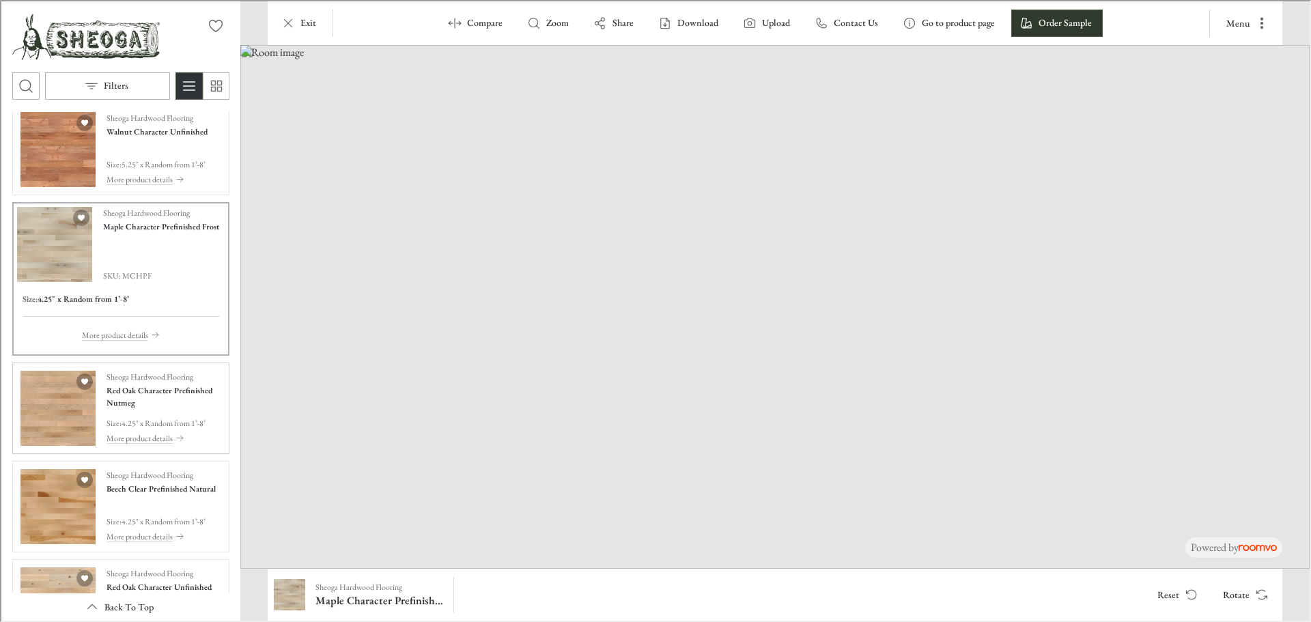
click at [55, 423] on img "See Red Oak Character Prefinished Nutmeg in the room" at bounding box center [56, 406] width 75 height 75
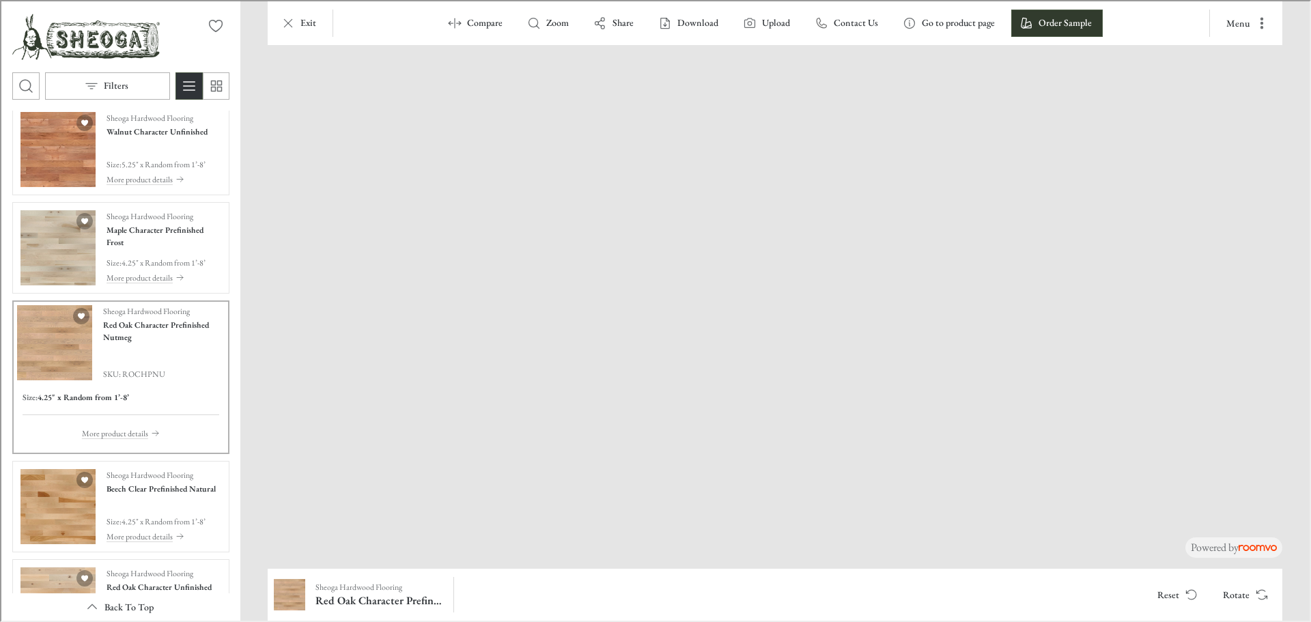
drag, startPoint x: 659, startPoint y: 478, endPoint x: 783, endPoint y: 398, distance: 147.2
drag, startPoint x: 755, startPoint y: 531, endPoint x: 739, endPoint y: 328, distance: 204.1
click at [1241, 592] on button "Rotate" at bounding box center [1243, 593] width 65 height 27
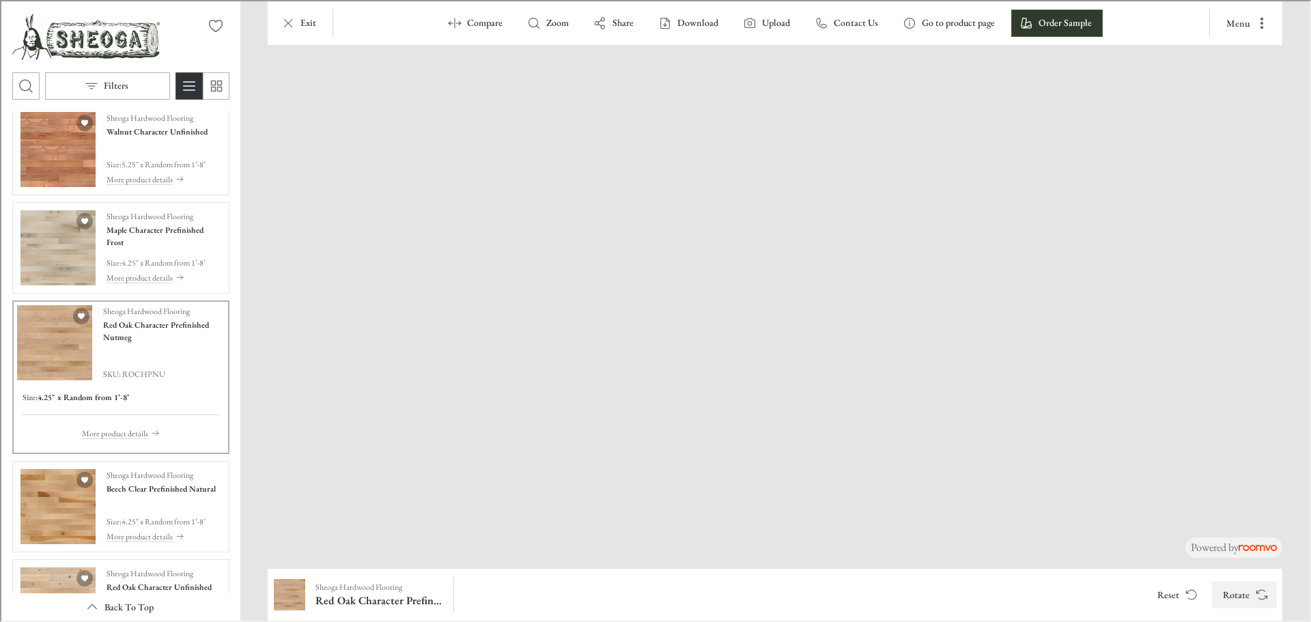
click at [1241, 592] on button "Rotate" at bounding box center [1243, 593] width 65 height 27
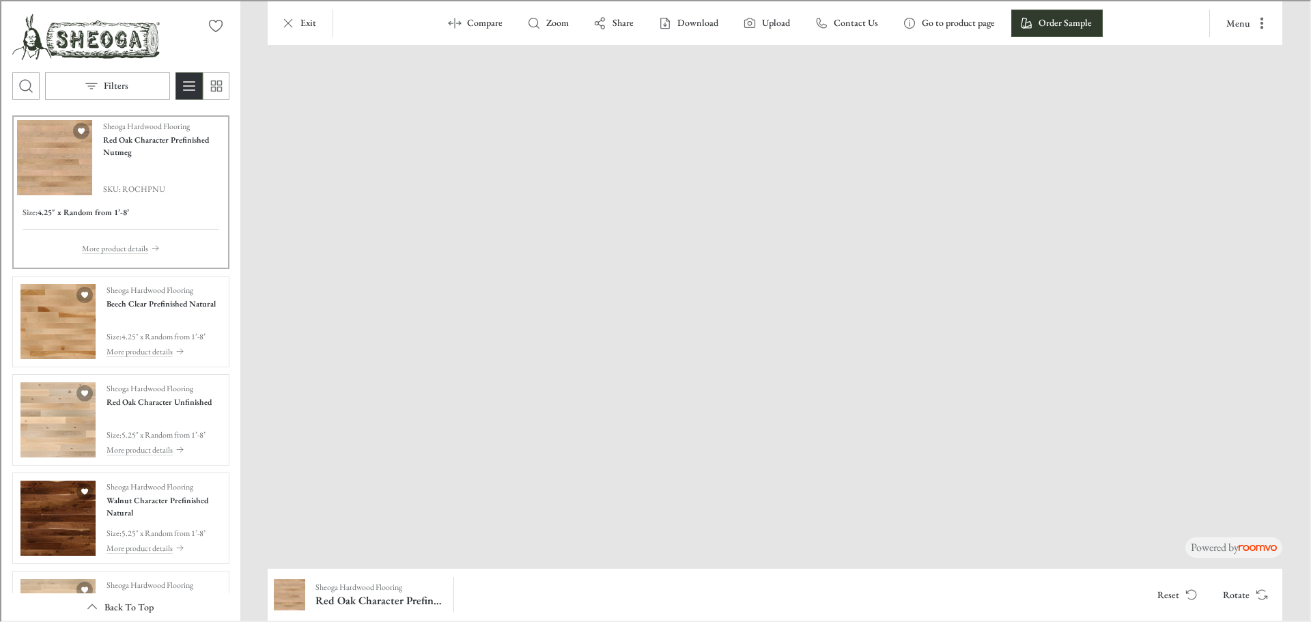
scroll to position [1434, 0]
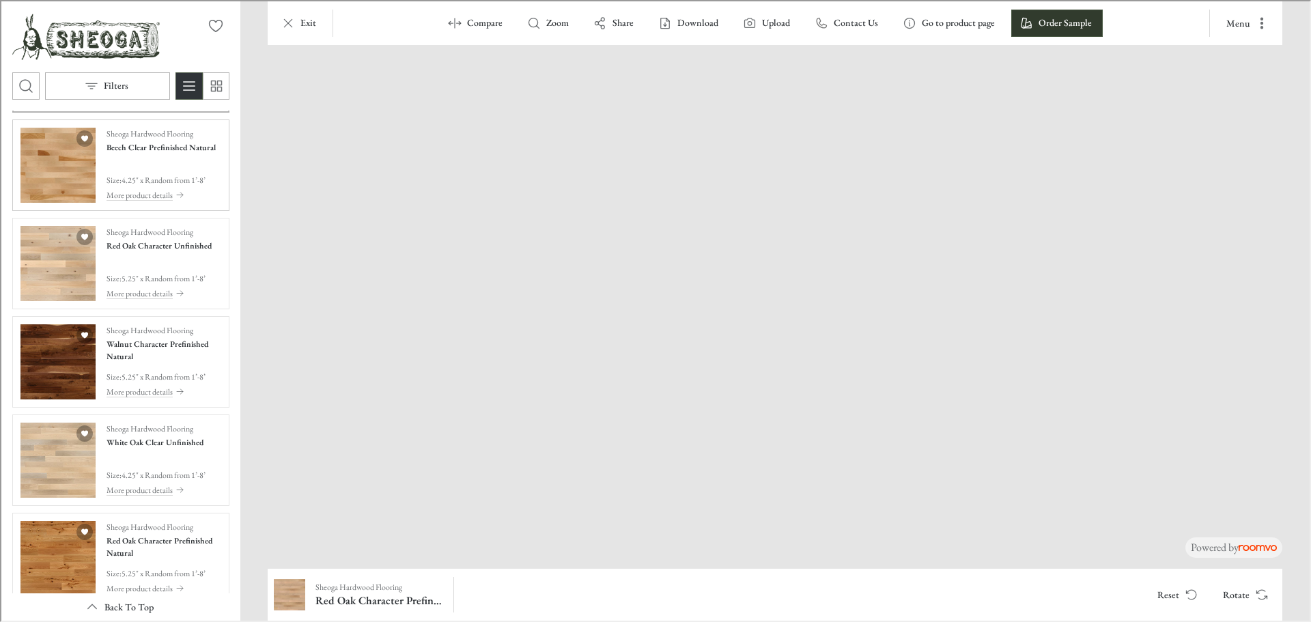
click at [48, 176] on img "See Beech Clear Prefinished Natural in the room" at bounding box center [56, 163] width 75 height 75
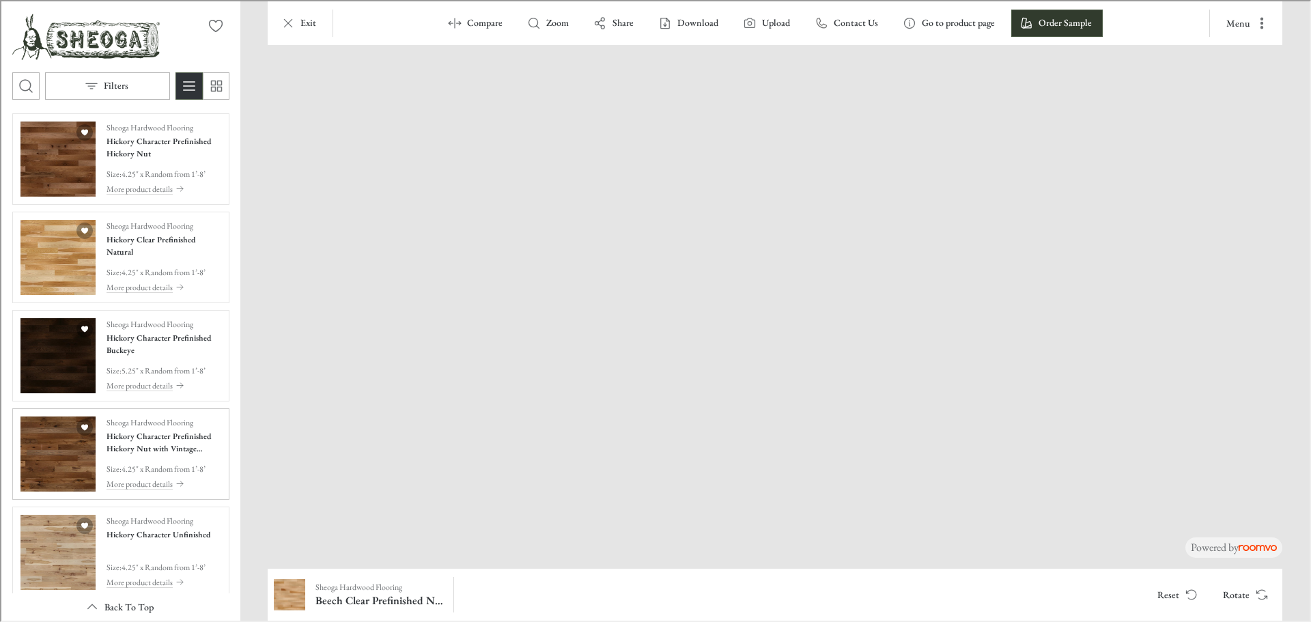
scroll to position [0, 0]
click at [53, 178] on img "See Hickory Character Prefinished Hickory Nut in the room" at bounding box center [56, 159] width 75 height 75
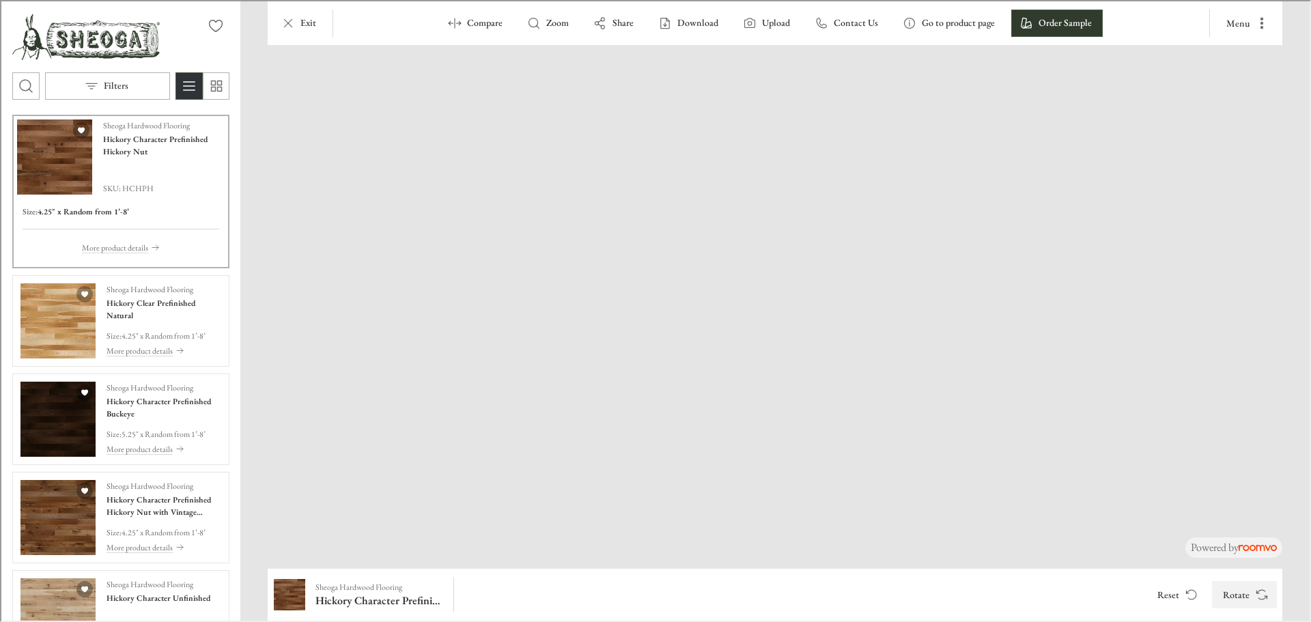
click at [1247, 594] on button "Rotate" at bounding box center [1243, 593] width 65 height 27
click at [1257, 595] on icon "Rotate Surface" at bounding box center [1261, 594] width 14 height 14
click at [83, 525] on img "See Hickory Character Prefinished Hickory Nut with Vintage Charm Texture in the…" at bounding box center [56, 516] width 75 height 75
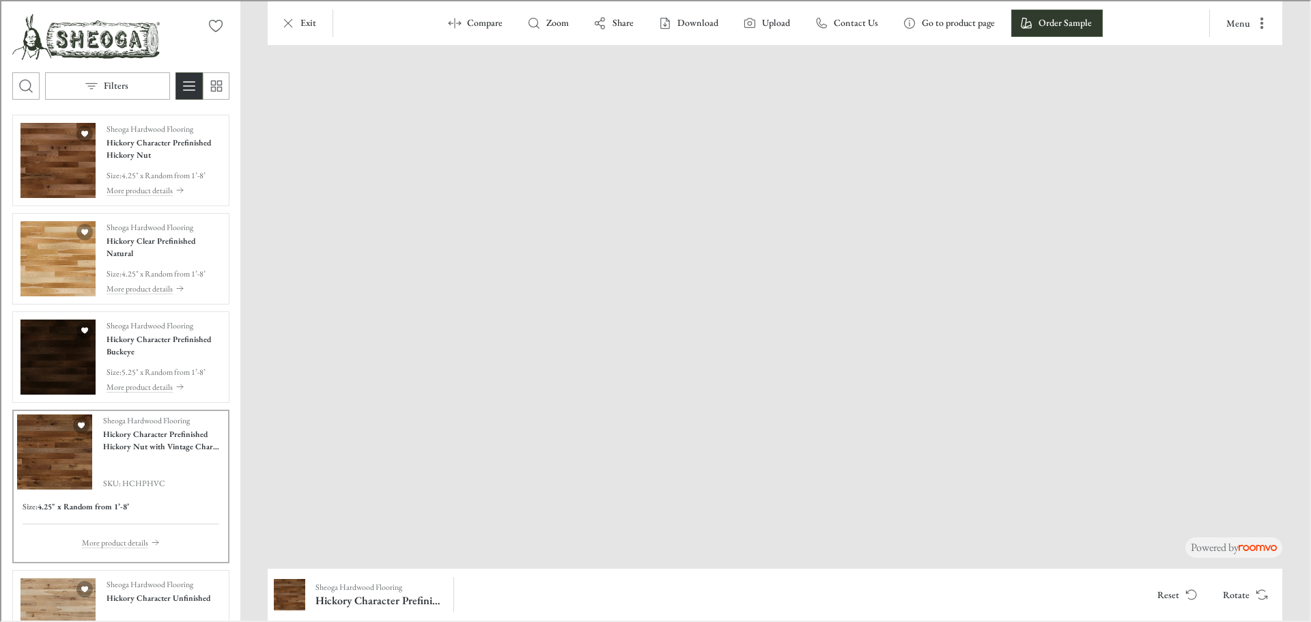
drag, startPoint x: 938, startPoint y: 249, endPoint x: 744, endPoint y: 320, distance: 207.2
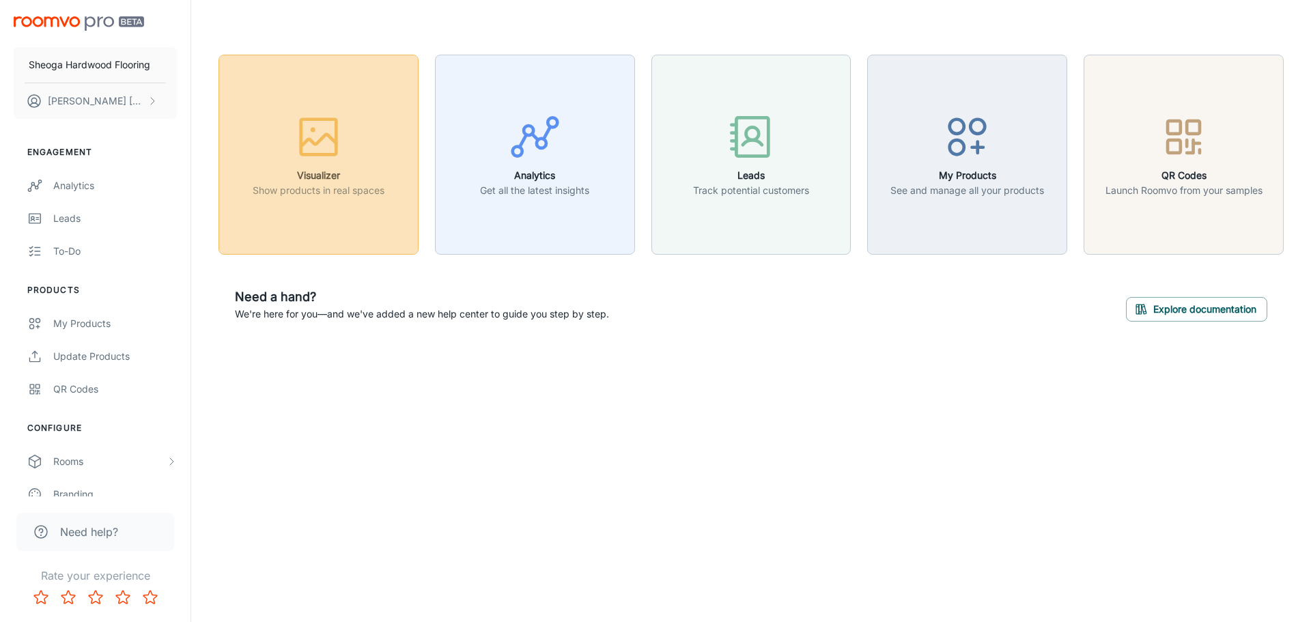
click at [340, 206] on button "Visualizer Show products in real spaces" at bounding box center [319, 155] width 200 height 200
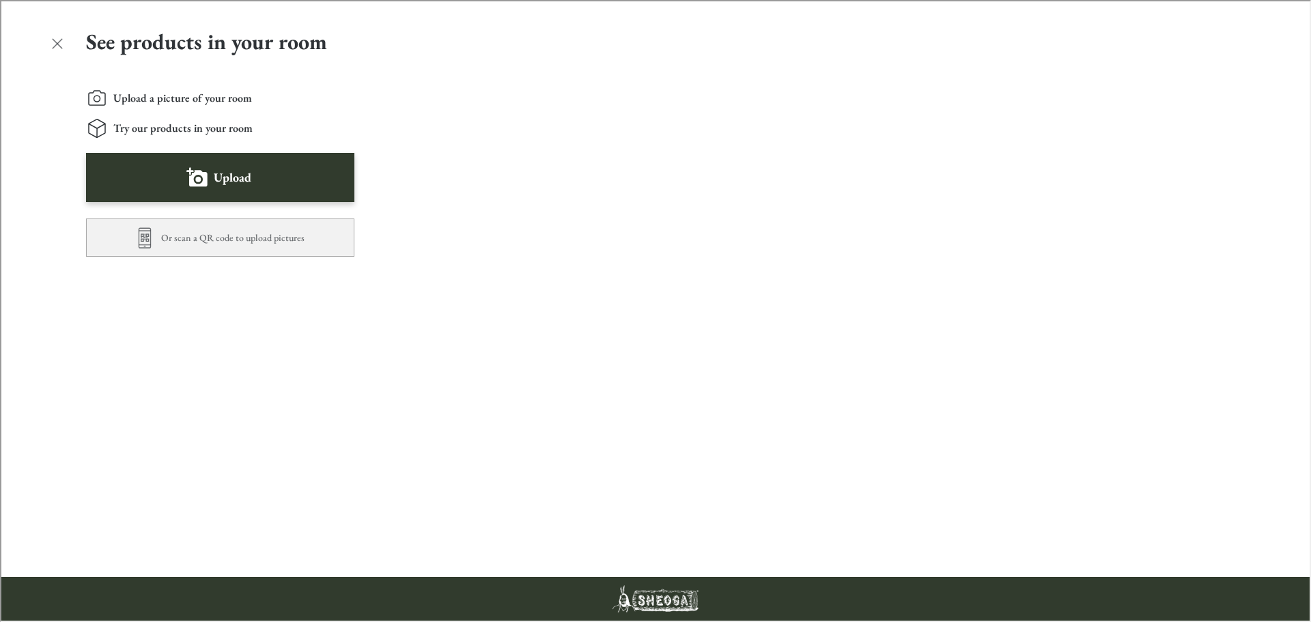
scroll to position [478, 0]
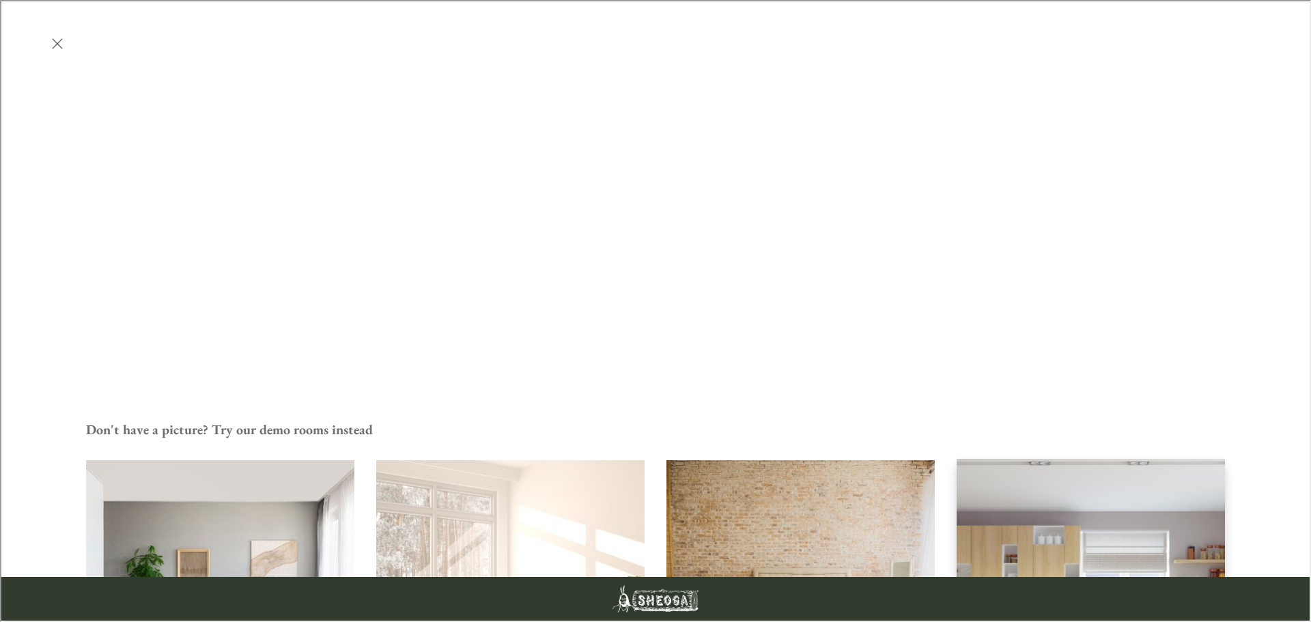
click at [1081, 457] on img "Kitchen" at bounding box center [1090, 593] width 271 height 272
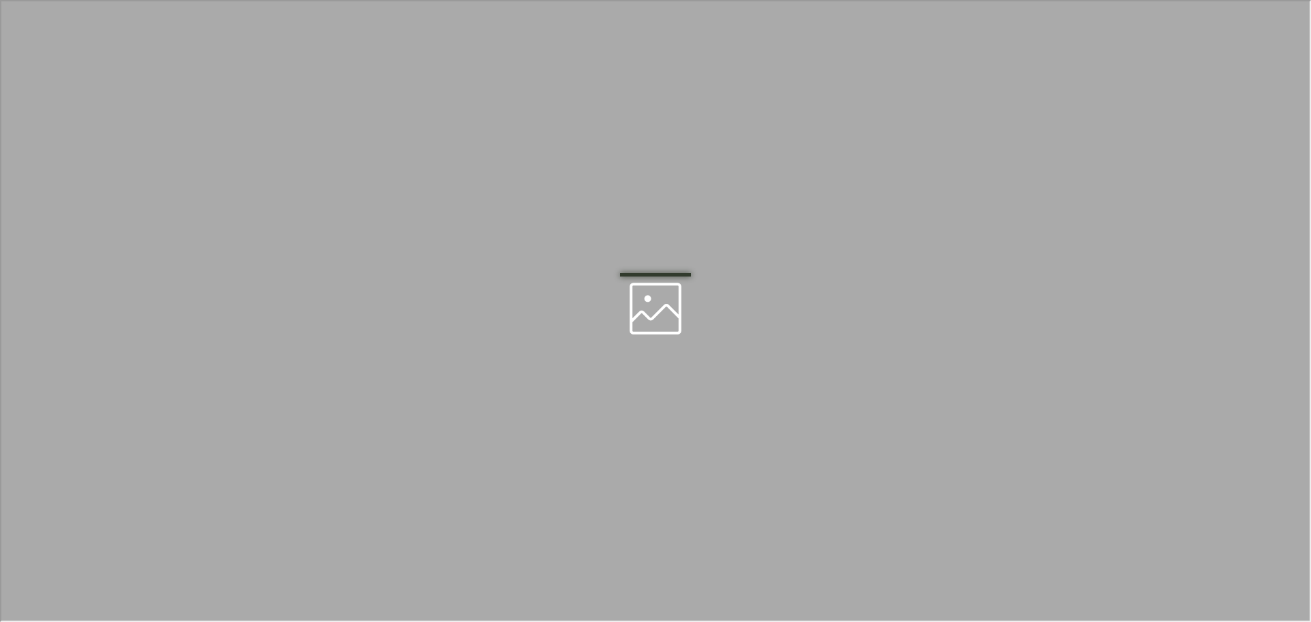
scroll to position [0, 0]
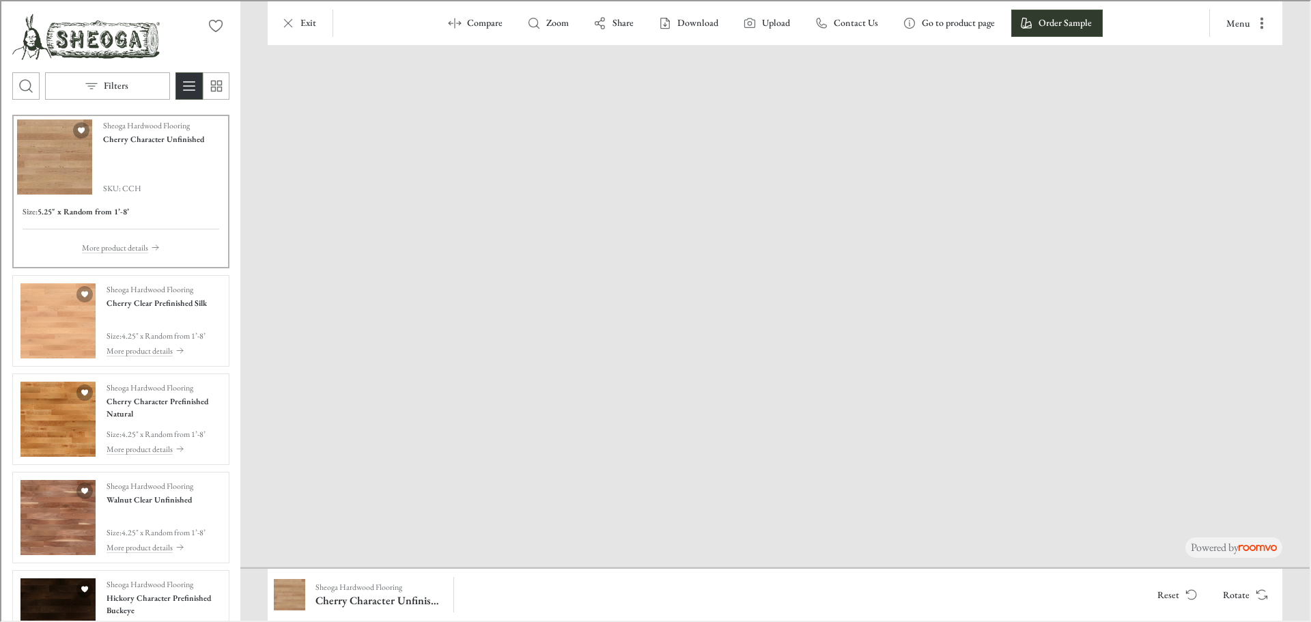
drag, startPoint x: 787, startPoint y: 477, endPoint x: 842, endPoint y: 290, distance: 195.6
click at [55, 333] on img "See Cherry Clear Prefinished Silk in the room" at bounding box center [56, 319] width 75 height 75
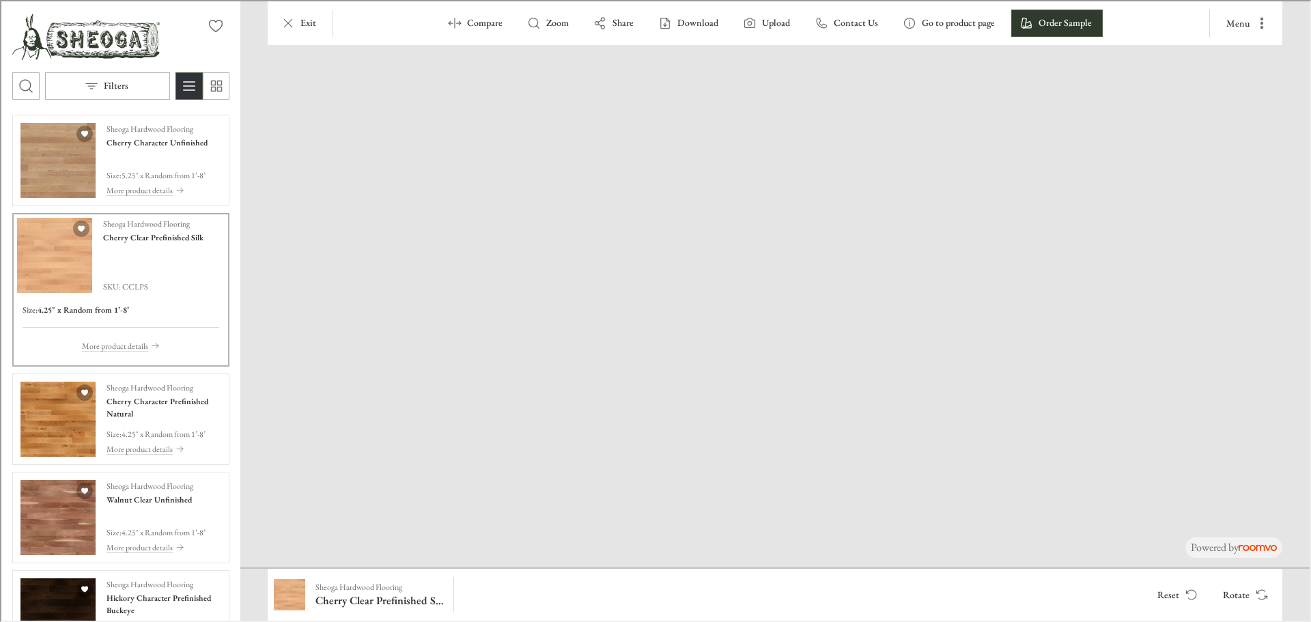
drag, startPoint x: 797, startPoint y: 487, endPoint x: 642, endPoint y: 457, distance: 157.8
click at [1234, 596] on button "Rotate" at bounding box center [1243, 593] width 65 height 27
drag, startPoint x: 425, startPoint y: 440, endPoint x: 272, endPoint y: 264, distance: 232.3
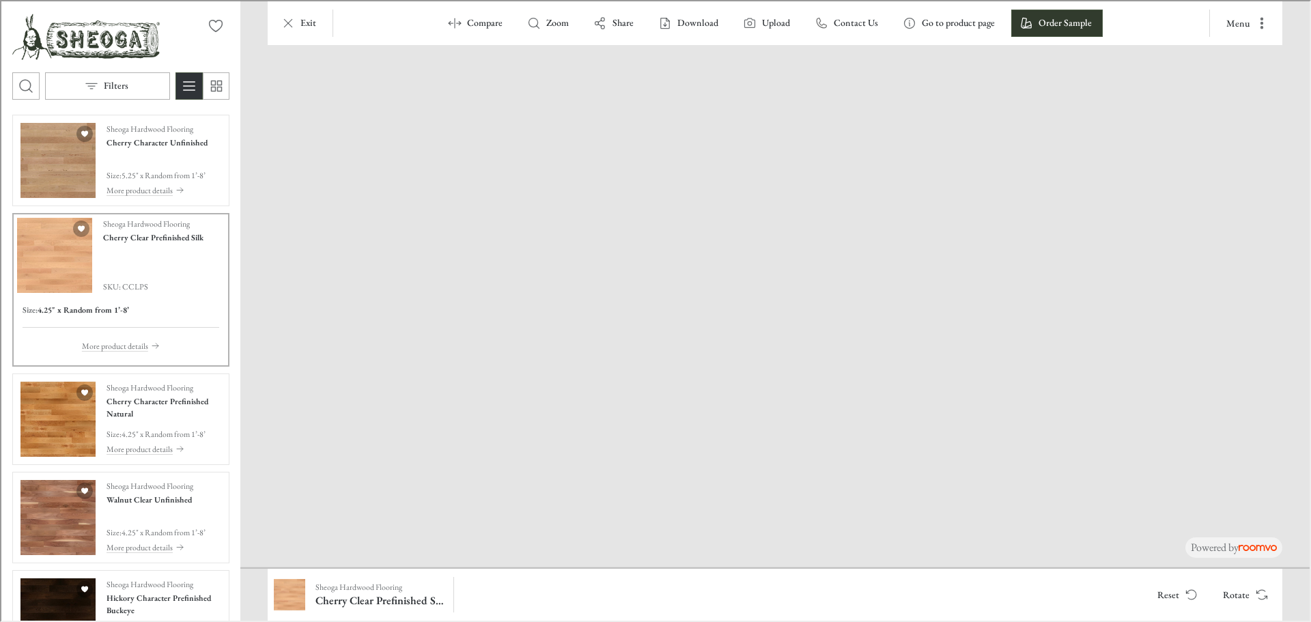
drag, startPoint x: 890, startPoint y: 440, endPoint x: 1239, endPoint y: 345, distance: 361.8
drag, startPoint x: 533, startPoint y: 363, endPoint x: 641, endPoint y: 302, distance: 124.2
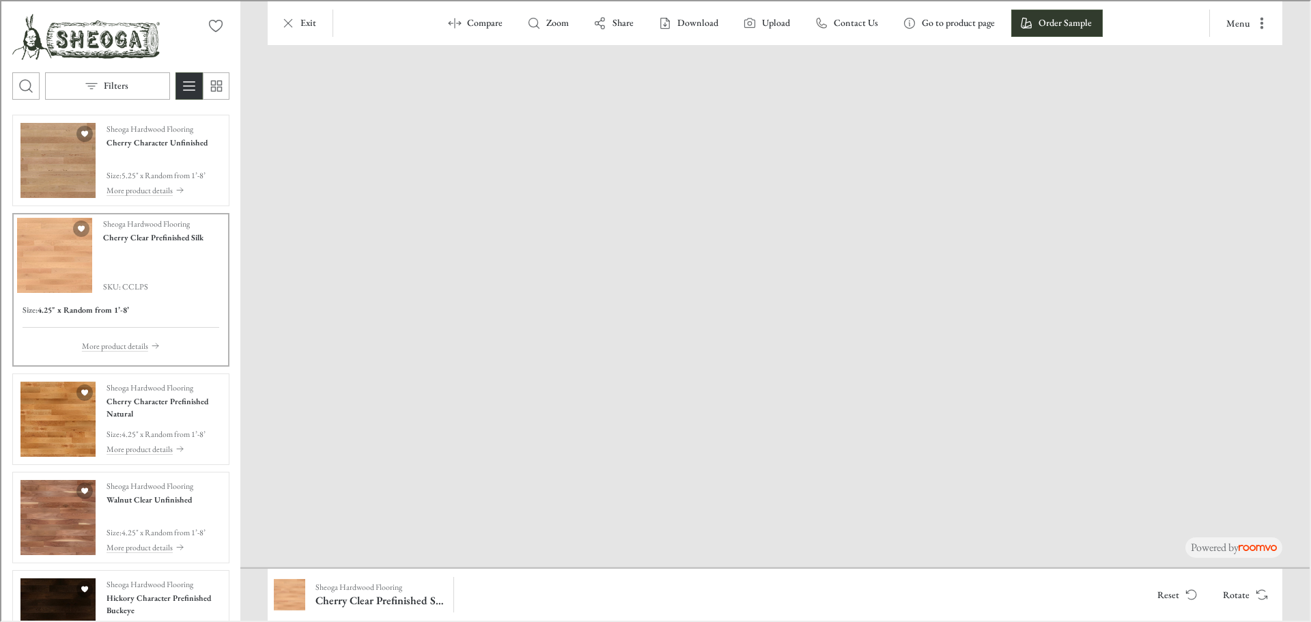
drag, startPoint x: 998, startPoint y: 444, endPoint x: 838, endPoint y: 230, distance: 267.3
click at [1260, 598] on icon "Rotate Surface" at bounding box center [1261, 596] width 8 height 3
click at [1257, 590] on icon "Rotate Surface" at bounding box center [1259, 590] width 8 height 3
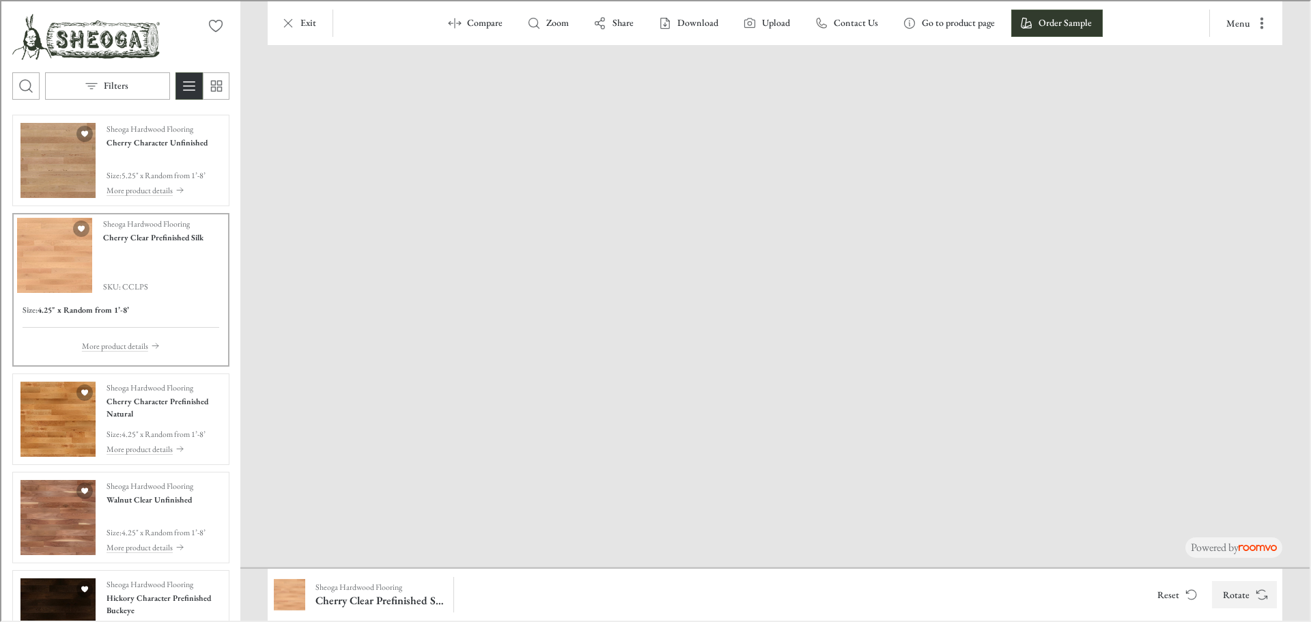
click at [1257, 590] on icon "Rotate Surface" at bounding box center [1259, 590] width 8 height 3
drag, startPoint x: 703, startPoint y: 490, endPoint x: 774, endPoint y: 419, distance: 99.5
click at [774, 419] on img at bounding box center [934, 146] width 1721 height 843
drag, startPoint x: 378, startPoint y: 436, endPoint x: 594, endPoint y: 287, distance: 261.8
click at [594, 287] on img at bounding box center [934, 146] width 1721 height 843
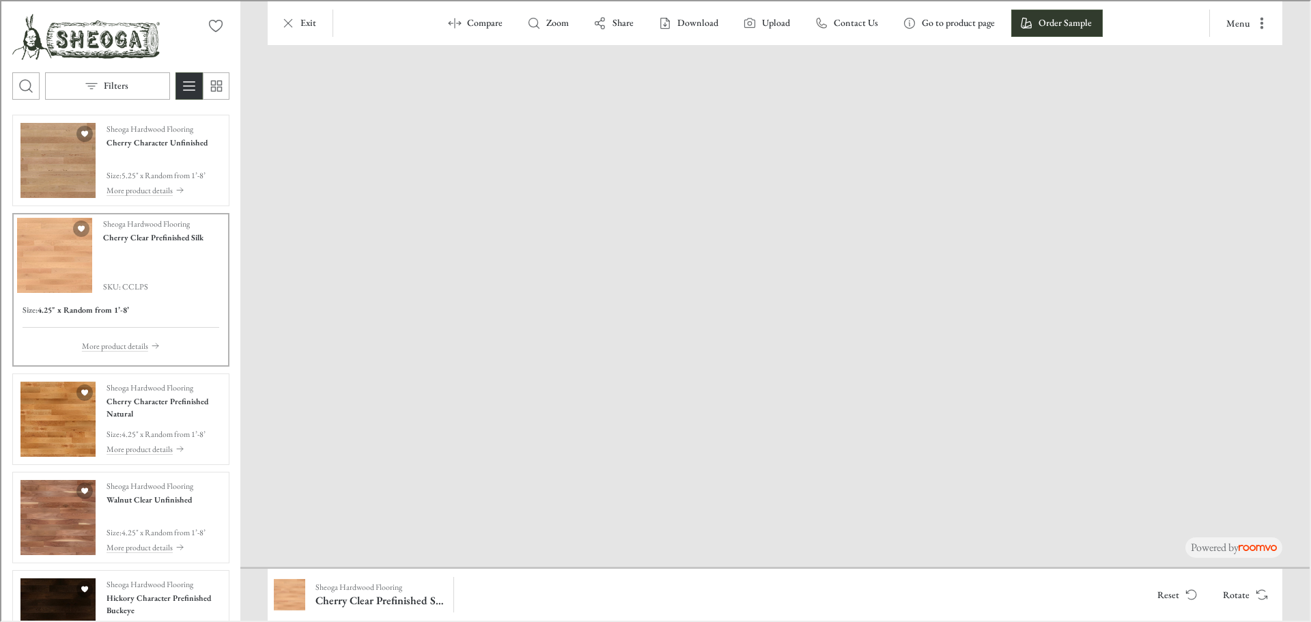
drag, startPoint x: 656, startPoint y: 461, endPoint x: 499, endPoint y: 126, distance: 369.6
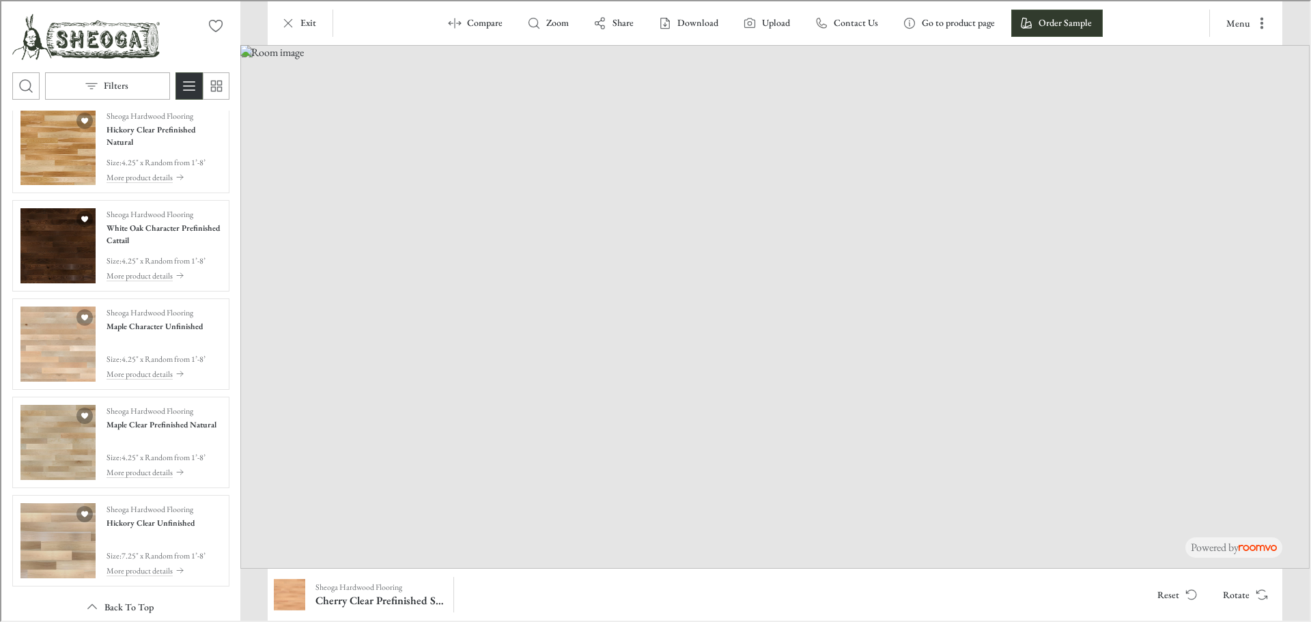
scroll to position [2936, 0]
click at [41, 348] on img "See Maple Character Unfinished in the room" at bounding box center [56, 342] width 75 height 75
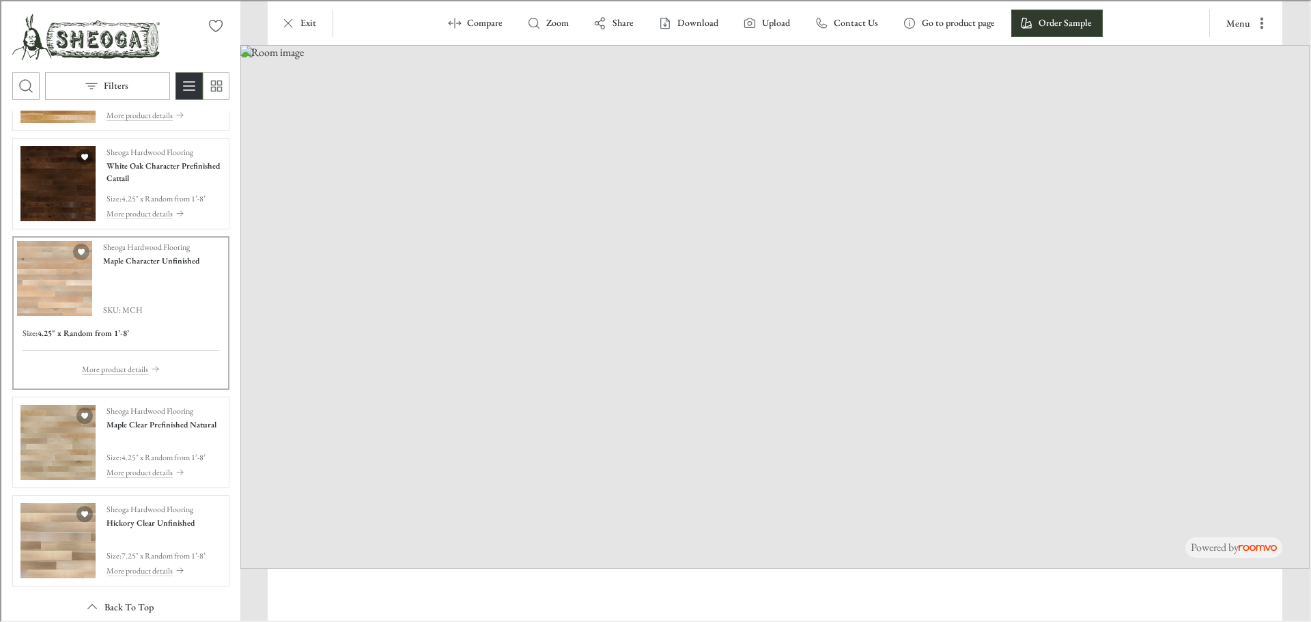
scroll to position [2874, 0]
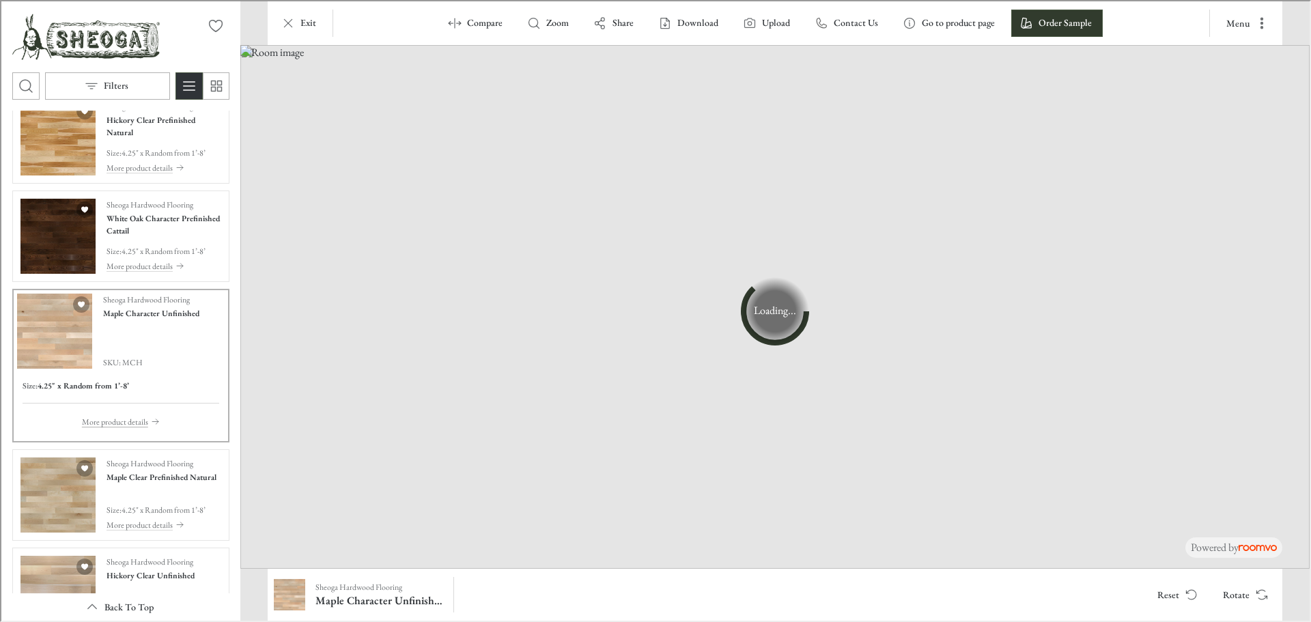
click at [121, 425] on p "More product details" at bounding box center [114, 420] width 66 height 12
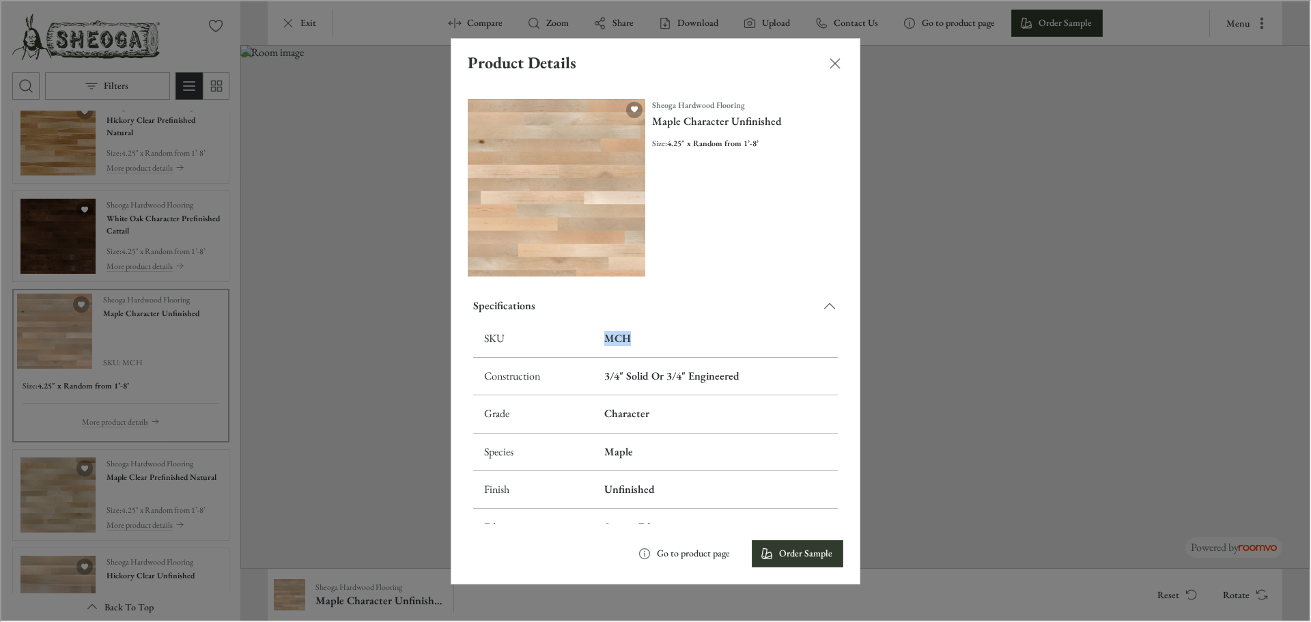
drag, startPoint x: 634, startPoint y: 330, endPoint x: 600, endPoint y: 339, distance: 35.5
click at [603, 339] on h6 "MCH" at bounding box center [714, 337] width 223 height 15
copy h6 "MCH"
click at [368, 350] on div "Product Details Sheoga Hardwood Flooring Maple Character Unfinished Size : 4.25…" at bounding box center [654, 309] width 1308 height 619
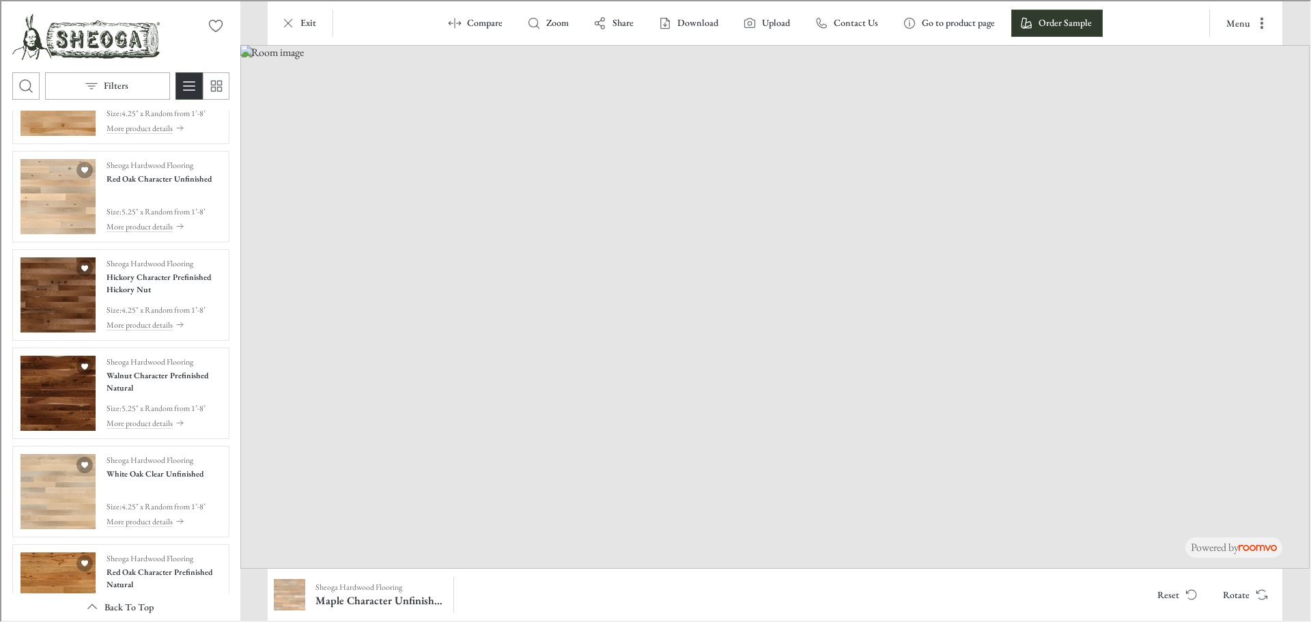
scroll to position [1093, 0]
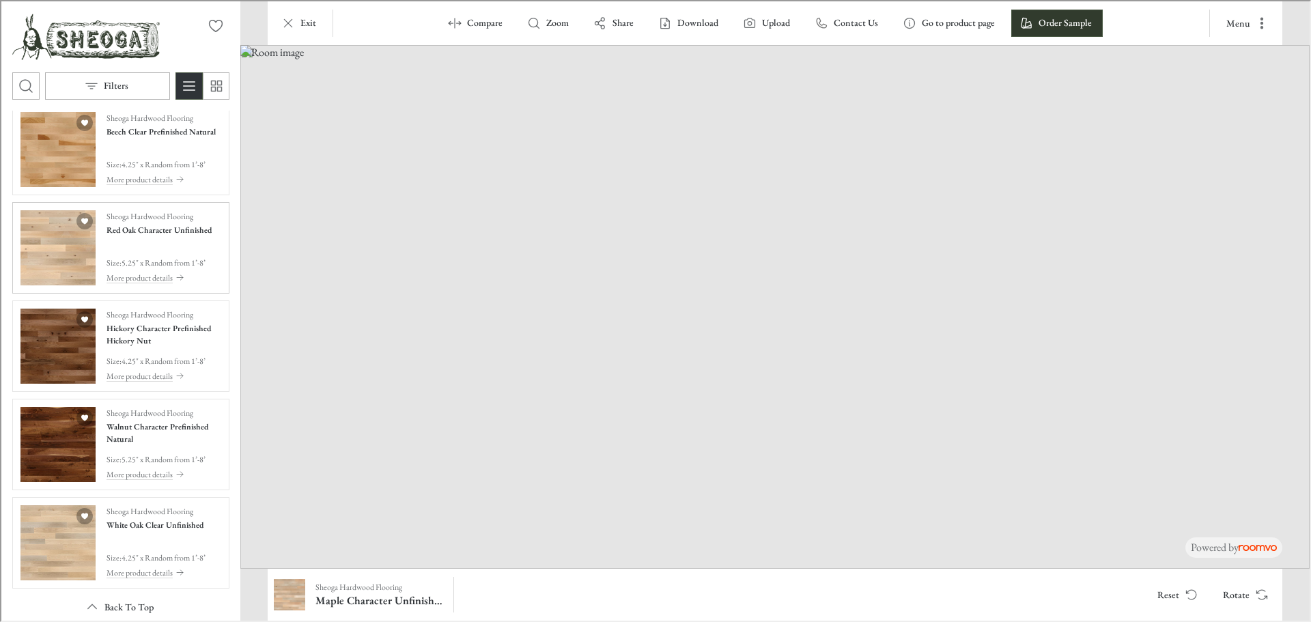
click at [57, 255] on img "See Red Oak Character Unfinished in the room" at bounding box center [56, 246] width 75 height 75
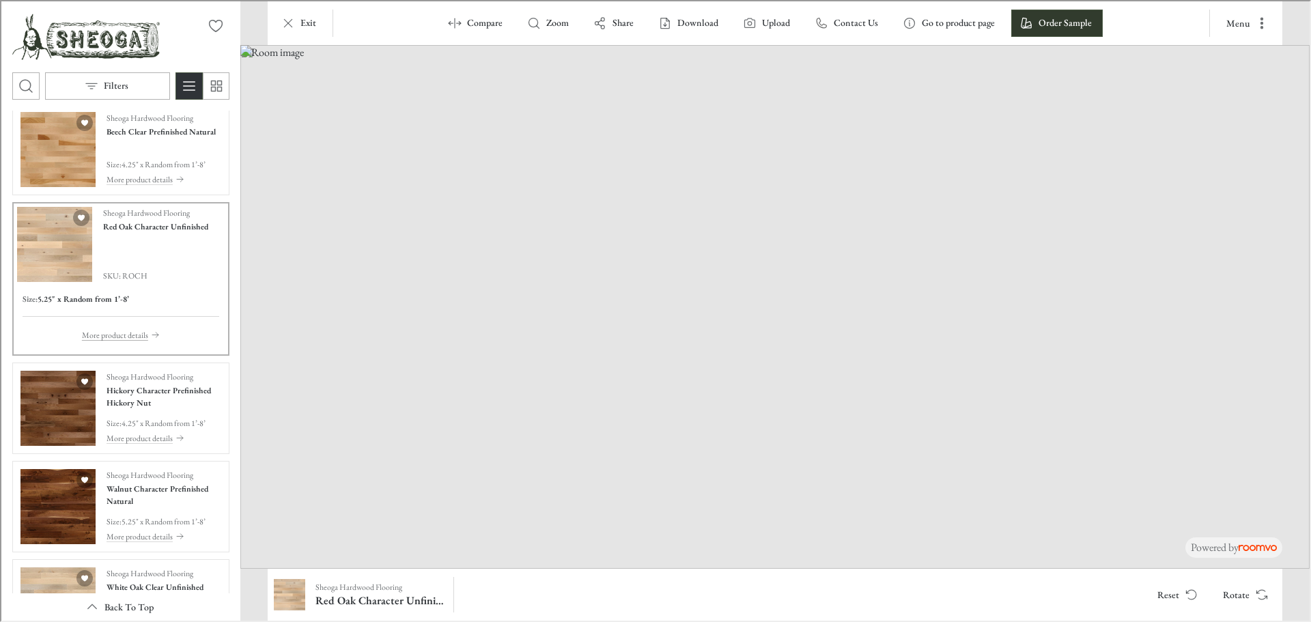
click at [113, 333] on p "More product details" at bounding box center [114, 334] width 66 height 12
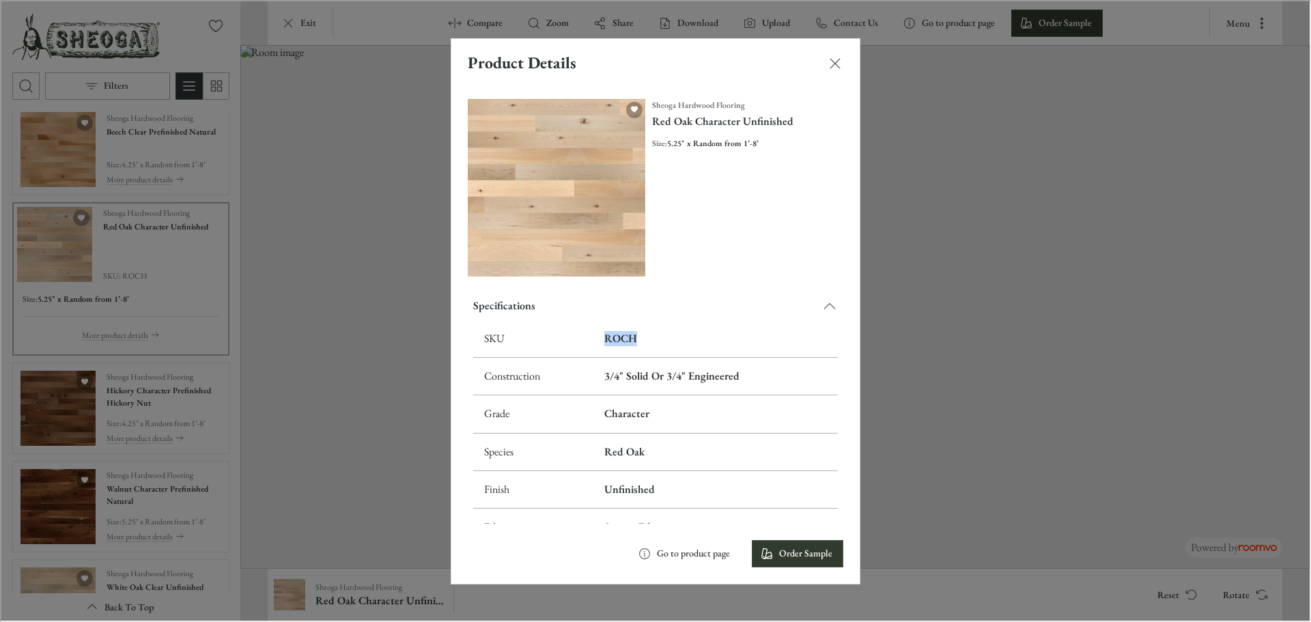
drag, startPoint x: 641, startPoint y: 330, endPoint x: 590, endPoint y: 336, distance: 51.6
click at [592, 336] on td "ROCH" at bounding box center [714, 338] width 244 height 38
copy h6 "ROCH"
click at [274, 475] on div "Product Details Sheoga Hardwood Flooring Red Oak Character Unfinished Size : 5.…" at bounding box center [654, 309] width 1308 height 619
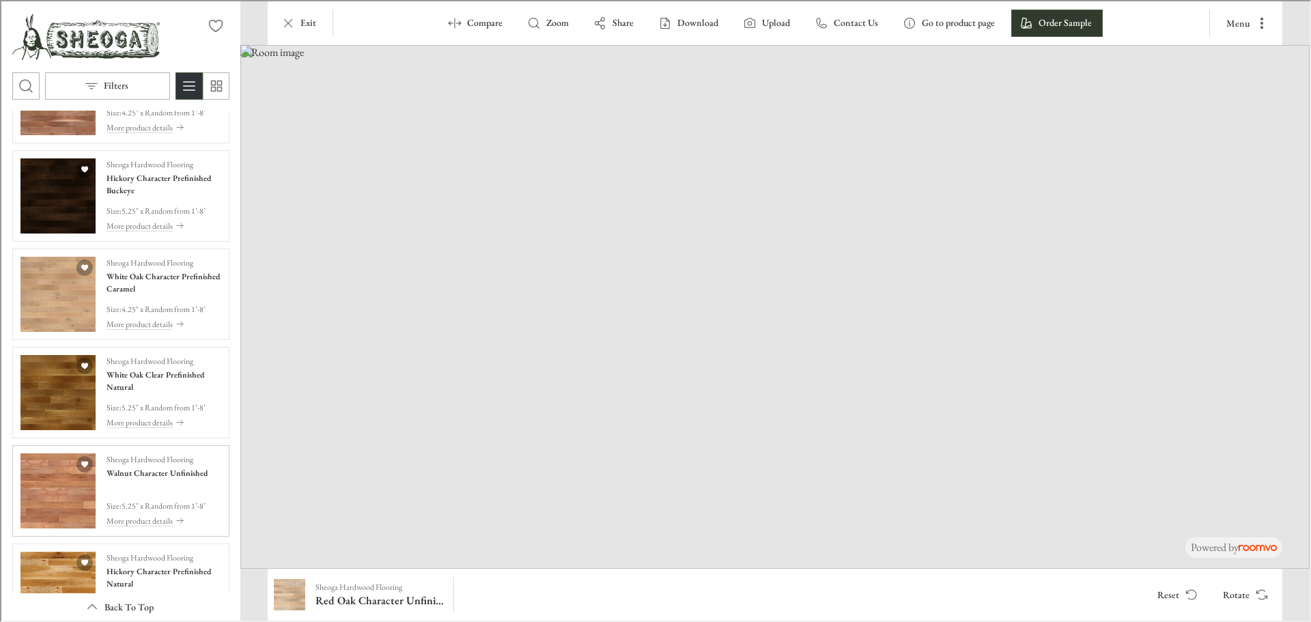
scroll to position [341, 0]
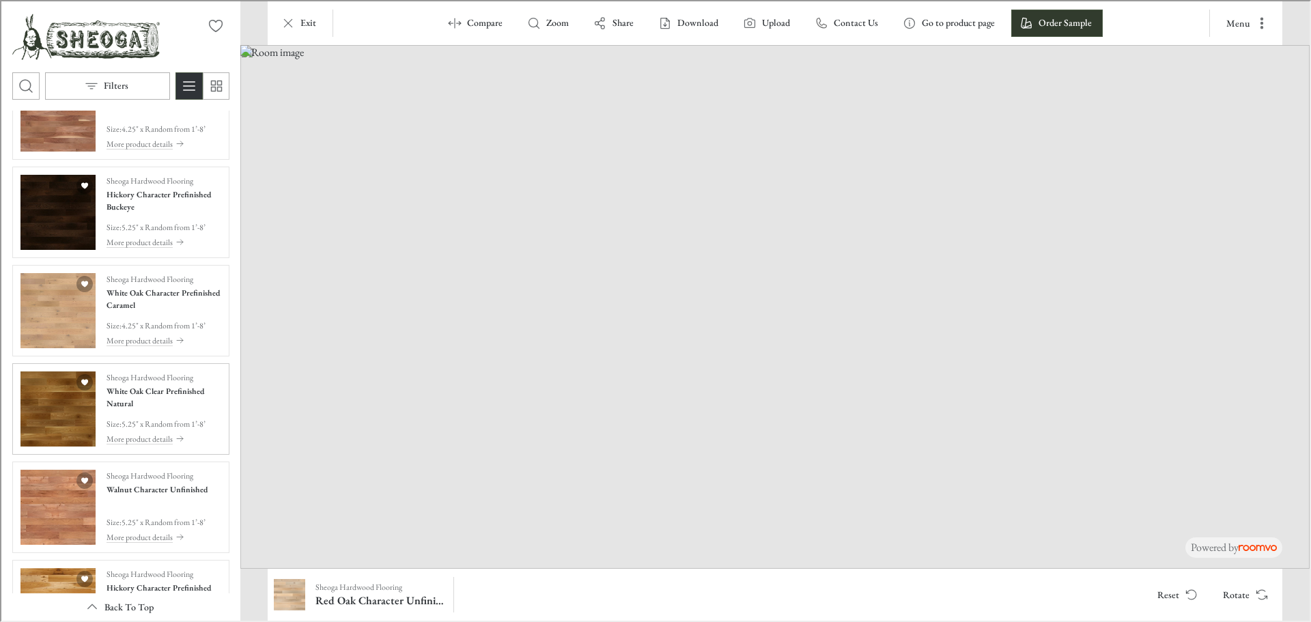
click at [49, 395] on img "See White Oak Clear Prefinished Natural in the room" at bounding box center [56, 407] width 75 height 75
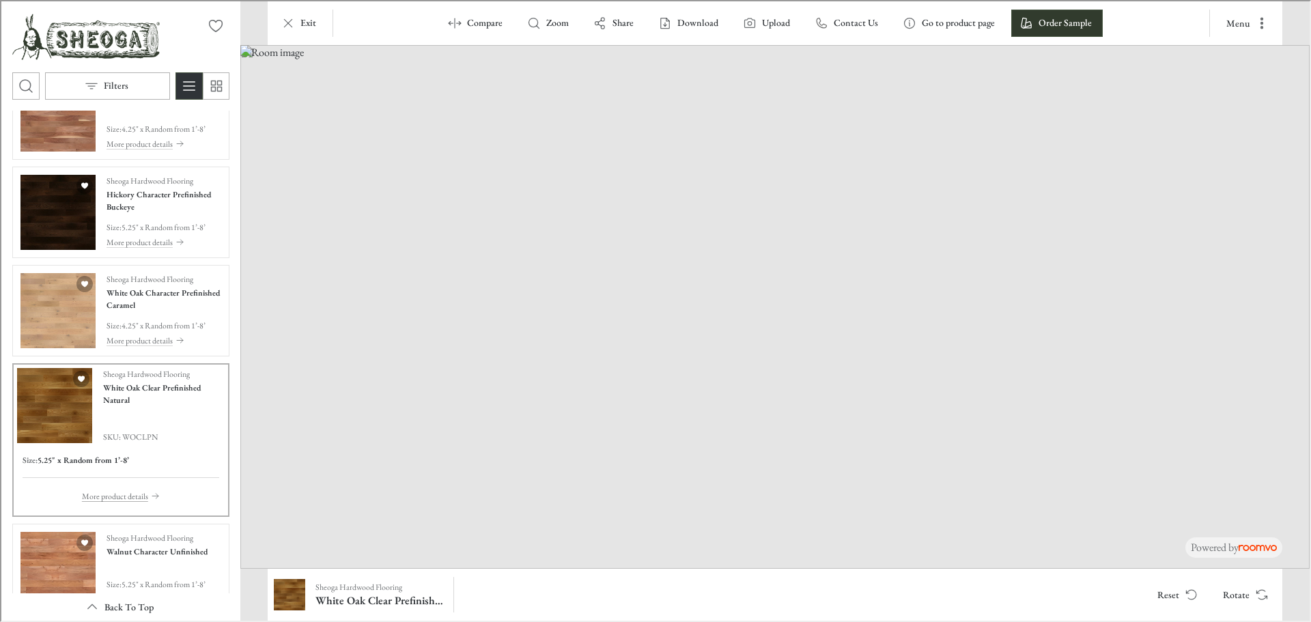
click at [115, 490] on p "More product details" at bounding box center [114, 495] width 66 height 12
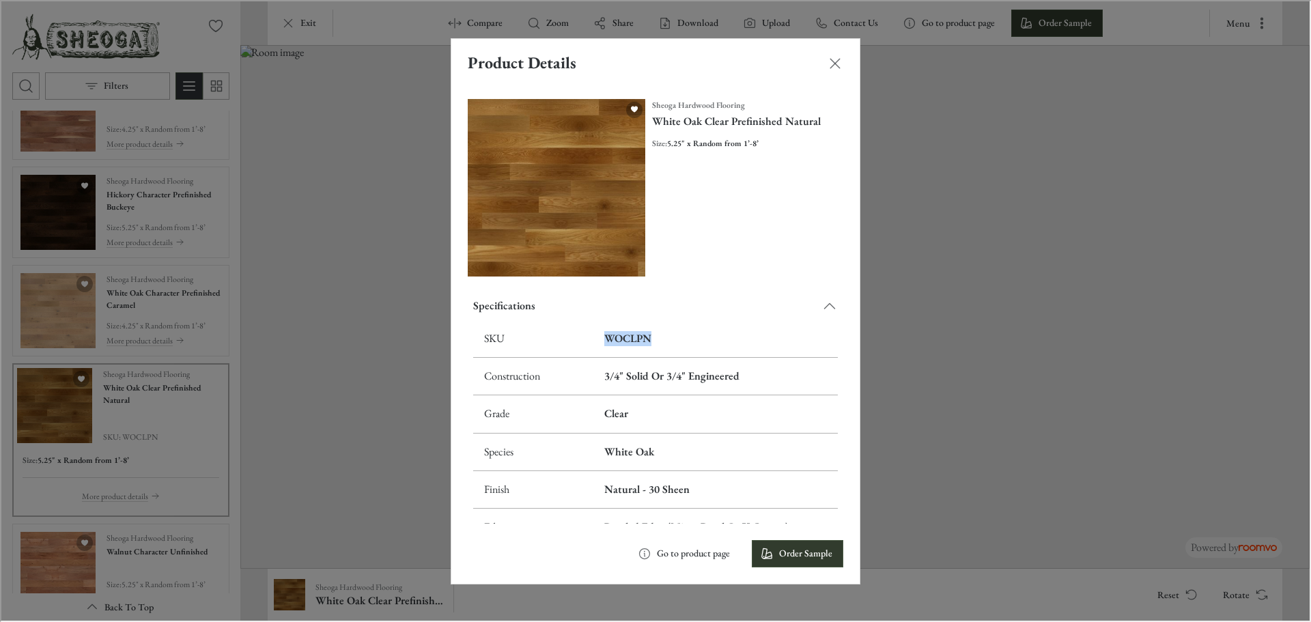
drag, startPoint x: 659, startPoint y: 330, endPoint x: 546, endPoint y: 337, distance: 113.6
click at [546, 337] on tr "SKU WOCLPN" at bounding box center [654, 338] width 365 height 38
copy tr "WOCLPN"
click at [904, 521] on div "Product Details Sheoga Hardwood Flooring White Oak Clear Prefinished Natural Si…" at bounding box center [654, 309] width 1308 height 619
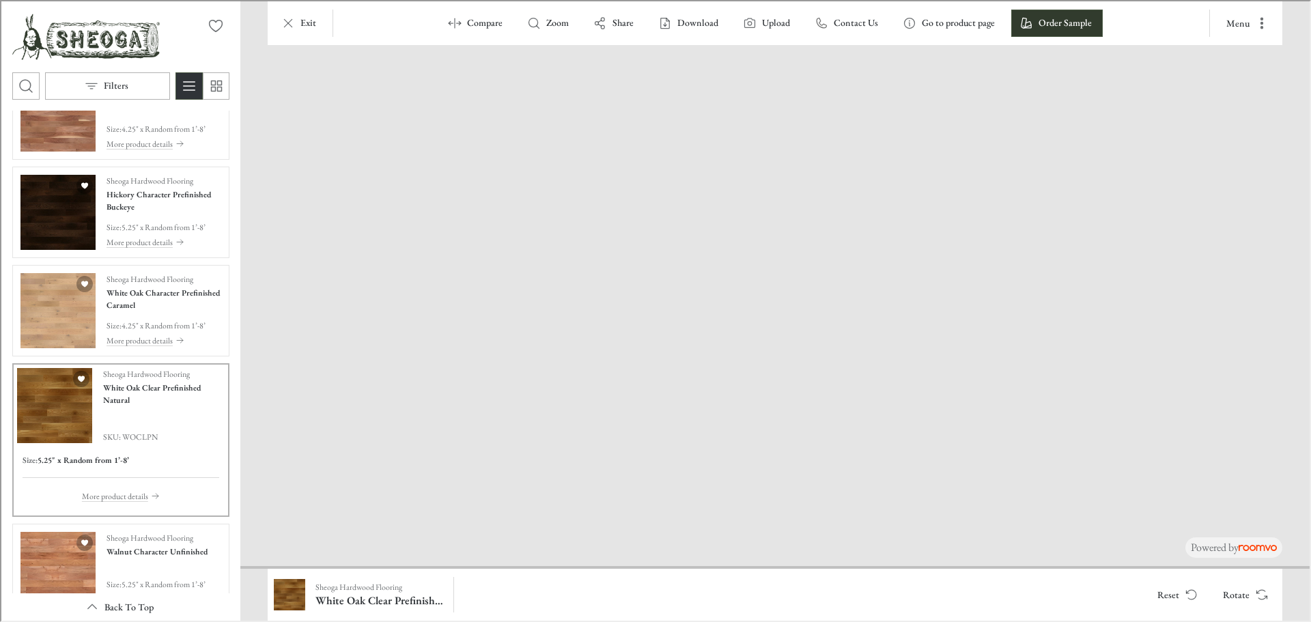
drag, startPoint x: 585, startPoint y: 496, endPoint x: 869, endPoint y: 322, distance: 333.0
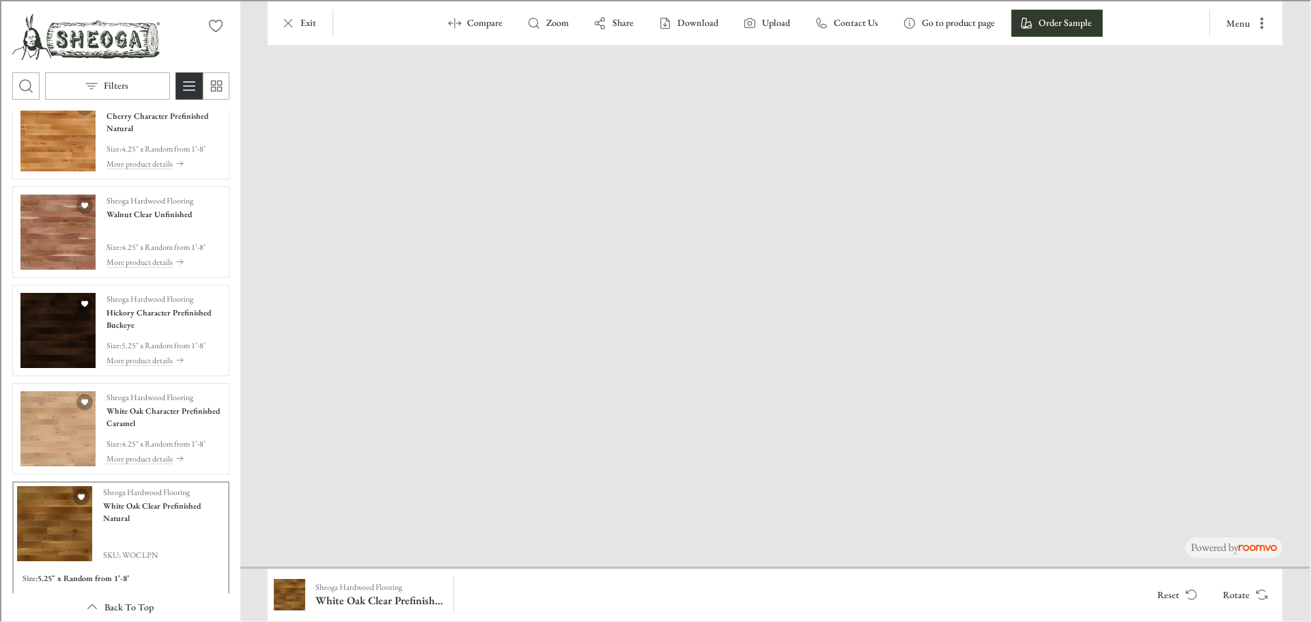
scroll to position [0, 0]
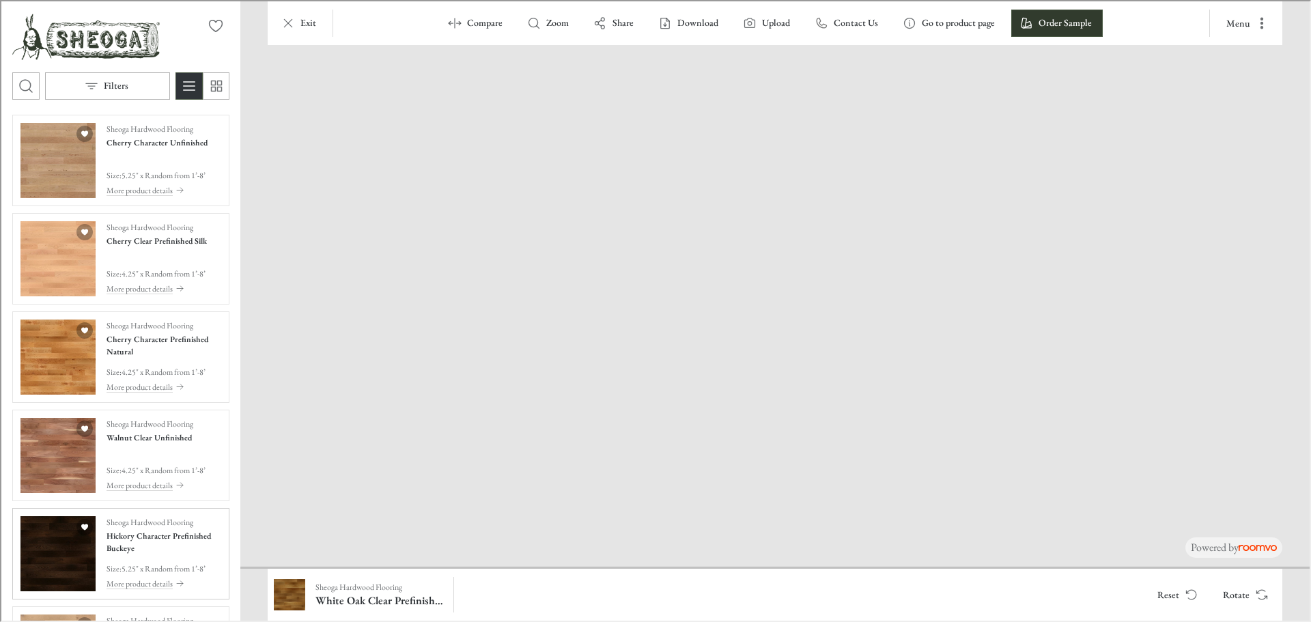
click at [56, 561] on img "See Hickory Character Prefinished Buckeye in the room" at bounding box center [56, 552] width 75 height 75
drag, startPoint x: 740, startPoint y: 473, endPoint x: 791, endPoint y: 274, distance: 204.5
drag, startPoint x: 649, startPoint y: 505, endPoint x: 665, endPoint y: 457, distance: 50.5
click at [665, 457] on img at bounding box center [883, 176] width 1595 height 781
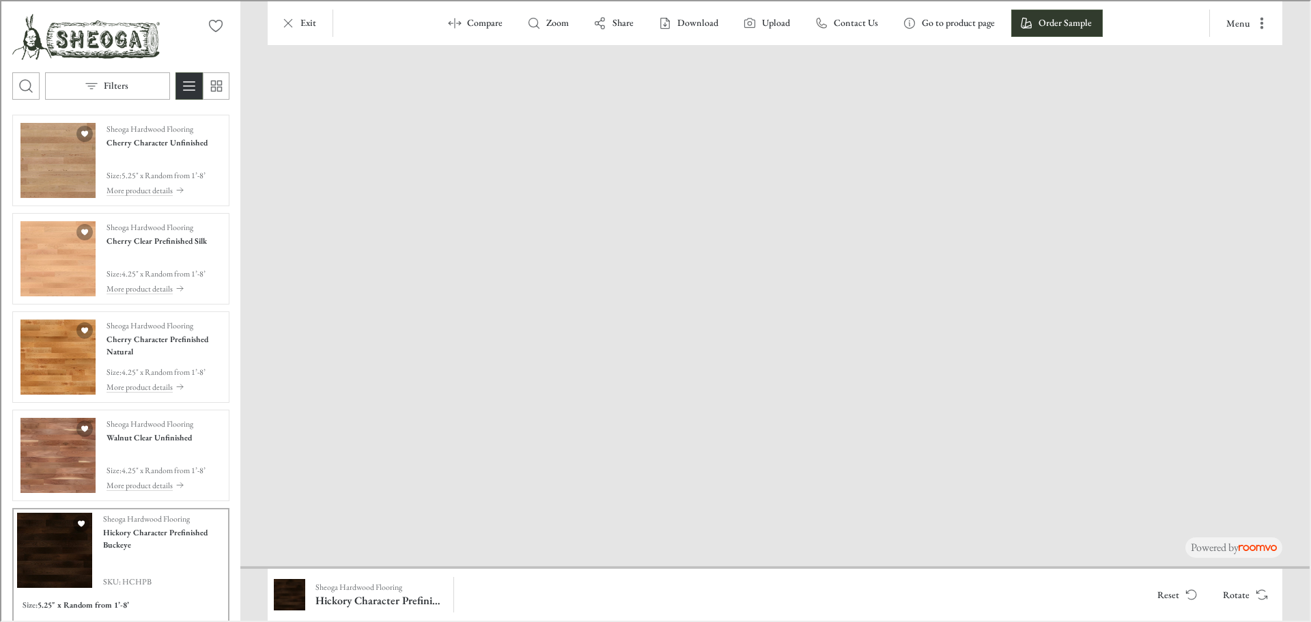
drag, startPoint x: 620, startPoint y: 522, endPoint x: 925, endPoint y: 145, distance: 484.5
drag, startPoint x: 638, startPoint y: 475, endPoint x: 740, endPoint y: 457, distance: 103.2
click at [79, 371] on img "See Cherry Character Prefinished Natural in the room" at bounding box center [56, 355] width 75 height 75
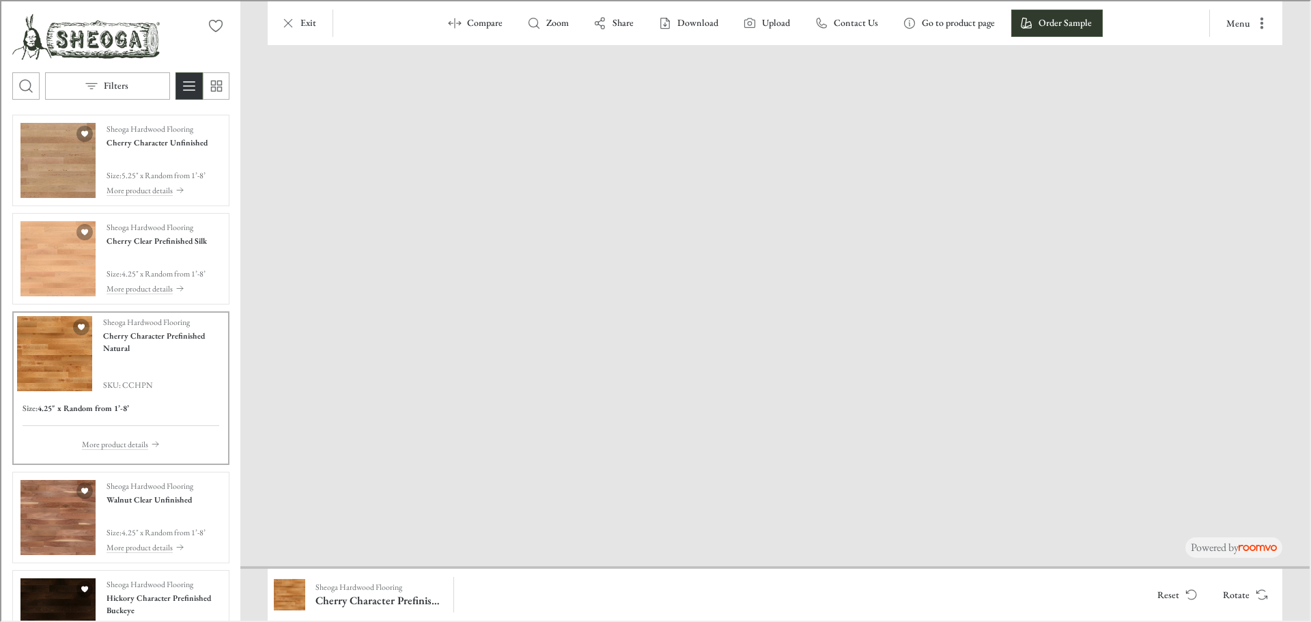
drag, startPoint x: 551, startPoint y: 490, endPoint x: 728, endPoint y: 434, distance: 185.5
click at [1258, 591] on icon "Rotate Surface" at bounding box center [1261, 594] width 14 height 14
click at [1246, 593] on button "Rotate" at bounding box center [1243, 593] width 65 height 27
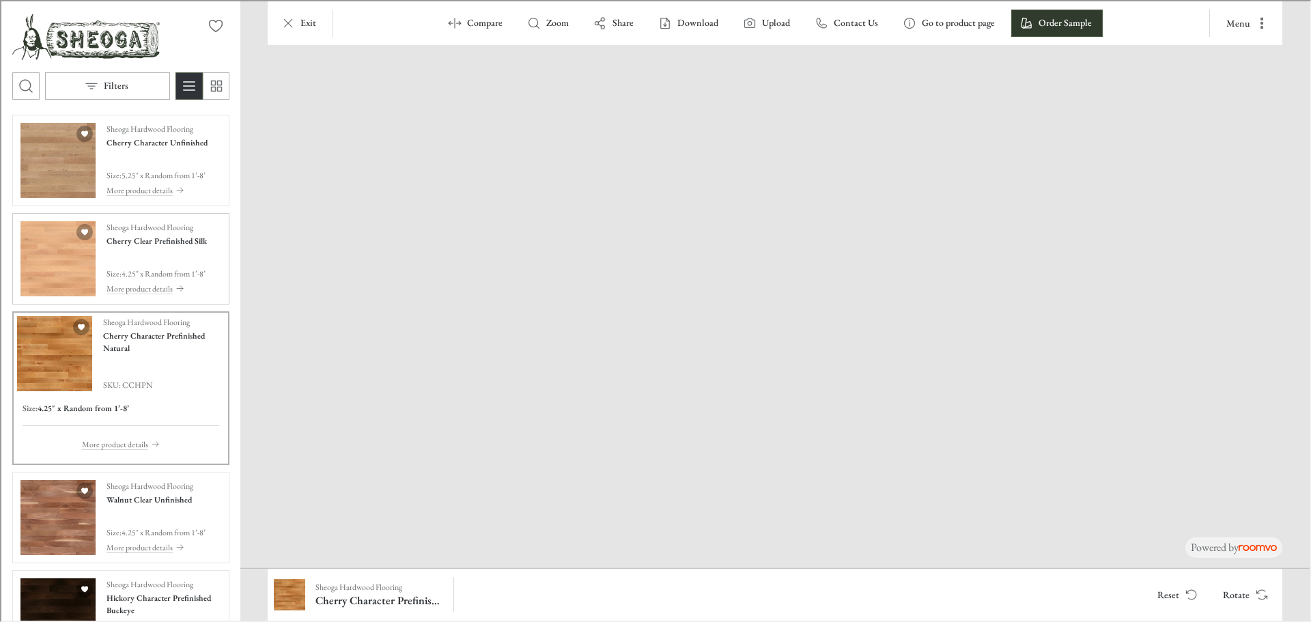
click at [50, 247] on img "See Cherry Clear Prefinished Silk in the room" at bounding box center [56, 257] width 75 height 75
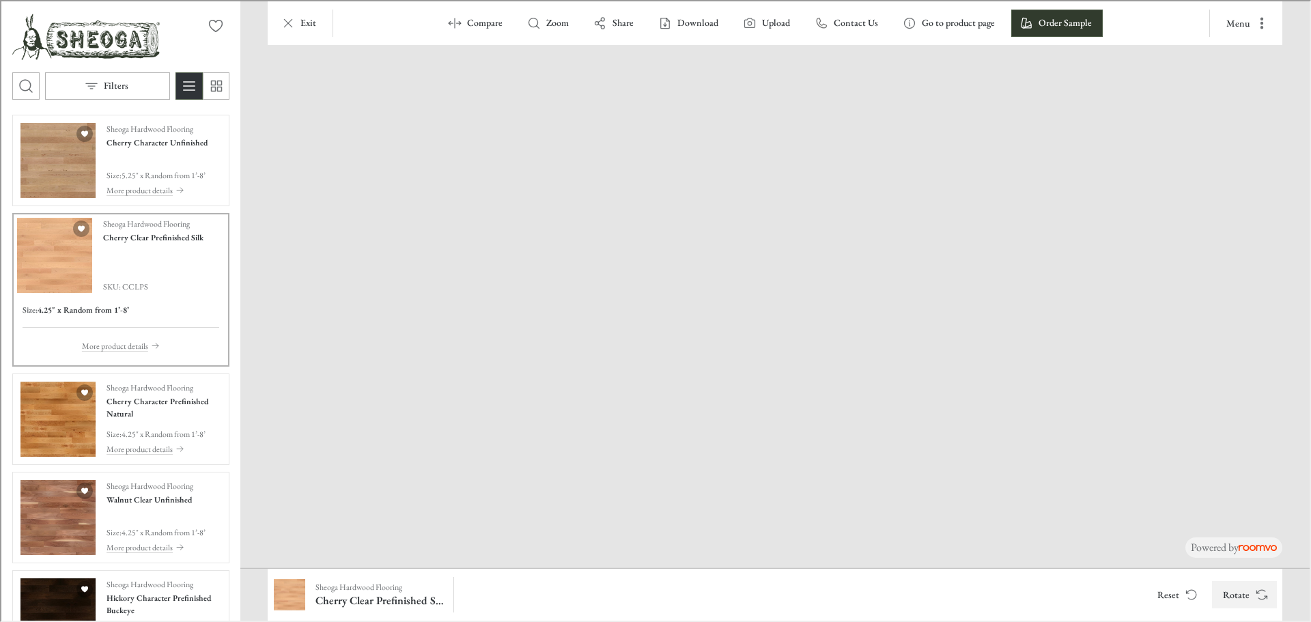
click at [1247, 590] on button "Rotate" at bounding box center [1243, 593] width 65 height 27
drag, startPoint x: 733, startPoint y: 441, endPoint x: 933, endPoint y: 339, distance: 224.8
drag, startPoint x: 590, startPoint y: 397, endPoint x: 1071, endPoint y: 311, distance: 488.5
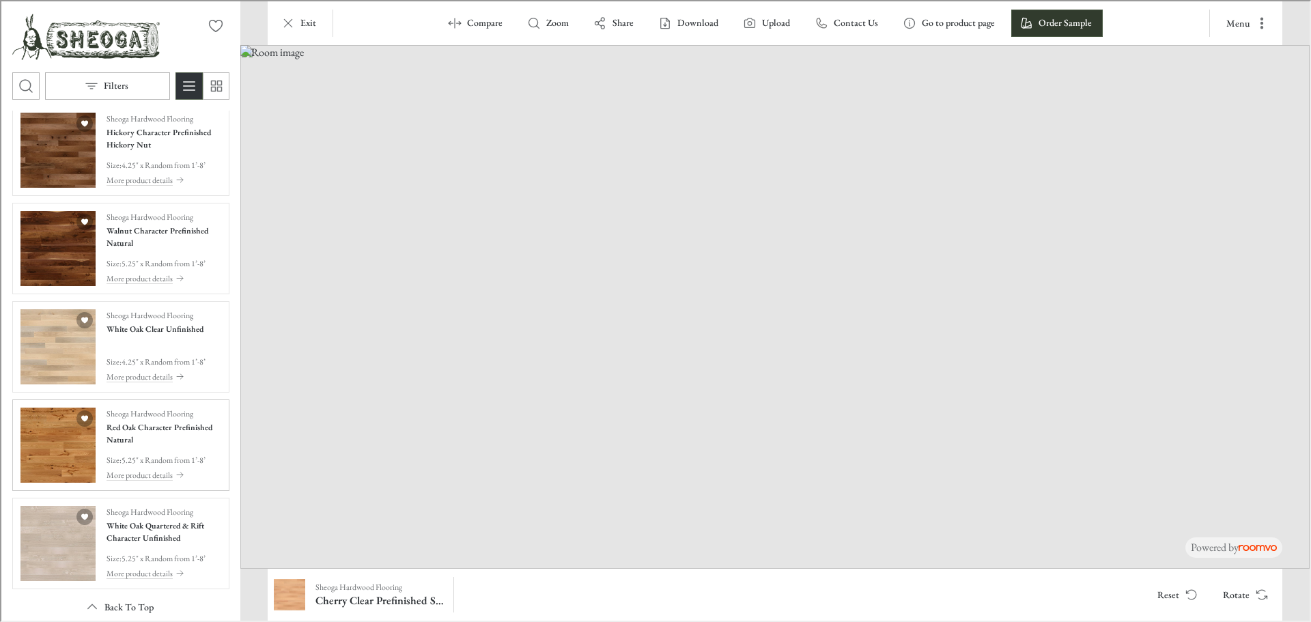
scroll to position [1434, 0]
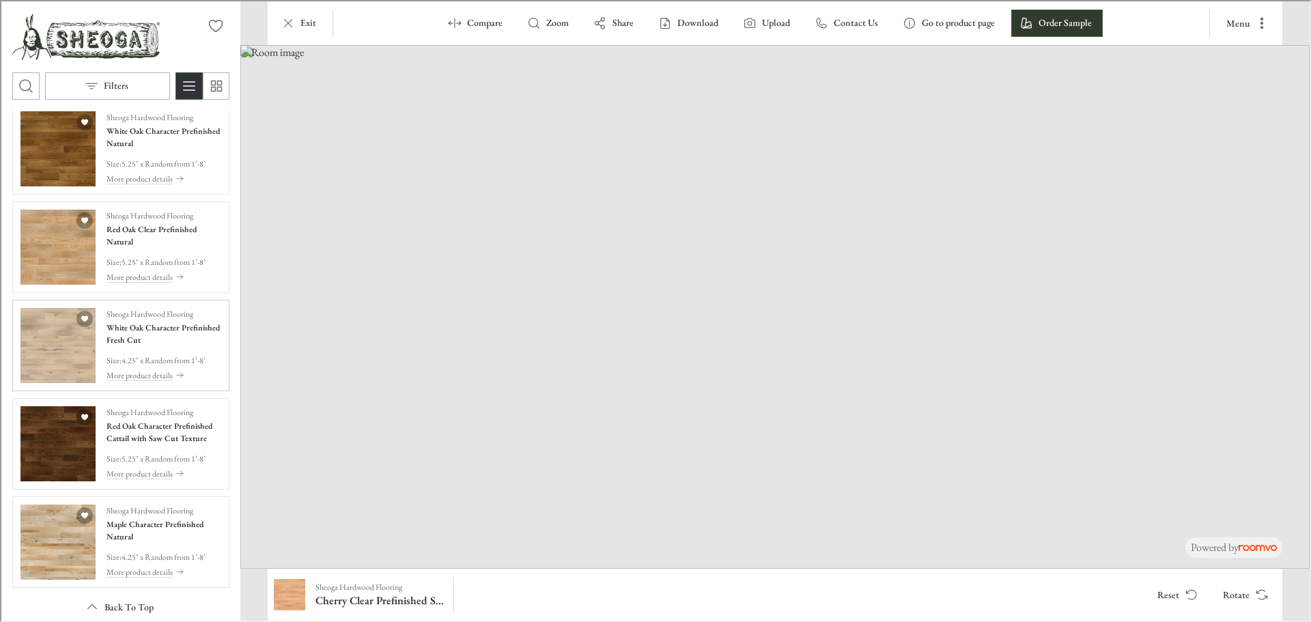
click at [60, 335] on img "See White Oak Character Prefinished Fresh Cut in the room" at bounding box center [56, 344] width 75 height 75
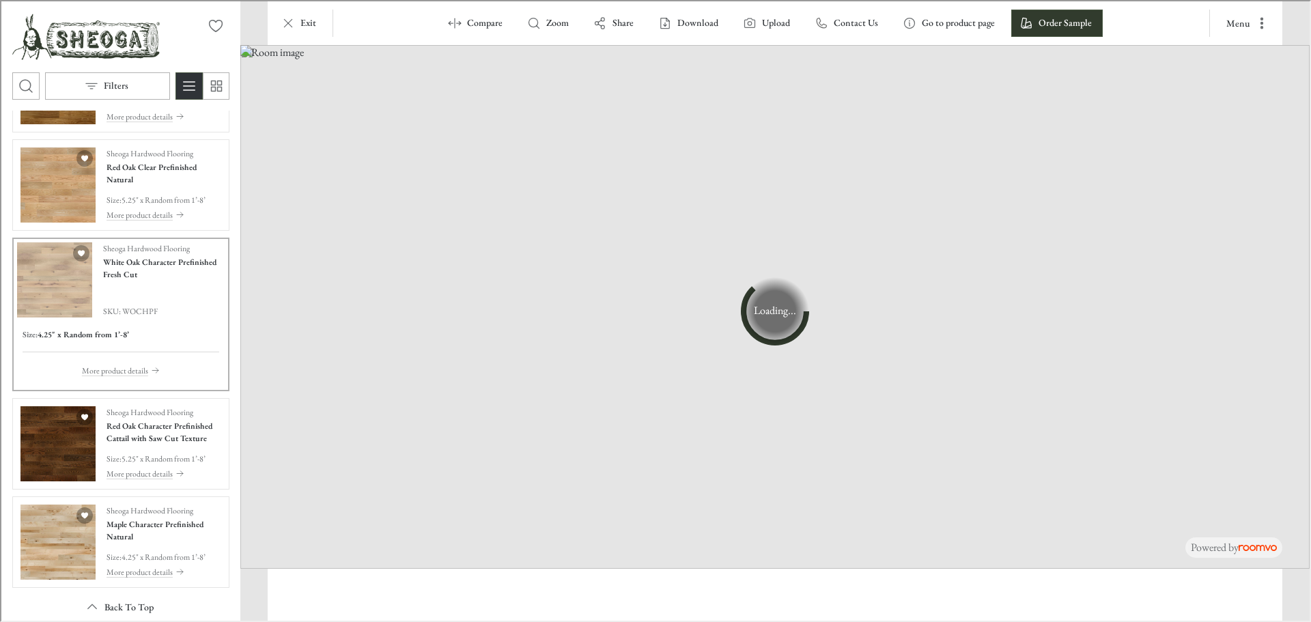
scroll to position [1782, 0]
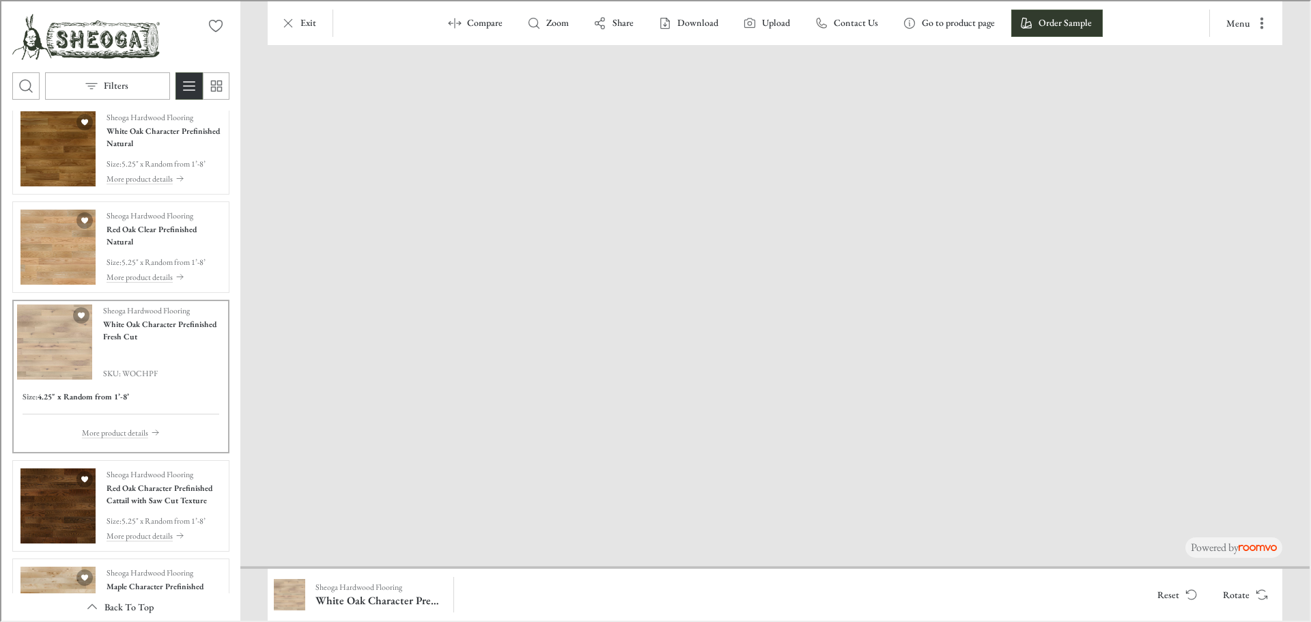
drag, startPoint x: 541, startPoint y: 473, endPoint x: 895, endPoint y: 272, distance: 407.0
click at [1261, 589] on icon "Rotate Surface" at bounding box center [1261, 594] width 14 height 14
drag, startPoint x: 464, startPoint y: 507, endPoint x: 593, endPoint y: 398, distance: 168.1
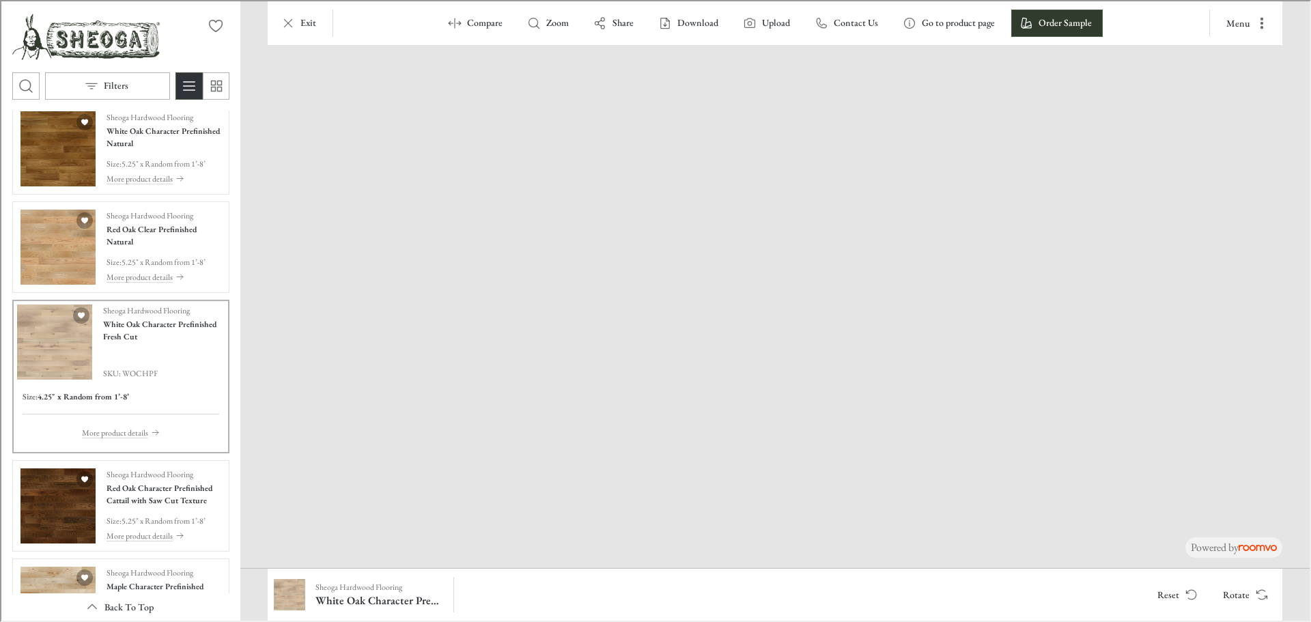
click at [593, 398] on img at bounding box center [773, 249] width 1301 height 638
click at [67, 515] on img "See Red Oak Character Prefinished Cattail with Saw Cut Texture in the room" at bounding box center [56, 504] width 75 height 75
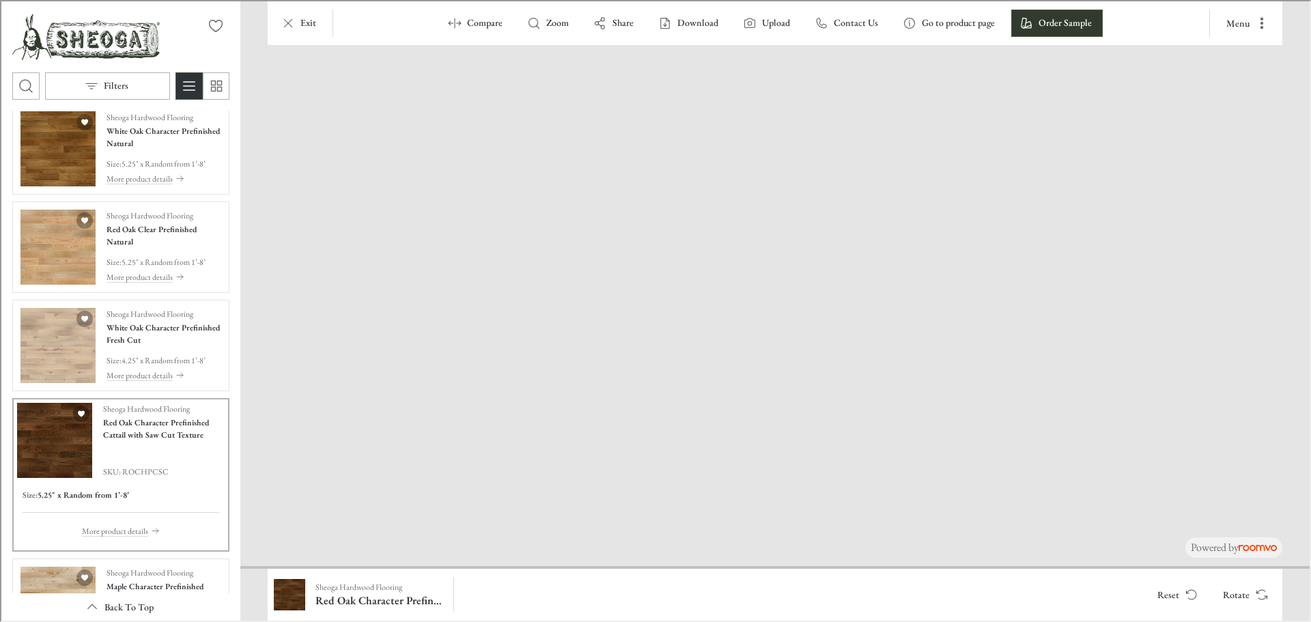
drag, startPoint x: 581, startPoint y: 474, endPoint x: 813, endPoint y: 215, distance: 347.2
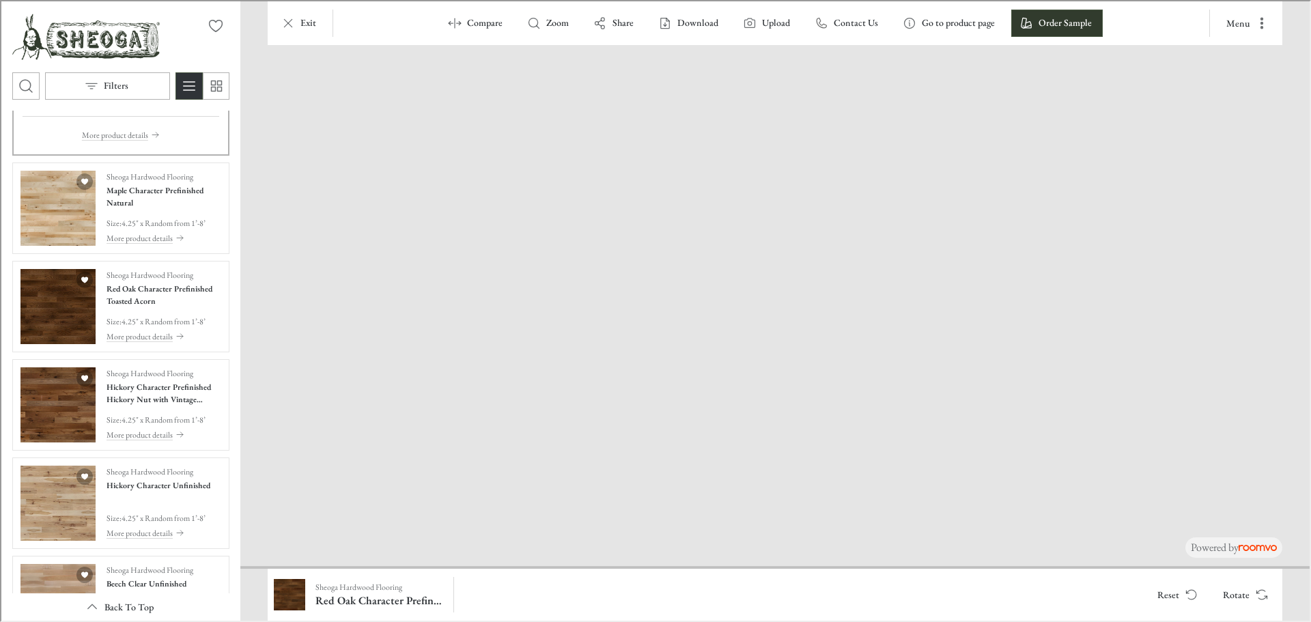
scroll to position [2191, 0]
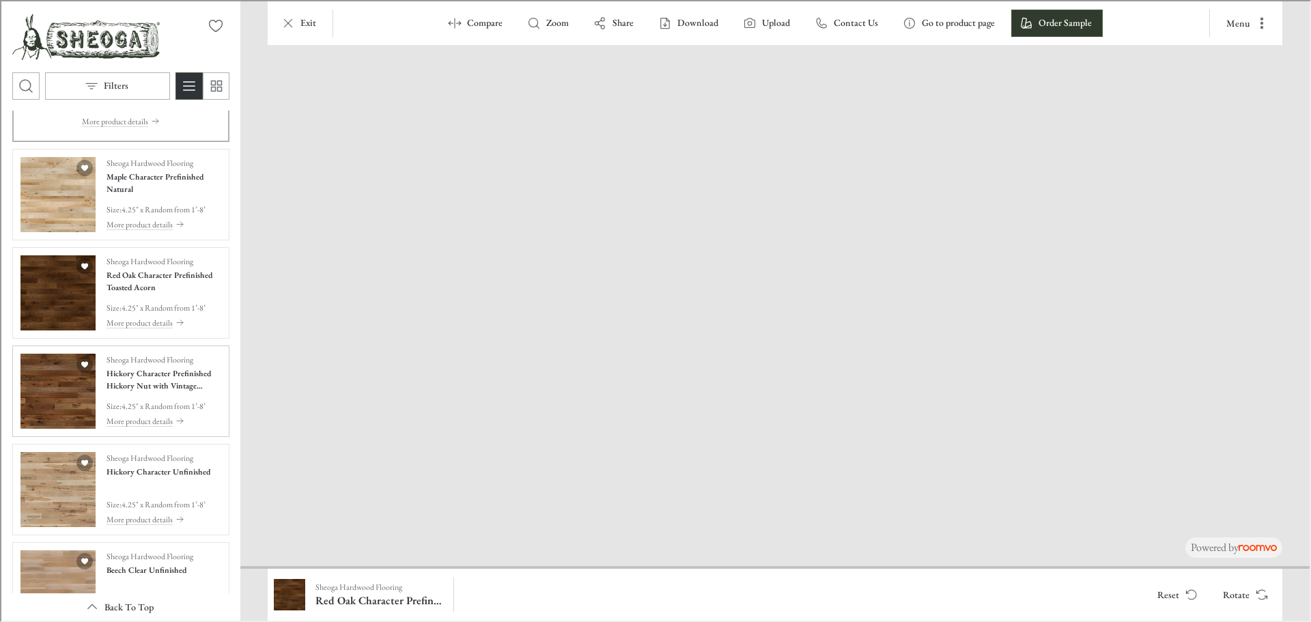
click at [51, 414] on img "See Hickory Character Prefinished Hickory Nut with Vintage Charm Texture in the…" at bounding box center [56, 389] width 75 height 75
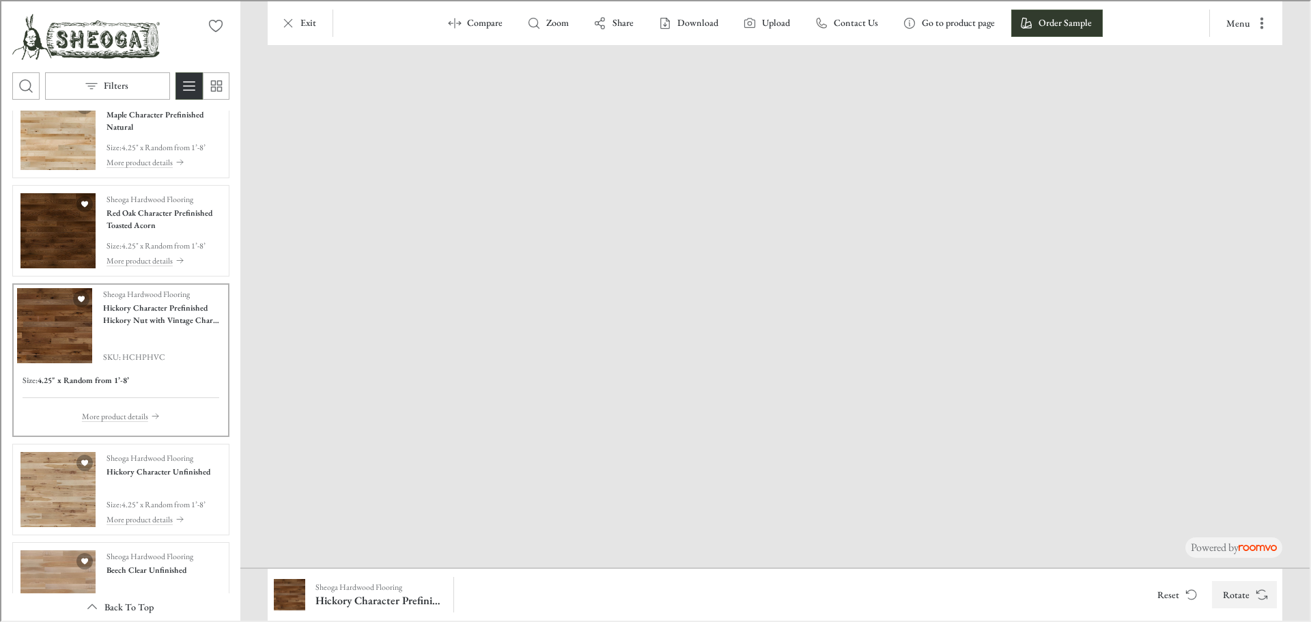
click at [1245, 597] on button "Rotate" at bounding box center [1243, 593] width 65 height 27
drag, startPoint x: 1089, startPoint y: 487, endPoint x: 749, endPoint y: 446, distance: 342.5
click at [1237, 596] on button "Rotate" at bounding box center [1243, 593] width 65 height 27
drag, startPoint x: 531, startPoint y: 544, endPoint x: 528, endPoint y: 514, distance: 29.5
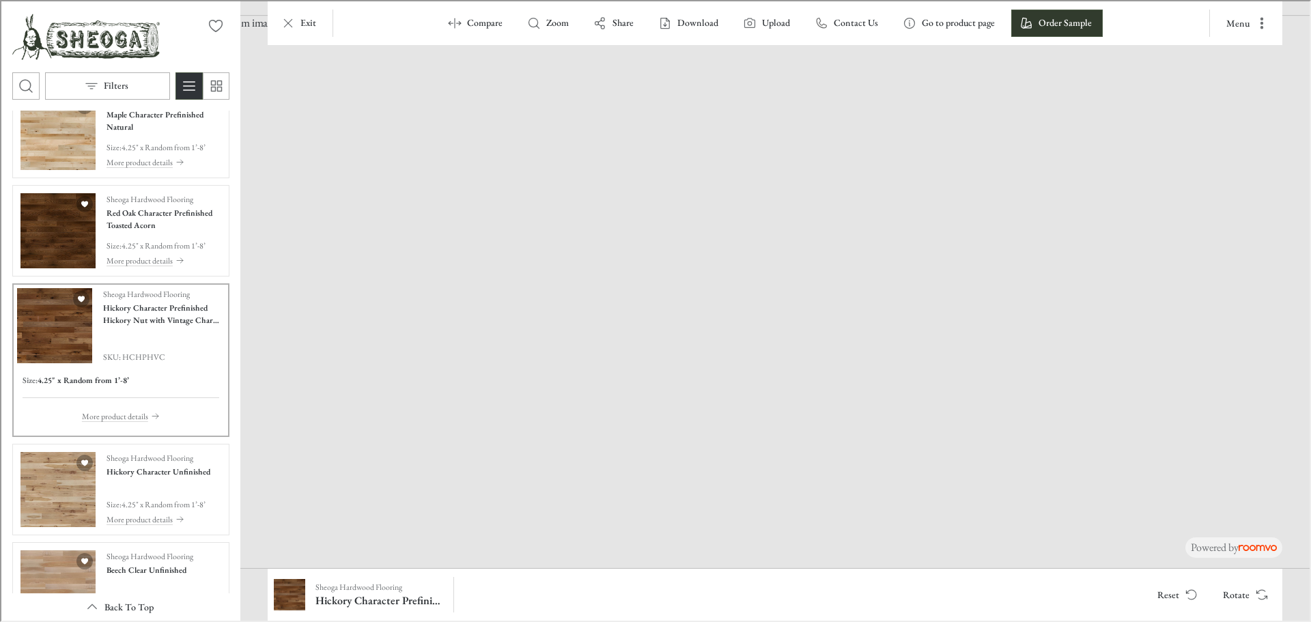
click at [633, 501] on img at bounding box center [773, 291] width 1131 height 554
drag, startPoint x: 599, startPoint y: 356, endPoint x: 808, endPoint y: 120, distance: 315.3
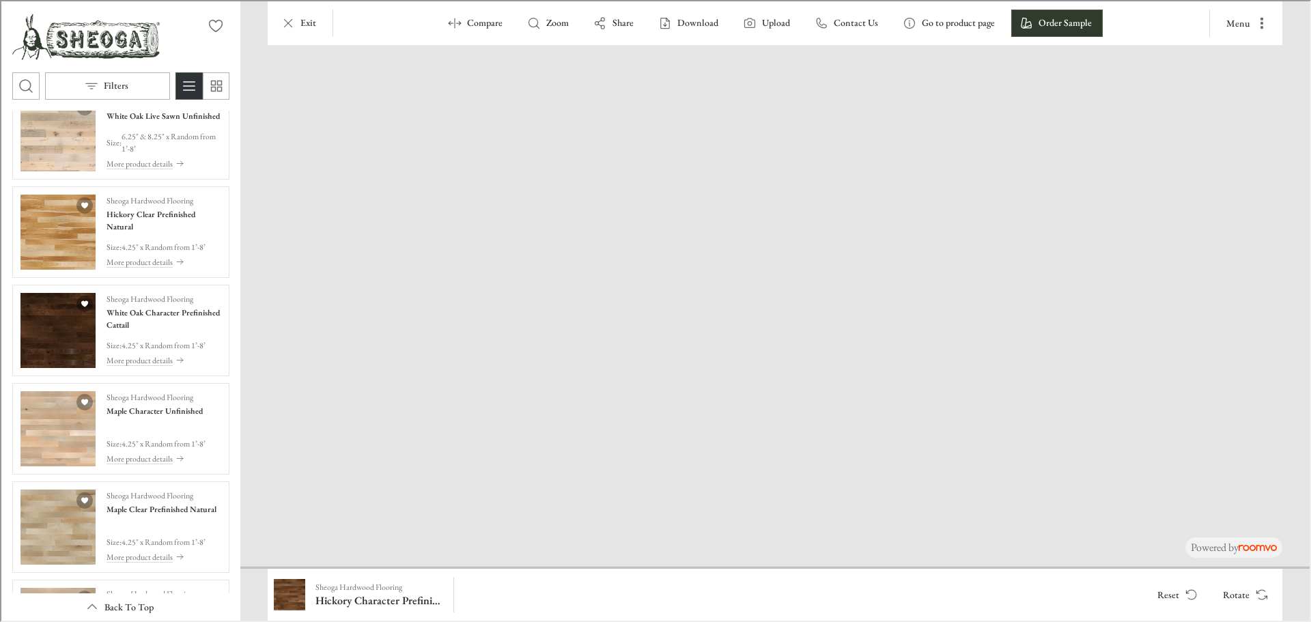
scroll to position [2806, 0]
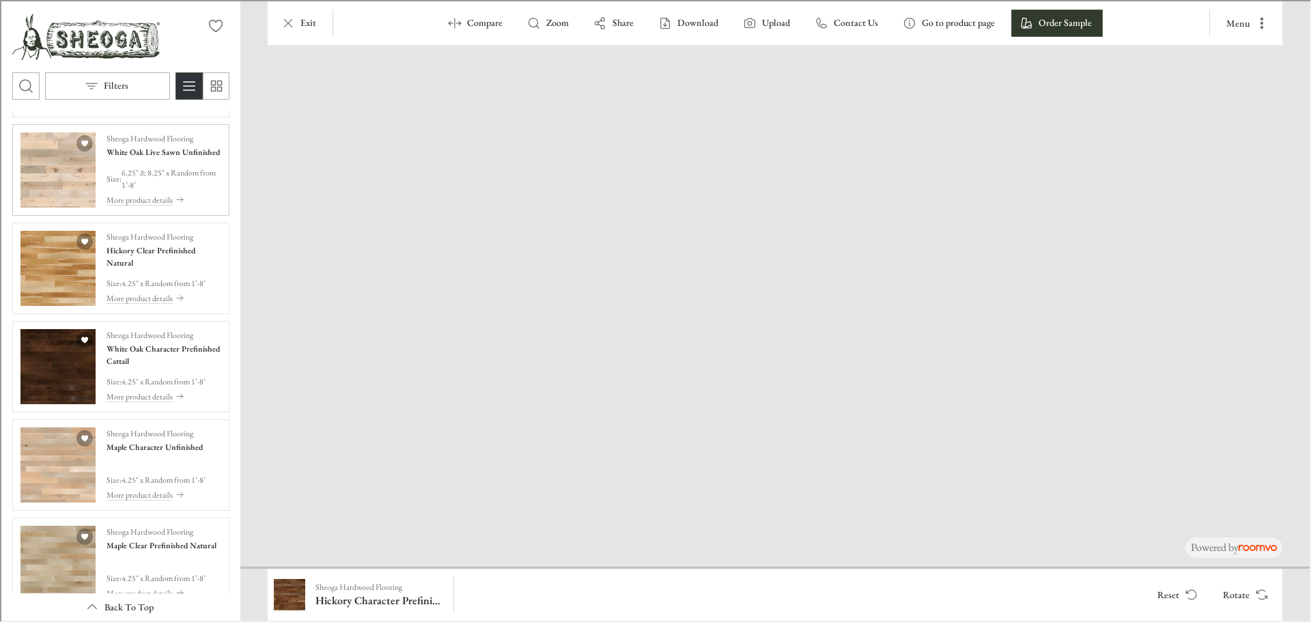
click at [43, 191] on img "See White Oak Live Sawn Unfinished in the room" at bounding box center [56, 168] width 75 height 75
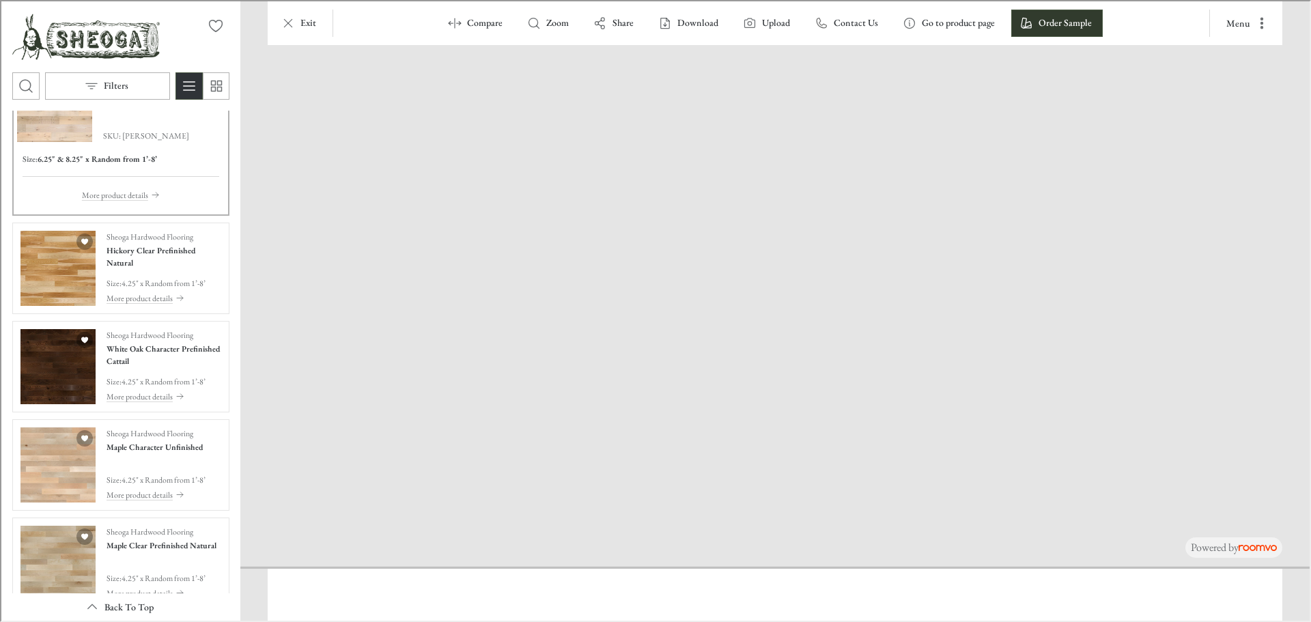
scroll to position [2744, 0]
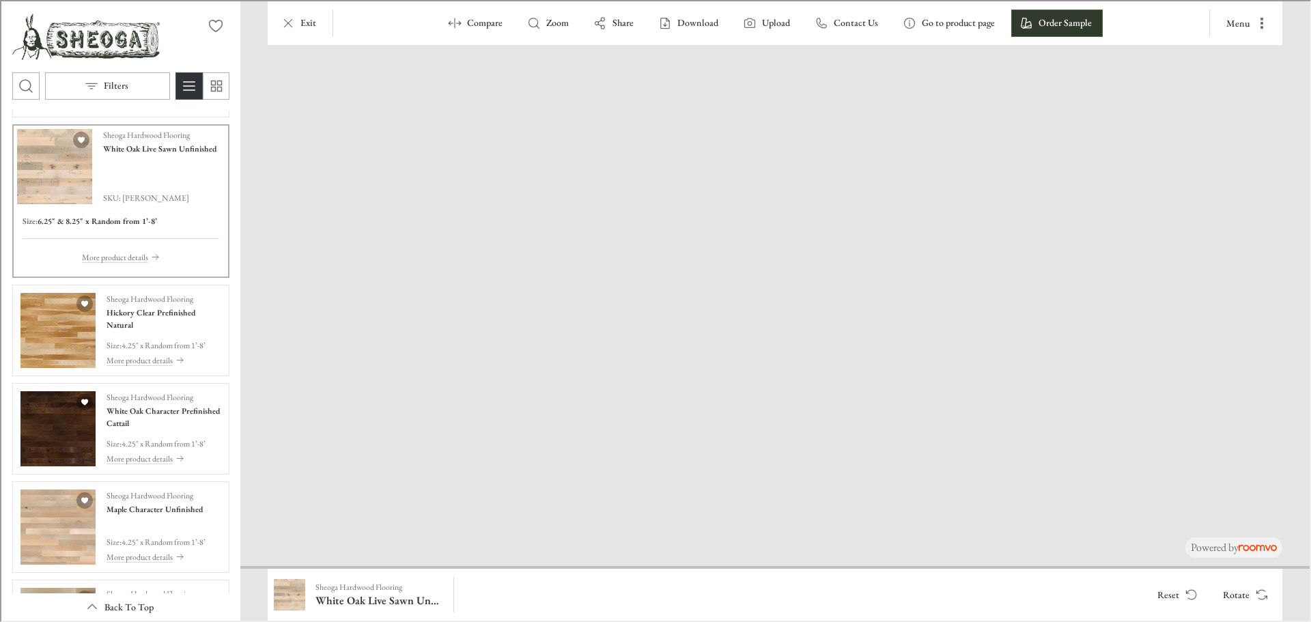
drag, startPoint x: 573, startPoint y: 462, endPoint x: 962, endPoint y: 203, distance: 467.4
click at [302, 21] on p "Exit" at bounding box center [307, 22] width 16 height 14
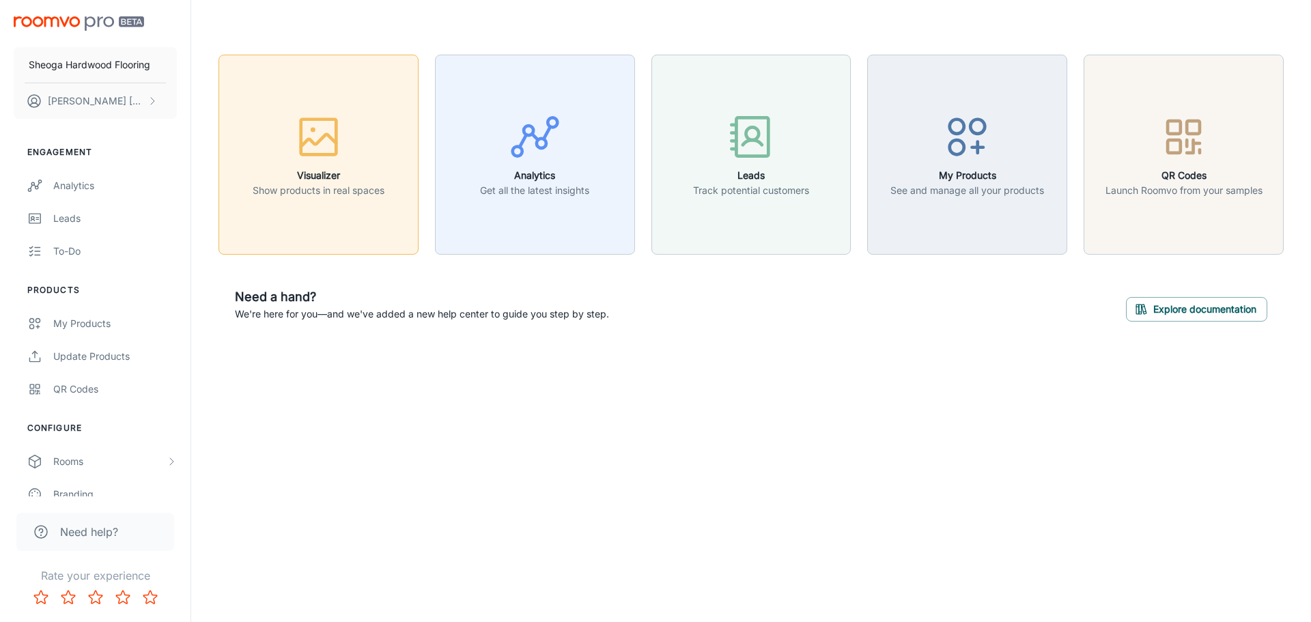
click at [307, 139] on icon "button" at bounding box center [319, 140] width 36 height 12
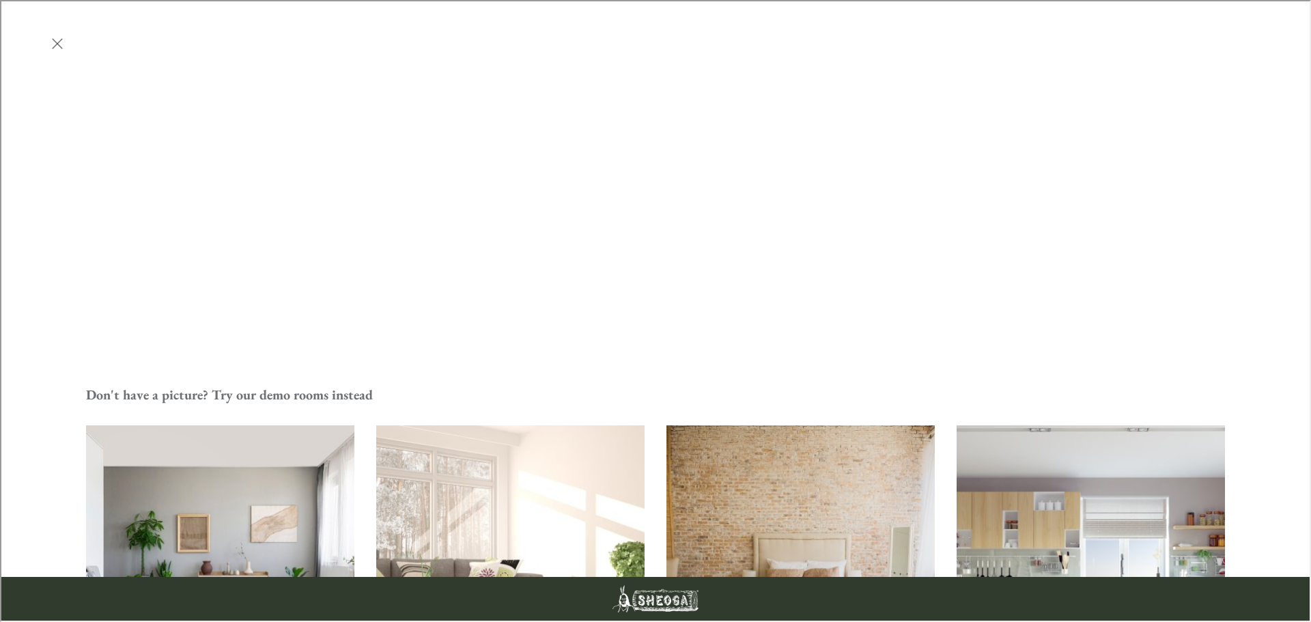
scroll to position [563, 0]
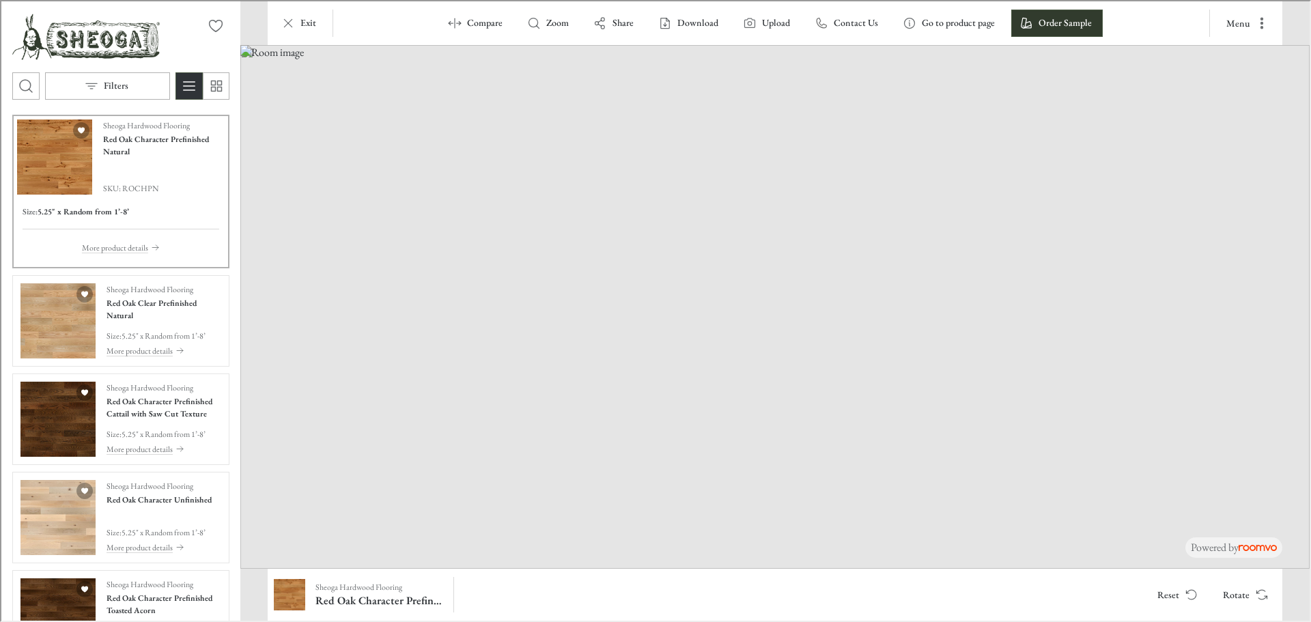
drag, startPoint x: 657, startPoint y: 507, endPoint x: 675, endPoint y: 451, distance: 58.7
click at [675, 451] on img at bounding box center [773, 306] width 1069 height 524
drag, startPoint x: 661, startPoint y: 516, endPoint x: 798, endPoint y: 129, distance: 410.8
drag, startPoint x: 478, startPoint y: 509, endPoint x: 873, endPoint y: 316, distance: 440.1
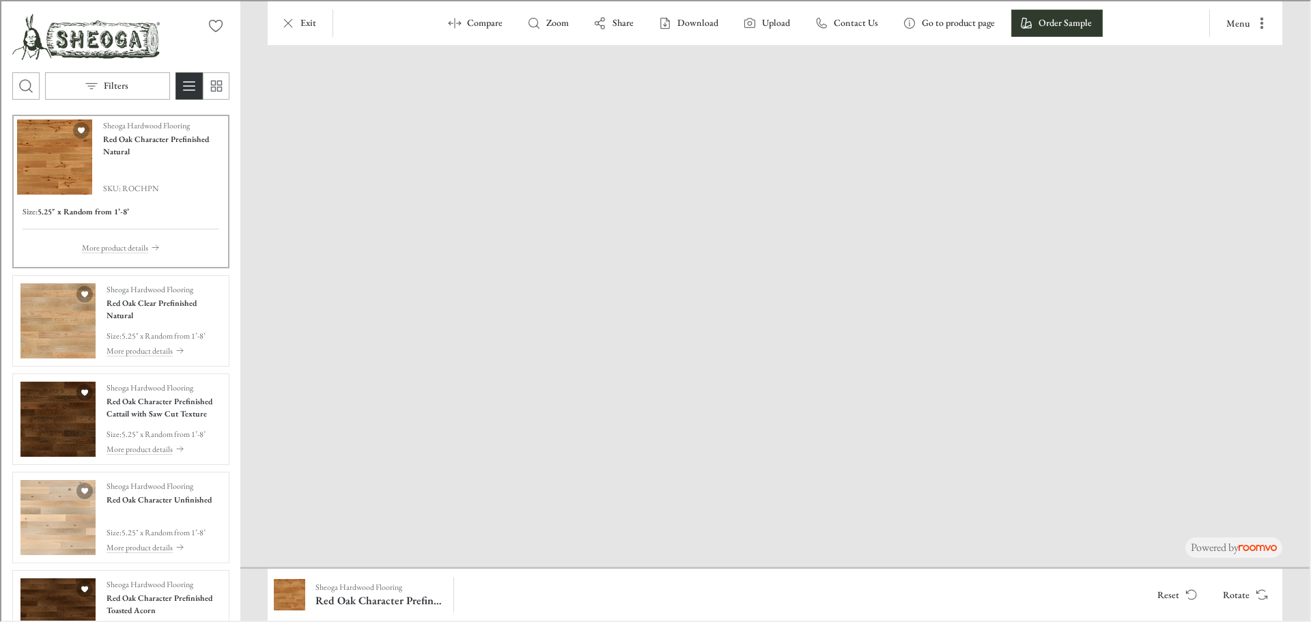
drag, startPoint x: 555, startPoint y: 484, endPoint x: 695, endPoint y: 456, distance: 142.8
click at [695, 456] on img at bounding box center [972, 77] width 1999 height 979
drag, startPoint x: 698, startPoint y: 499, endPoint x: 732, endPoint y: 419, distance: 87.5
click at [740, 416] on img at bounding box center [972, 77] width 1999 height 979
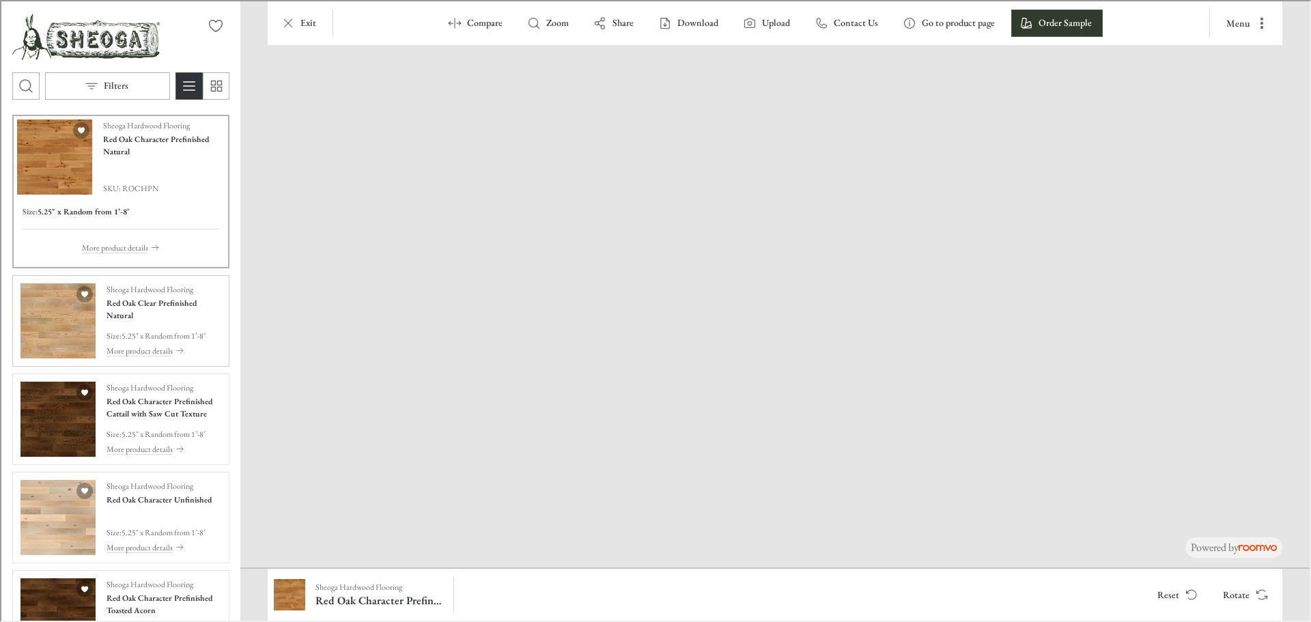
click at [43, 327] on img "See Red Oak Clear Prefinished Natural in the room" at bounding box center [56, 319] width 75 height 75
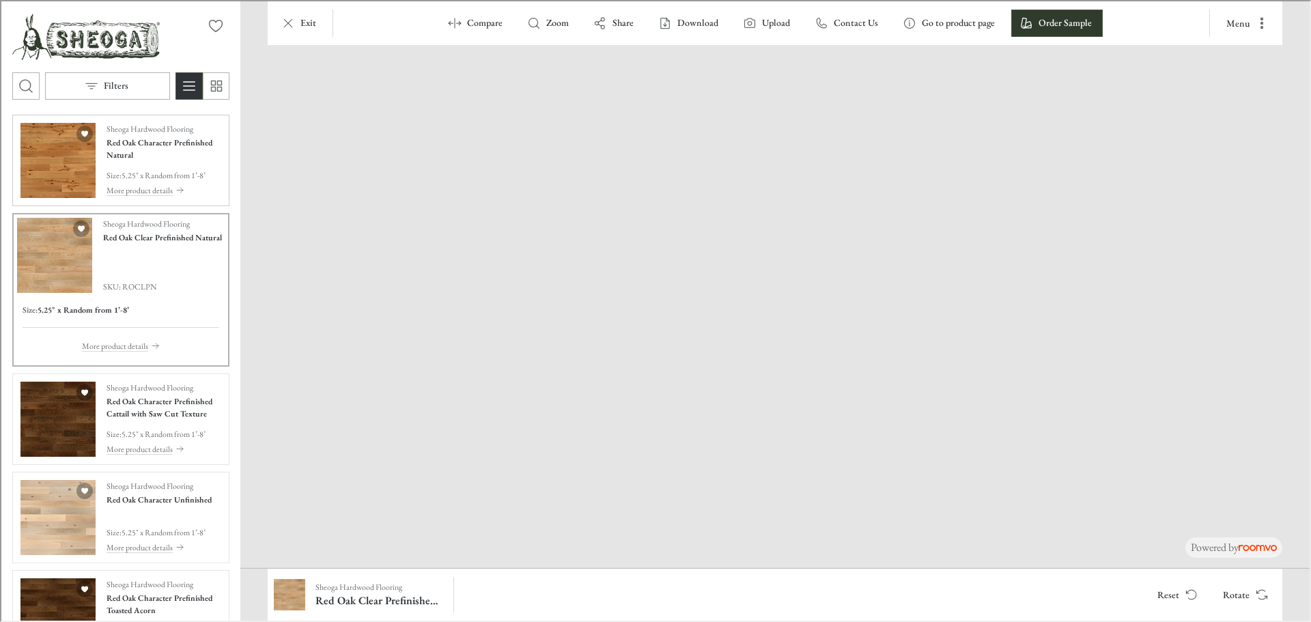
click at [40, 163] on img "See Red Oak Character Prefinished Natural in the room" at bounding box center [56, 159] width 75 height 75
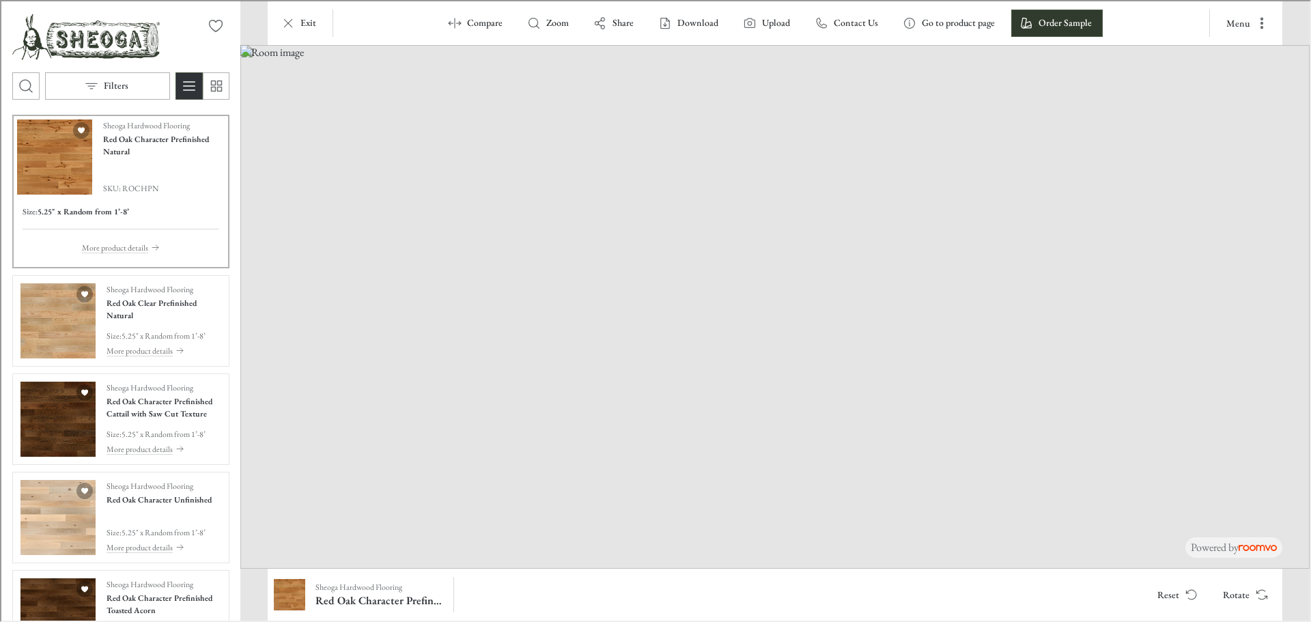
drag, startPoint x: 603, startPoint y: 518, endPoint x: 662, endPoint y: 455, distance: 86.5
click at [662, 455] on img at bounding box center [773, 306] width 1069 height 524
drag, startPoint x: 640, startPoint y: 481, endPoint x: 720, endPoint y: 165, distance: 325.3
drag, startPoint x: 695, startPoint y: 516, endPoint x: 709, endPoint y: 435, distance: 82.5
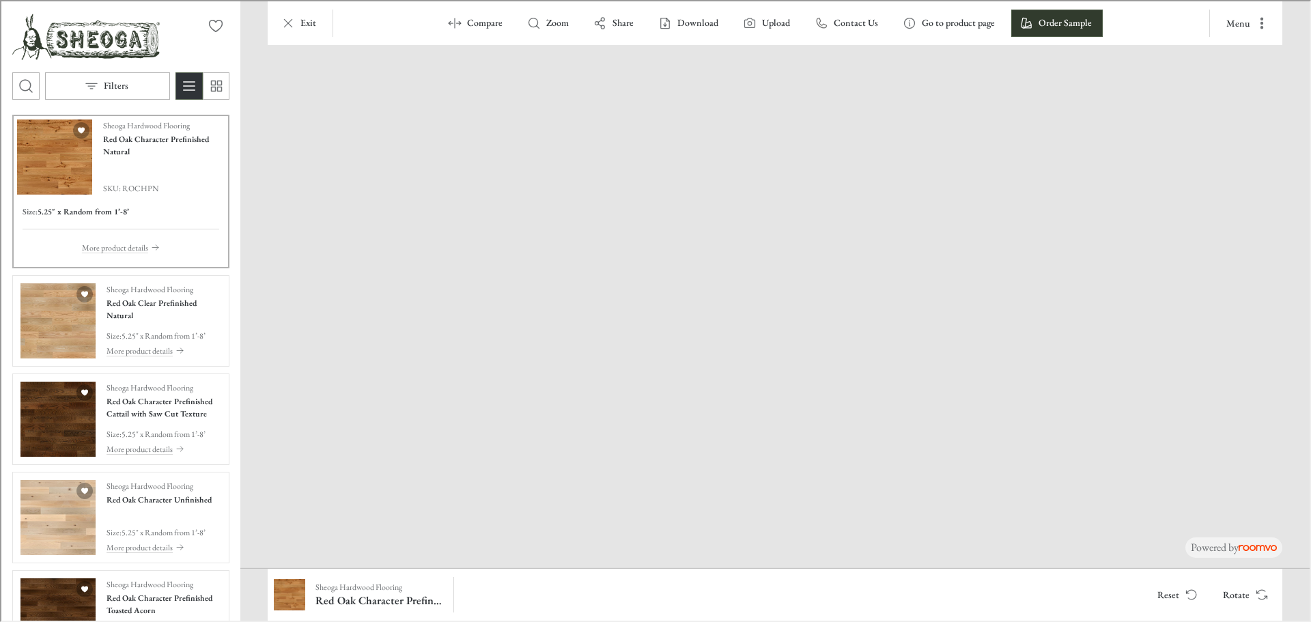
click at [709, 435] on img at bounding box center [773, 249] width 1301 height 638
drag, startPoint x: 715, startPoint y: 462, endPoint x: 699, endPoint y: 359, distance: 104.4
click at [699, 359] on img at bounding box center [775, 191] width 1534 height 751
click at [45, 448] on img "See Red Oak Character Prefinished Cattail with Saw Cut Texture in the room" at bounding box center [56, 417] width 75 height 75
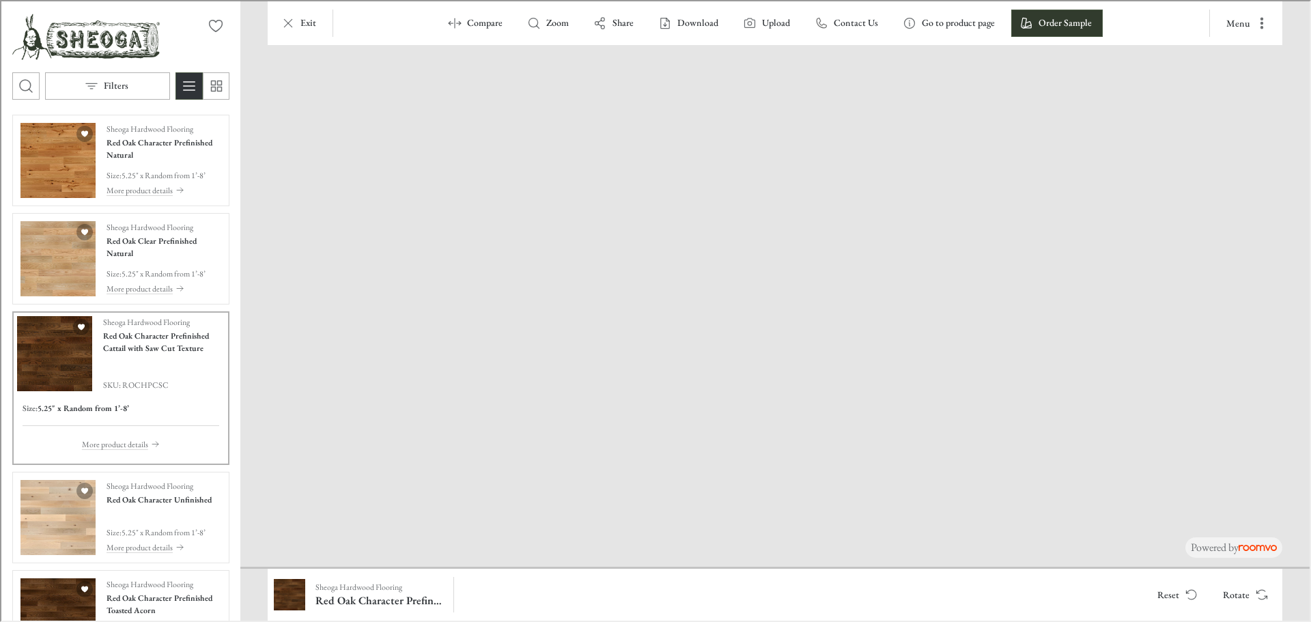
drag, startPoint x: 437, startPoint y: 507, endPoint x: 776, endPoint y: 177, distance: 473.2
drag, startPoint x: 498, startPoint y: 481, endPoint x: 636, endPoint y: 416, distance: 152.4
drag, startPoint x: 786, startPoint y: 480, endPoint x: 401, endPoint y: 394, distance: 394.6
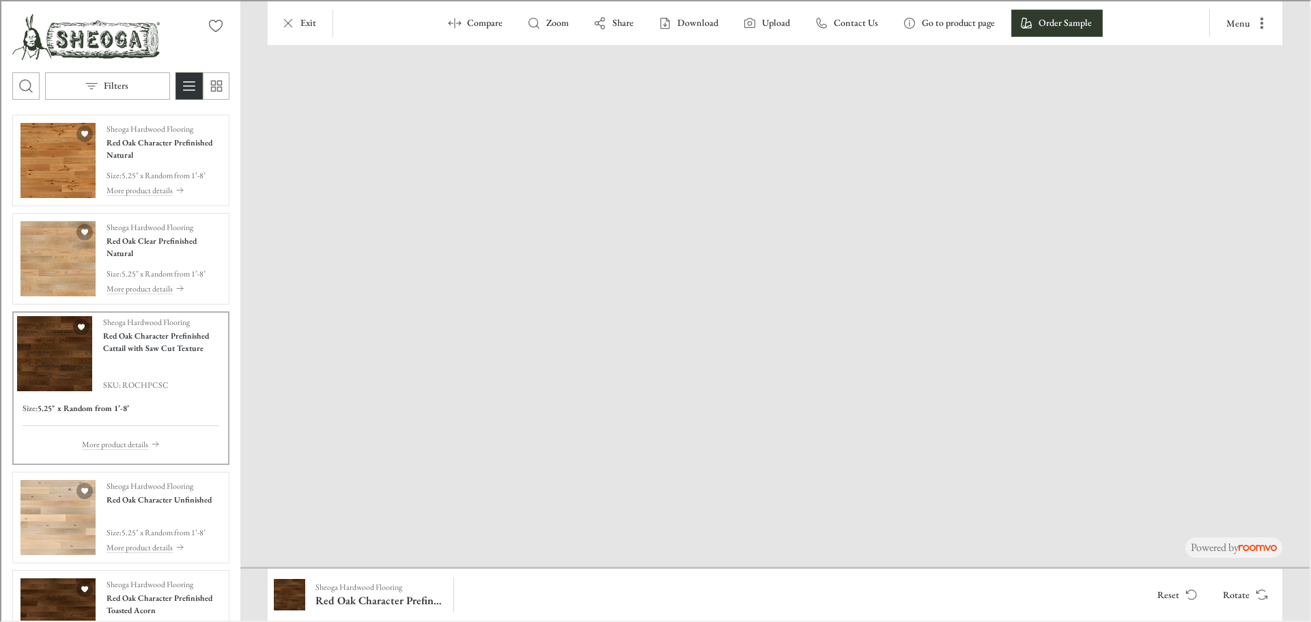
drag, startPoint x: 657, startPoint y: 528, endPoint x: 530, endPoint y: 383, distance: 192.6
drag, startPoint x: 935, startPoint y: 479, endPoint x: 416, endPoint y: 335, distance: 539.2
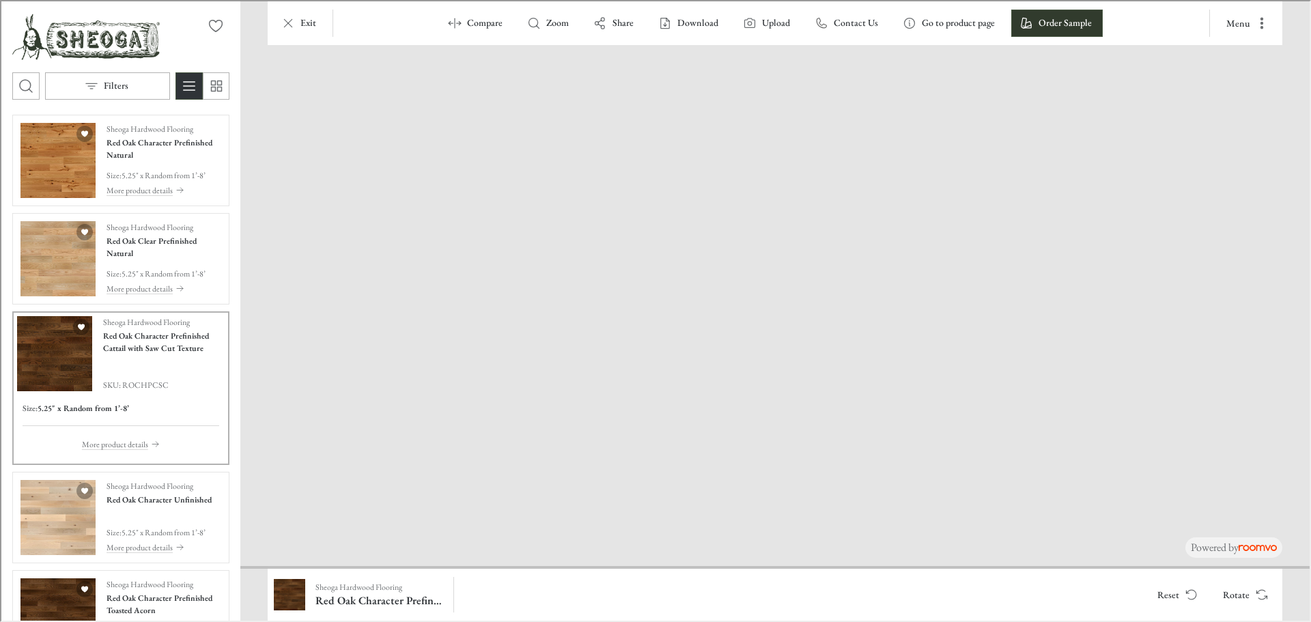
drag, startPoint x: 723, startPoint y: 460, endPoint x: 533, endPoint y: 309, distance: 243.5
click at [1233, 588] on button "Rotate" at bounding box center [1243, 593] width 65 height 27
drag, startPoint x: 340, startPoint y: 451, endPoint x: 1156, endPoint y: 287, distance: 832.4
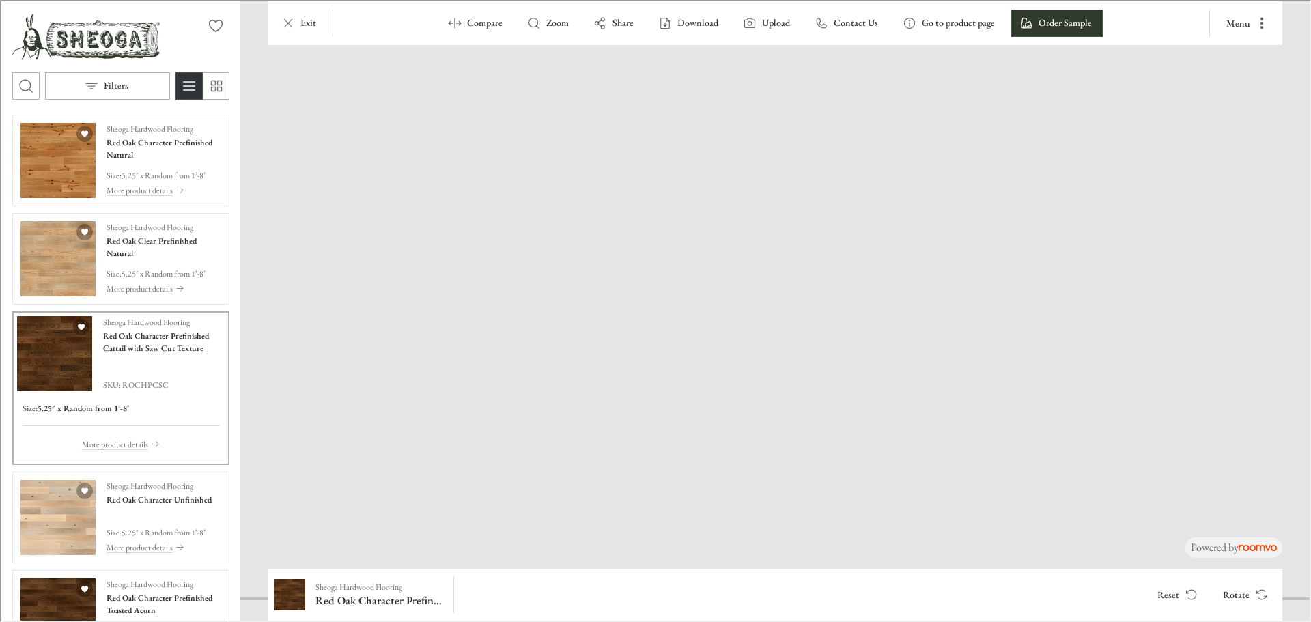
drag, startPoint x: 590, startPoint y: 497, endPoint x: 1231, endPoint y: 520, distance: 641.6
drag, startPoint x: 543, startPoint y: 458, endPoint x: 1251, endPoint y: 485, distance: 708.6
drag, startPoint x: 713, startPoint y: 496, endPoint x: 398, endPoint y: 208, distance: 427.2
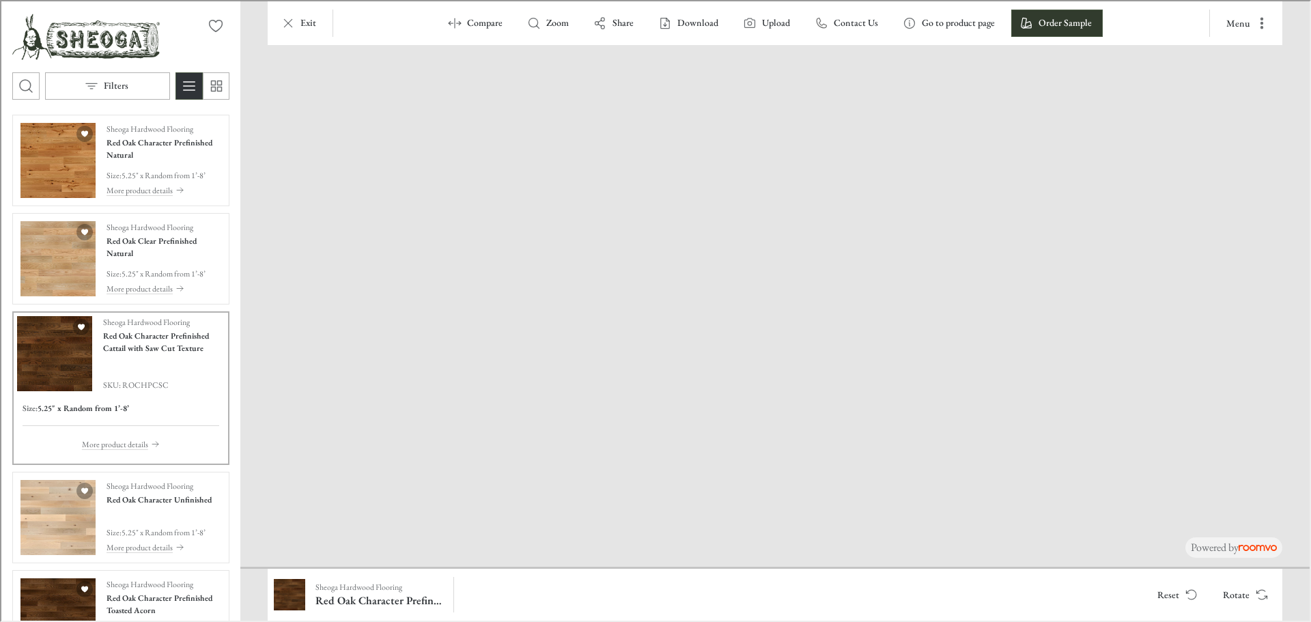
click at [1243, 585] on button "Rotate" at bounding box center [1243, 593] width 65 height 27
drag, startPoint x: 615, startPoint y: 535, endPoint x: 289, endPoint y: 333, distance: 383.5
drag, startPoint x: 1146, startPoint y: 406, endPoint x: 320, endPoint y: 352, distance: 827.3
